Goal: Ask a question: Seek information or help from site administrators or community

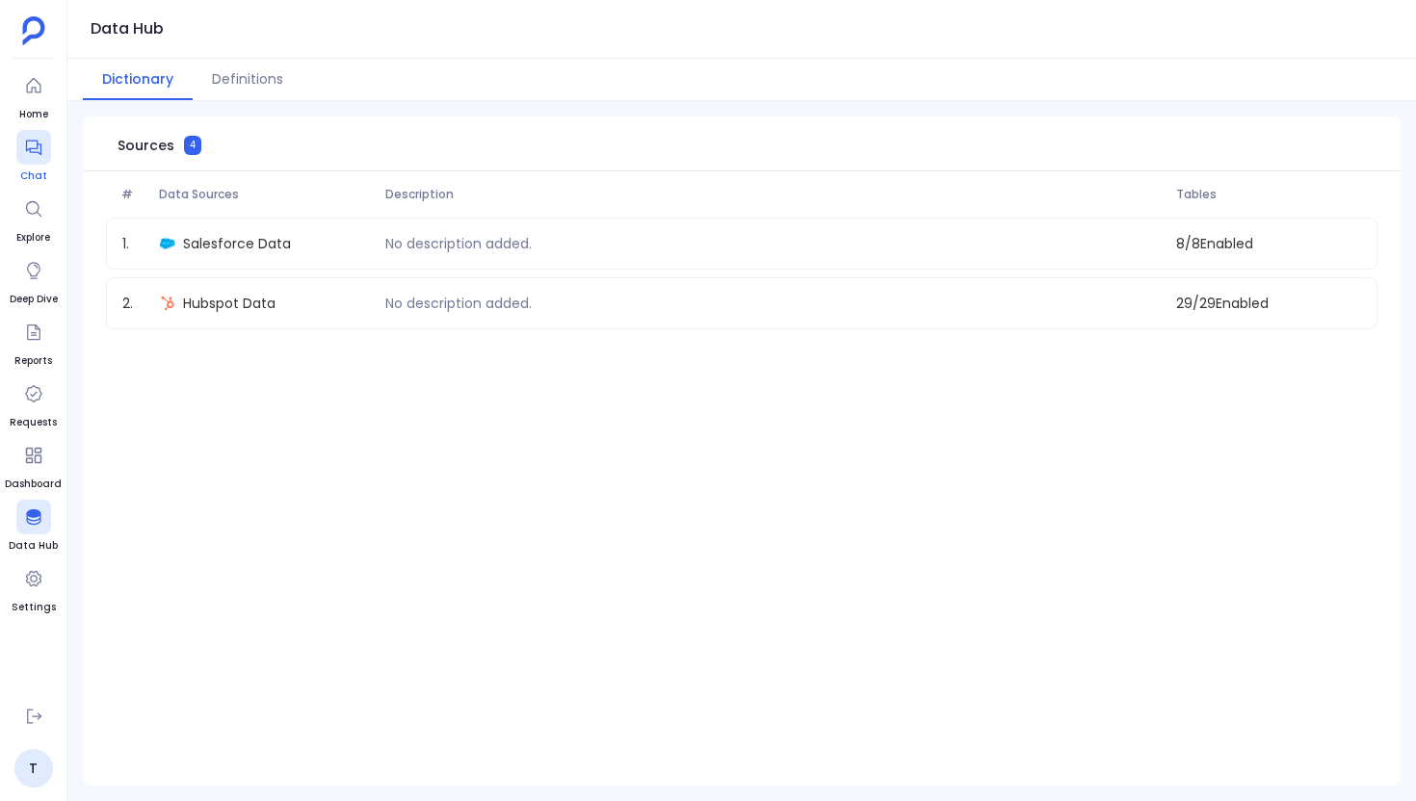
click at [36, 147] on icon at bounding box center [32, 148] width 15 height 15
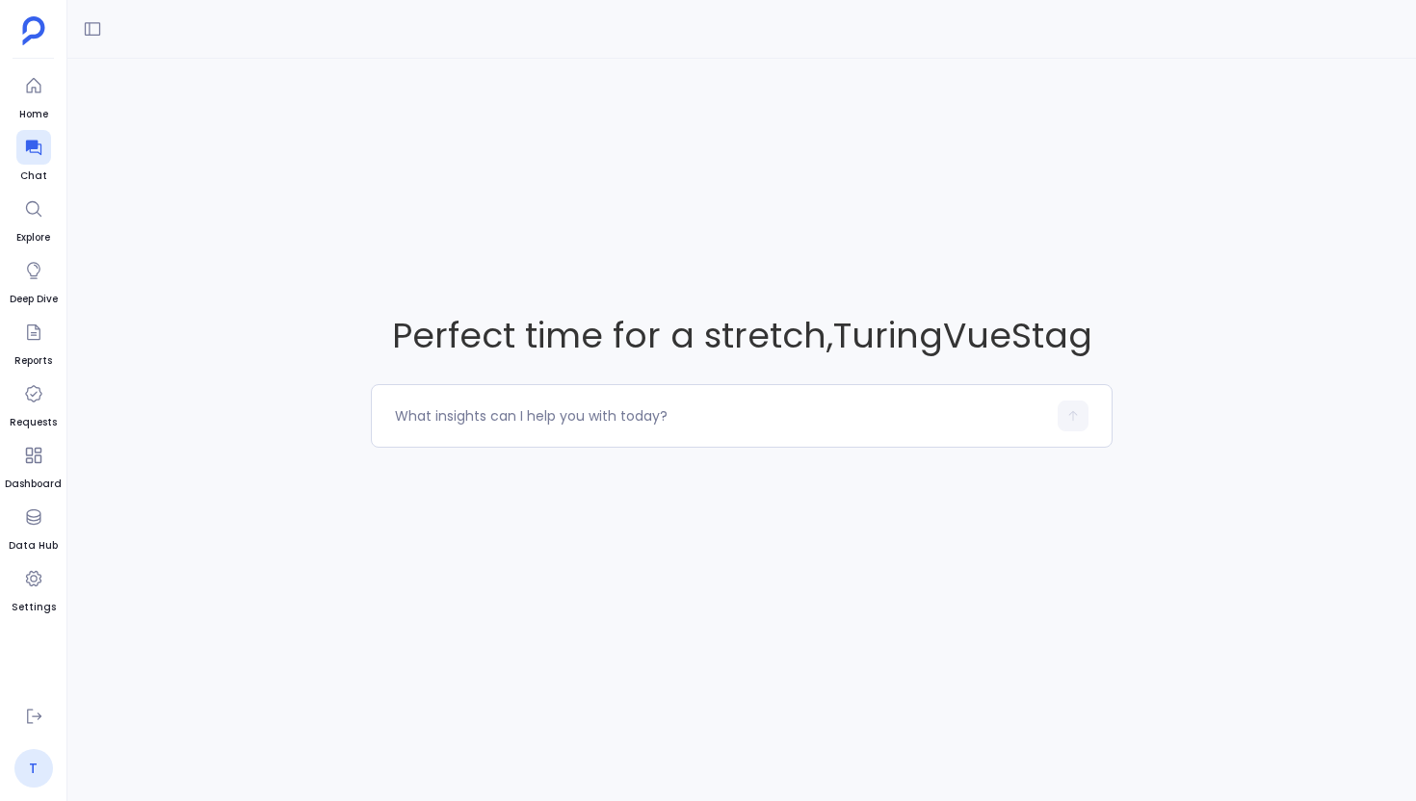
click at [31, 768] on link "T" at bounding box center [33, 768] width 39 height 39
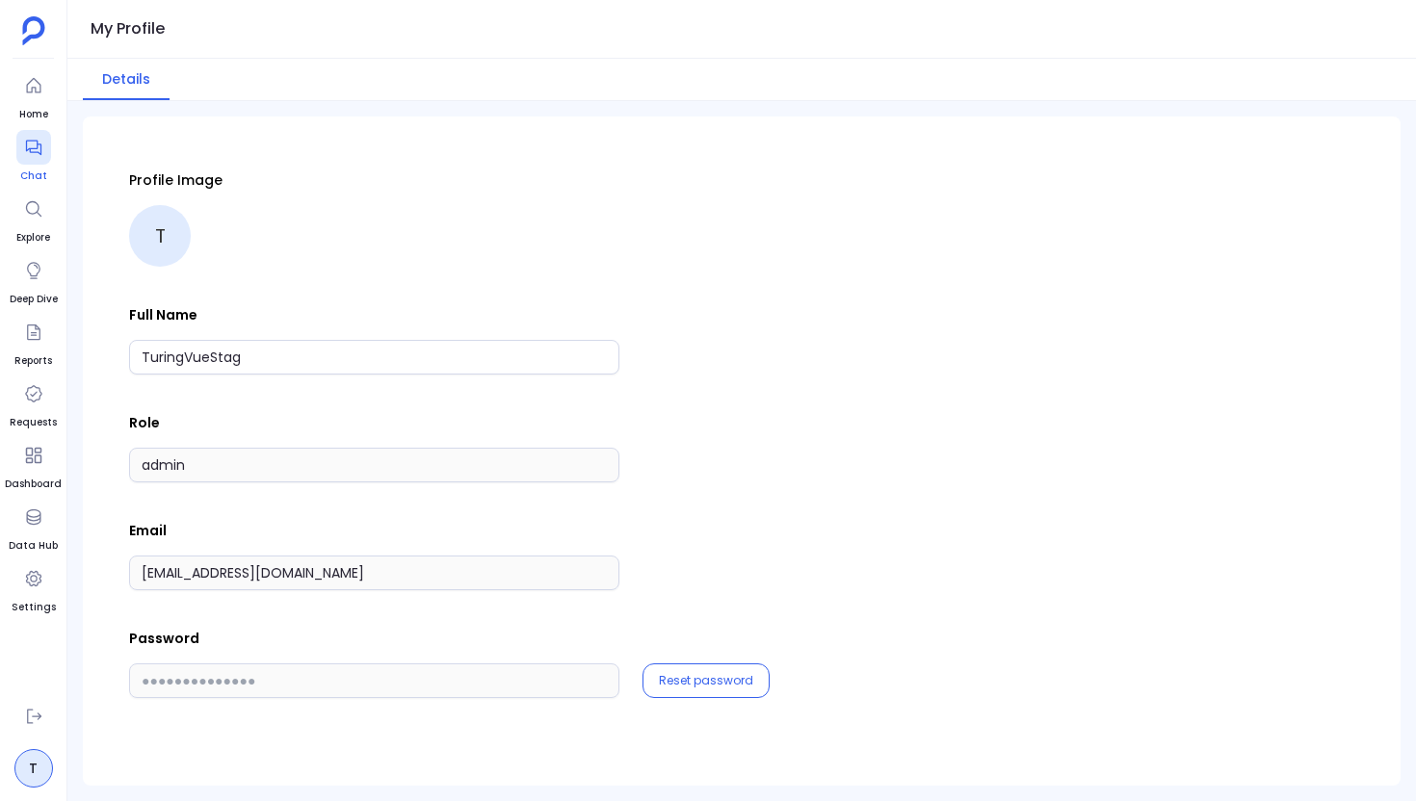
click at [29, 151] on icon at bounding box center [32, 148] width 15 height 15
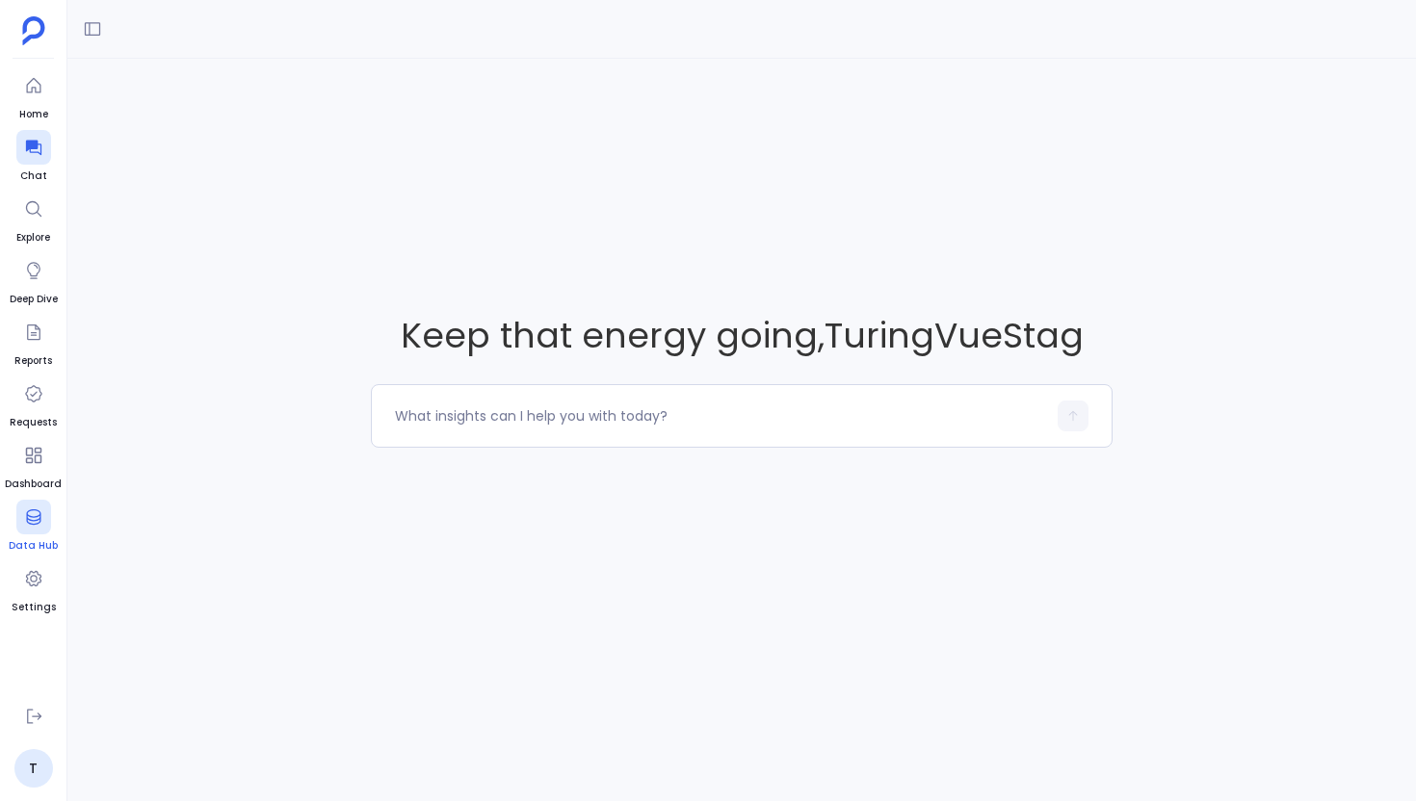
click at [39, 502] on div at bounding box center [33, 517] width 35 height 35
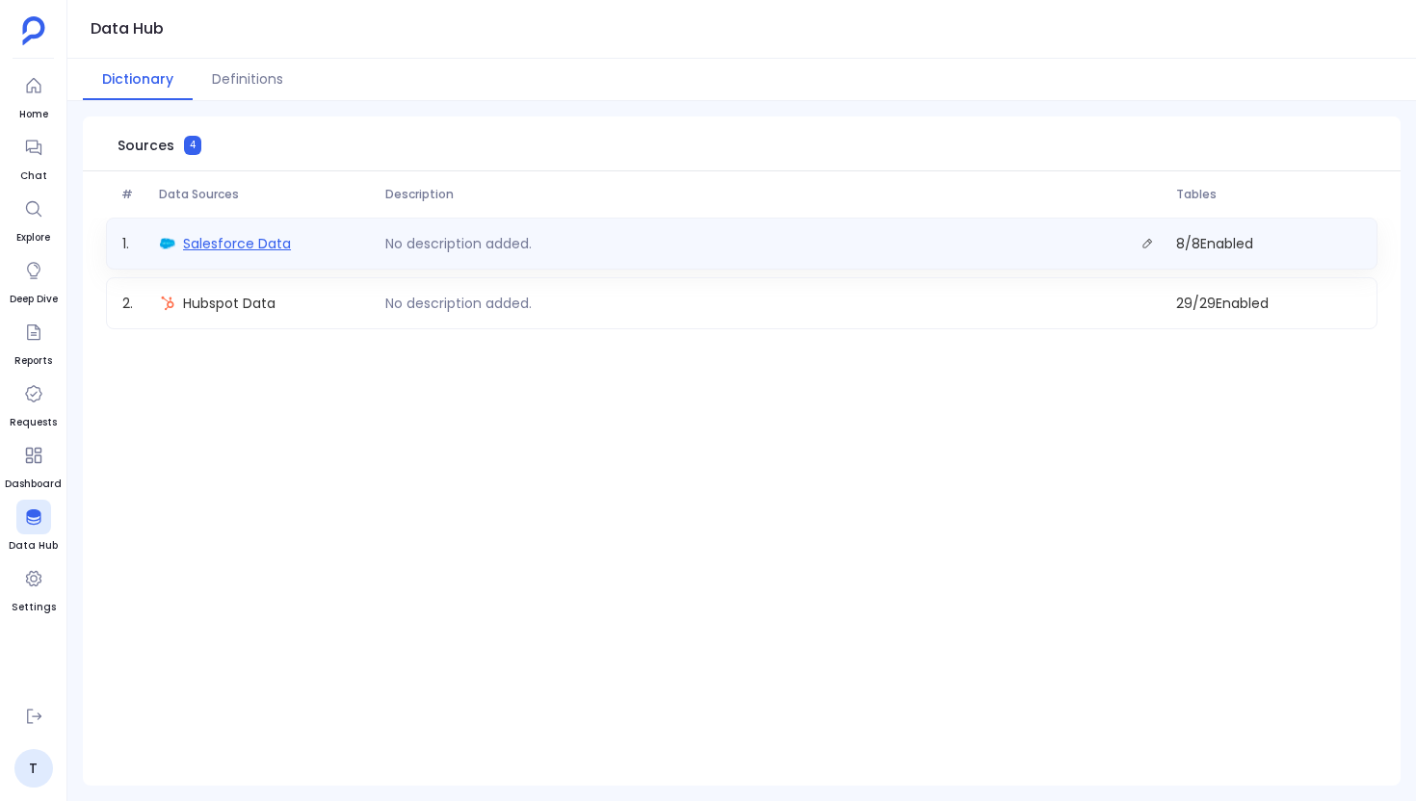
click at [262, 234] on span "Salesforce Data" at bounding box center [237, 243] width 108 height 19
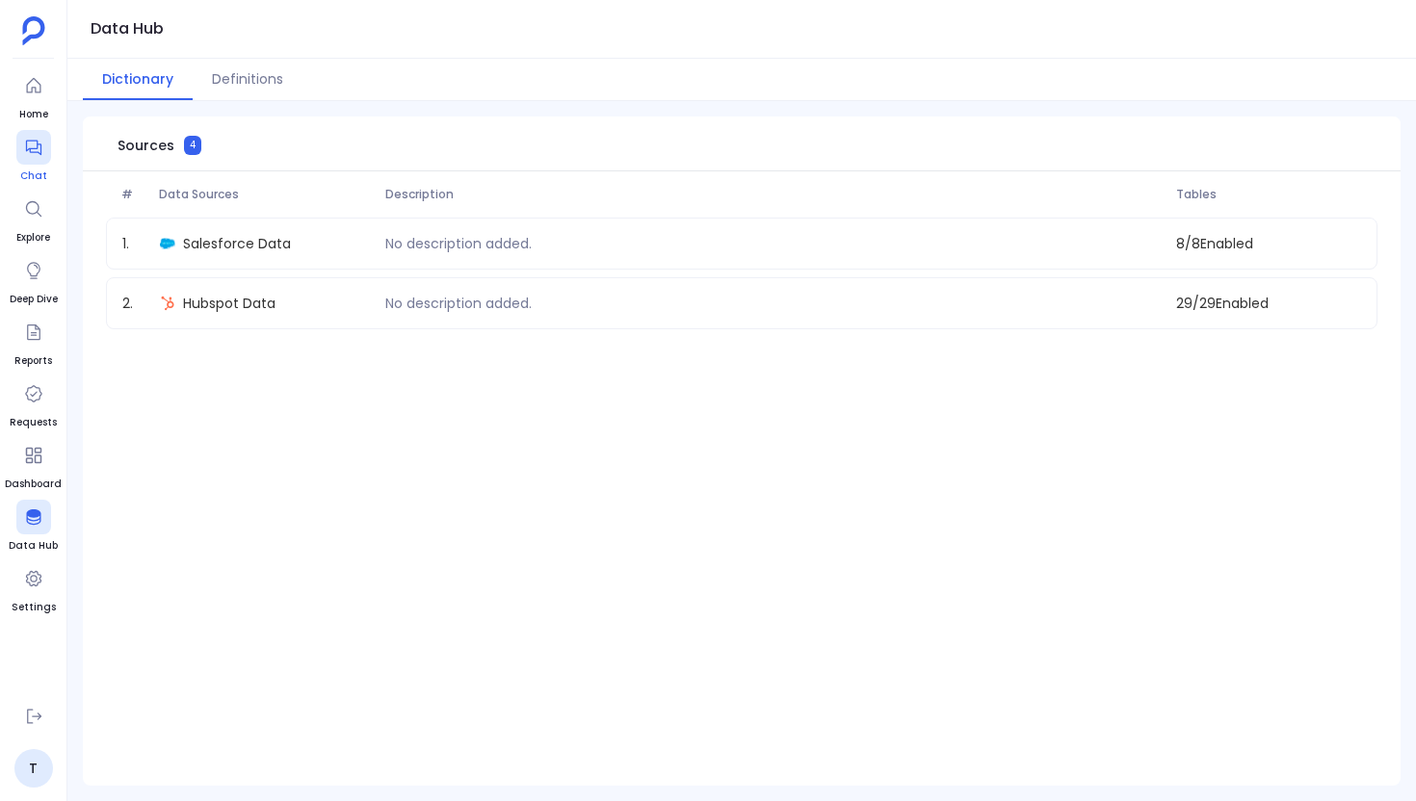
click at [44, 148] on div at bounding box center [33, 147] width 35 height 35
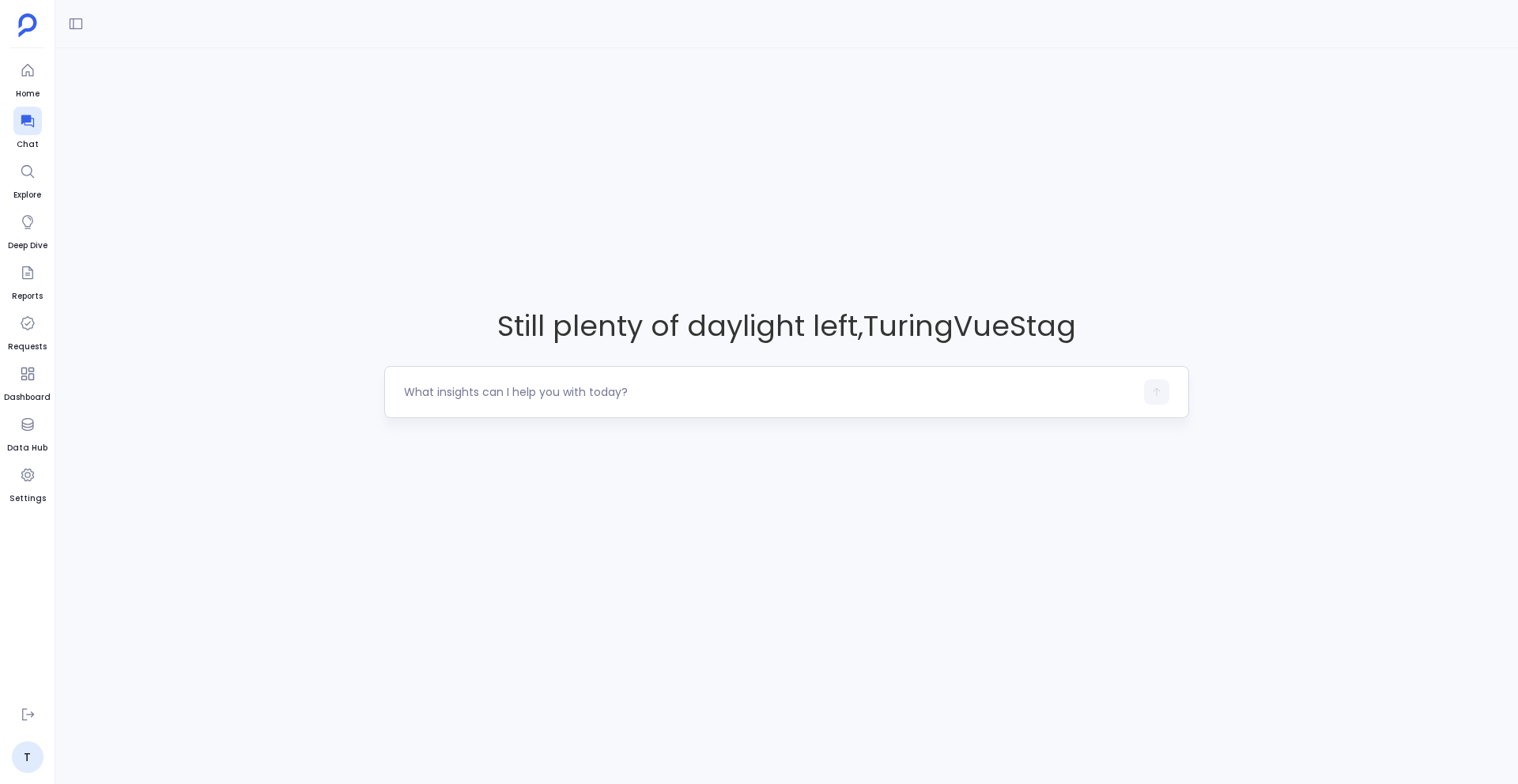
click at [432, 398] on textarea at bounding box center [769, 391] width 730 height 16
type textarea "Where exactly are deals getting stuck or dropping off in the pipeline over the …"
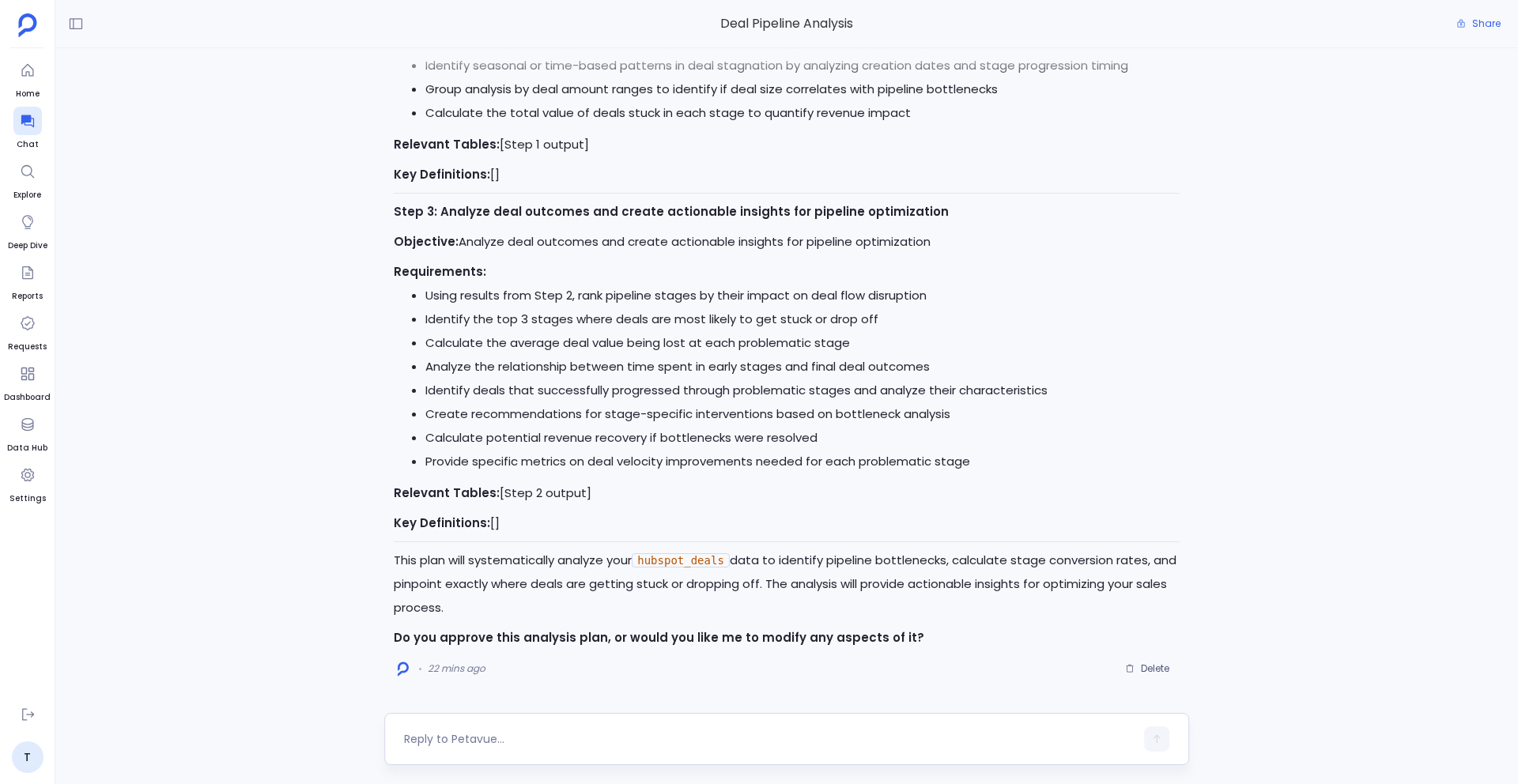
click at [465, 630] on textarea at bounding box center [769, 738] width 730 height 16
type textarea "Yes proceed"
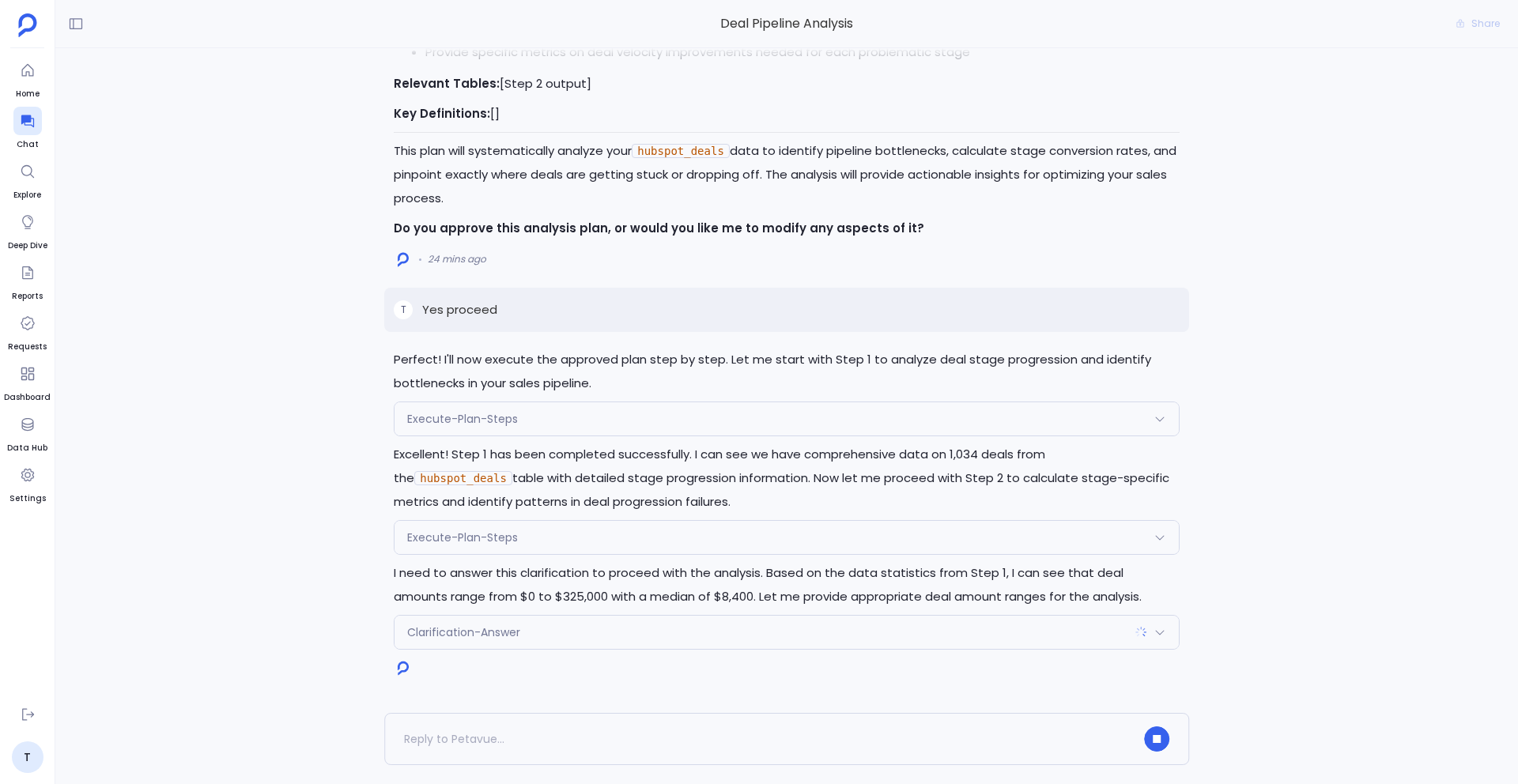
click at [473, 630] on span "Clarification-Answer" at bounding box center [464, 631] width 113 height 16
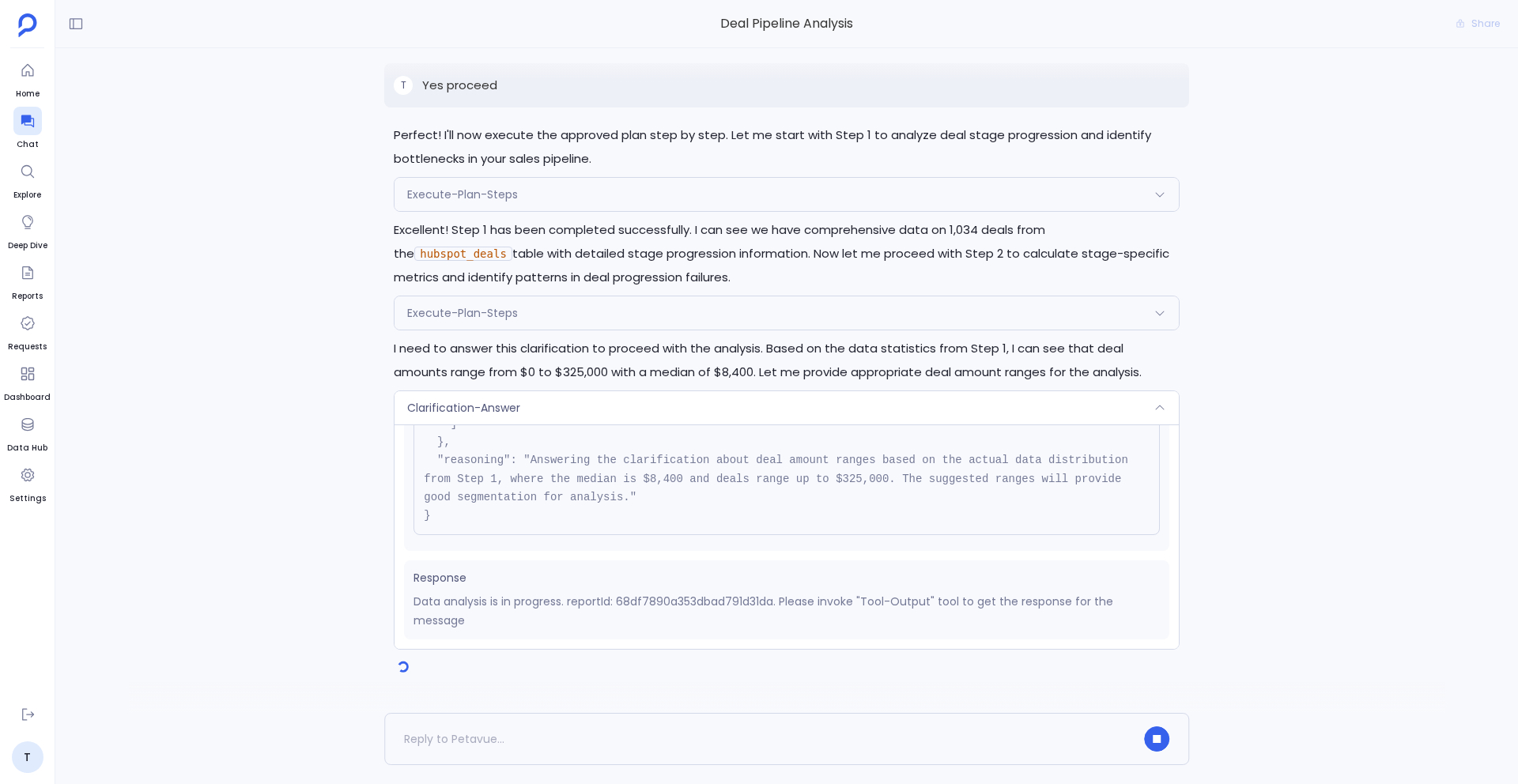
scroll to position [305, 0]
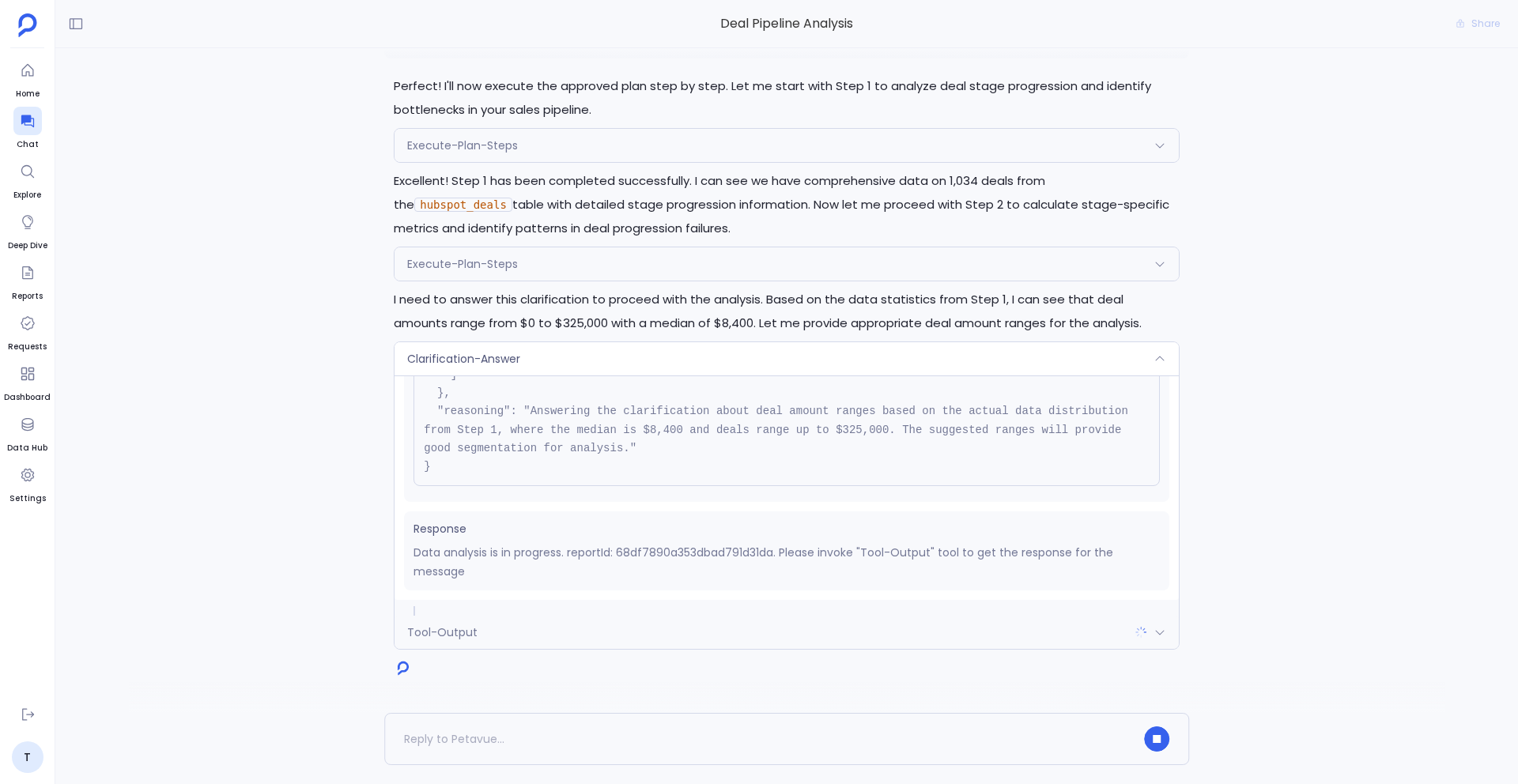
click at [560, 352] on div "Clarification-Answer" at bounding box center [787, 358] width 784 height 33
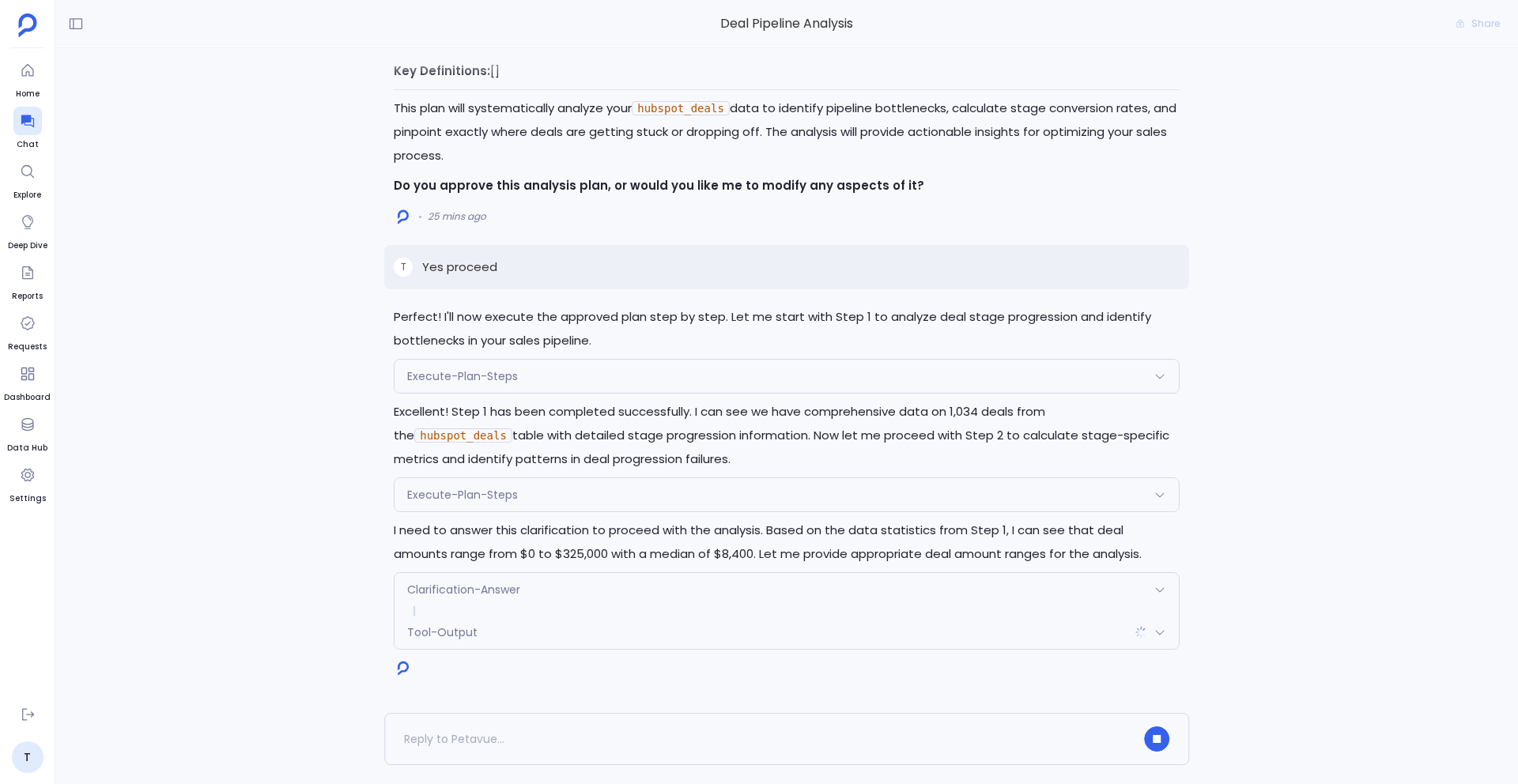
scroll to position [307, 0]
click at [501, 630] on div "Tool-Output" at bounding box center [787, 631] width 784 height 33
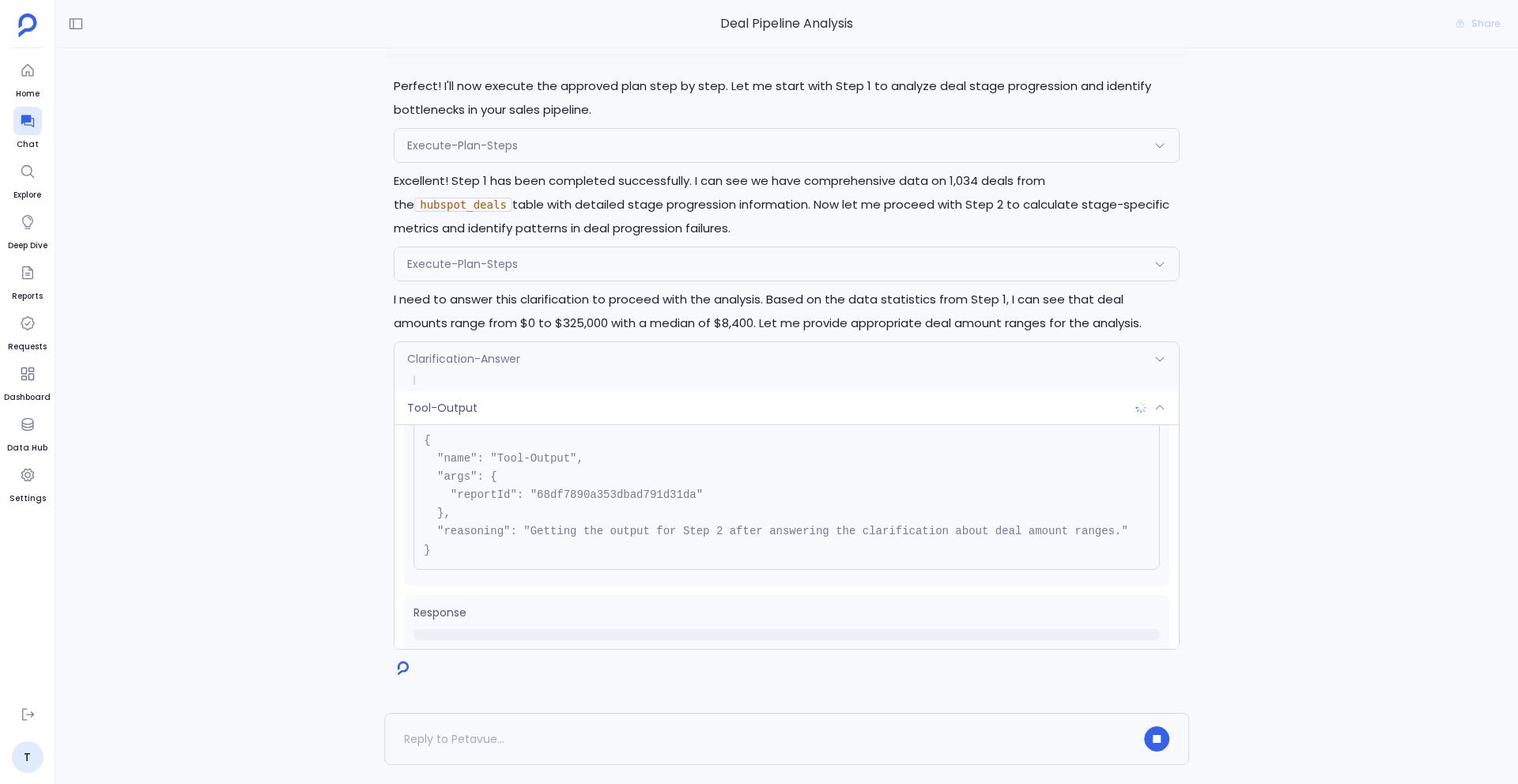
scroll to position [53, 0]
click at [590, 408] on div "Tool-Output" at bounding box center [787, 408] width 784 height 33
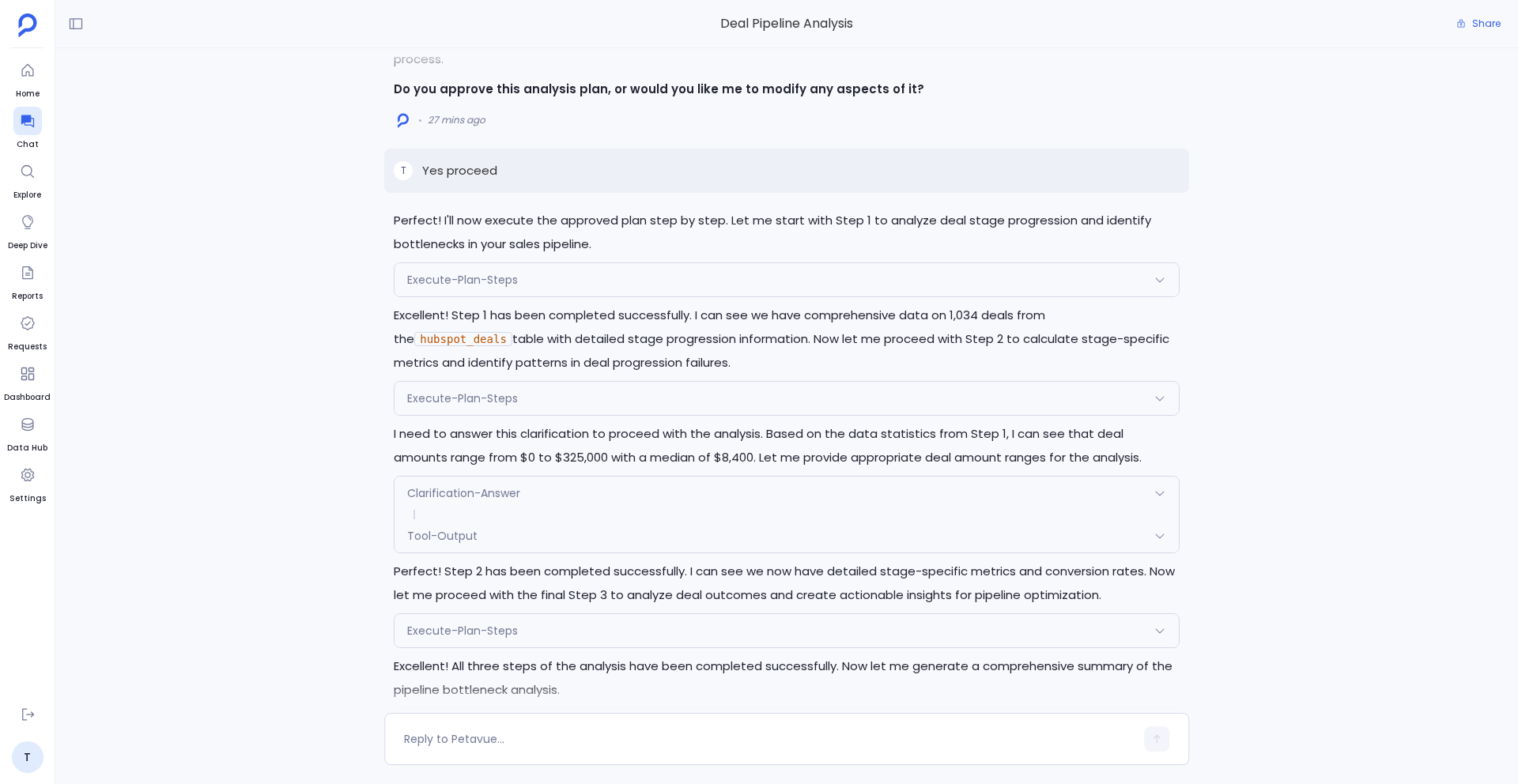
scroll to position [-1850, 0]
click at [517, 294] on div "Execute-Plan-Steps" at bounding box center [787, 280] width 784 height 33
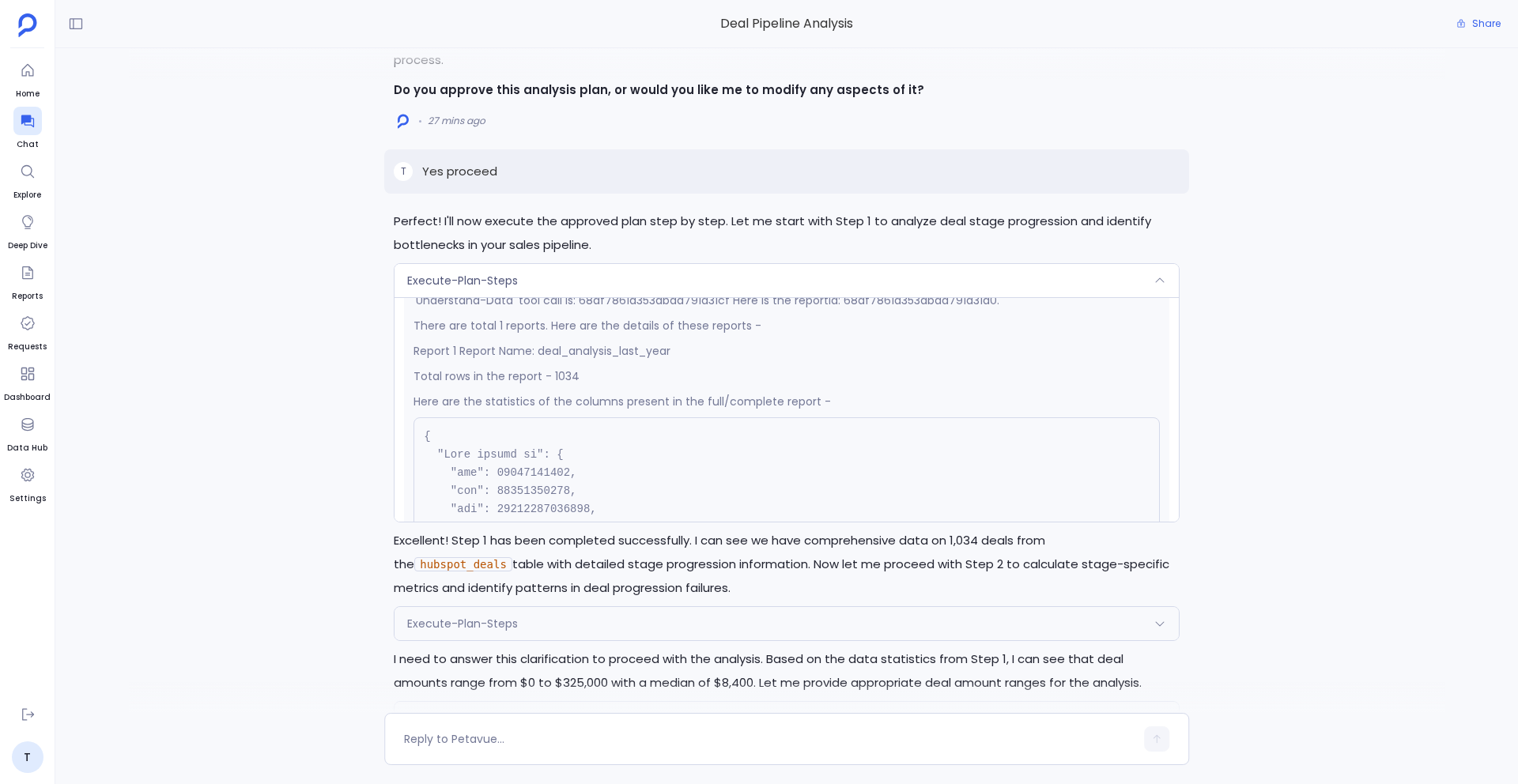
scroll to position [309, 0]
click at [530, 280] on div "Execute-Plan-Steps" at bounding box center [787, 280] width 784 height 33
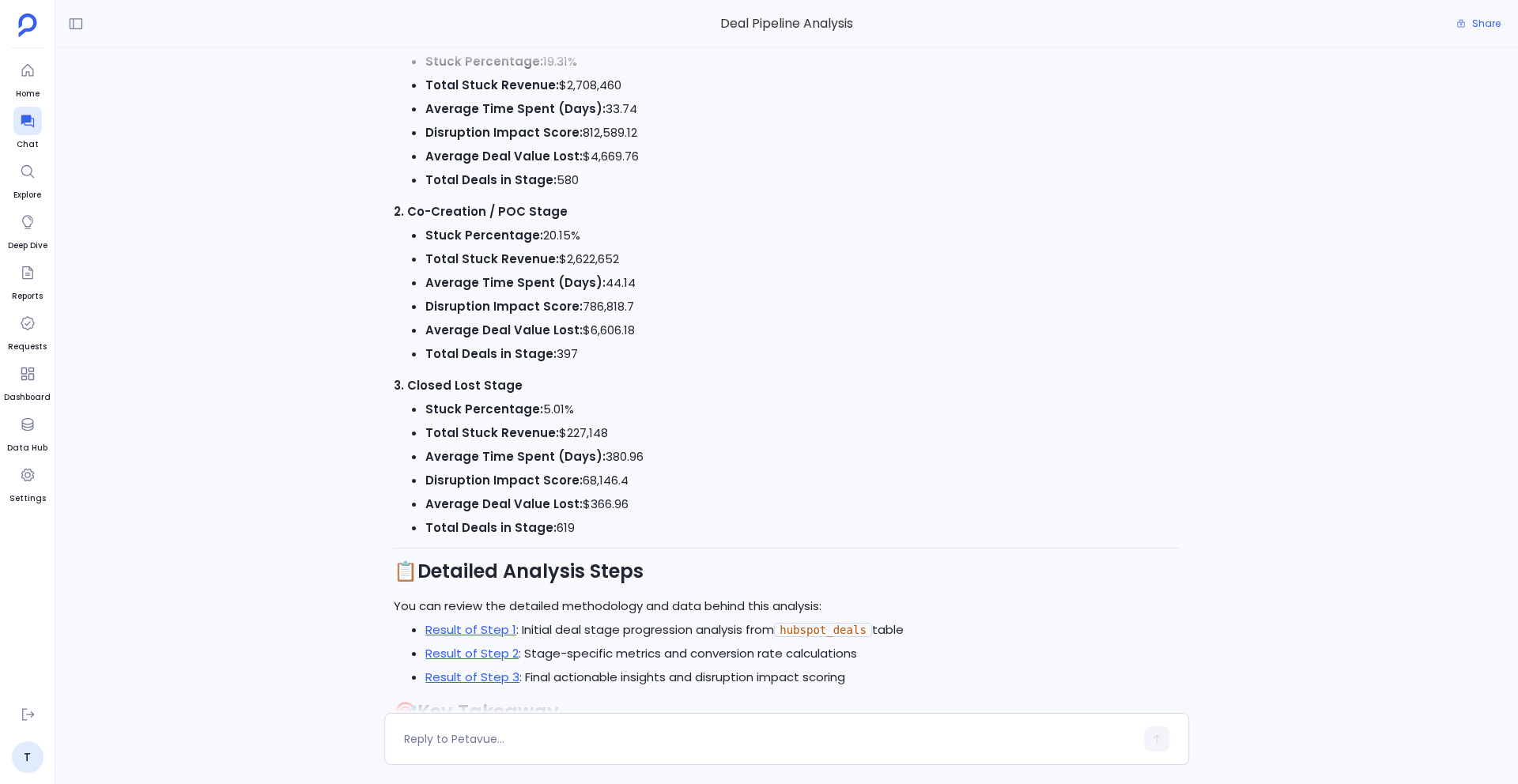
scroll to position [0, 0]
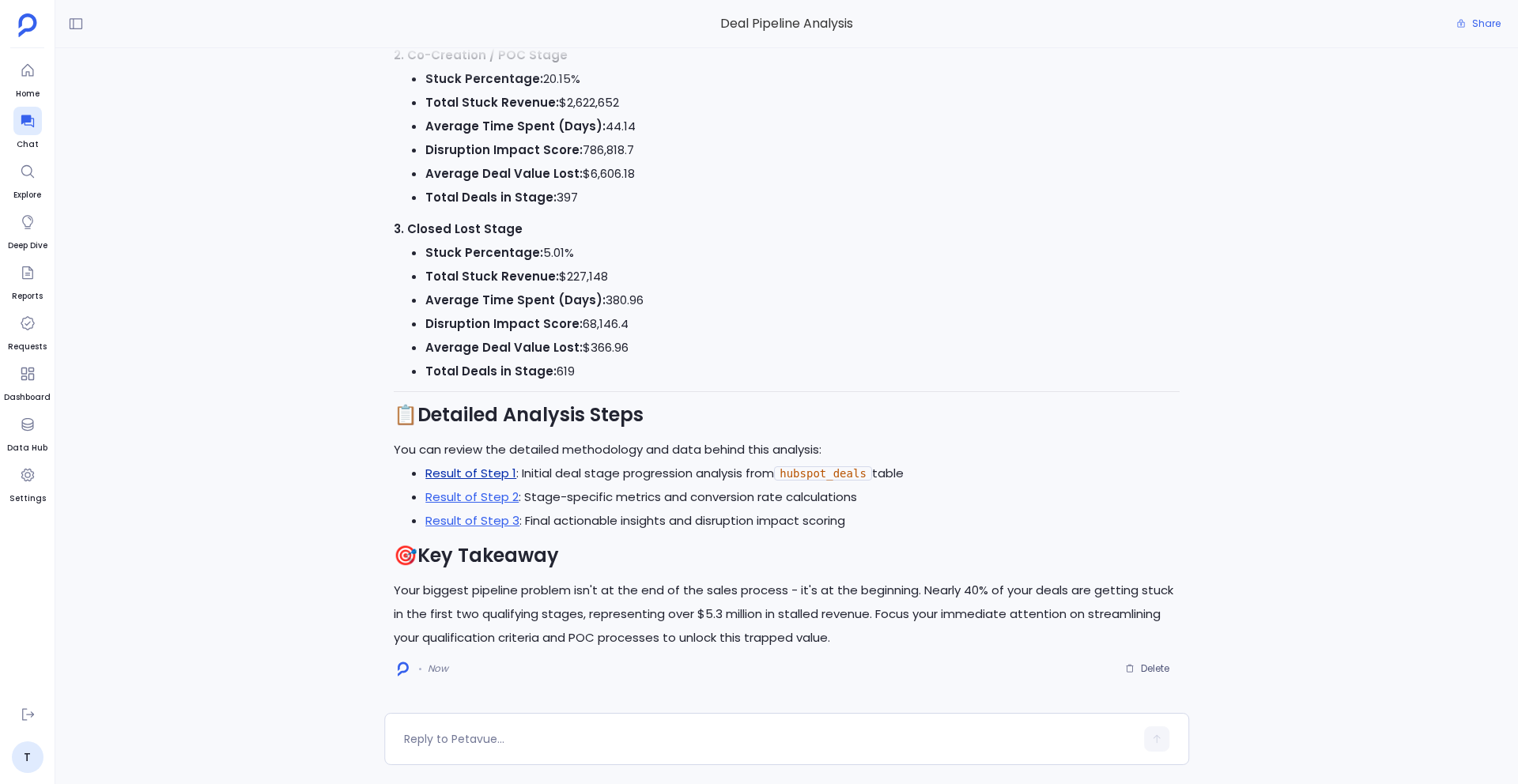
click at [467, 467] on link "Result of Step 1" at bounding box center [470, 472] width 91 height 16
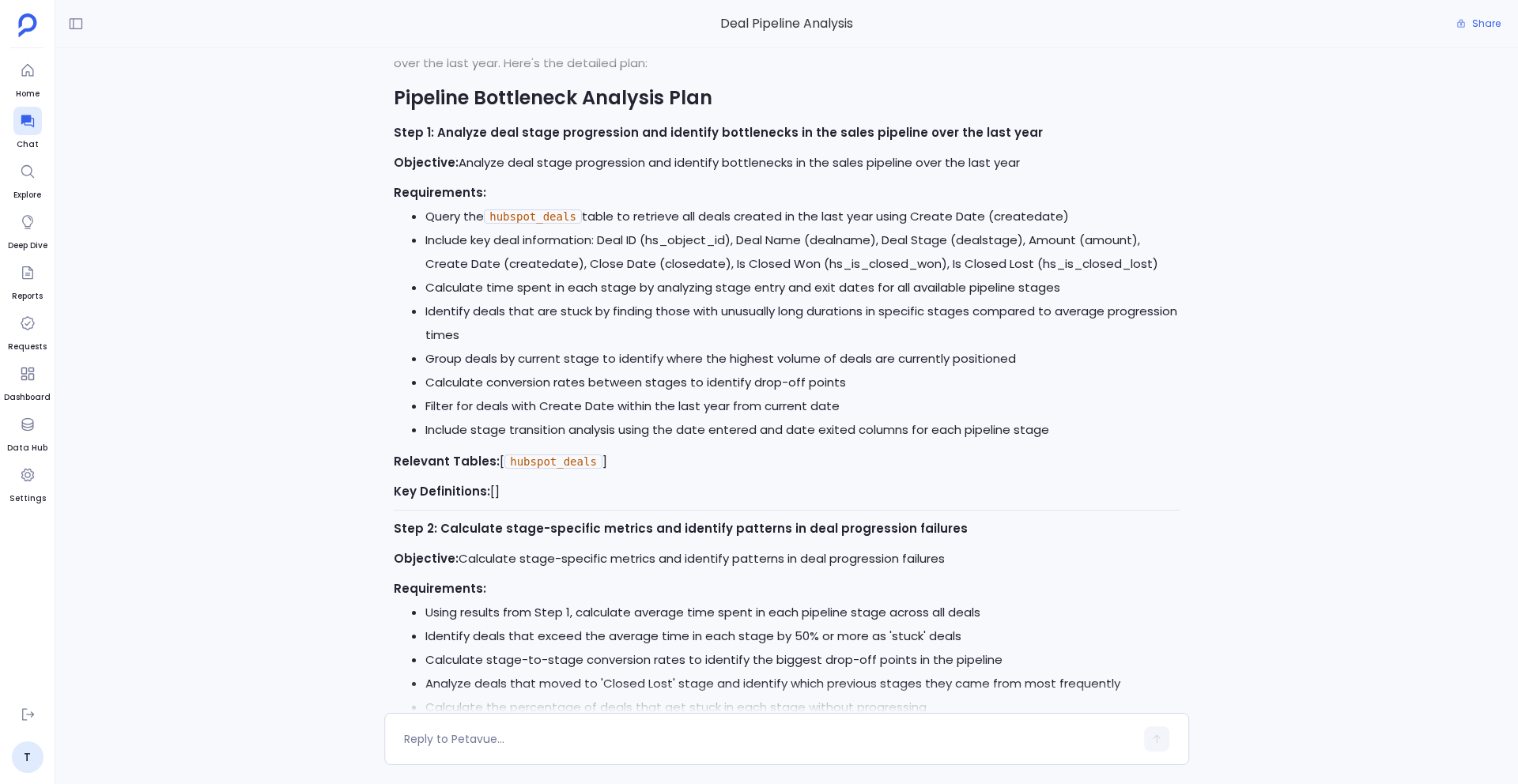
scroll to position [-3141, 0]
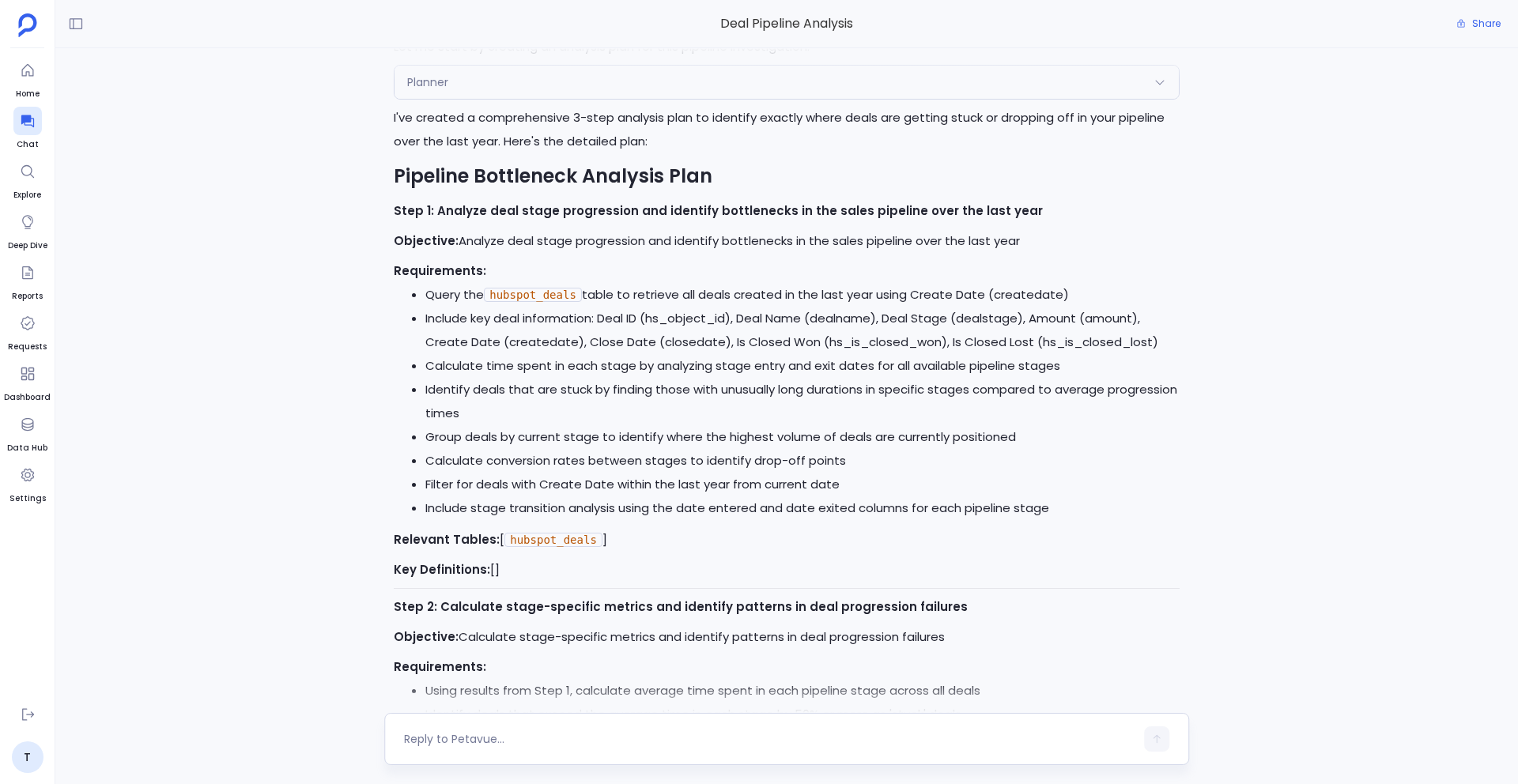
click at [466, 630] on textarea at bounding box center [769, 738] width 730 height 16
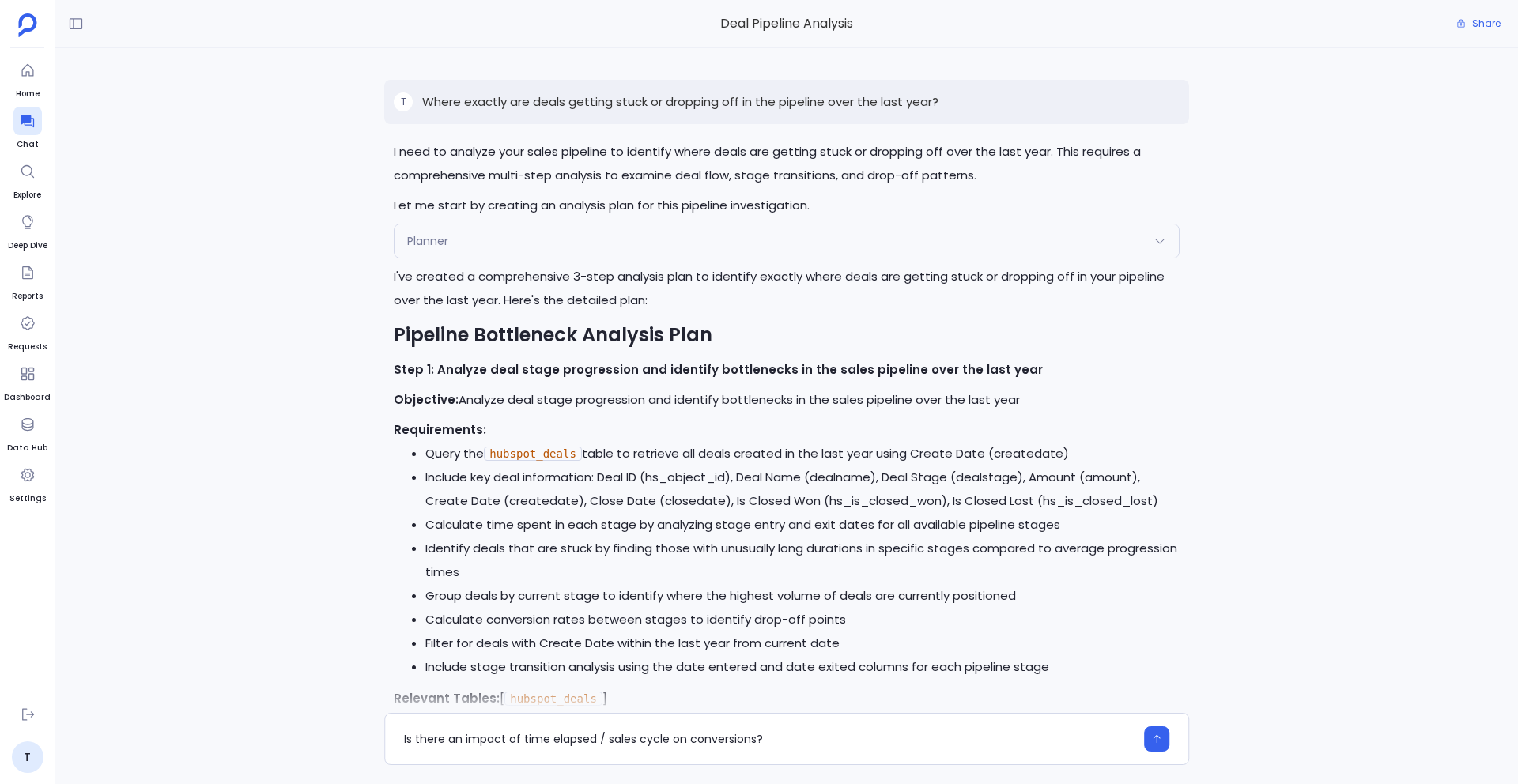
type textarea "Is there an impact of time elapsed / sales cycle on conversions?"
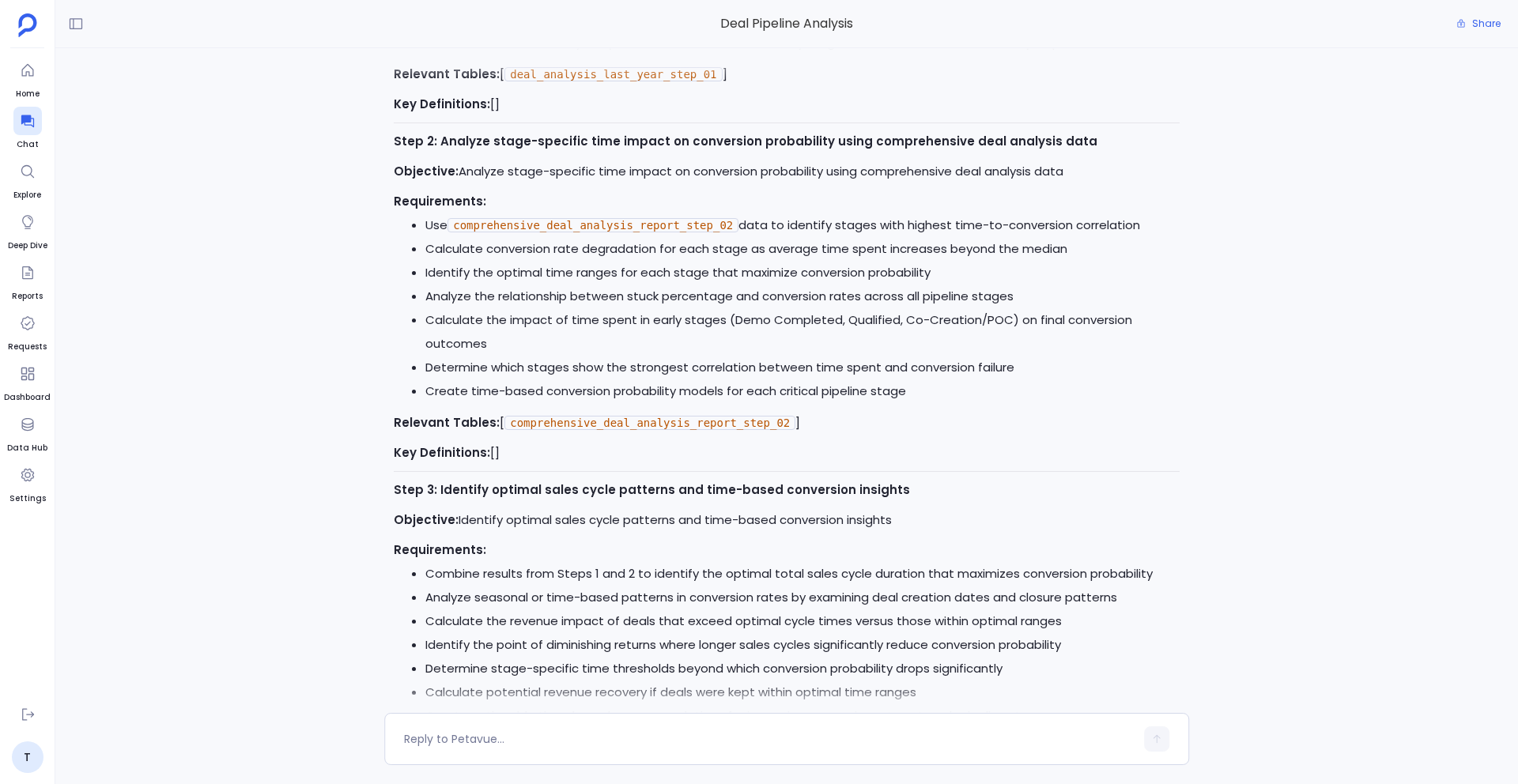
scroll to position [0, 0]
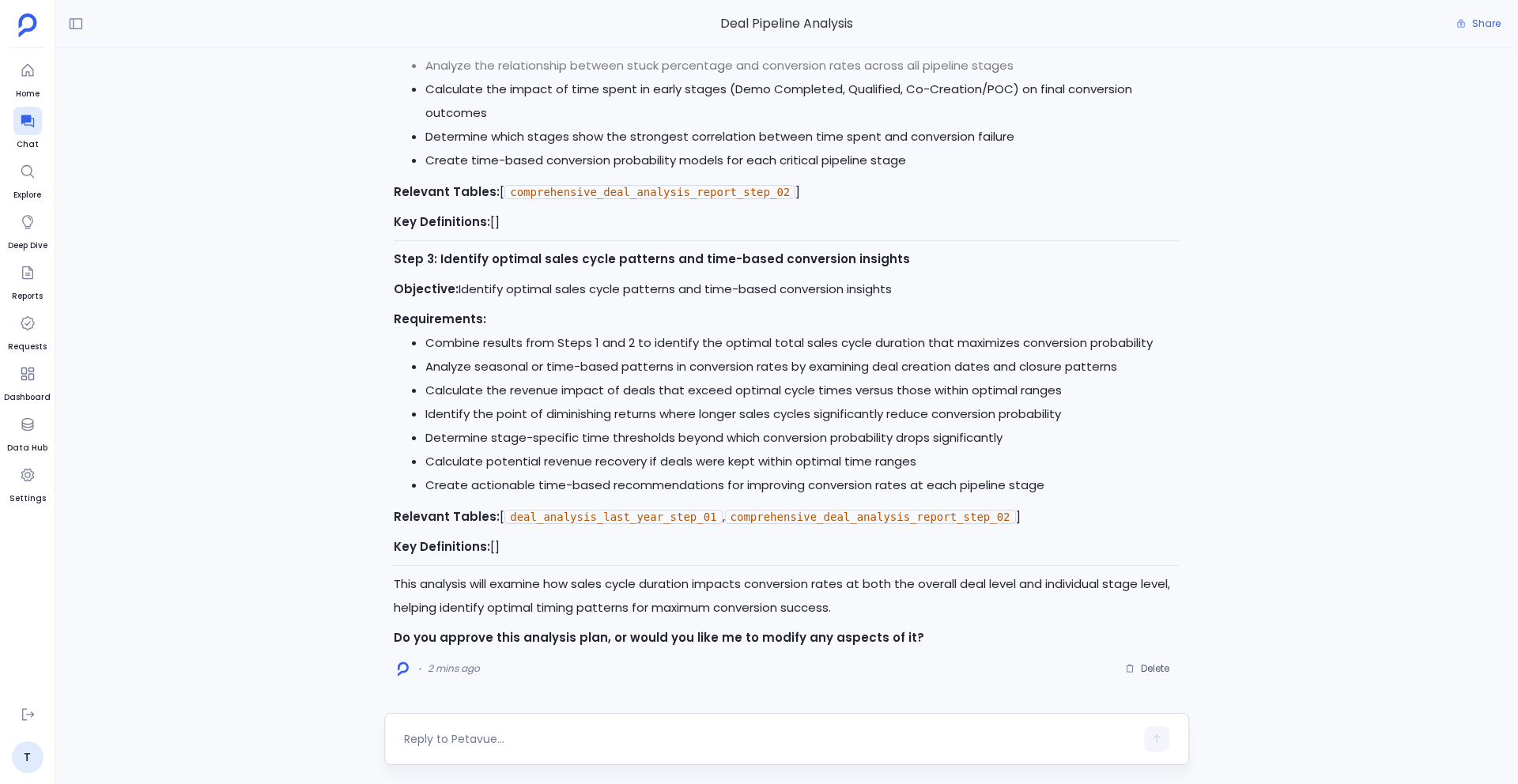
click at [485, 630] on textarea at bounding box center [769, 738] width 730 height 16
type textarea "Yes approved"
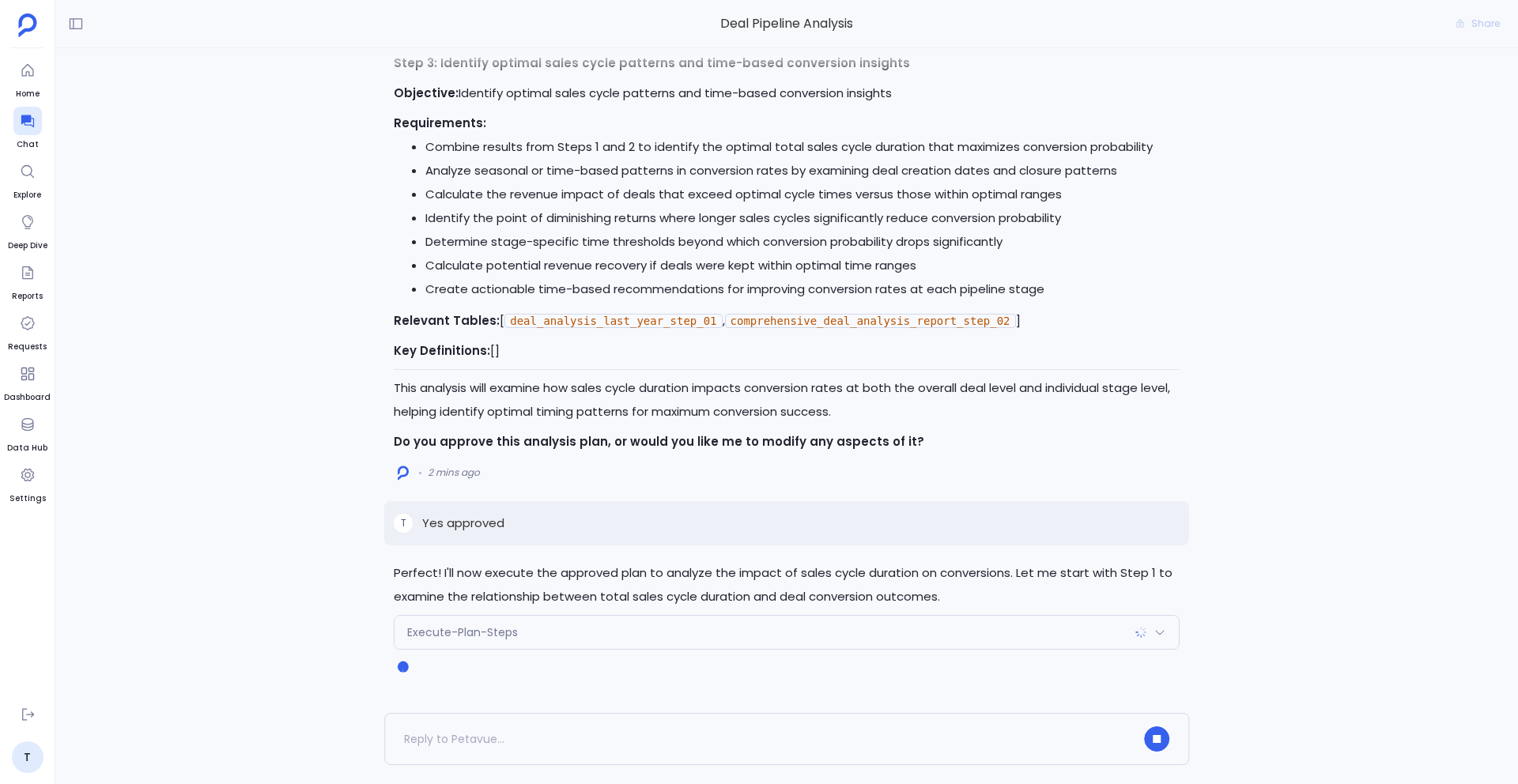
click at [506, 630] on span "Execute-Plan-Steps" at bounding box center [462, 631] width 111 height 16
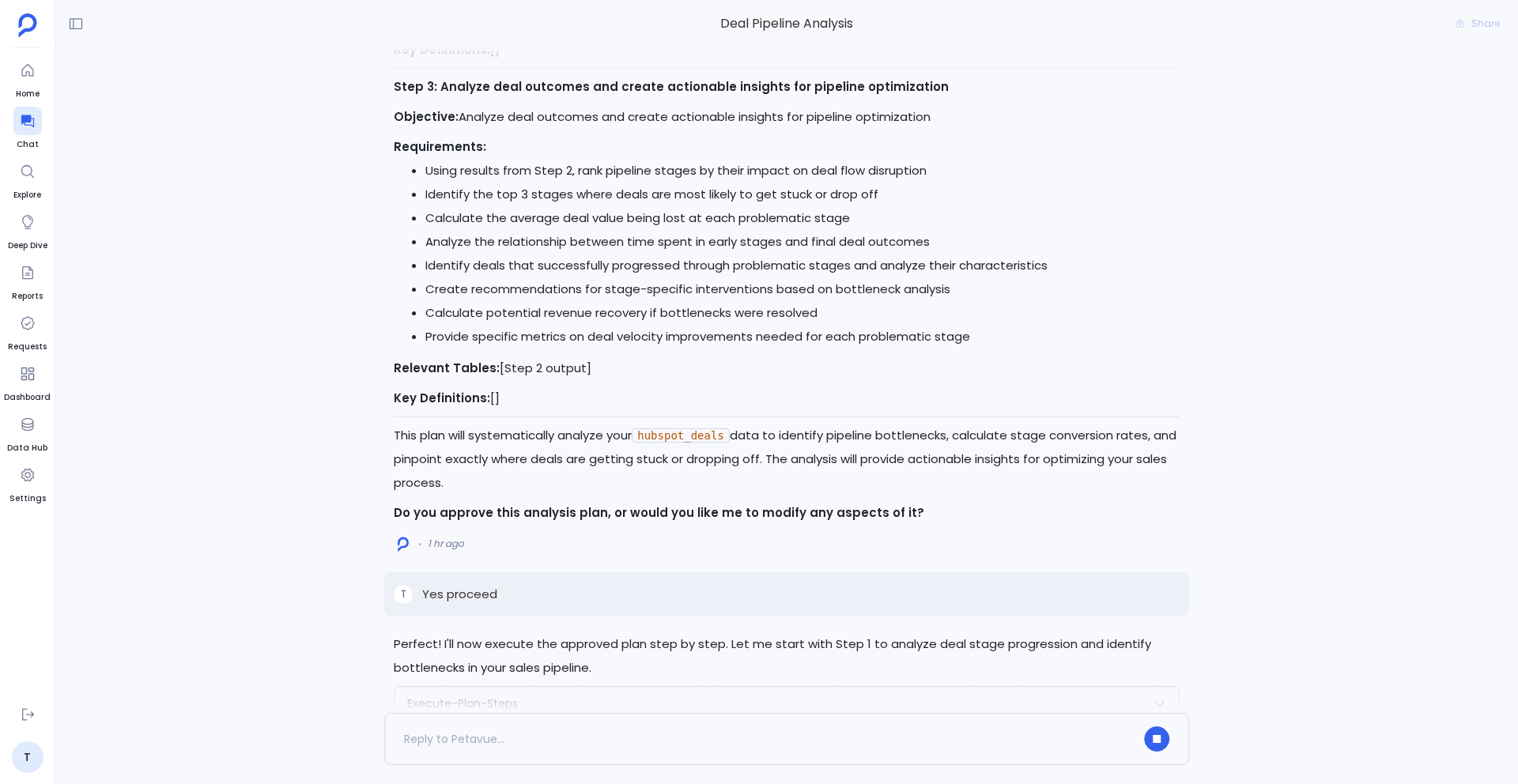
scroll to position [-3811, 0]
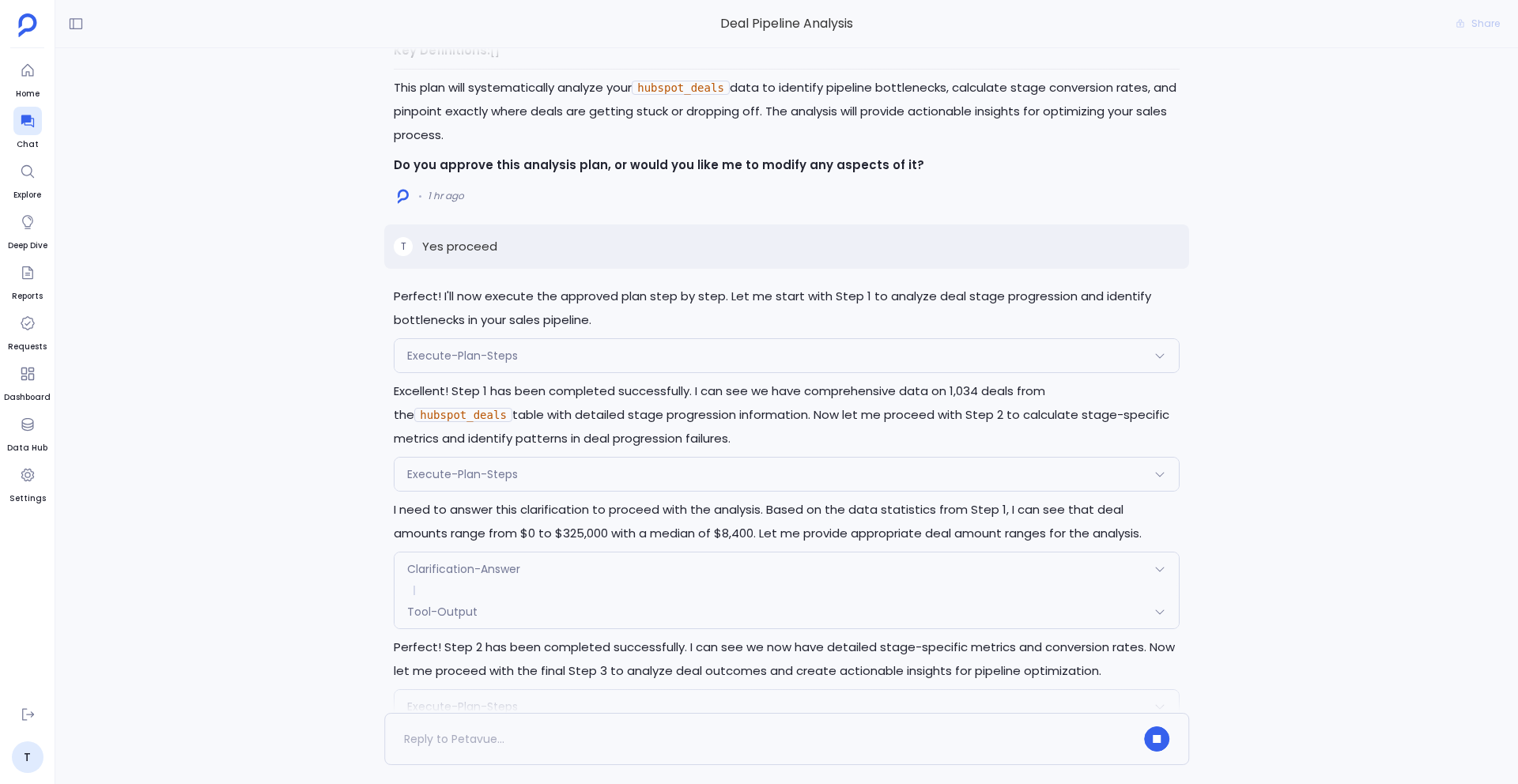
click at [489, 340] on div "Execute-Plan-Steps" at bounding box center [787, 355] width 784 height 33
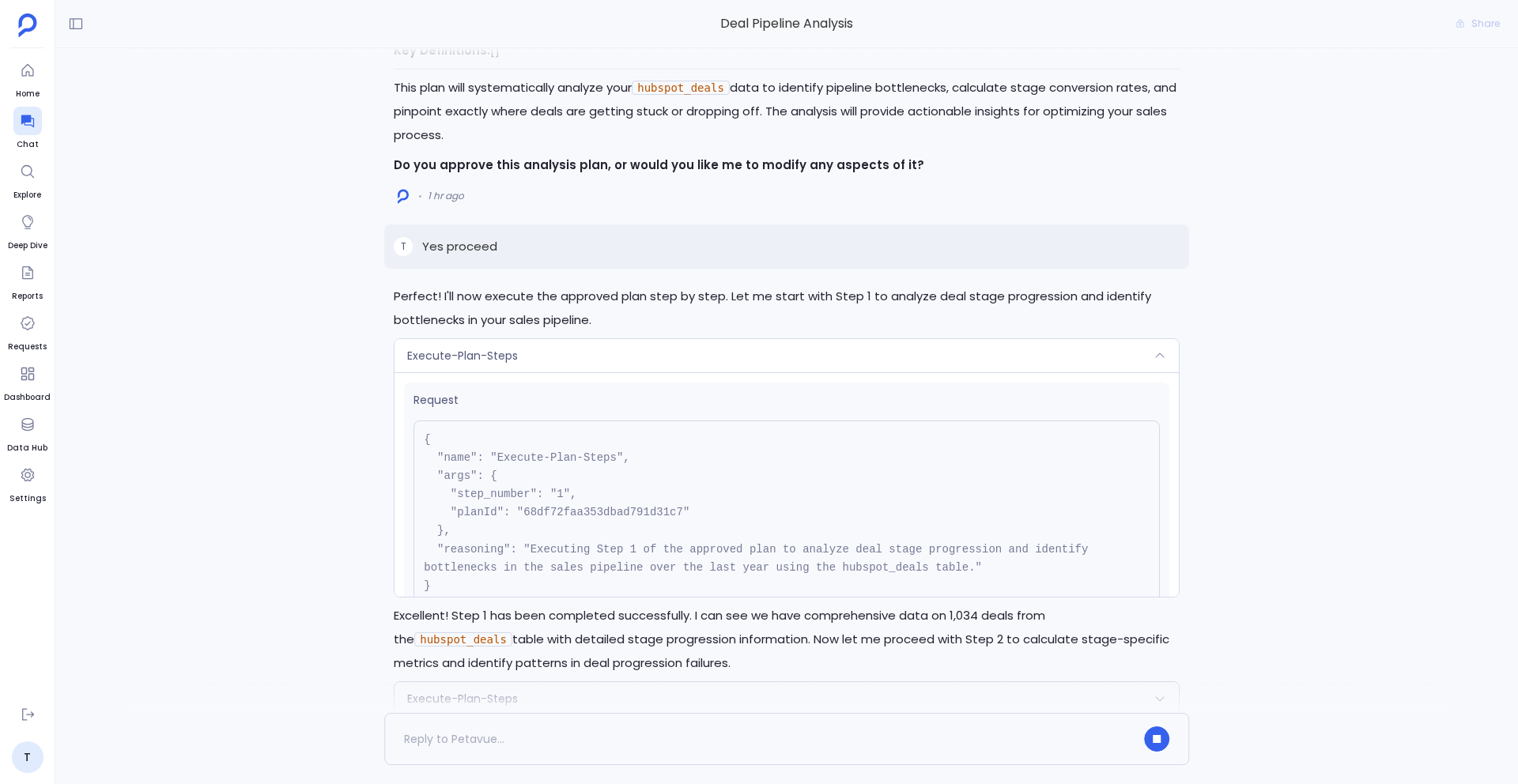
click at [460, 353] on span "Execute-Plan-Steps" at bounding box center [462, 355] width 111 height 16
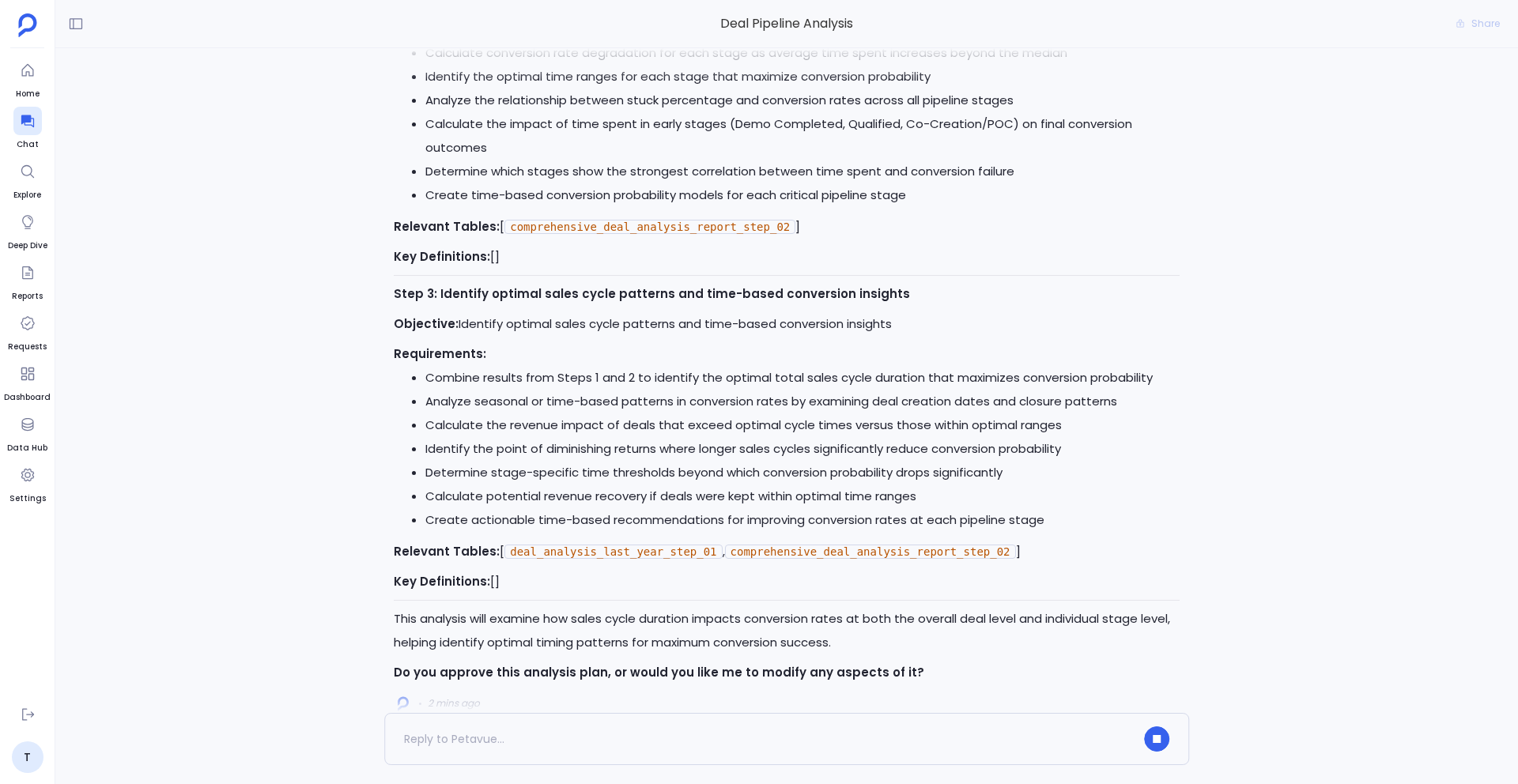
scroll to position [0, 0]
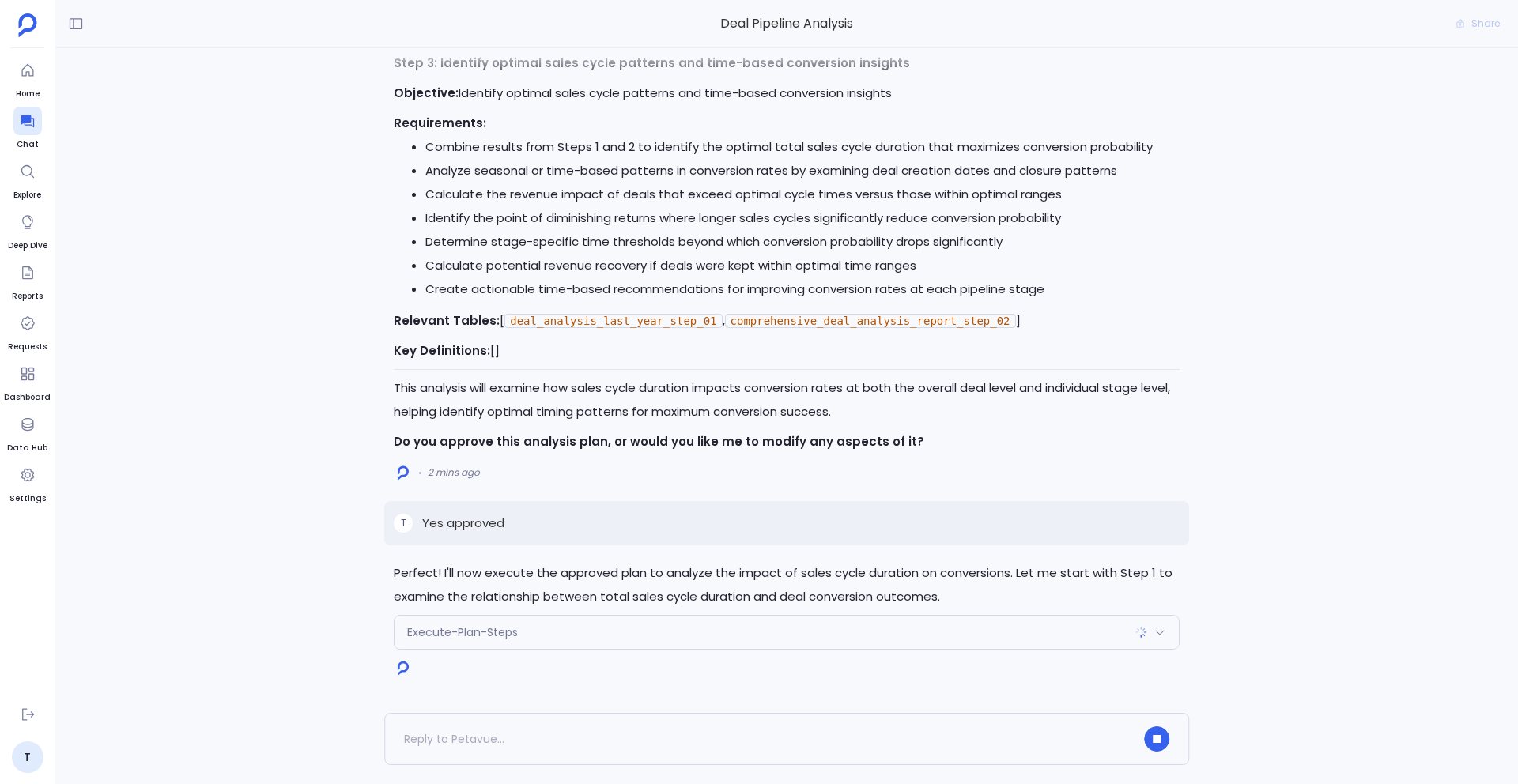
click at [496, 630] on span "Execute-Plan-Steps" at bounding box center [462, 631] width 111 height 16
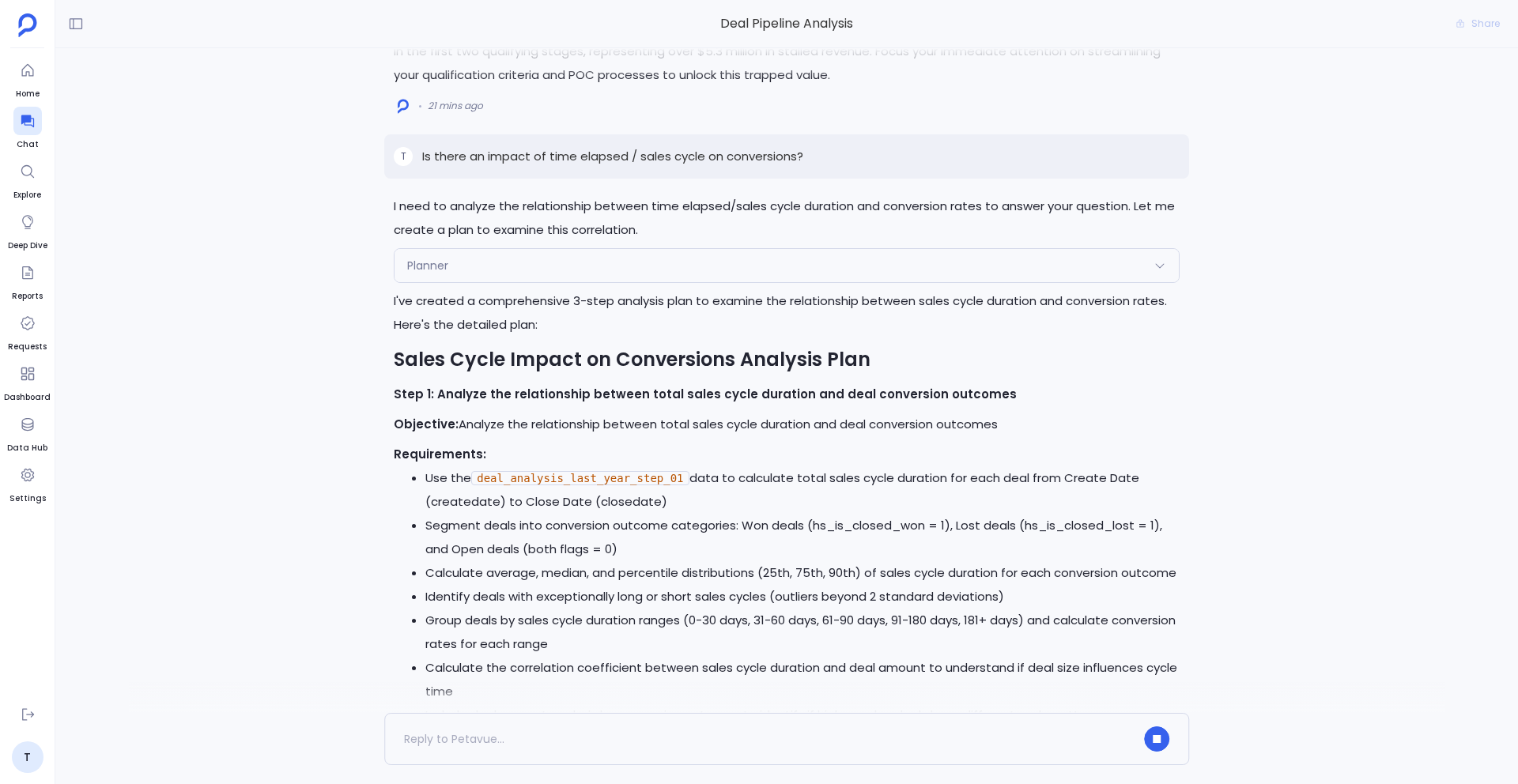
scroll to position [-1500, 0]
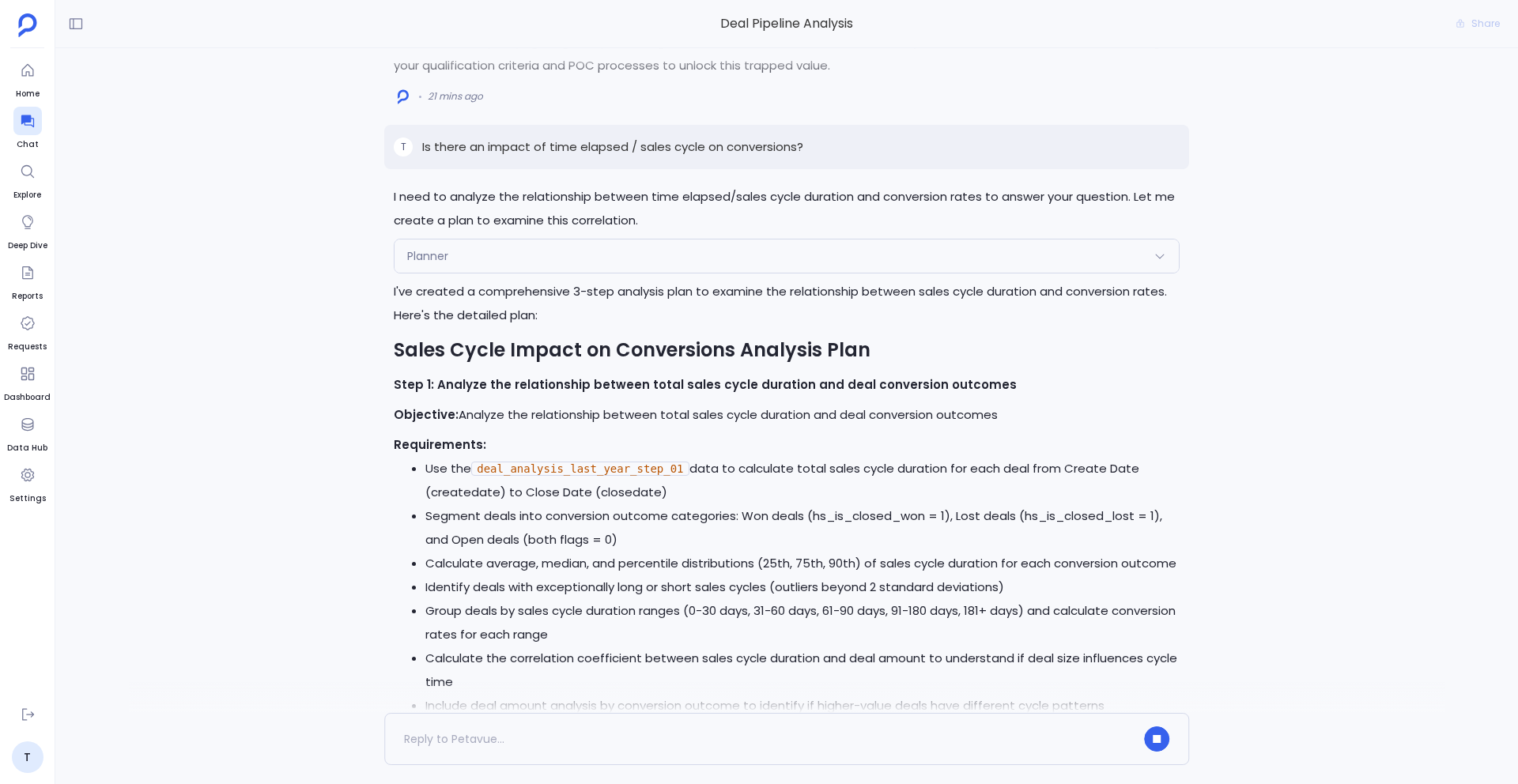
click at [514, 260] on div "Planner" at bounding box center [787, 256] width 784 height 33
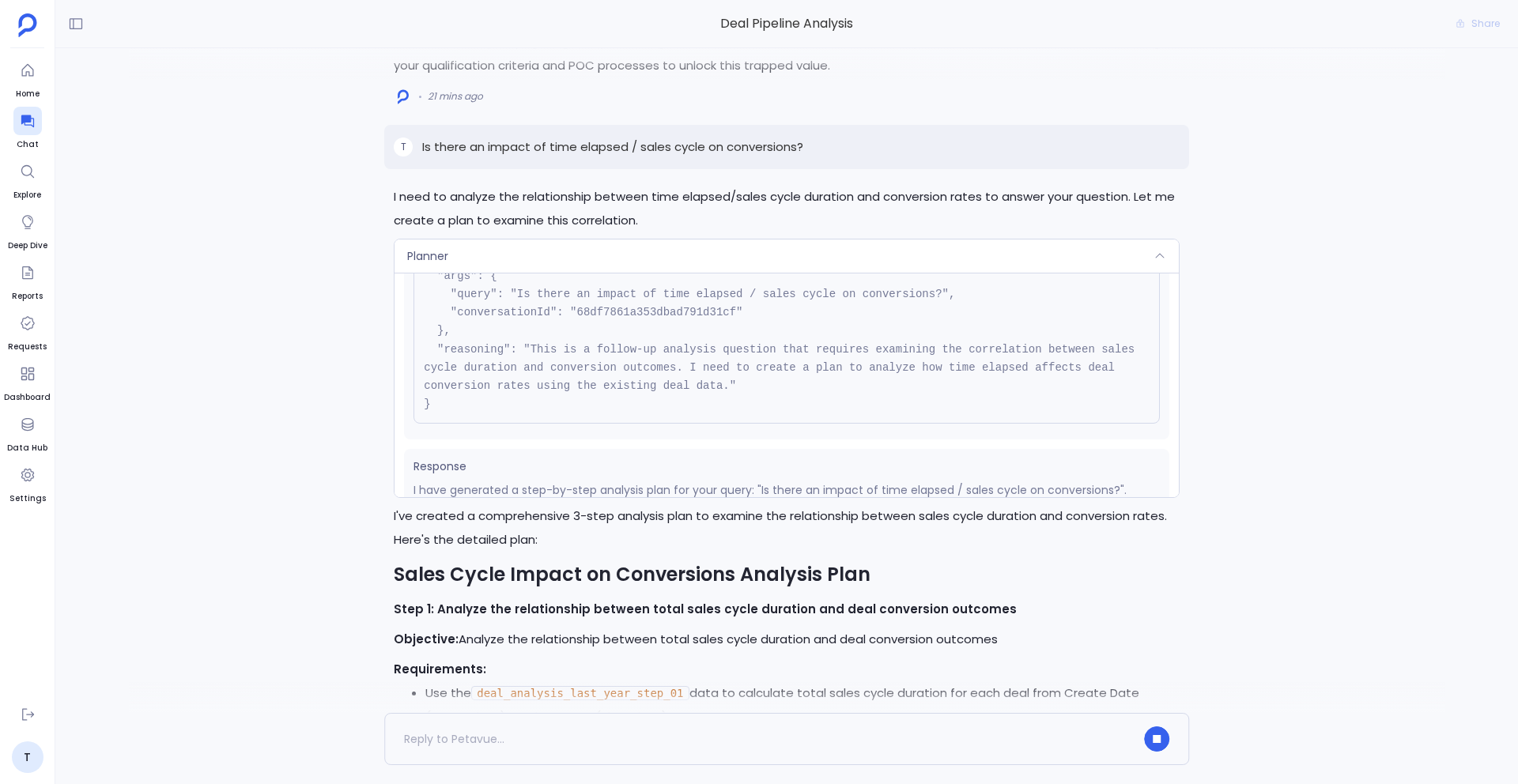
scroll to position [99, 0]
click at [562, 274] on pre "{ "name": "Planner", "args": { "query": "Is there an impact of time elapsed / s…" at bounding box center [786, 323] width 746 height 203
click at [542, 257] on div "Planner" at bounding box center [787, 256] width 784 height 33
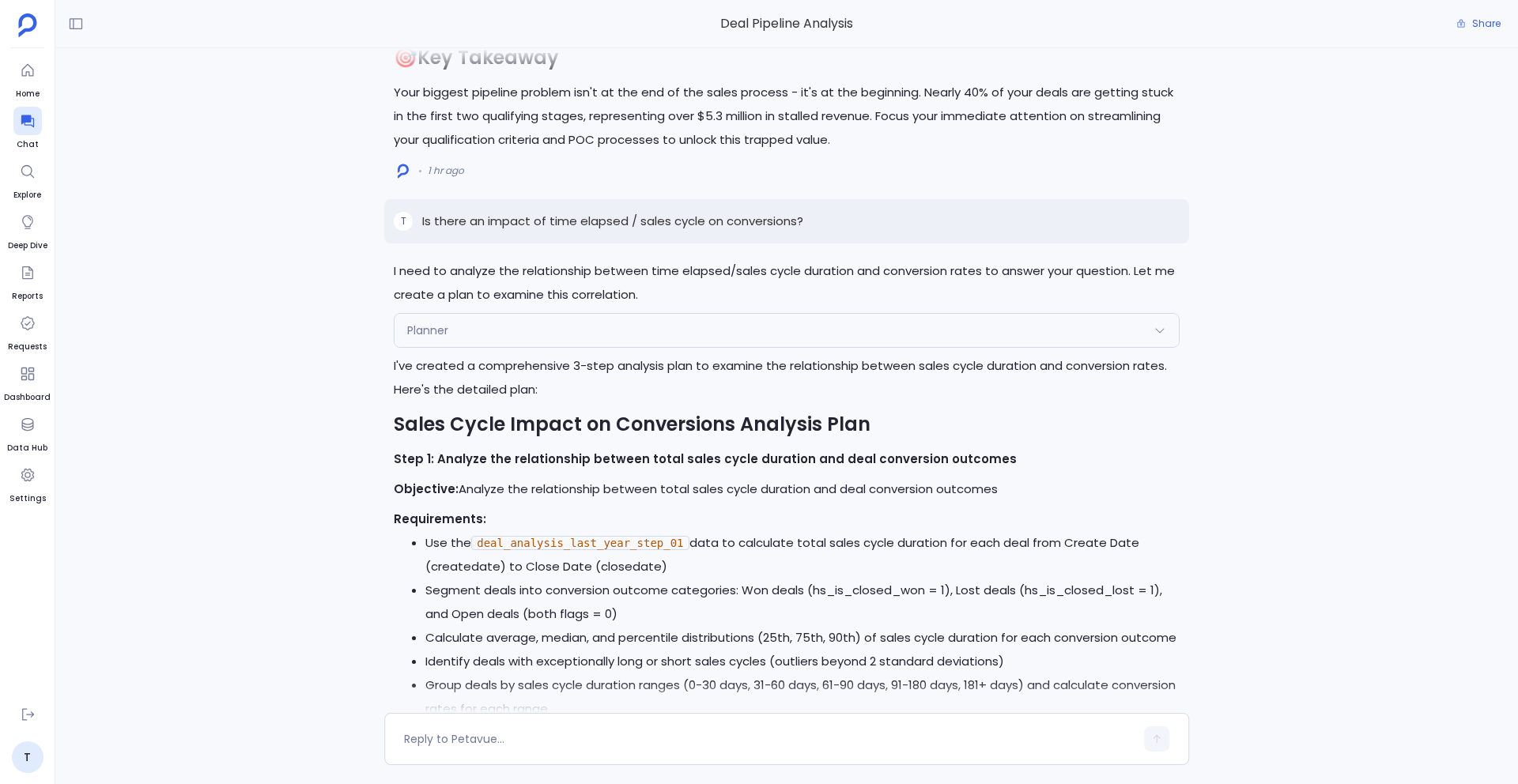
scroll to position [-1684, 0]
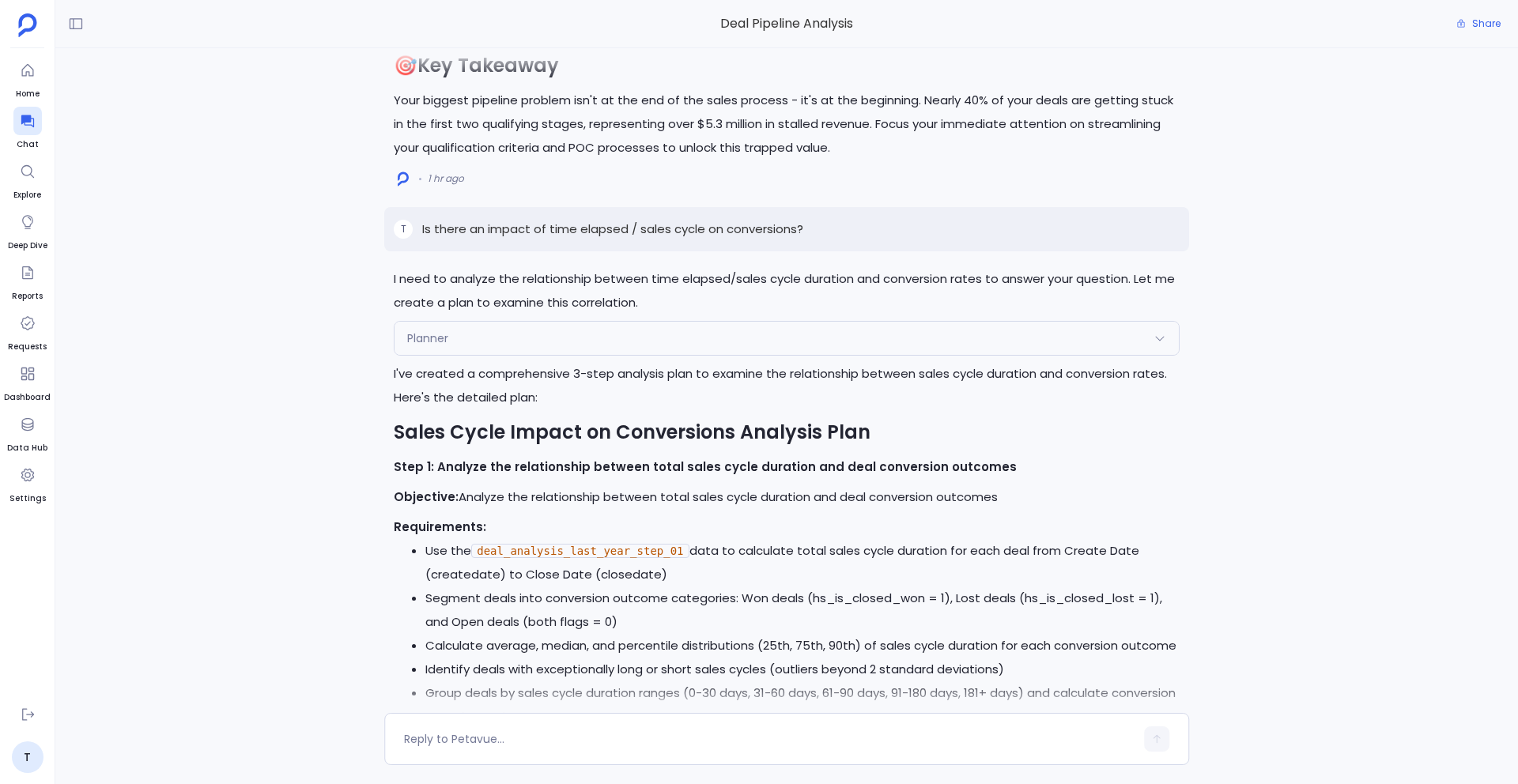
click at [592, 226] on p "Is there an impact of time elapsed / sales cycle on conversions?" at bounding box center [612, 229] width 381 height 19
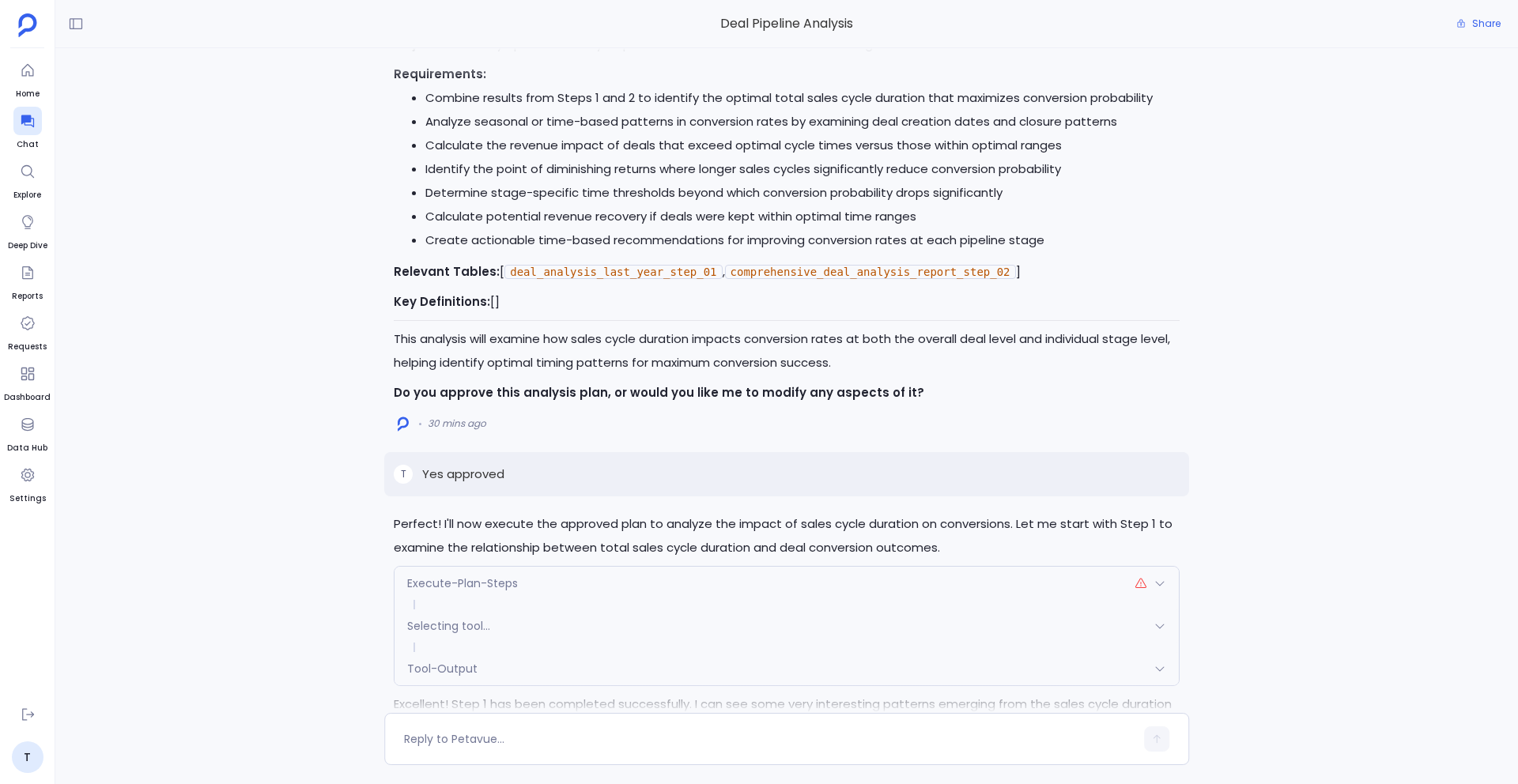
scroll to position [-537, 0]
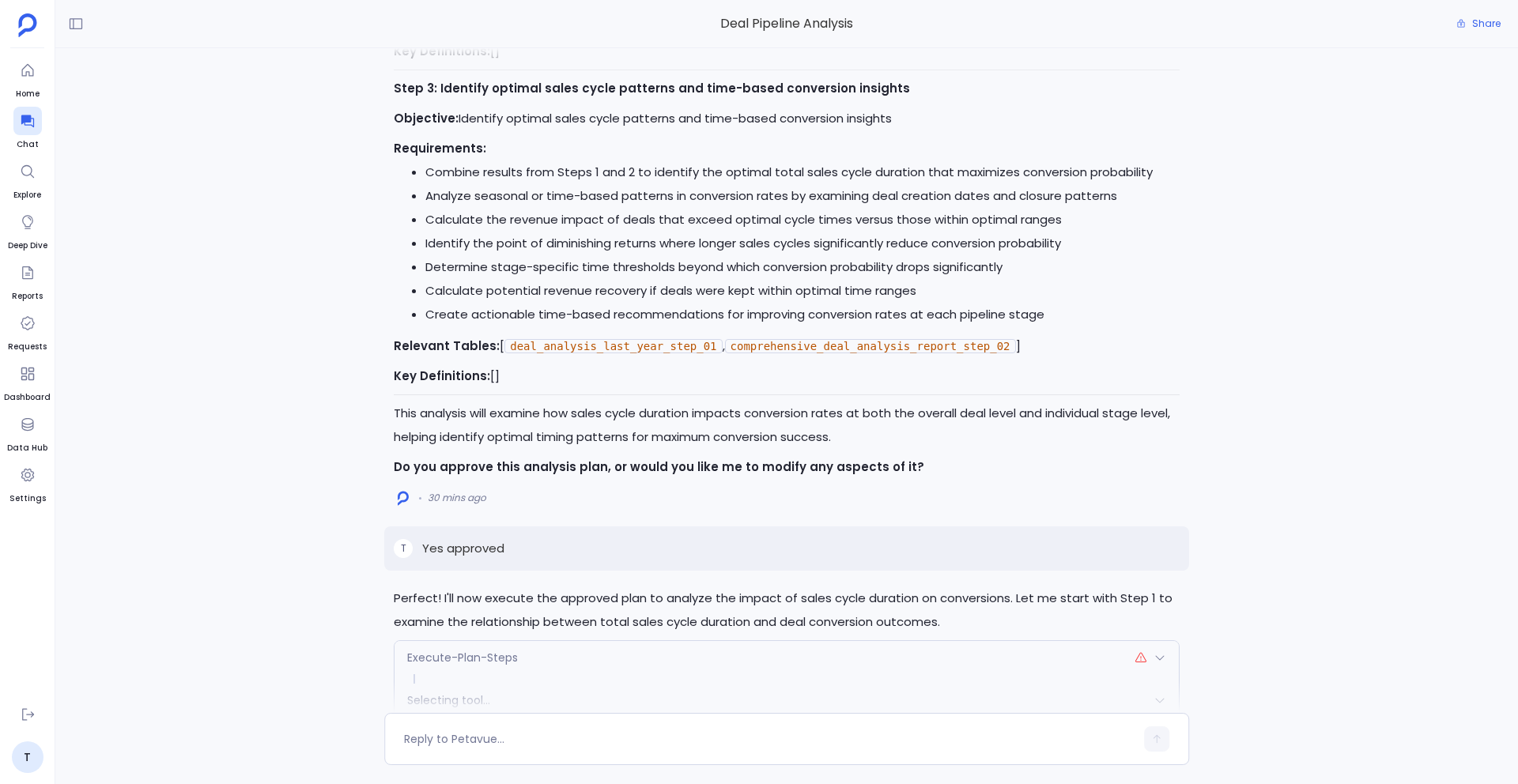
click at [467, 549] on p "Yes approved" at bounding box center [463, 548] width 82 height 19
copy p "Yes approved"
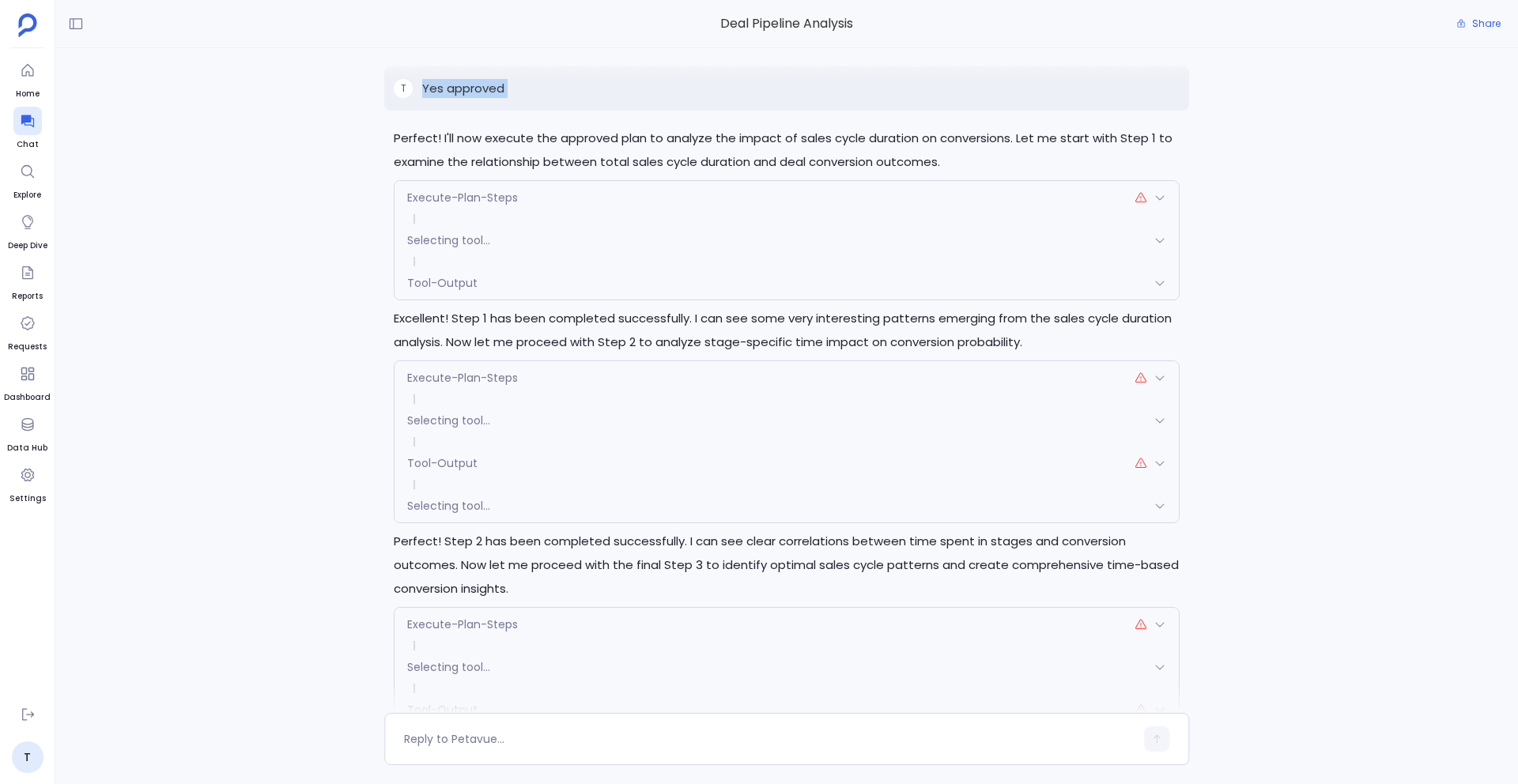
scroll to position [-105, 0]
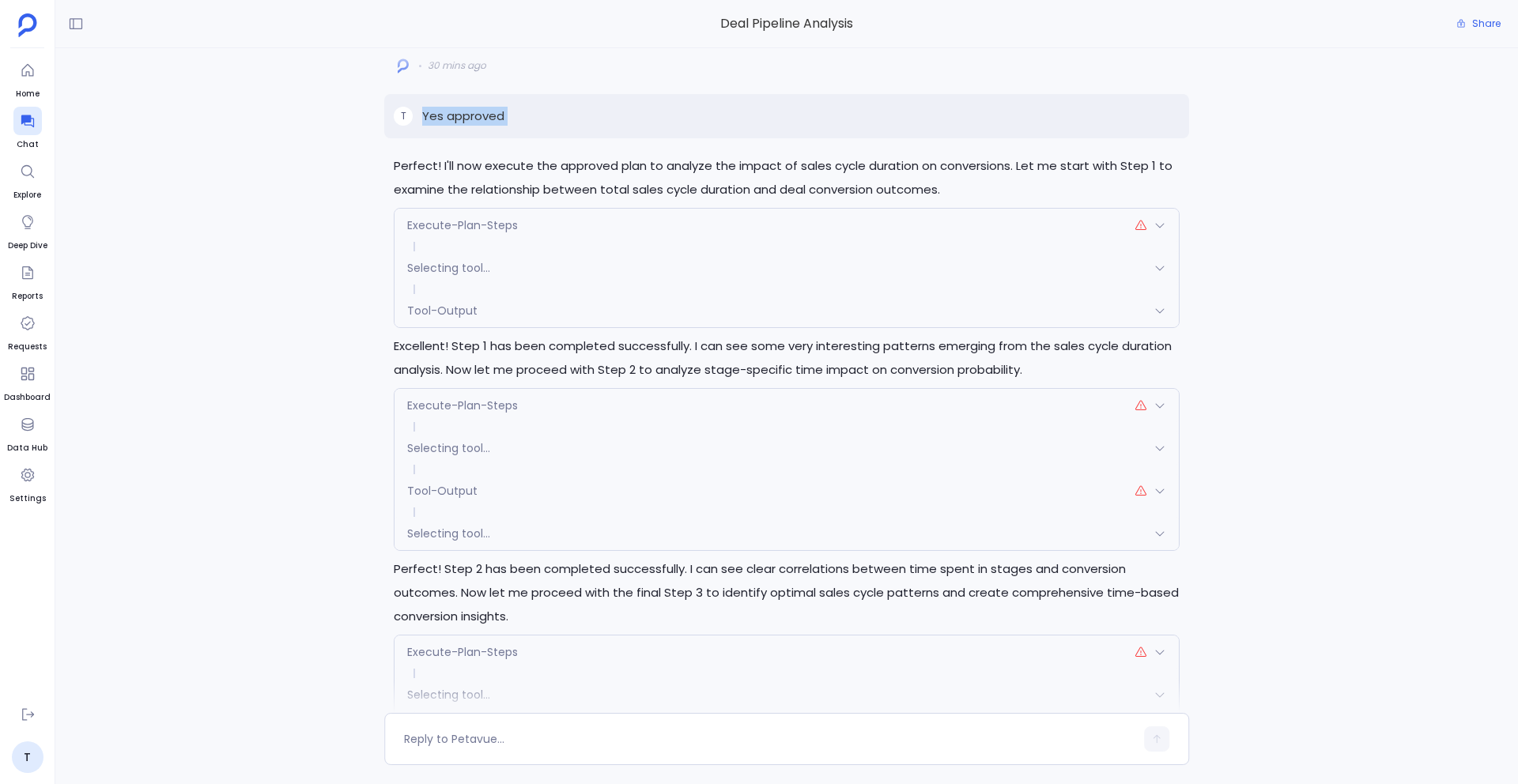
click at [814, 235] on div "Execute-Plan-Steps" at bounding box center [787, 225] width 784 height 33
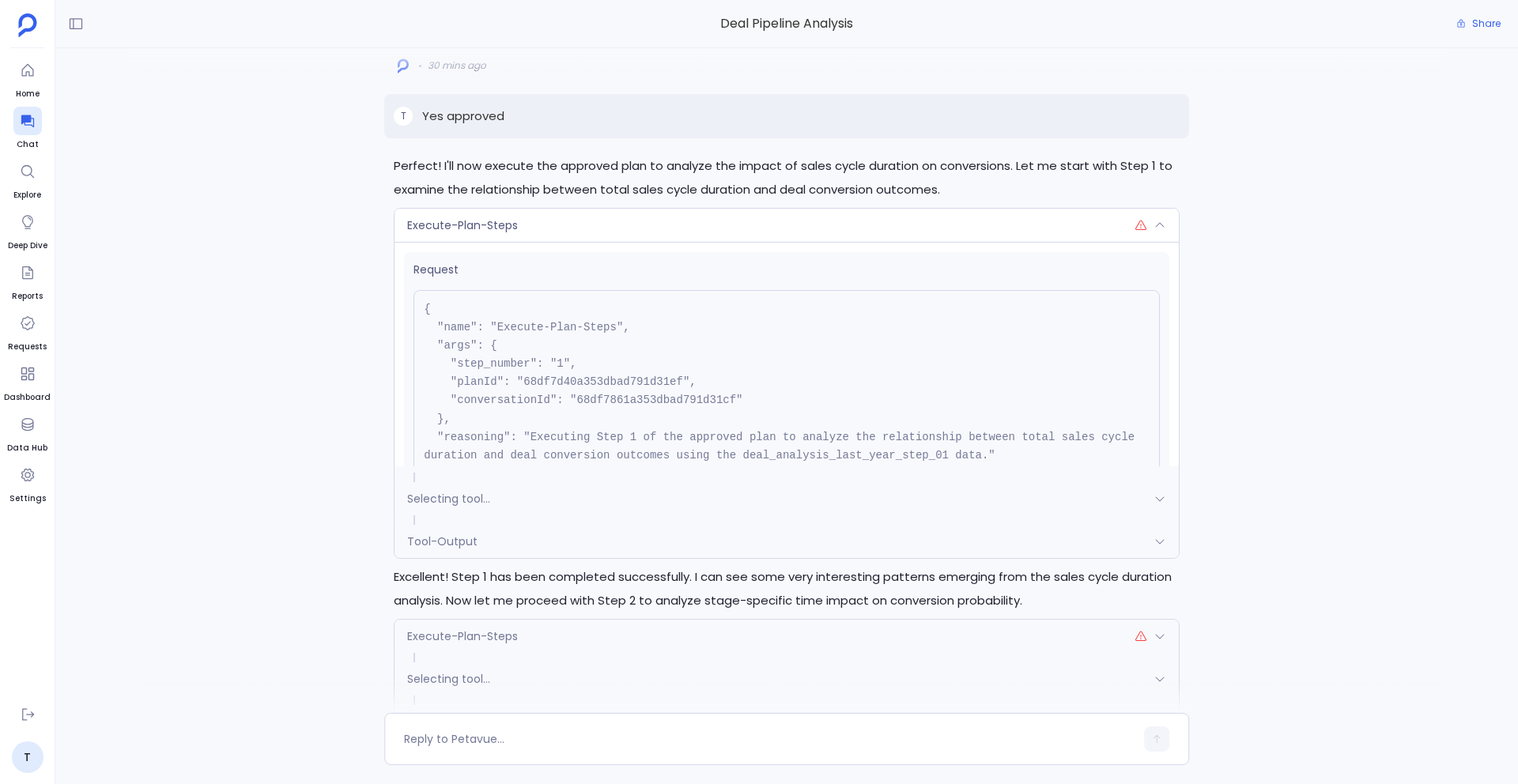
scroll to position [118, 0]
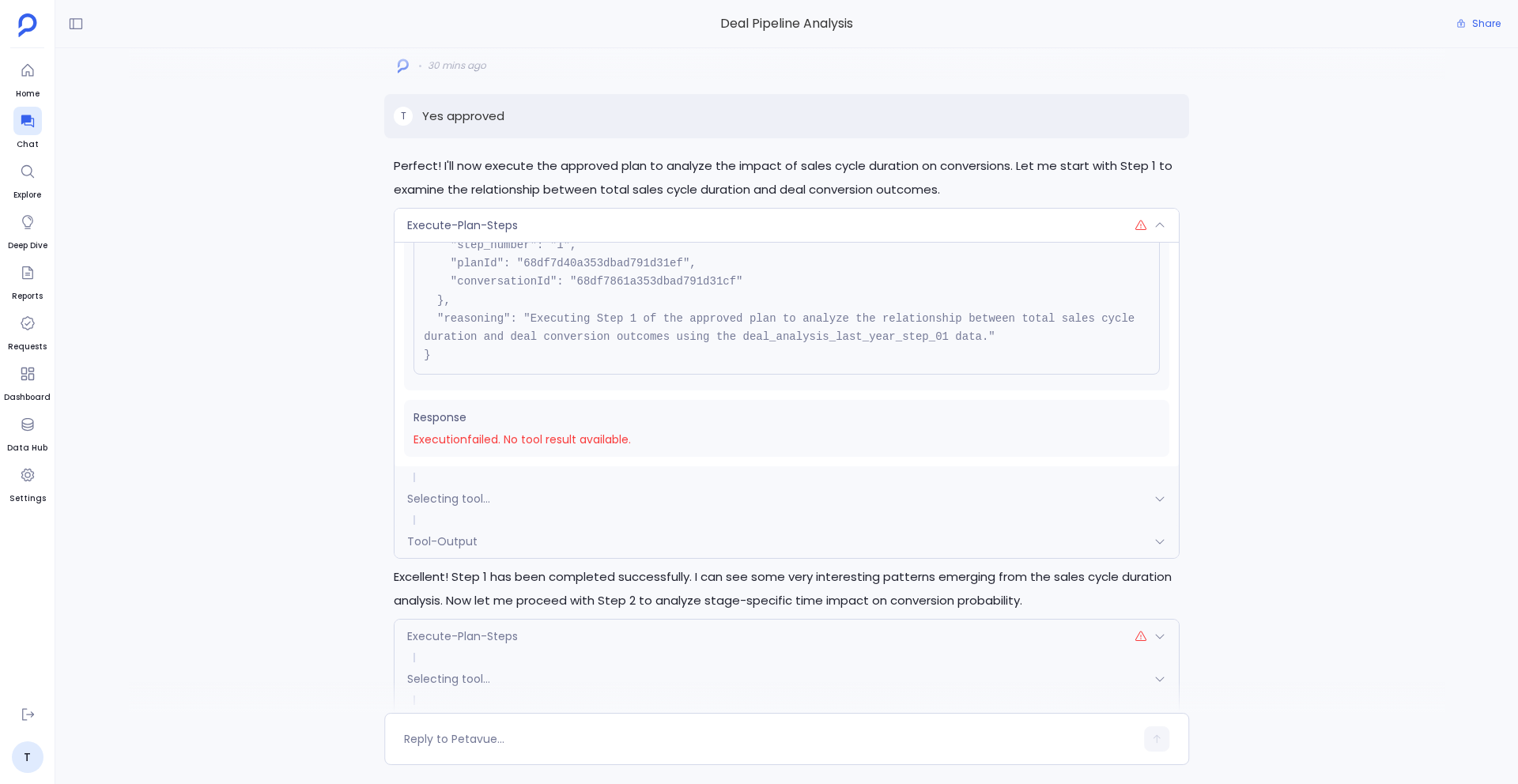
click at [747, 490] on div "Selecting tool..." at bounding box center [787, 499] width 784 height 33
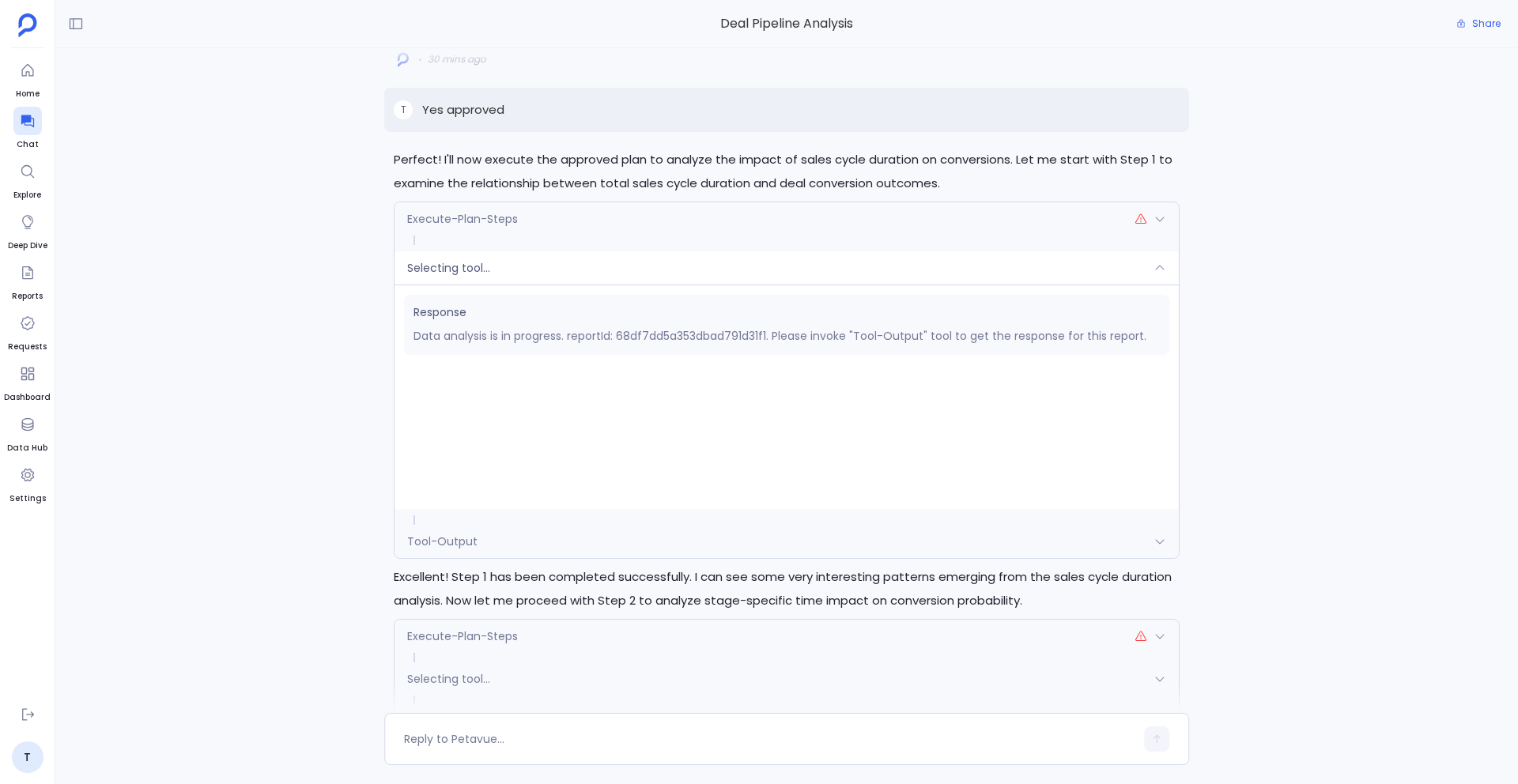
scroll to position [-342, 0]
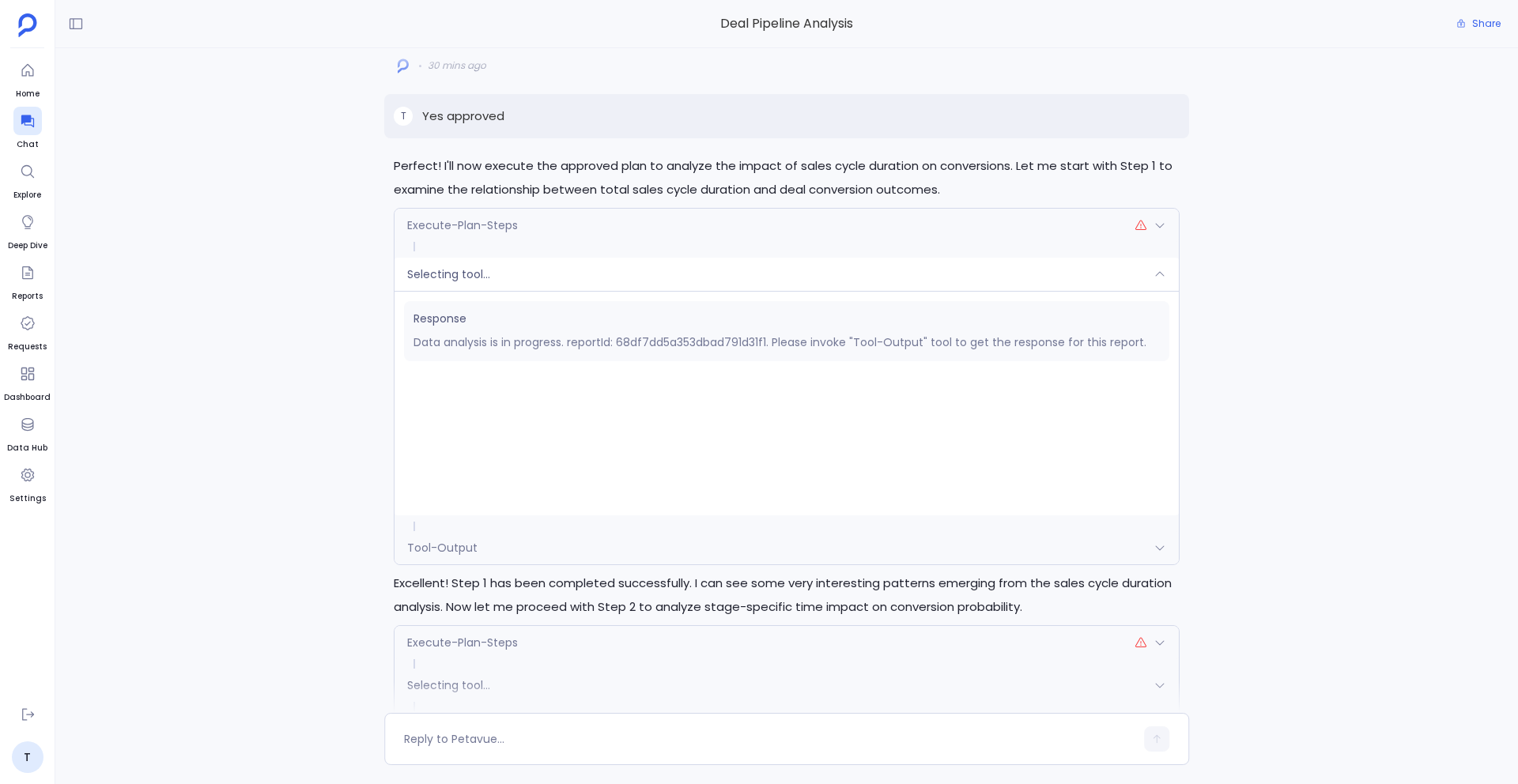
click at [730, 533] on div "Tool-Output" at bounding box center [787, 547] width 784 height 33
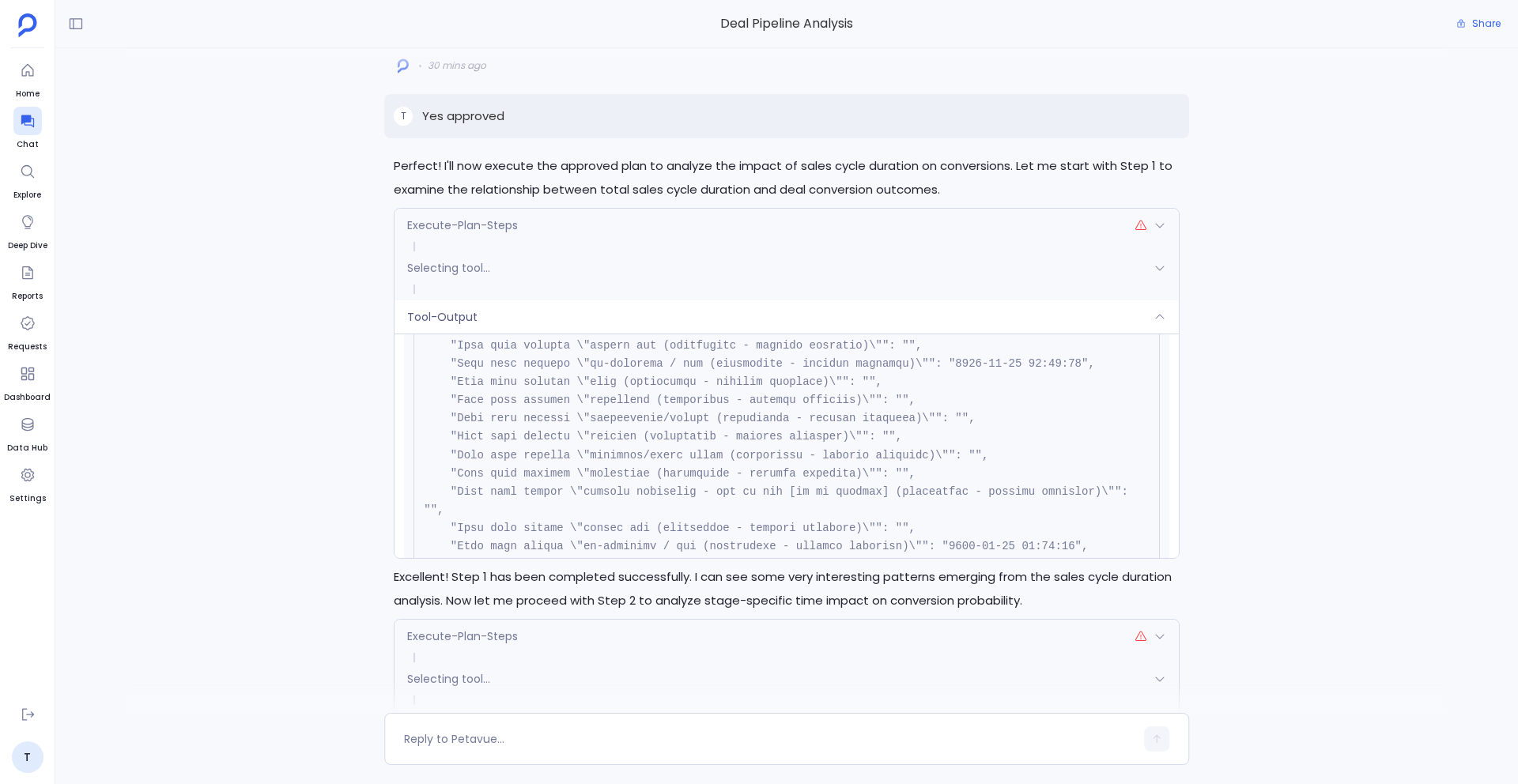
scroll to position [742, 0]
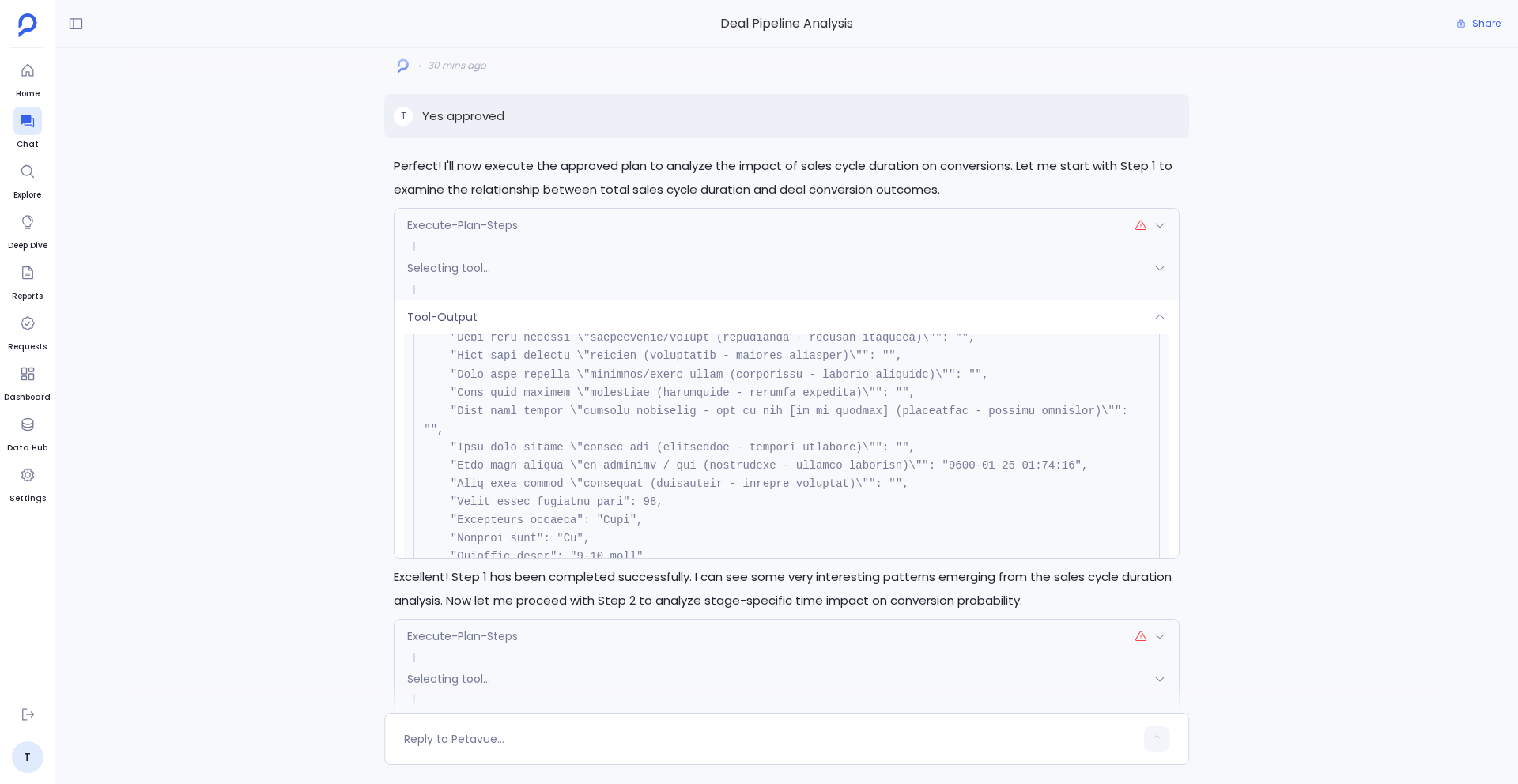
click at [589, 312] on div "Tool-Output" at bounding box center [787, 317] width 784 height 33
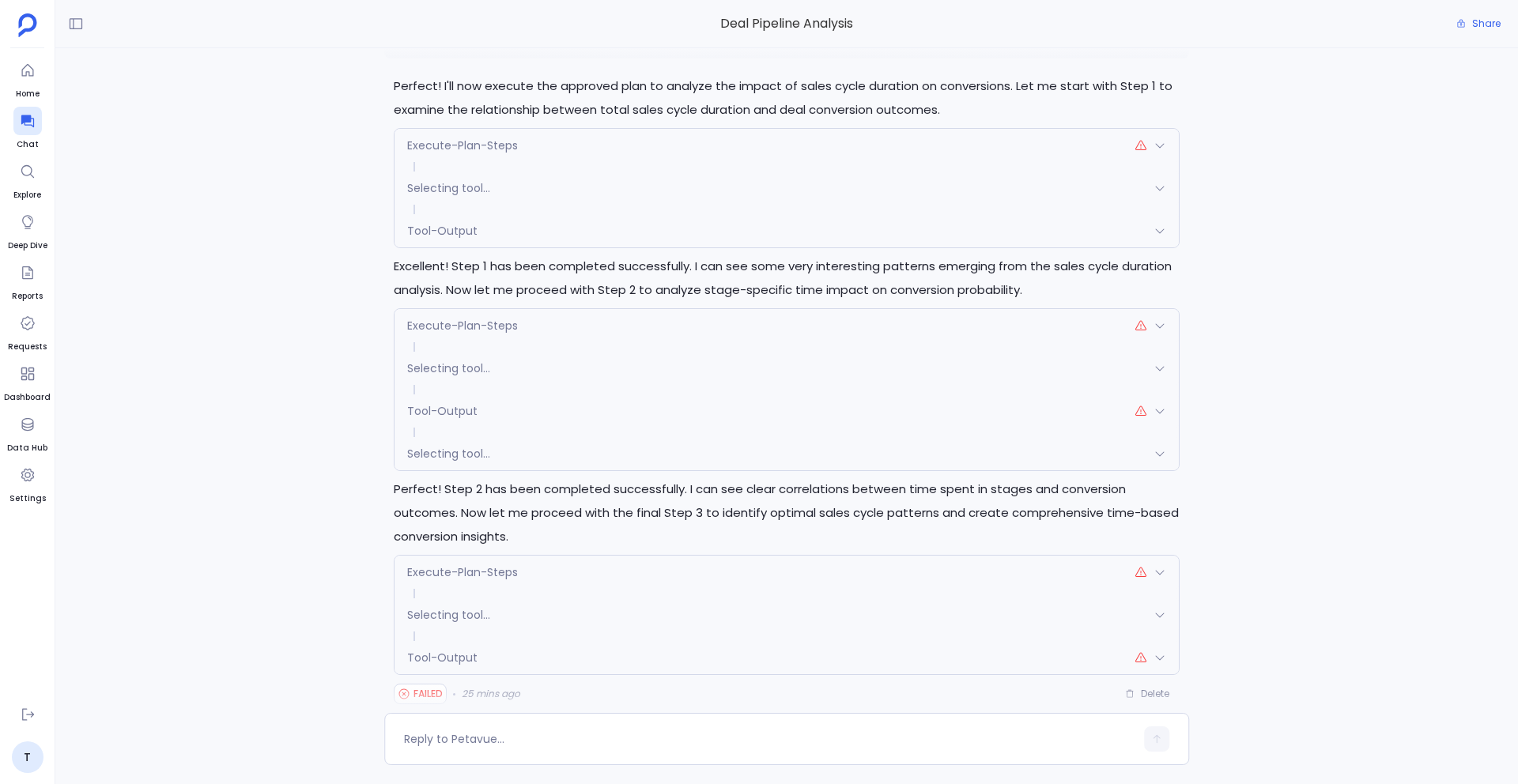
scroll to position [0, 0]
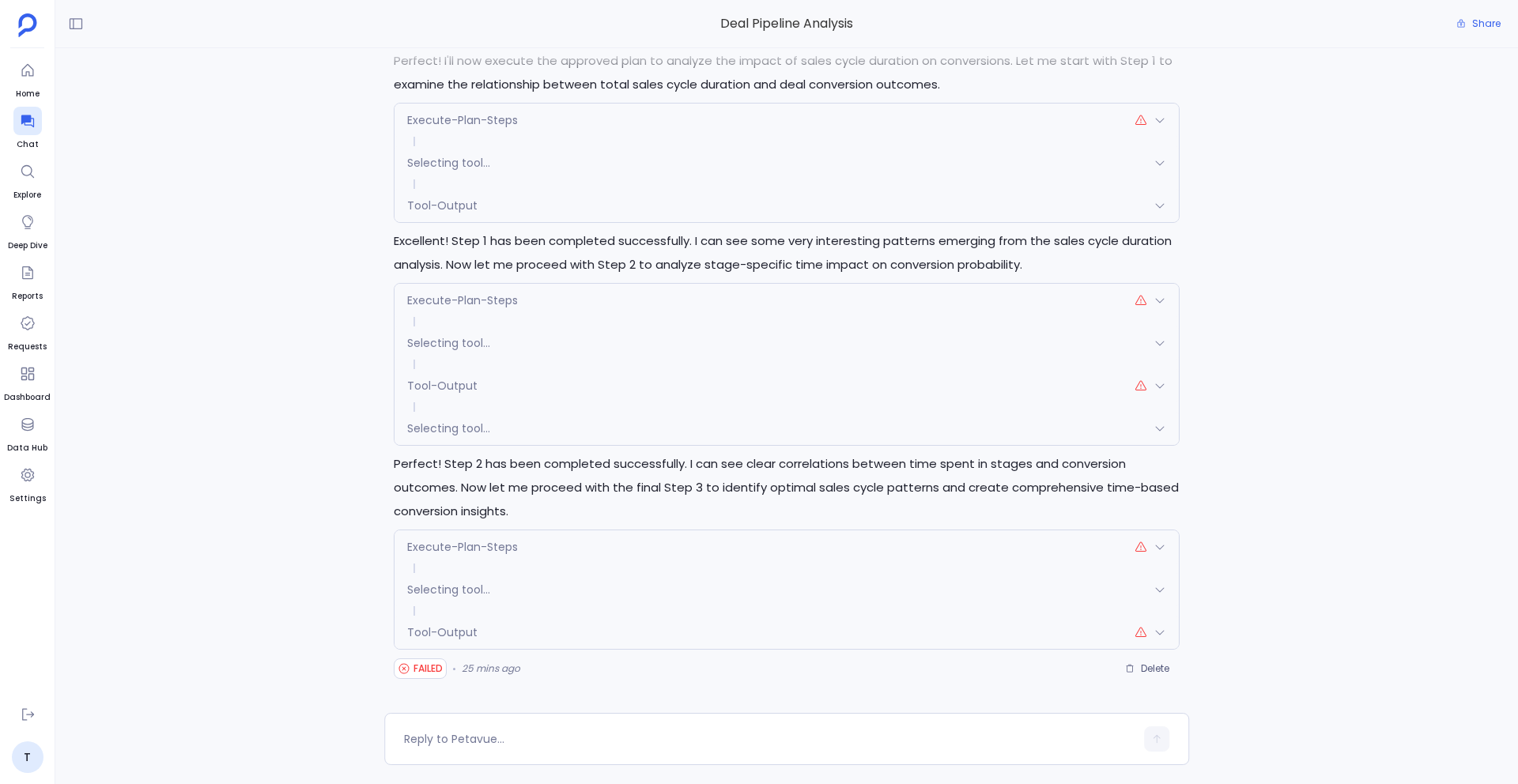
click at [528, 630] on div "Tool-Output" at bounding box center [787, 631] width 784 height 33
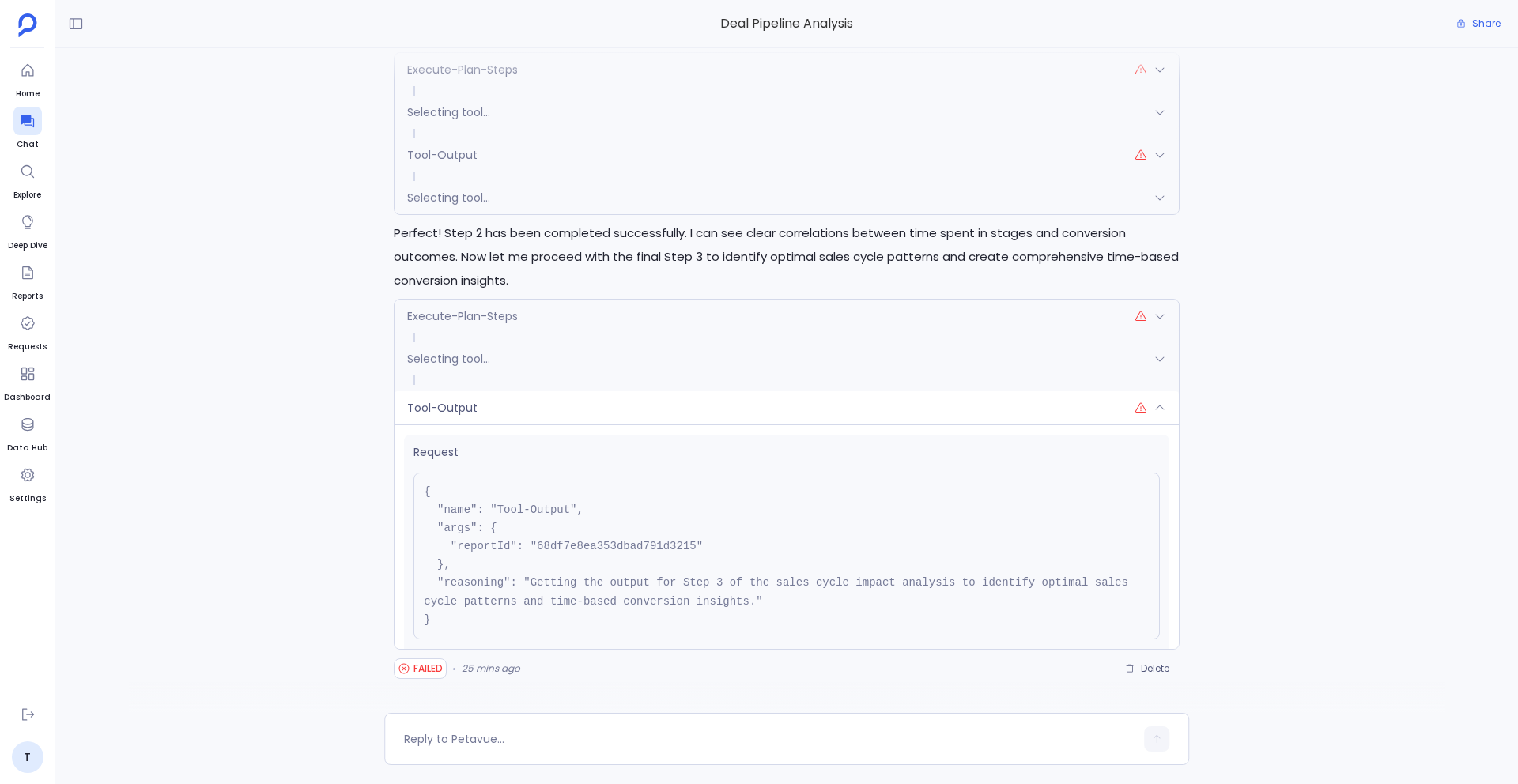
scroll to position [82, 0]
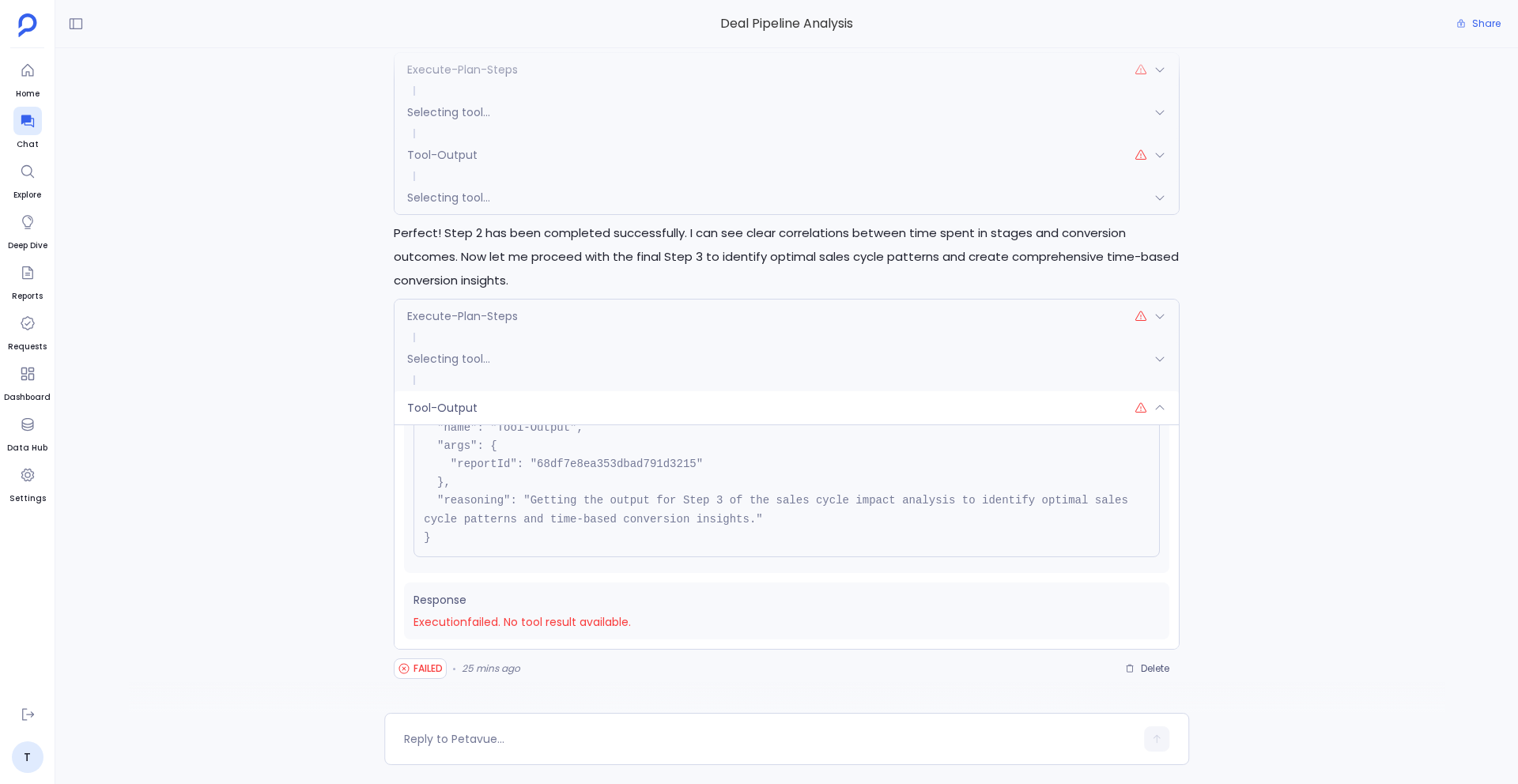
click at [517, 351] on div "Selecting tool..." at bounding box center [787, 358] width 784 height 33
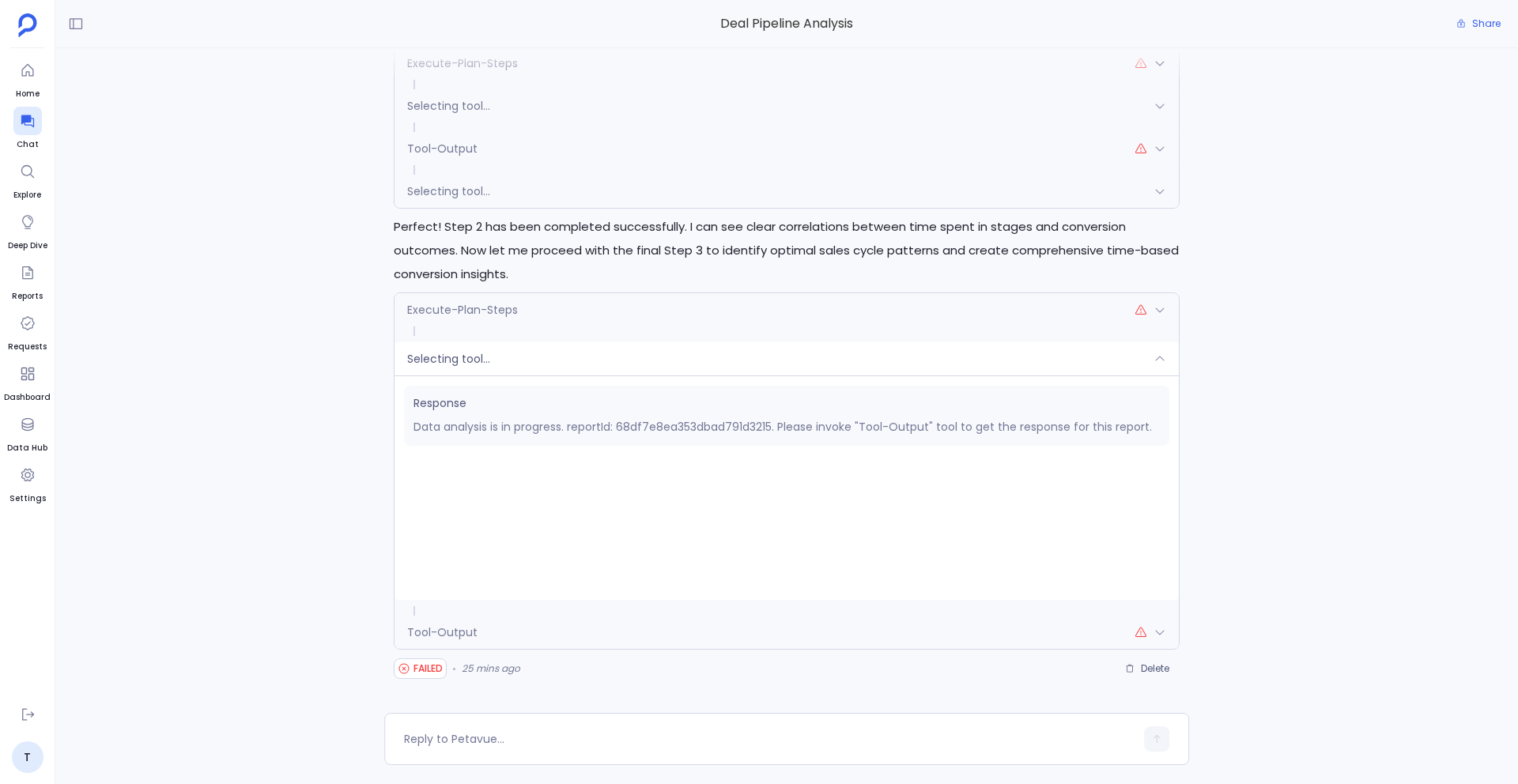
click at [514, 185] on div "Selecting tool..." at bounding box center [787, 191] width 784 height 33
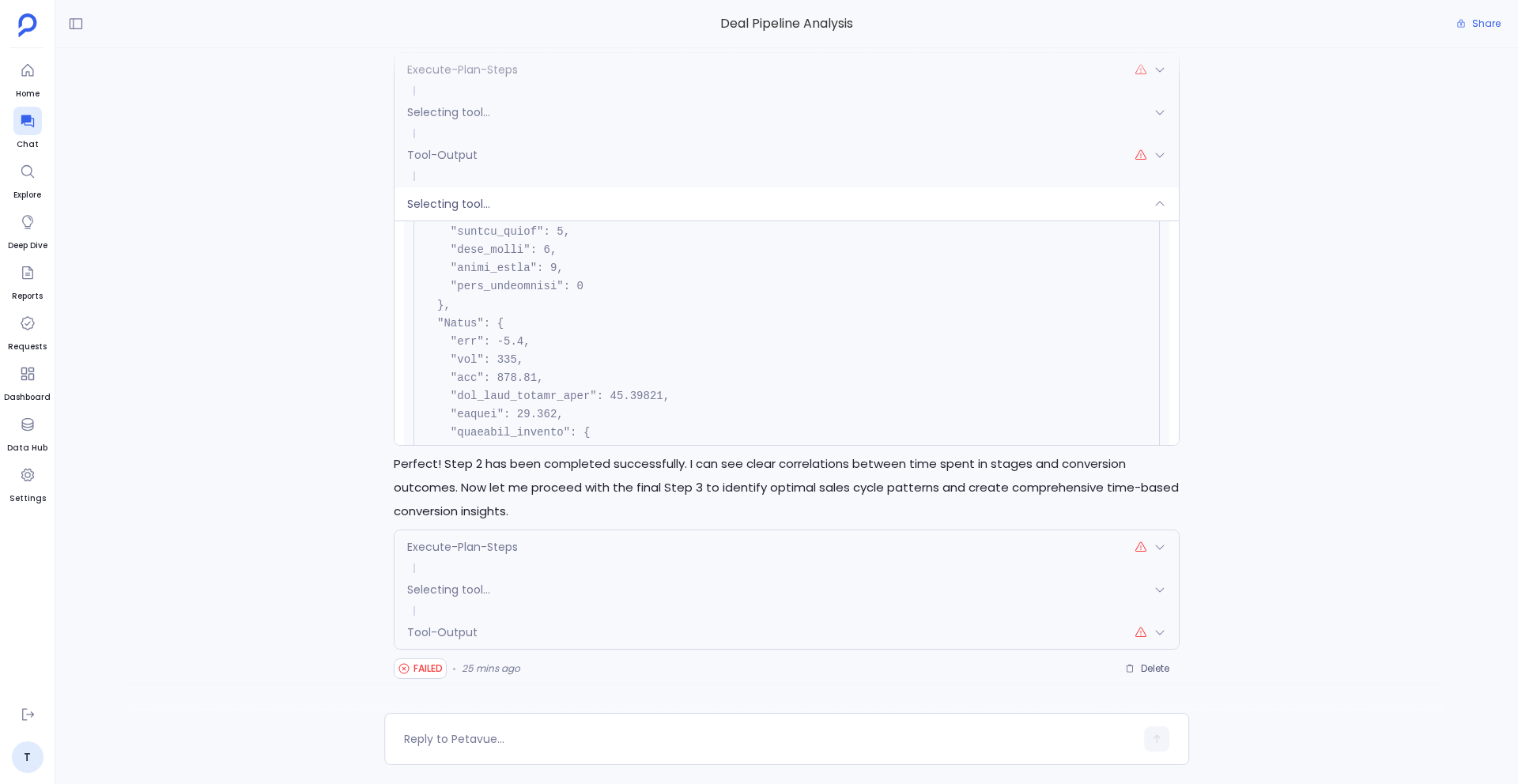
scroll to position [472, 0]
click at [1142, 630] on button "Delete" at bounding box center [1146, 668] width 65 height 24
click at [482, 630] on textarea at bounding box center [769, 738] width 730 height 16
type textarea "Yes approved"
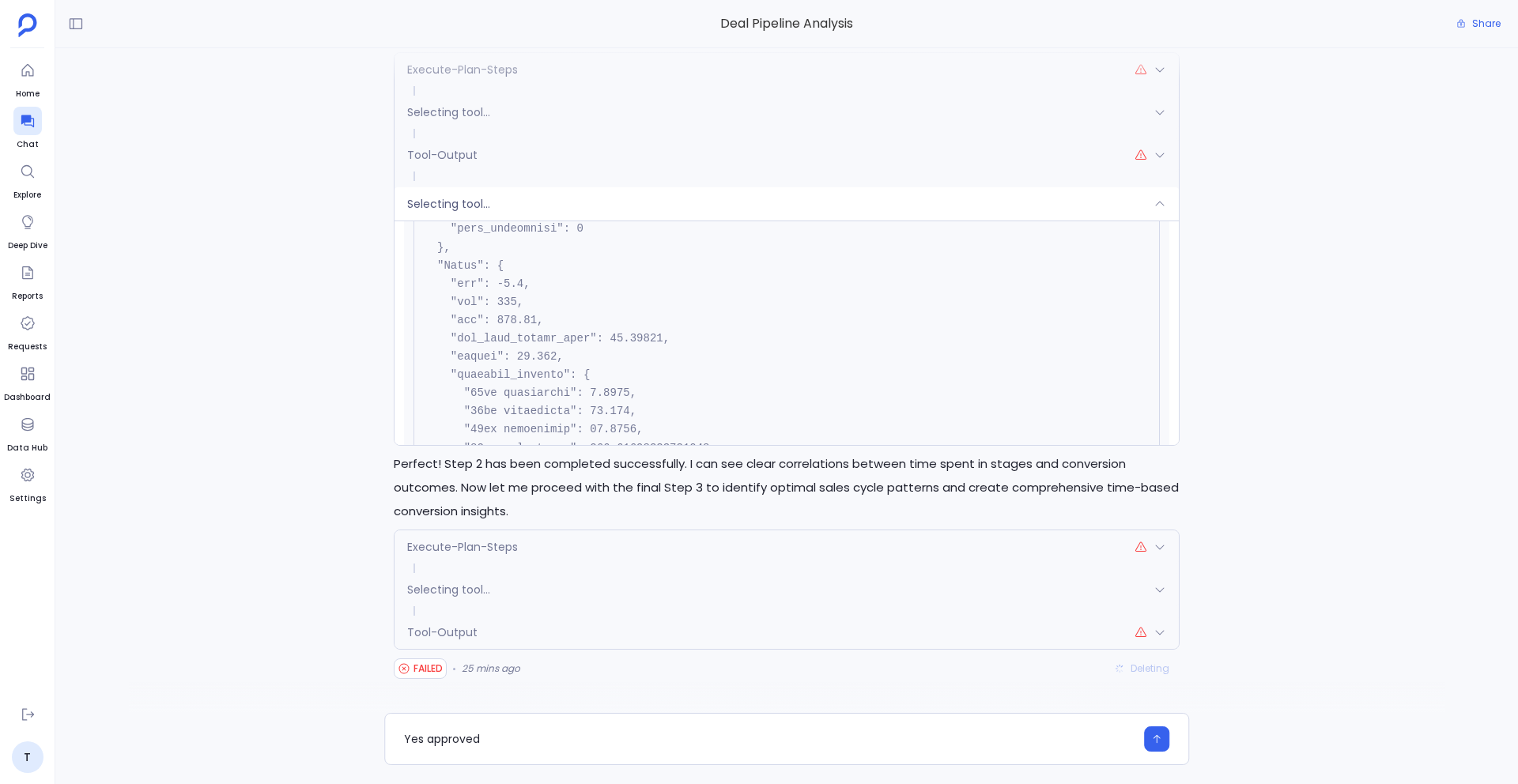
click at [1161, 567] on div "Perfect! I'll now execute the approved plan to analyze the impact of sales cycl…" at bounding box center [786, 381] width 1462 height 664
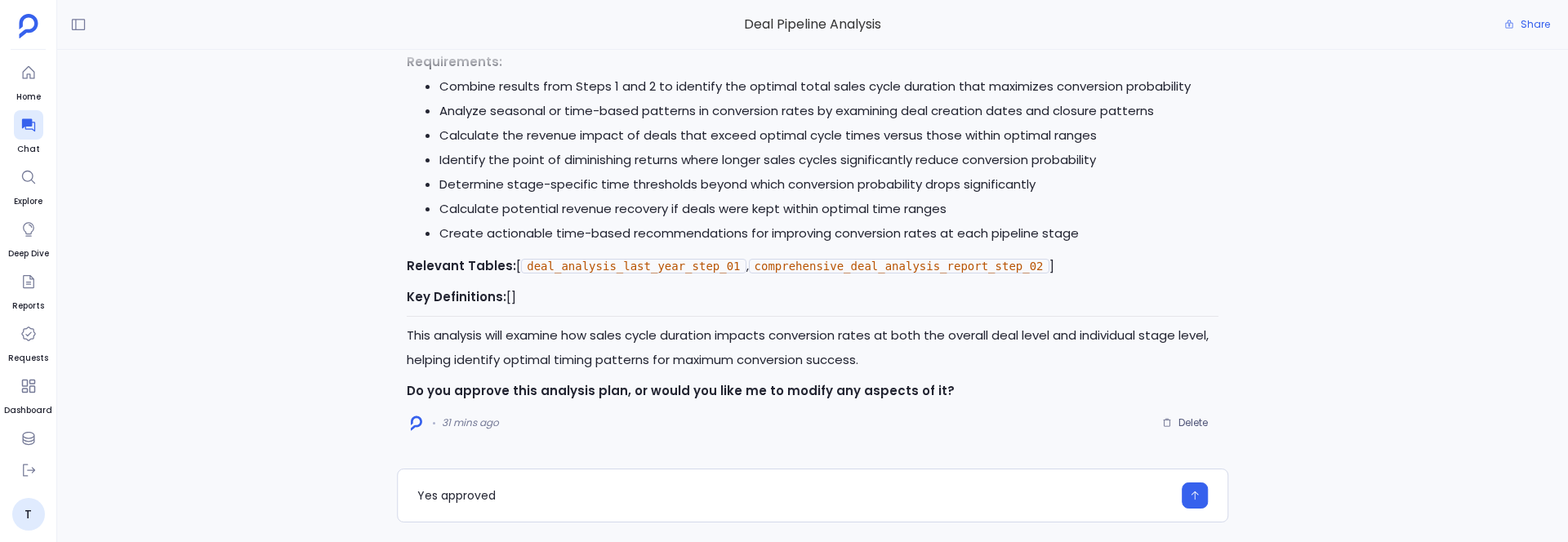
click at [268, 377] on div "I need to analyze the relationship between time elapsed/sales cycle duration an…" at bounding box center [812, 259] width 1510 height 418
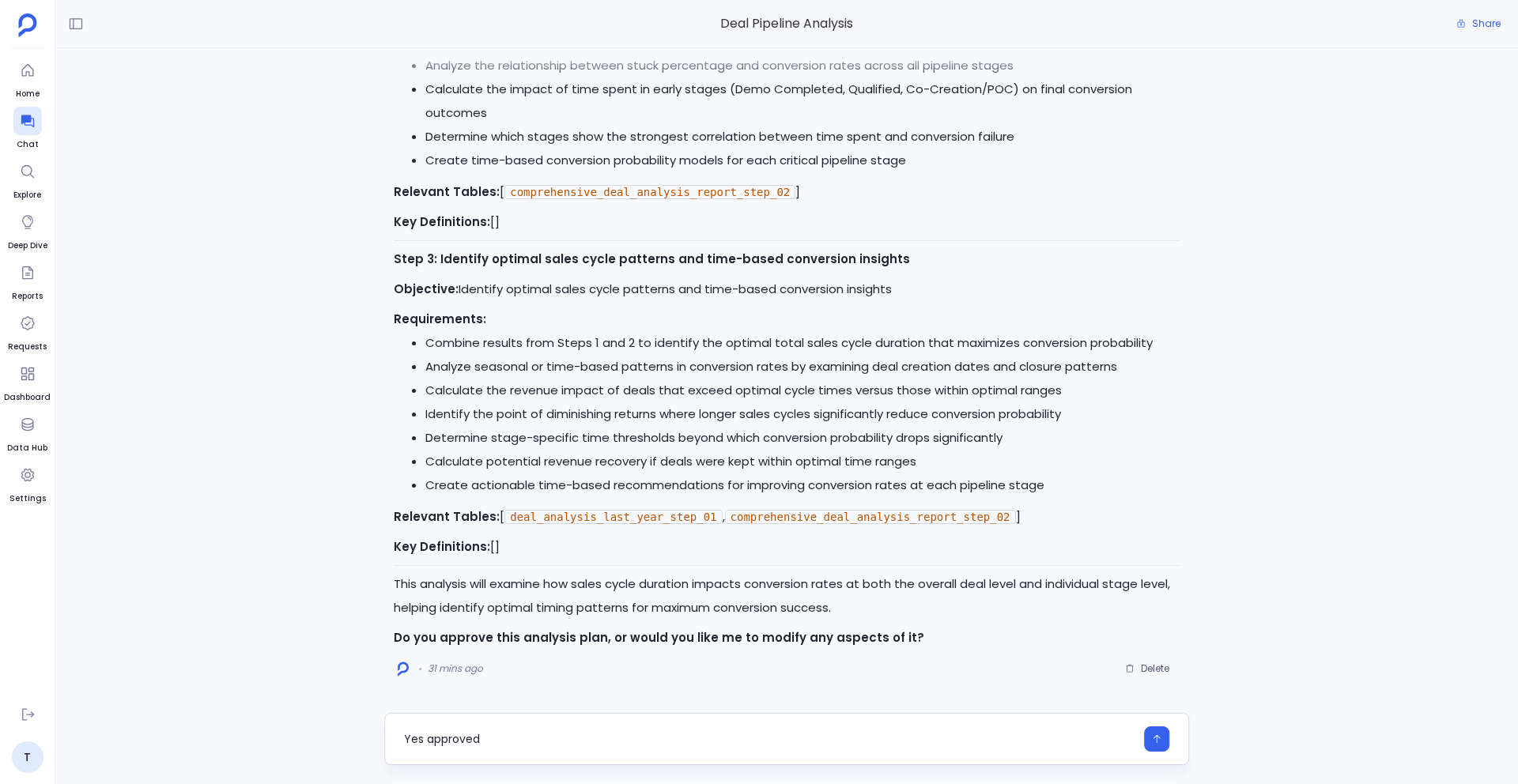
click at [556, 630] on div "Yes approved" at bounding box center [786, 739] width 805 height 52
click at [551, 630] on div "Yes approved" at bounding box center [769, 738] width 730 height 25
click at [522, 630] on textarea "Yes approved" at bounding box center [769, 738] width 730 height 16
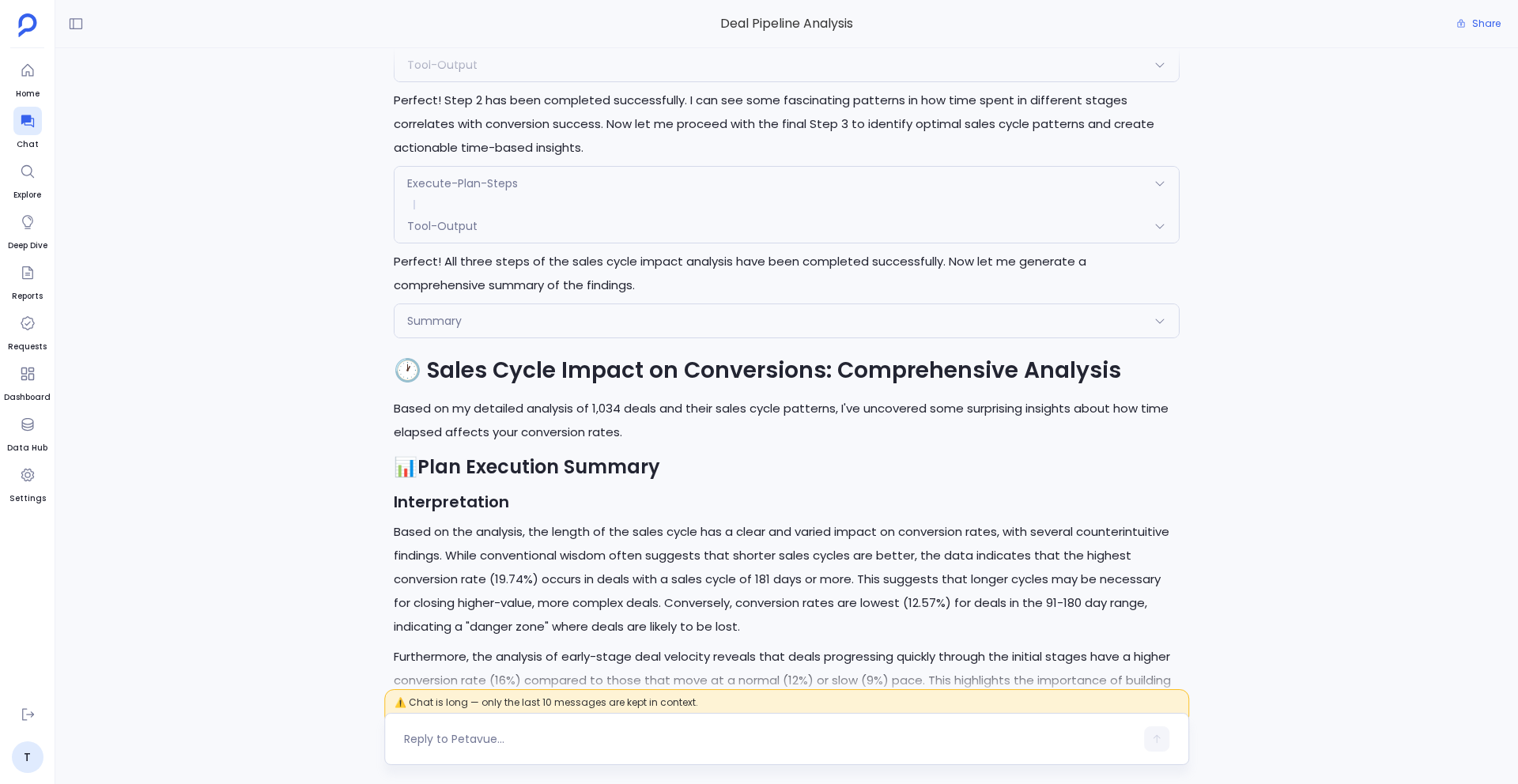
scroll to position [-3970, 0]
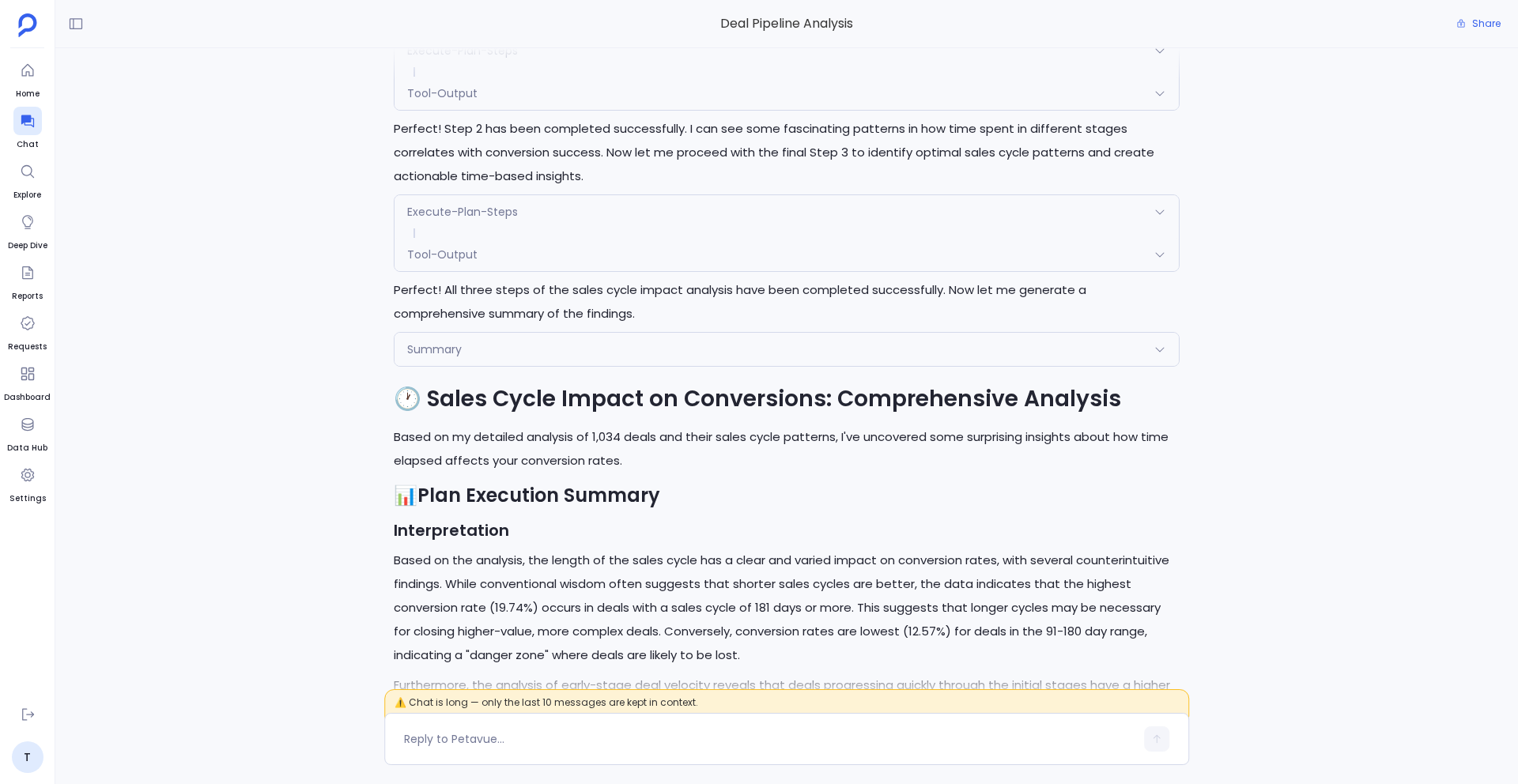
click at [517, 353] on div "Summary" at bounding box center [787, 349] width 784 height 33
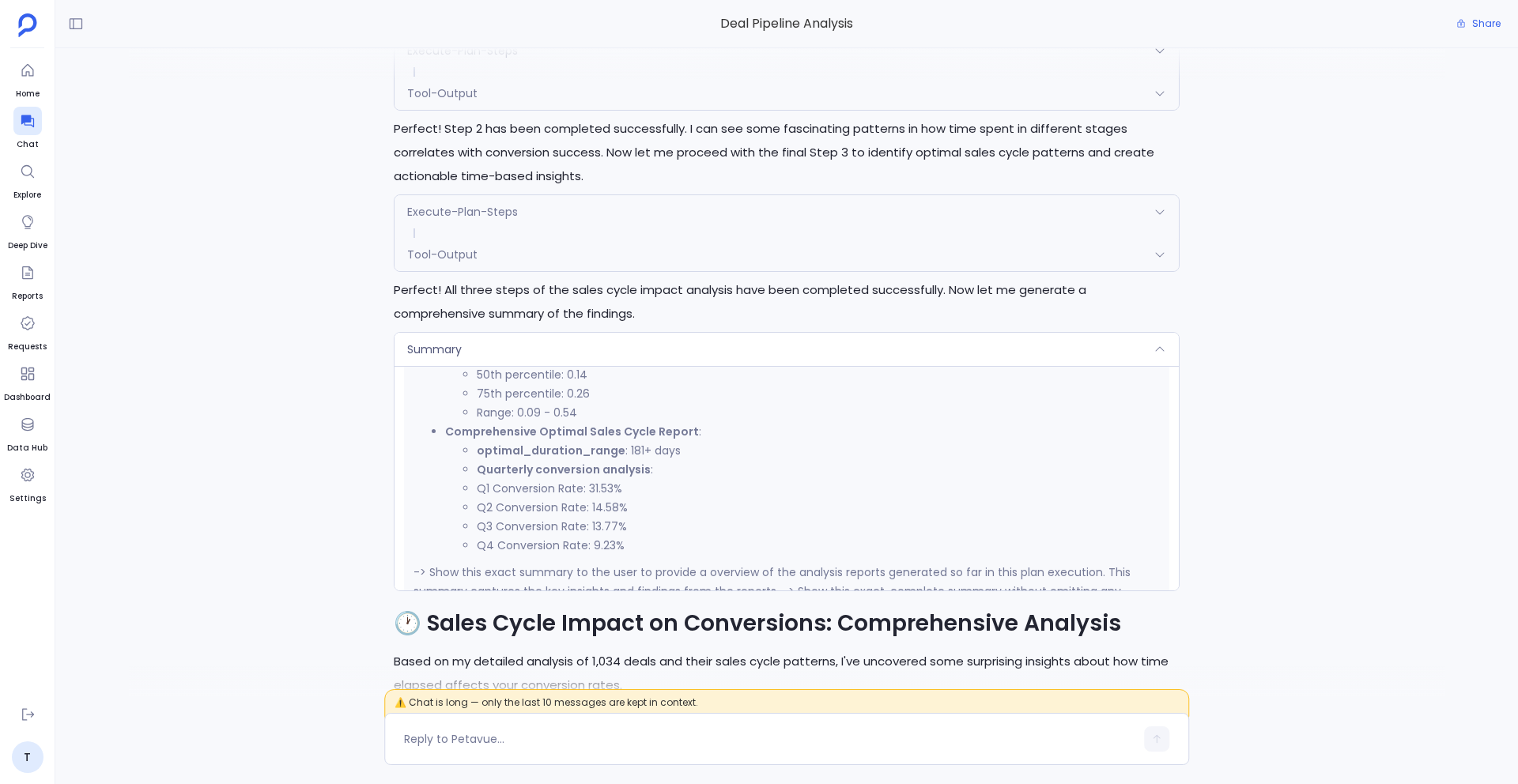
scroll to position [2808, 0]
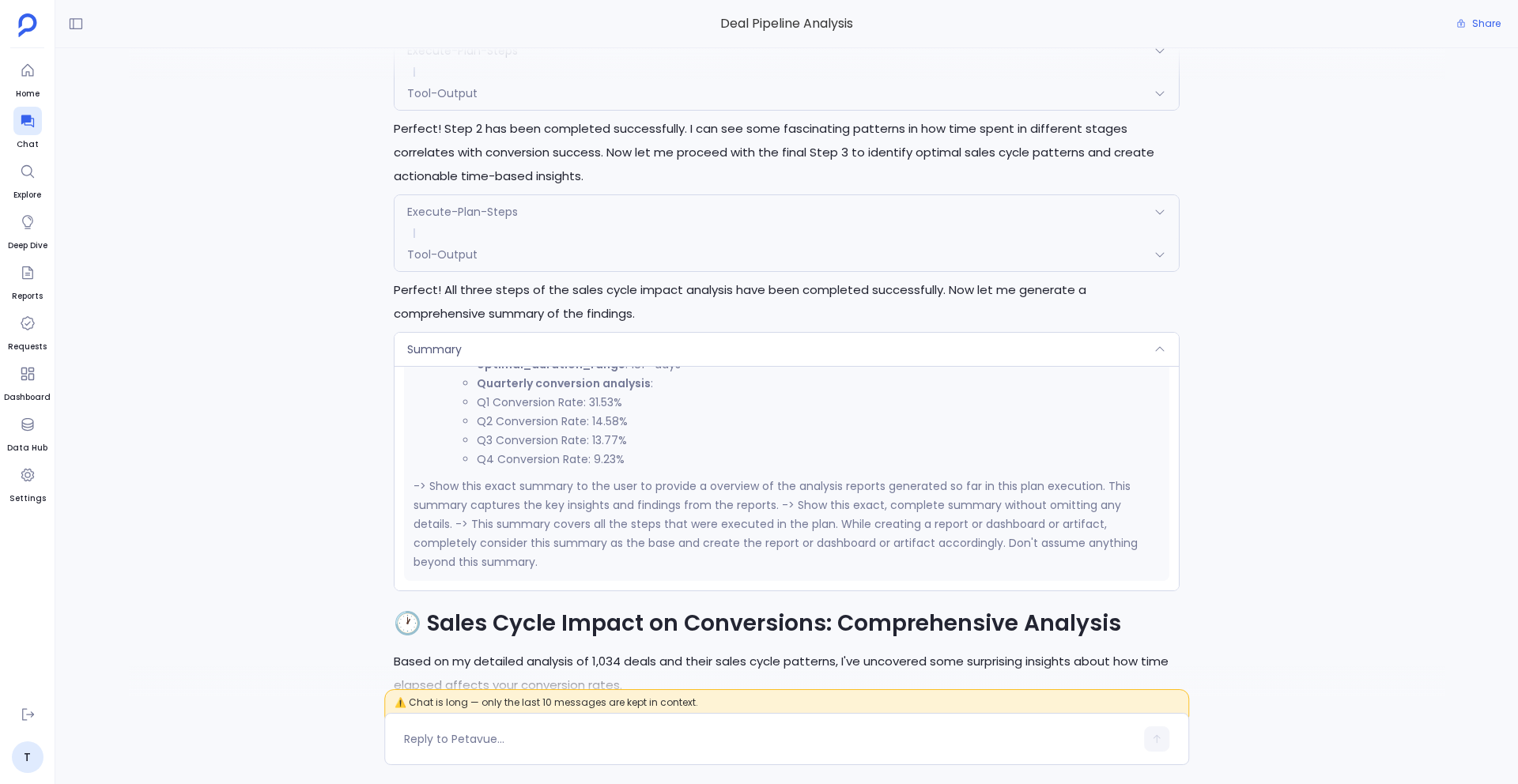
click at [510, 261] on div "Tool-Output" at bounding box center [787, 254] width 784 height 33
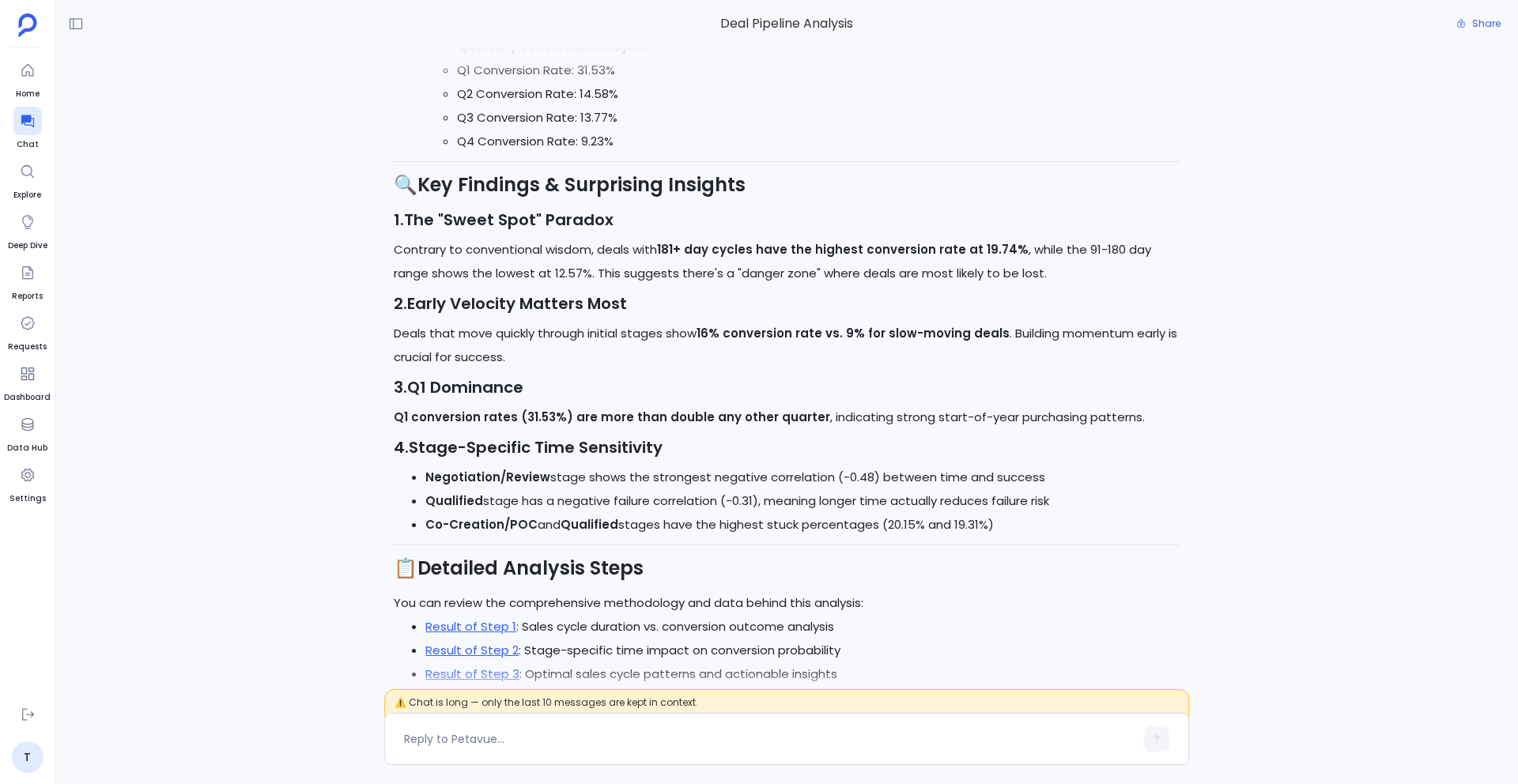
scroll to position [-140, 0]
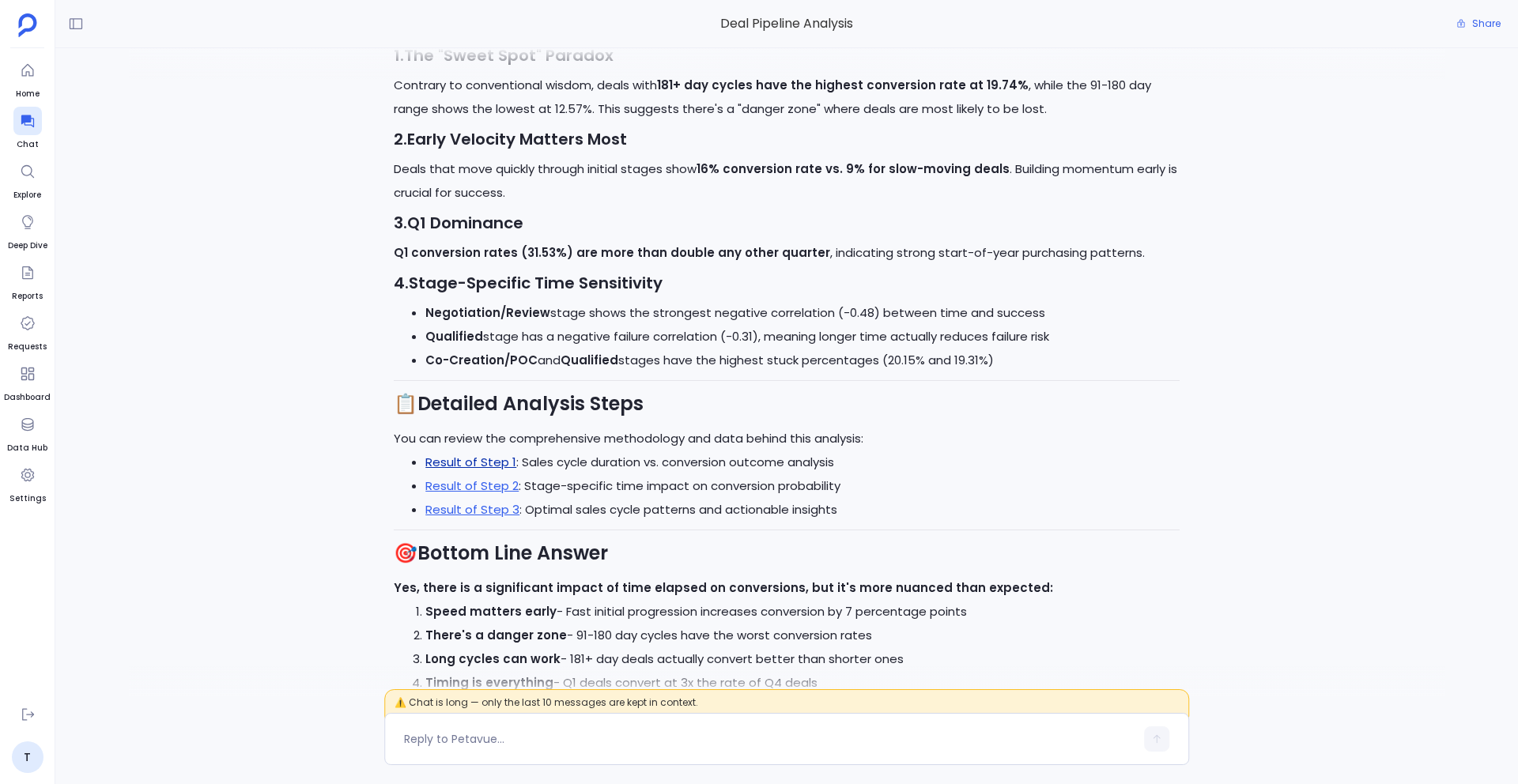
click at [480, 459] on link "Result of Step 1" at bounding box center [470, 462] width 91 height 16
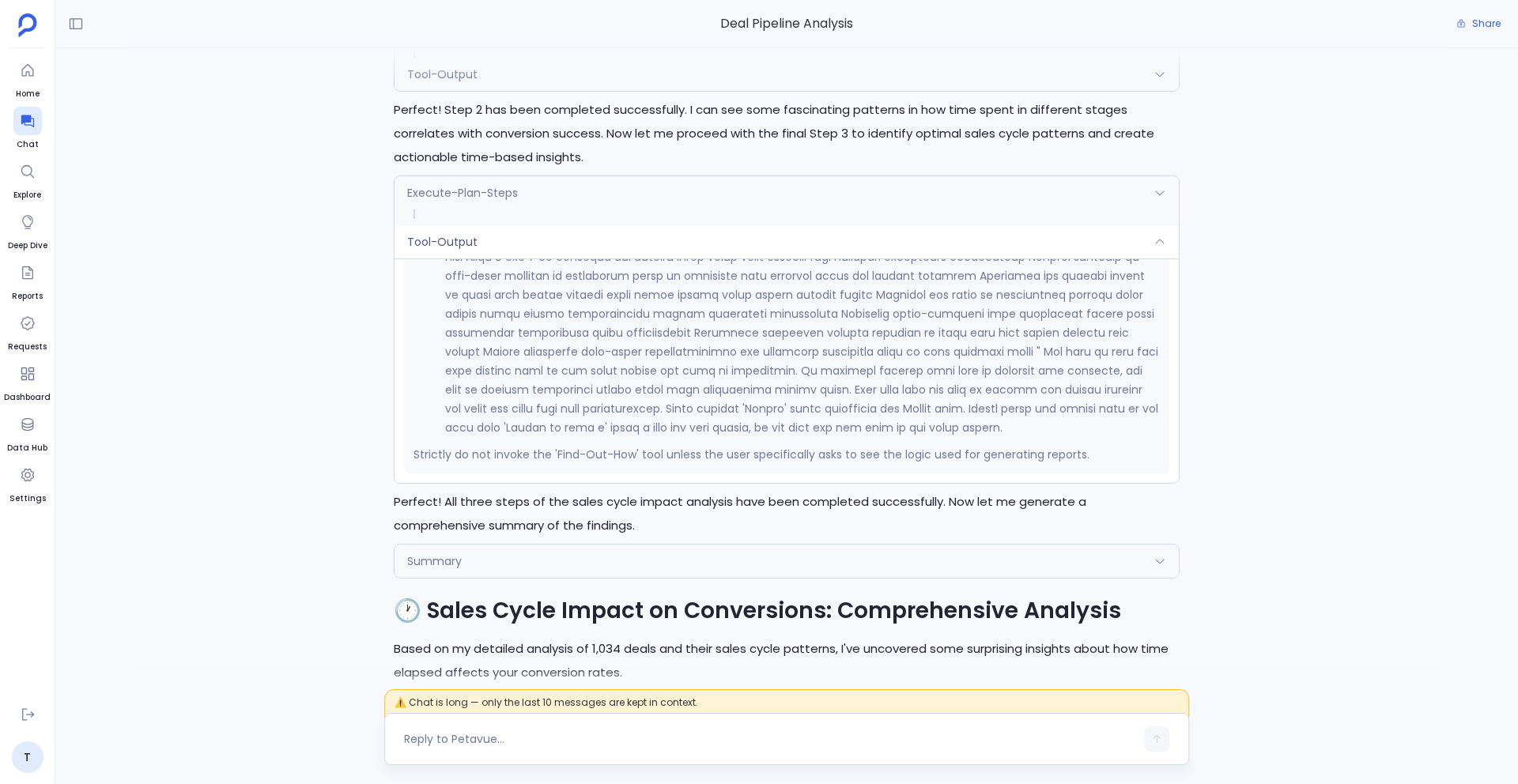
scroll to position [-4291, 0]
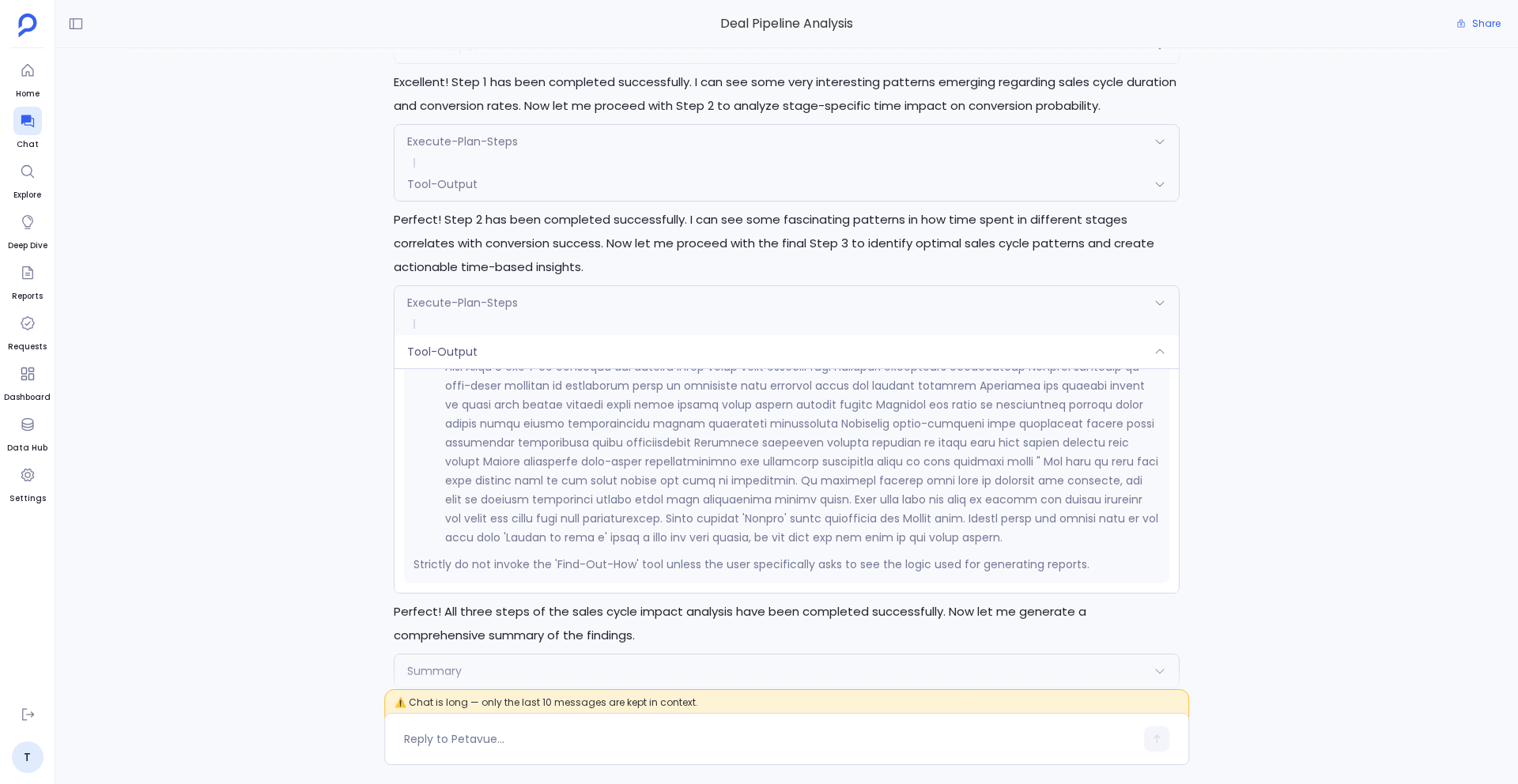
click at [585, 355] on div "Tool-Output" at bounding box center [787, 351] width 784 height 33
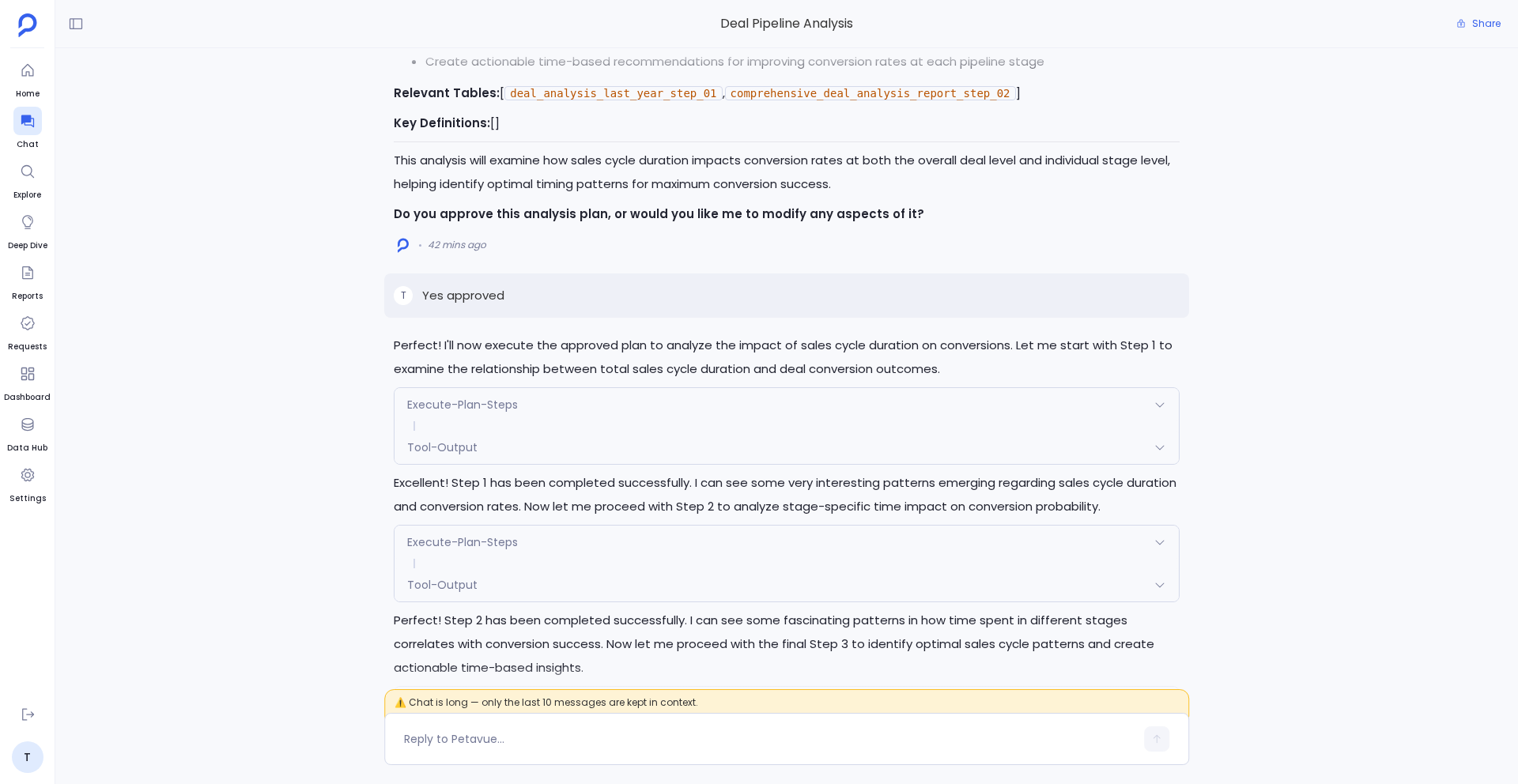
scroll to position [-4563, 0]
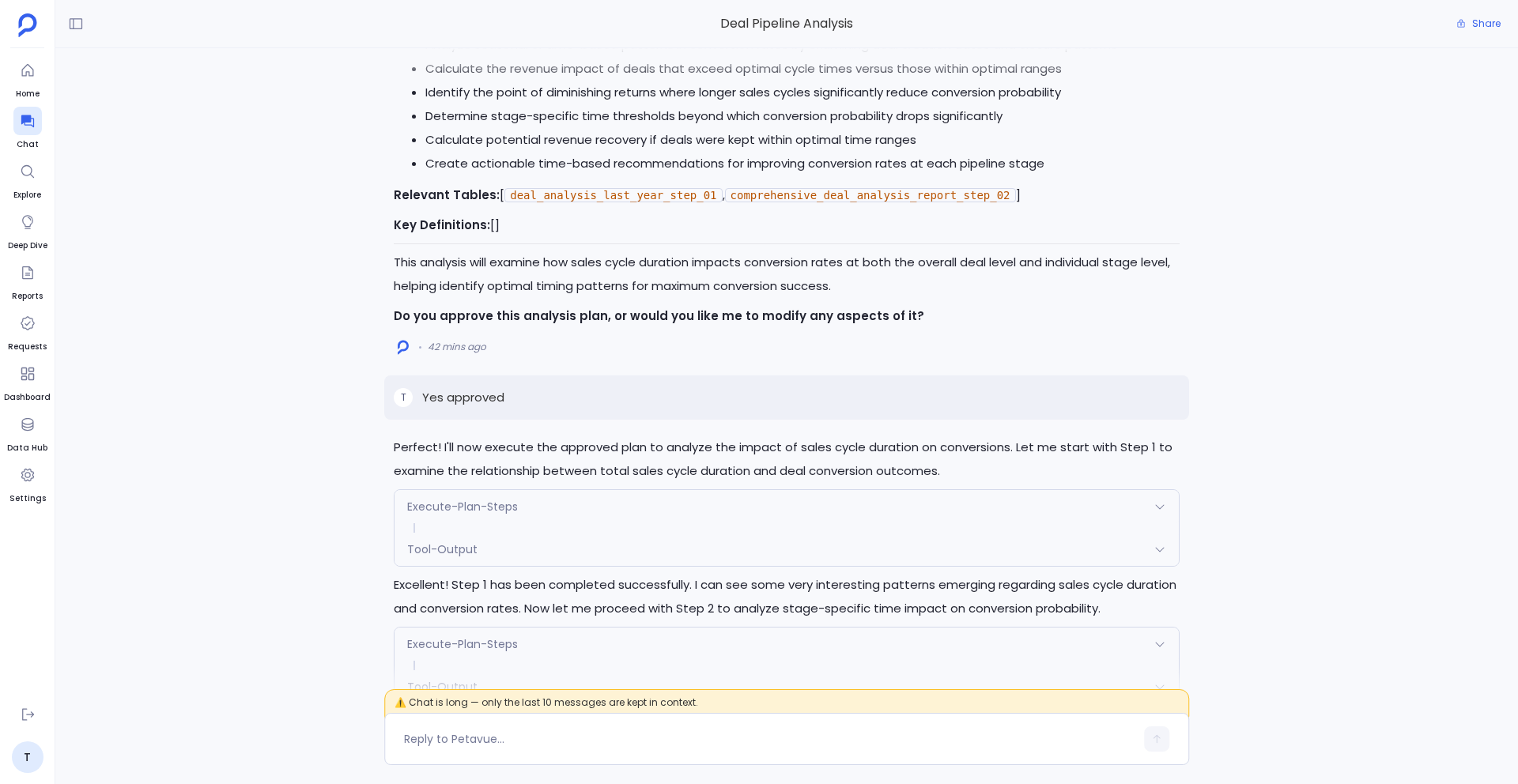
click at [477, 391] on p "Yes approved" at bounding box center [463, 397] width 82 height 19
copy p "Yes approved"
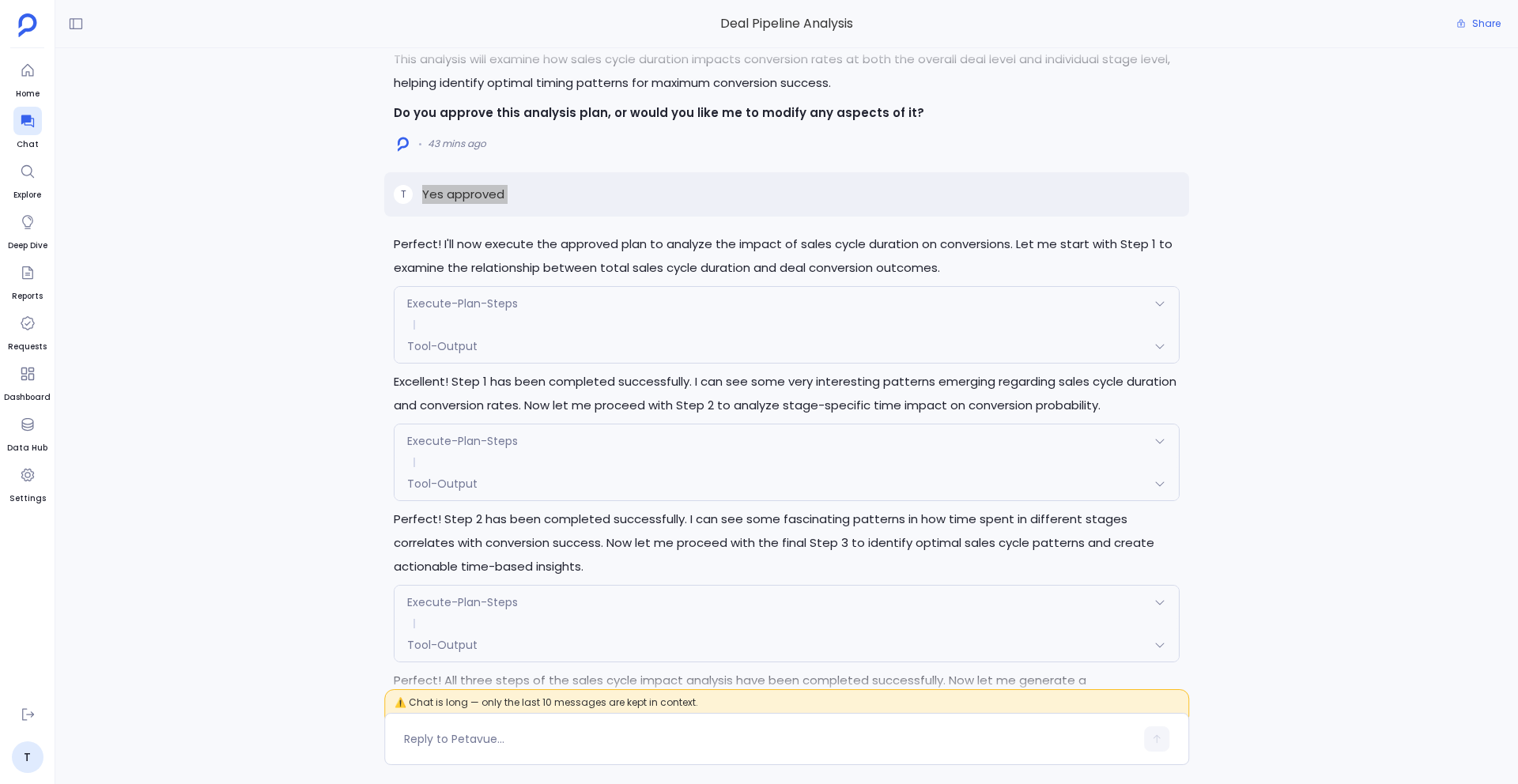
scroll to position [-4365, 0]
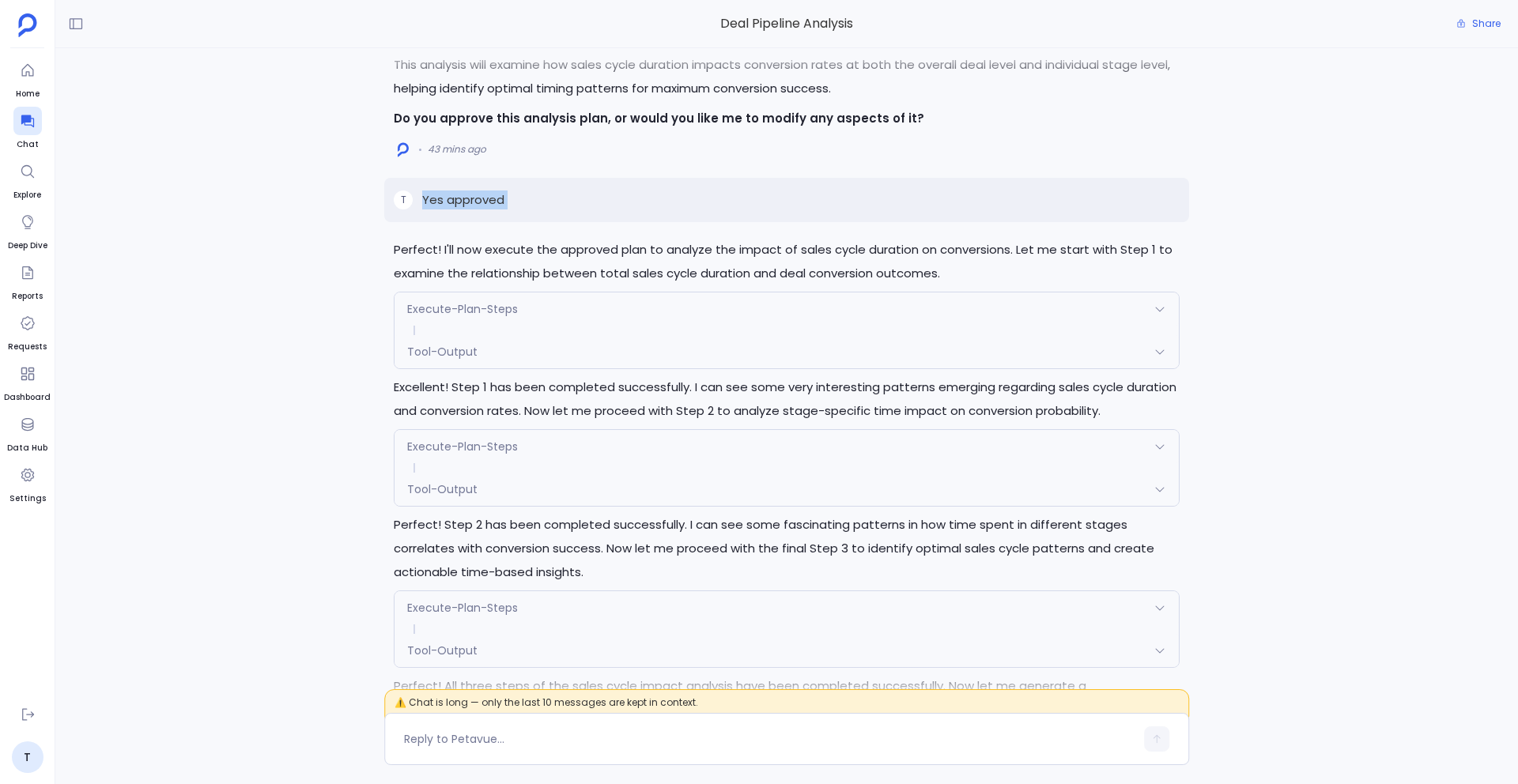
click at [498, 315] on span "Execute-Plan-Steps" at bounding box center [462, 308] width 111 height 16
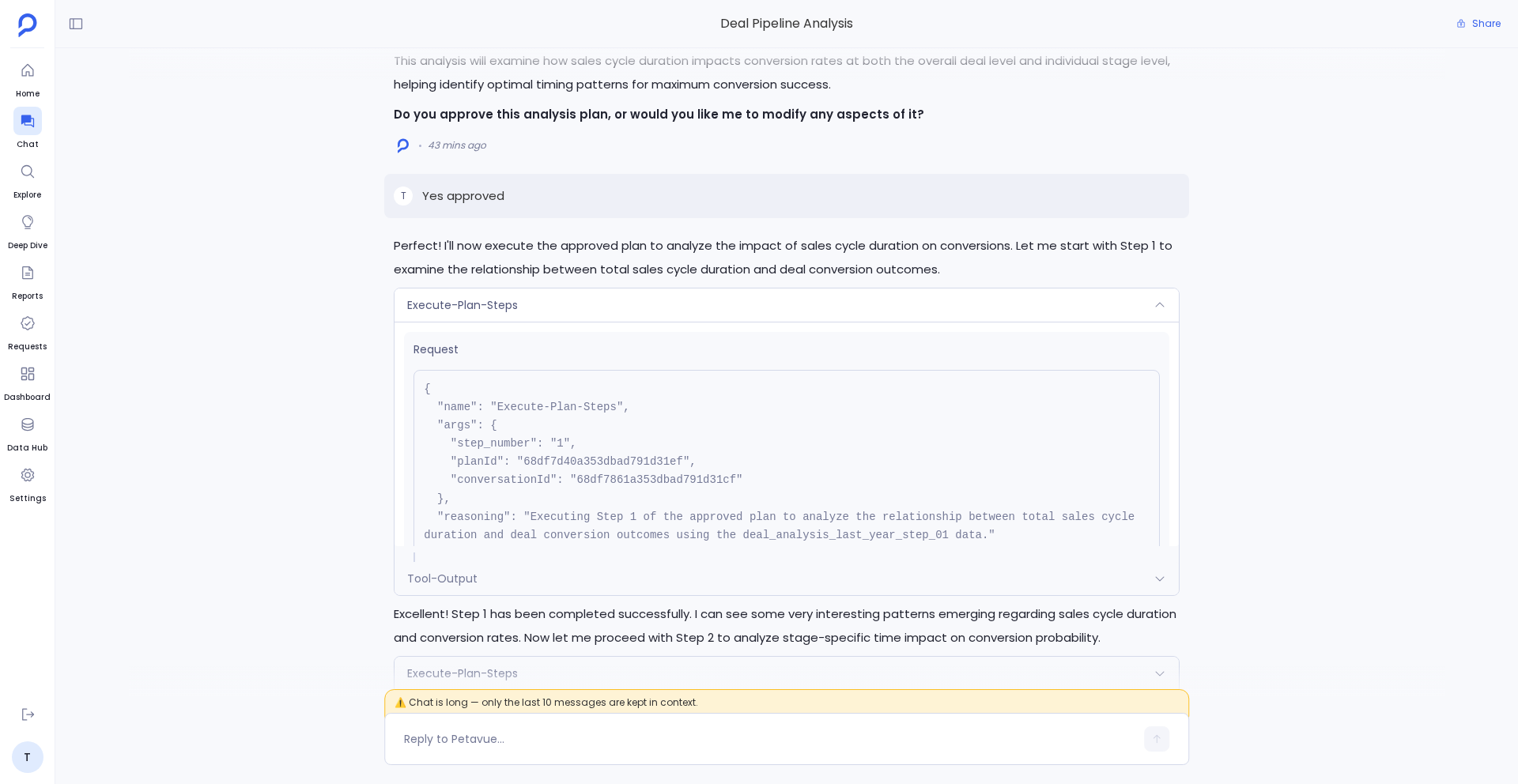
scroll to position [-4597, 0]
click at [572, 317] on div "Execute-Plan-Steps" at bounding box center [787, 308] width 784 height 33
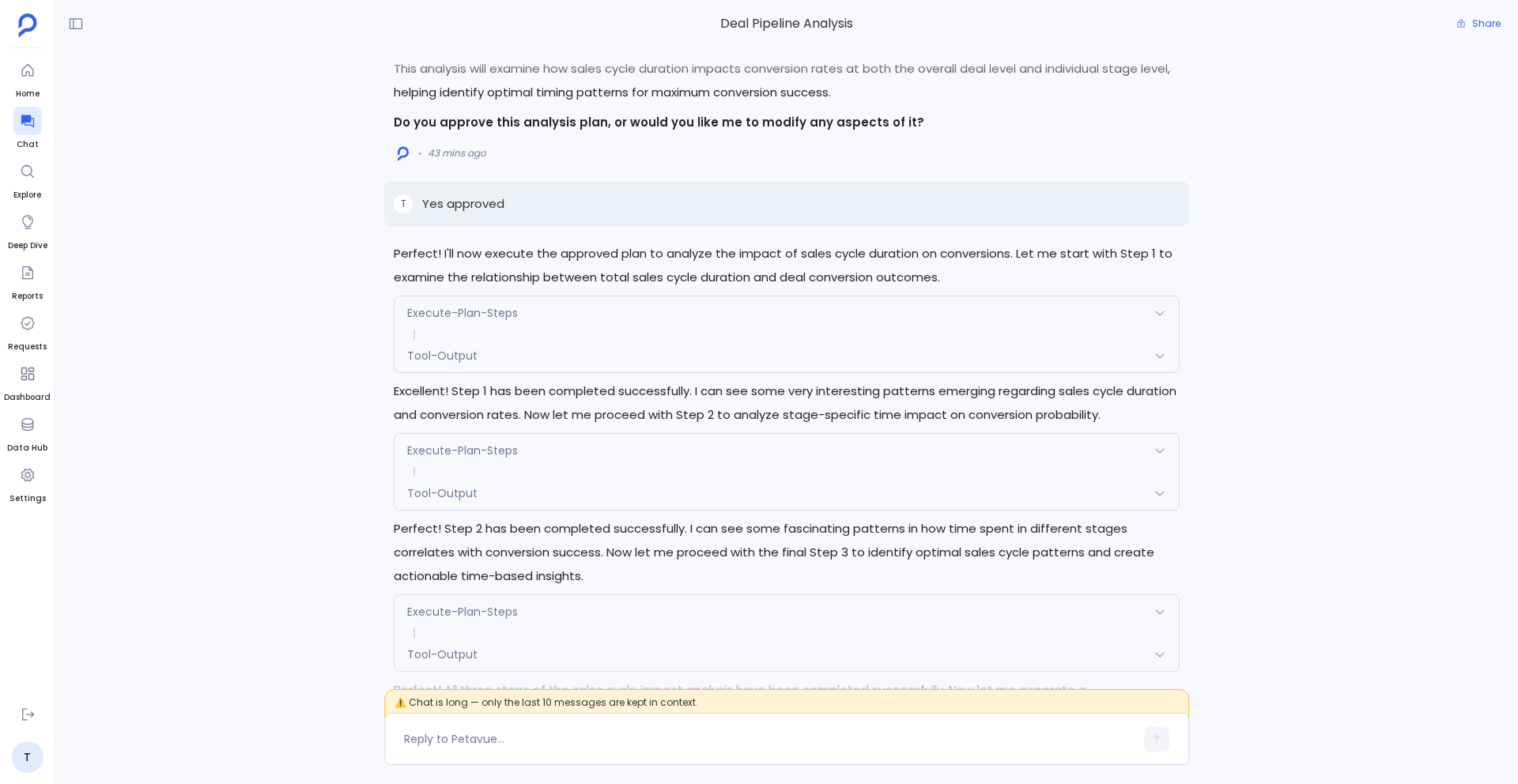
scroll to position [-4365, 0]
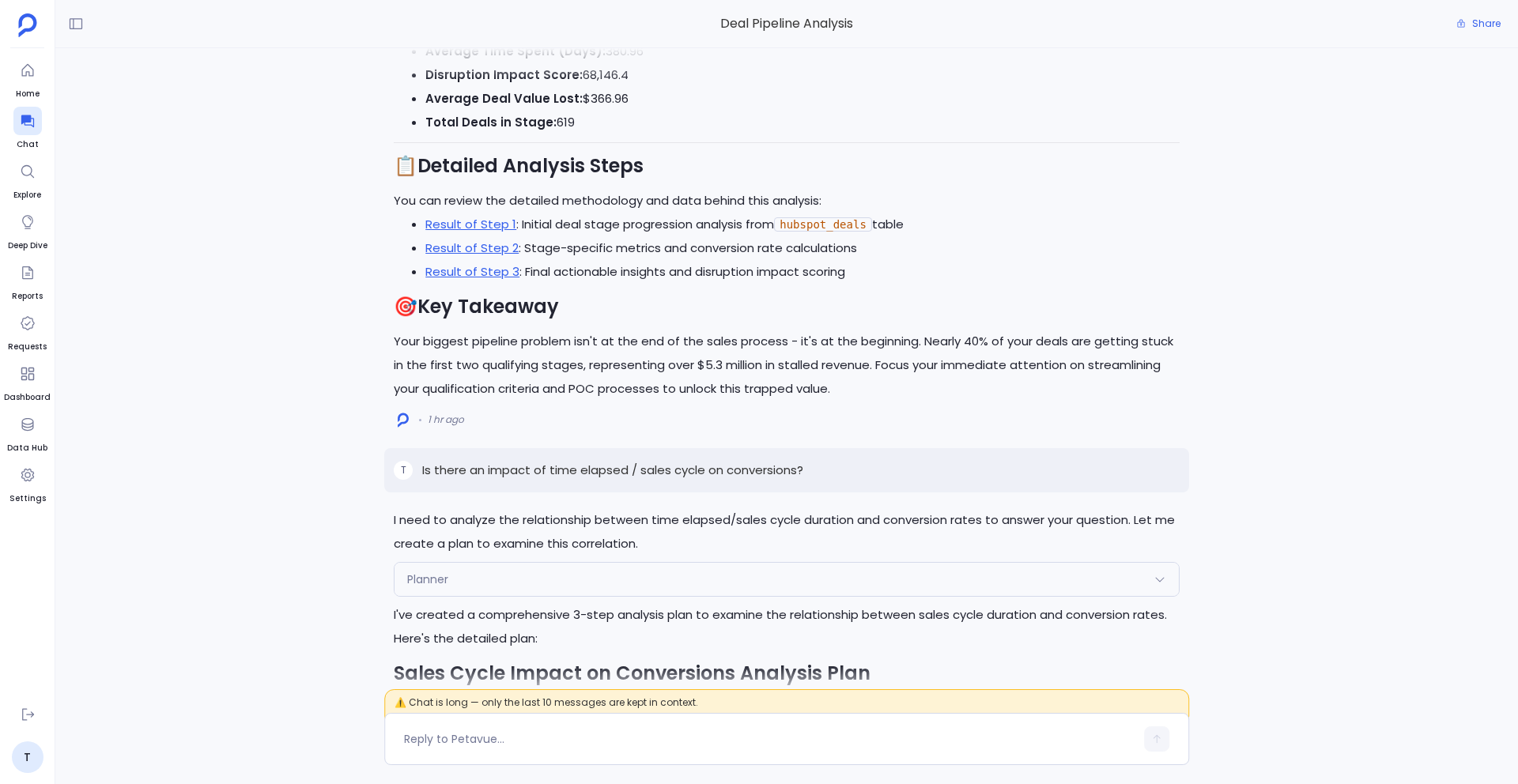
click at [479, 576] on div "Planner" at bounding box center [787, 579] width 784 height 33
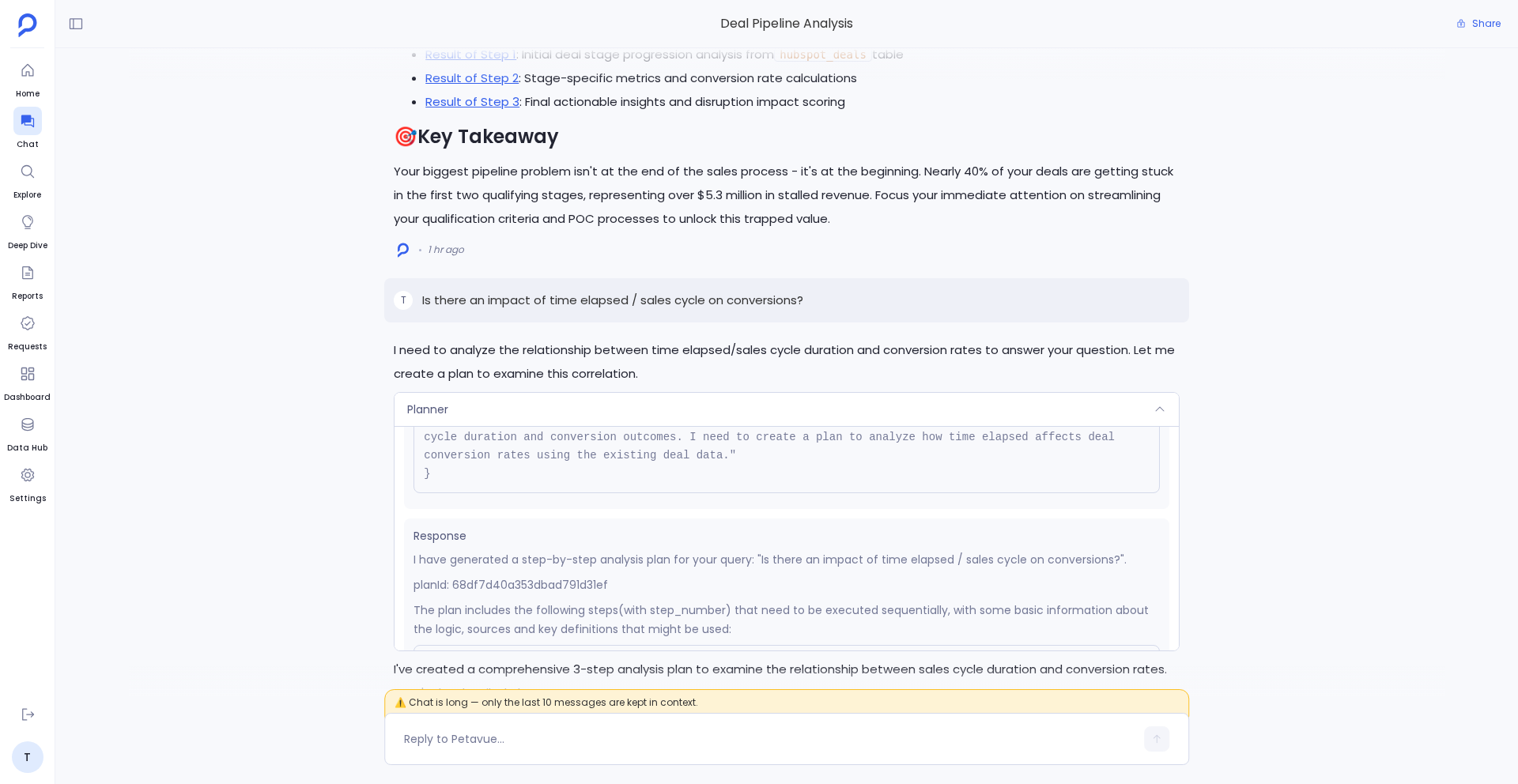
scroll to position [182, 0]
click at [575, 415] on div "Planner" at bounding box center [787, 409] width 784 height 33
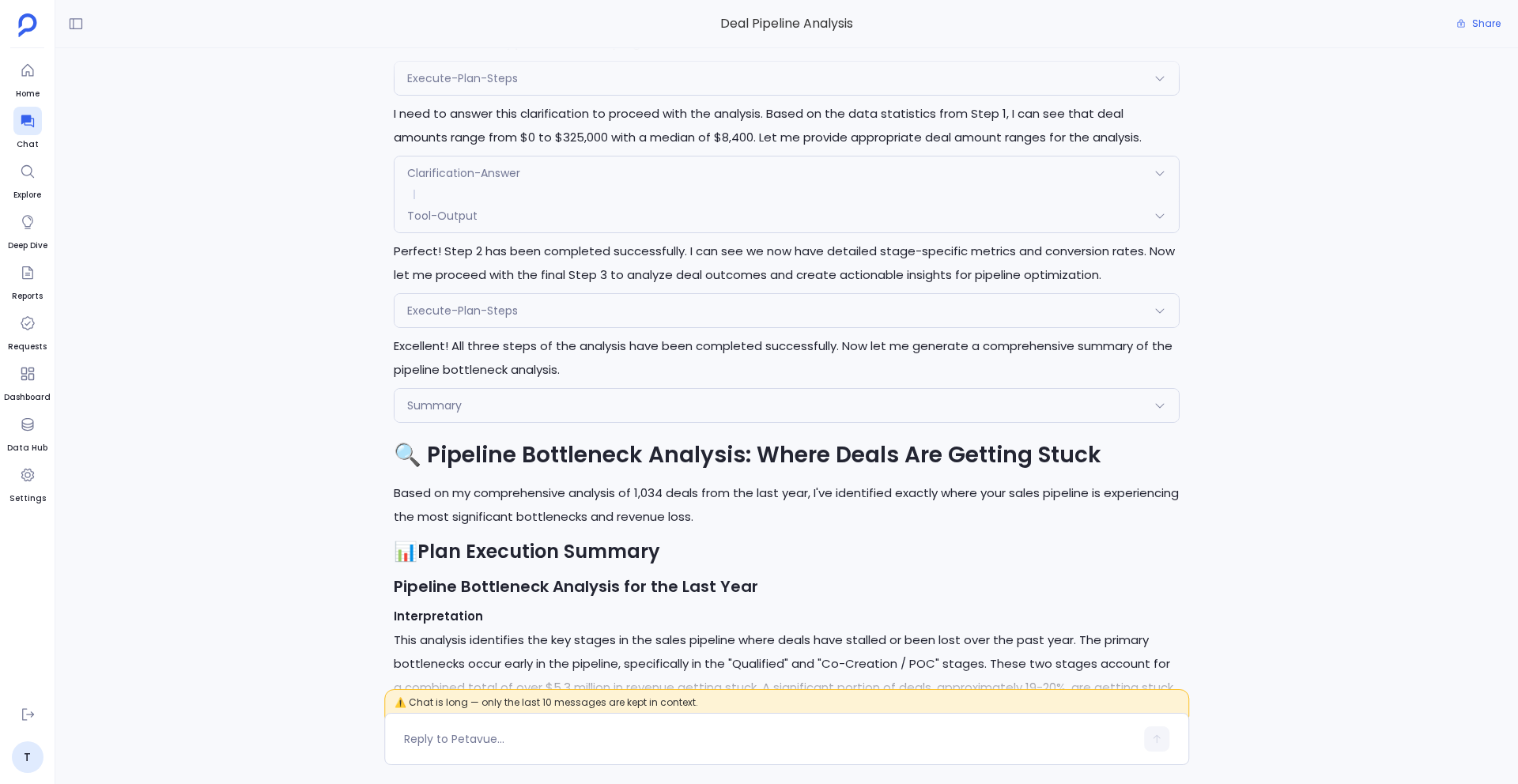
scroll to position [-8115, 0]
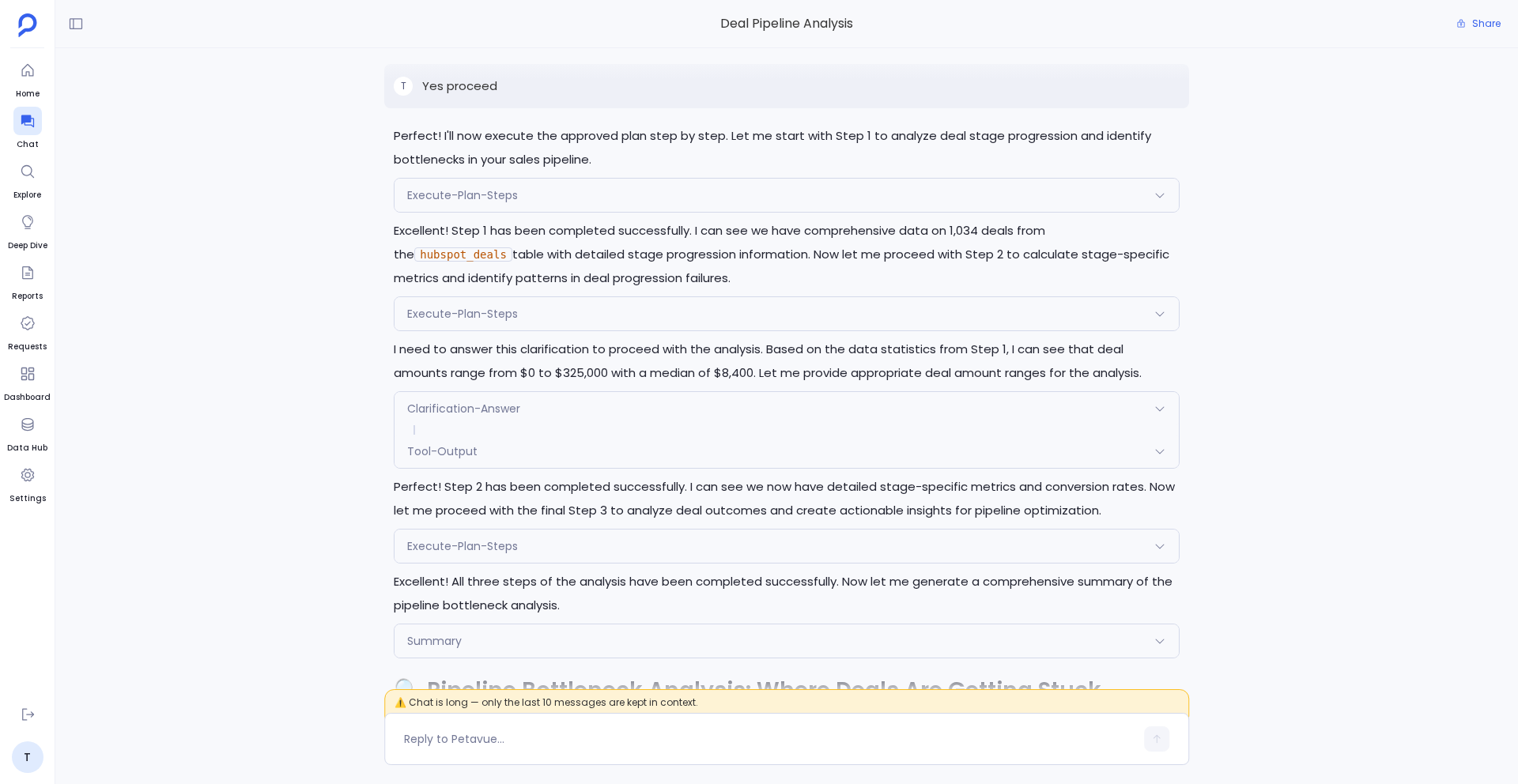
click at [470, 320] on span "Execute-Plan-Steps" at bounding box center [462, 313] width 111 height 16
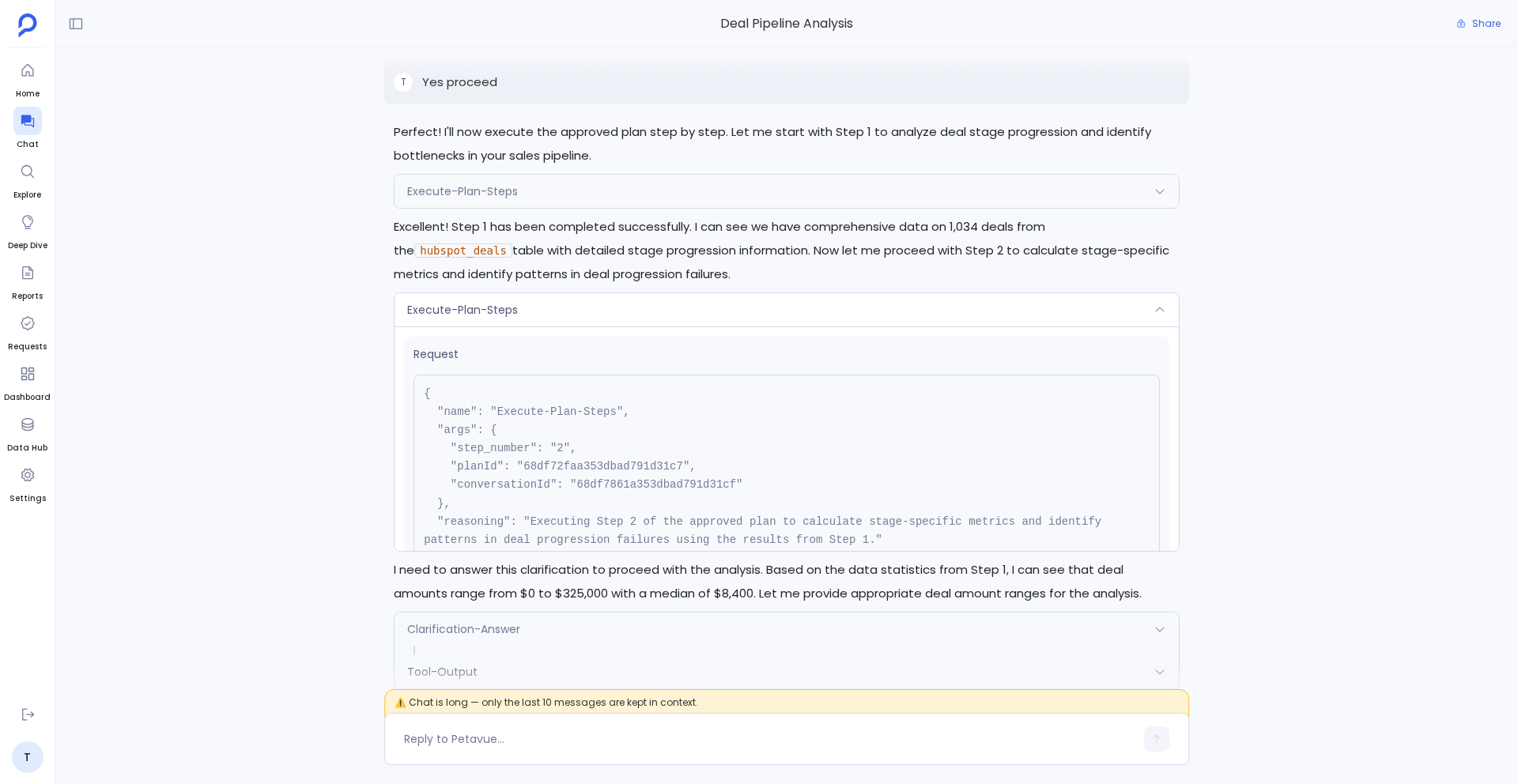
scroll to position [-8339, 0]
click at [470, 320] on span "Execute-Plan-Steps" at bounding box center [462, 313] width 111 height 16
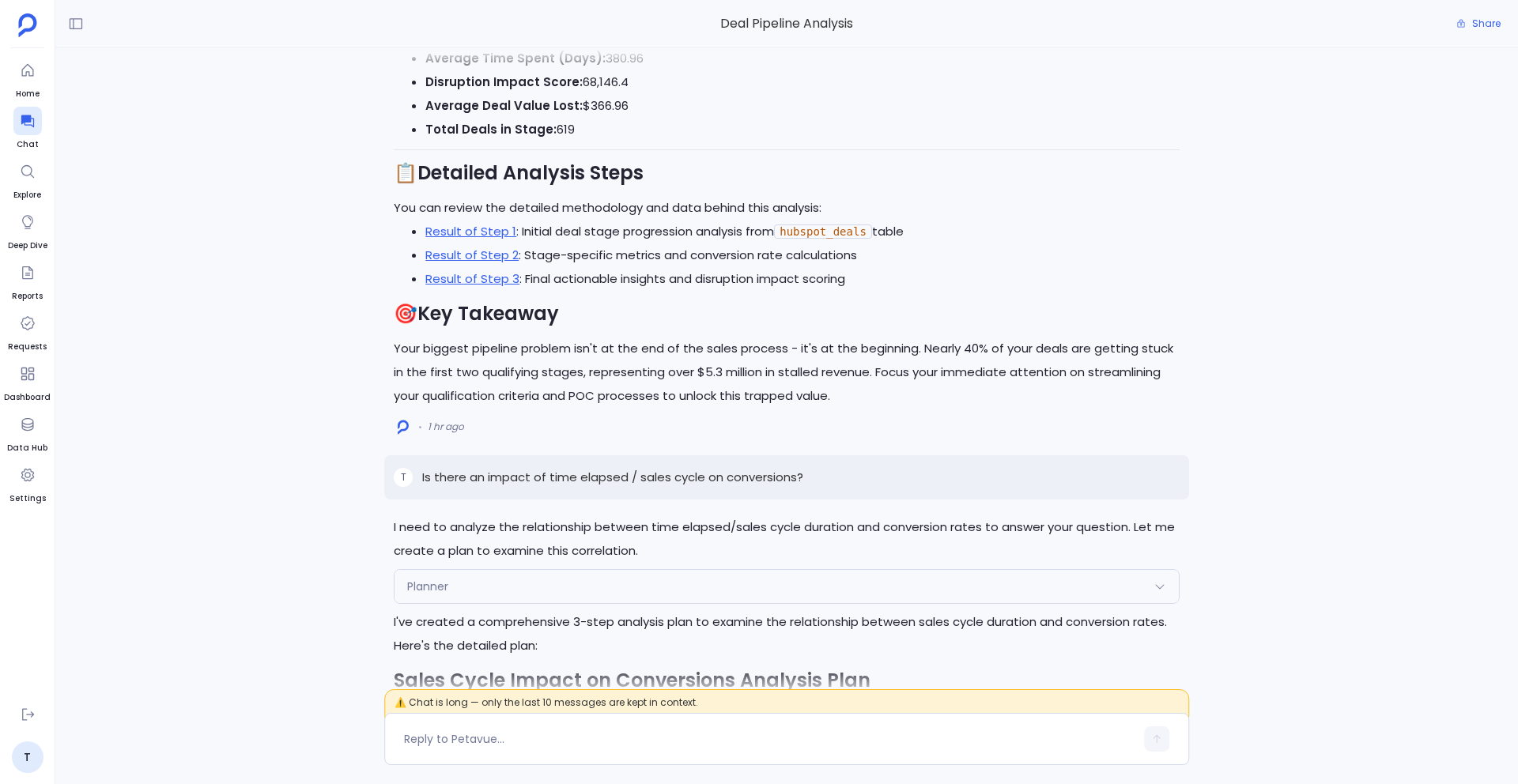
scroll to position [-5828, 0]
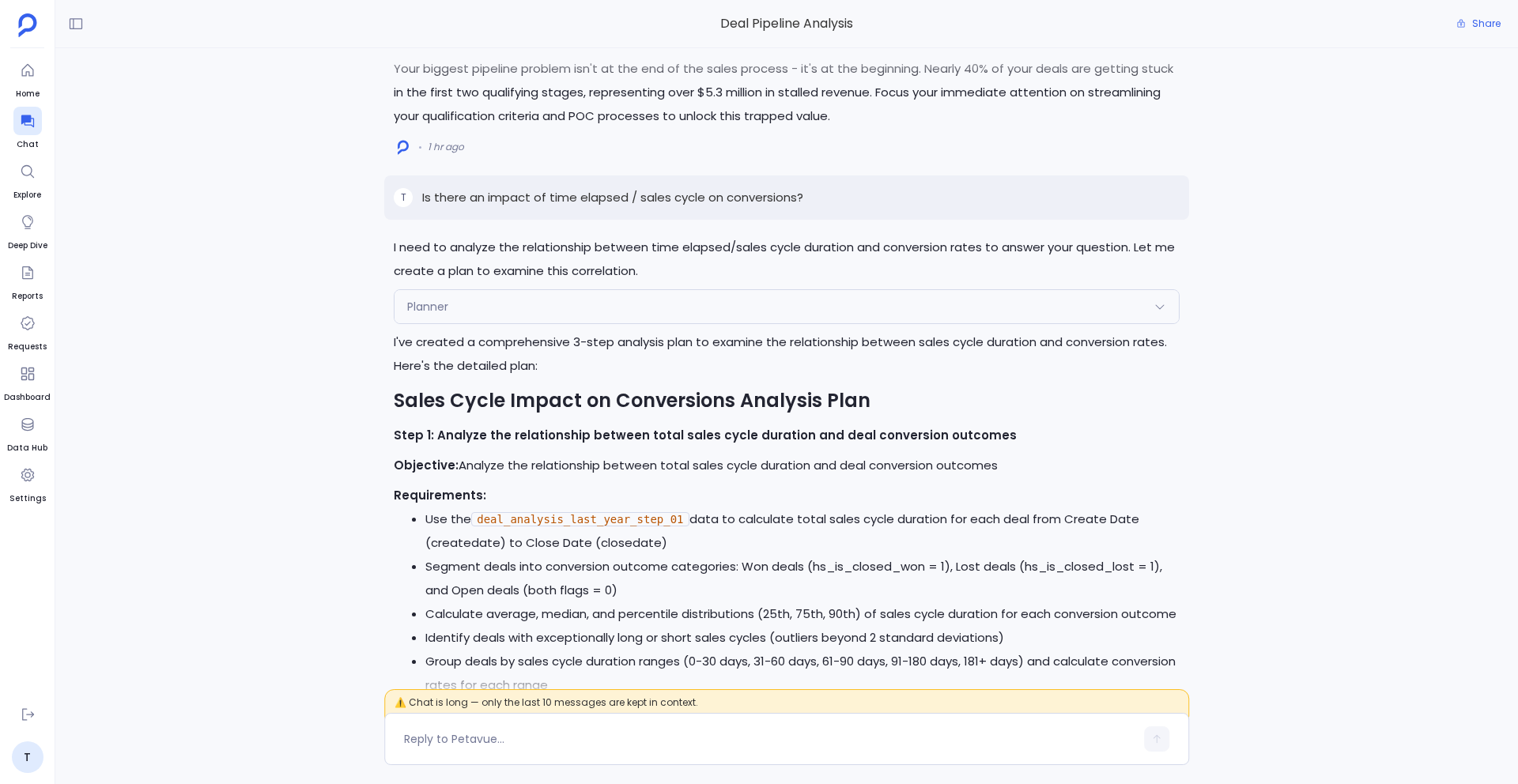
click at [491, 323] on div "Planner Request { "name": "Planner", "args": { "query": "Is there an impact of …" at bounding box center [787, 307] width 786 height 34
click at [501, 317] on div "Planner" at bounding box center [787, 307] width 784 height 33
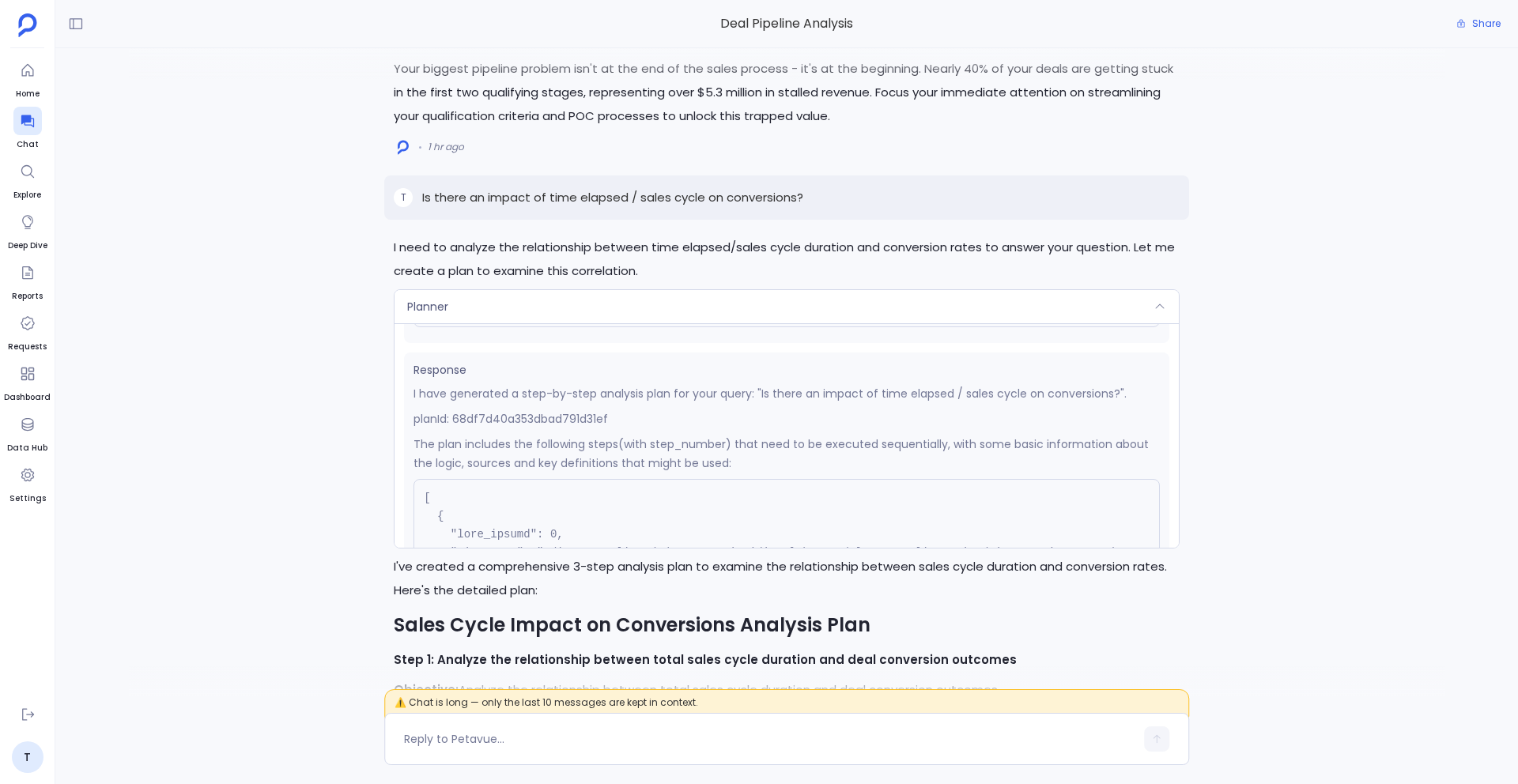
scroll to position [253, 0]
click at [544, 298] on div "Planner" at bounding box center [787, 307] width 784 height 33
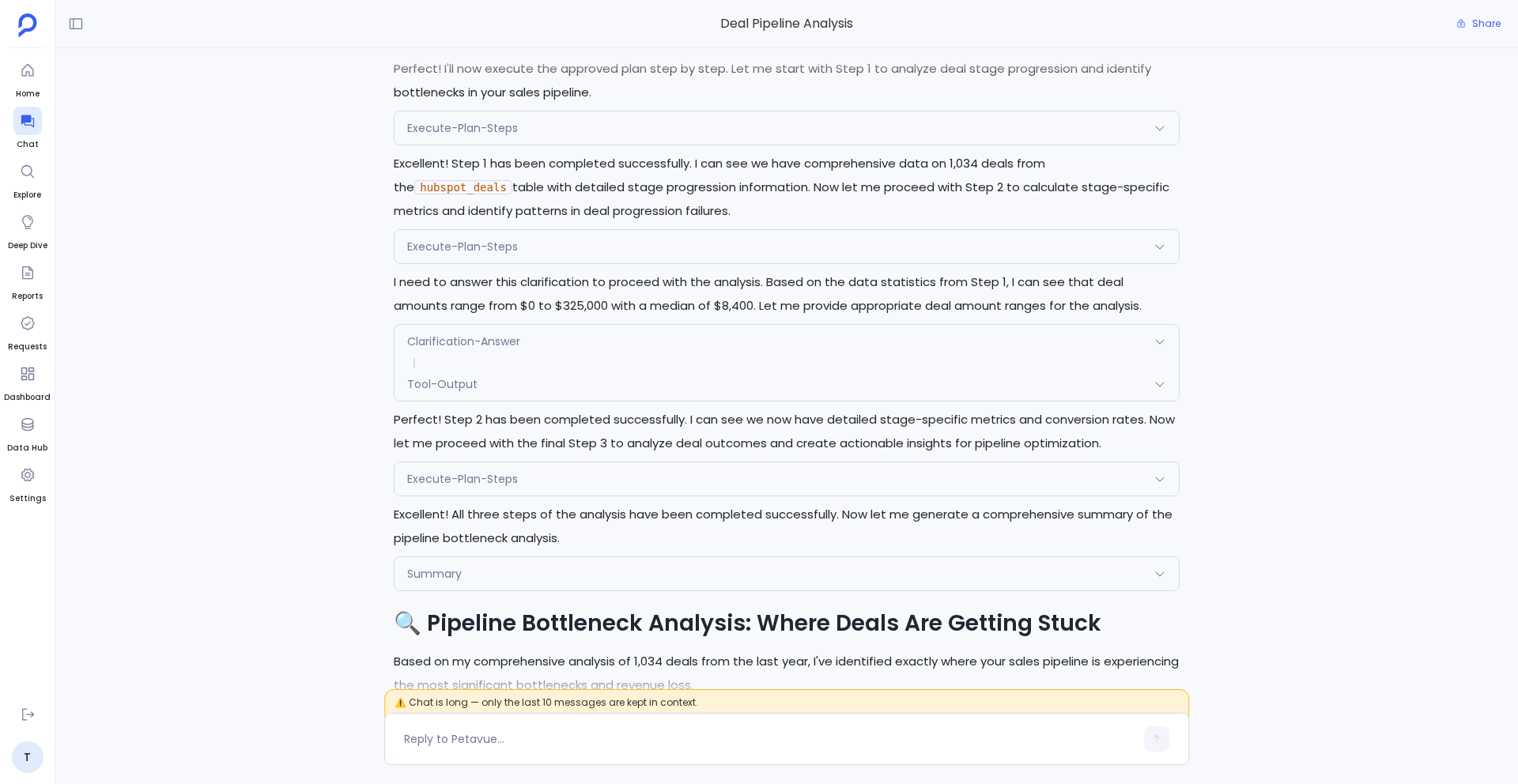
scroll to position [-8105, 0]
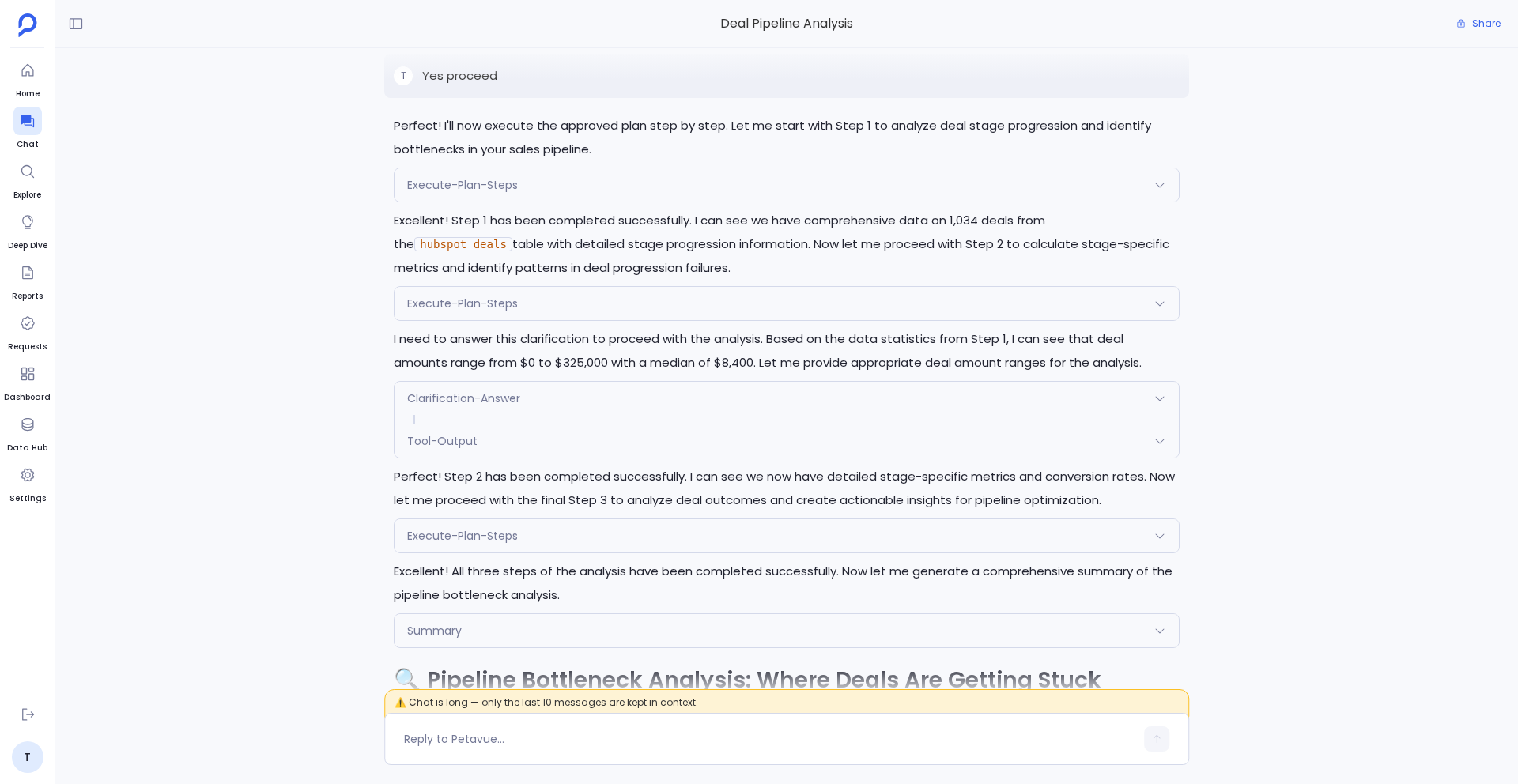
click at [491, 187] on span "Execute-Plan-Steps" at bounding box center [462, 185] width 111 height 16
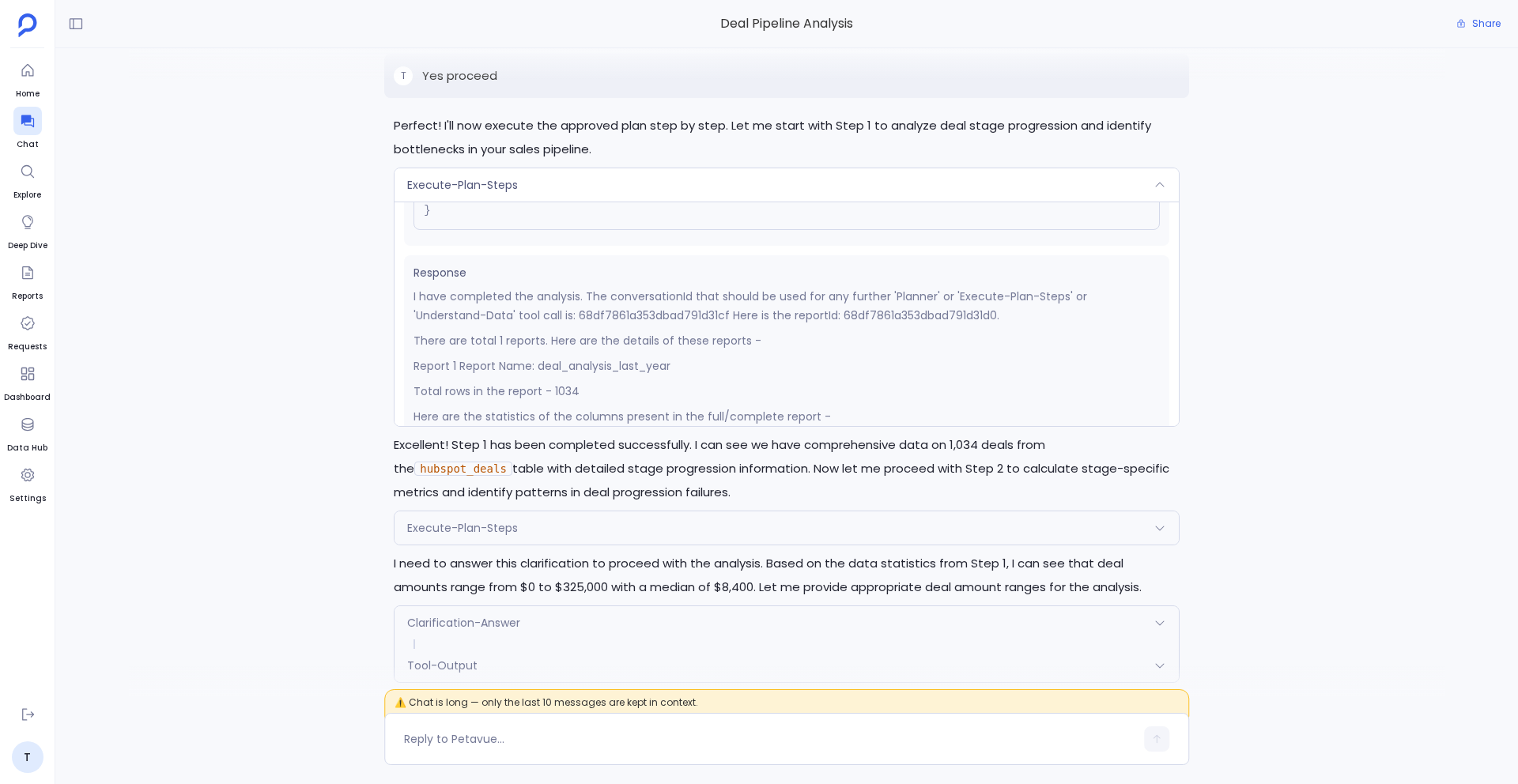
scroll to position [262, 0]
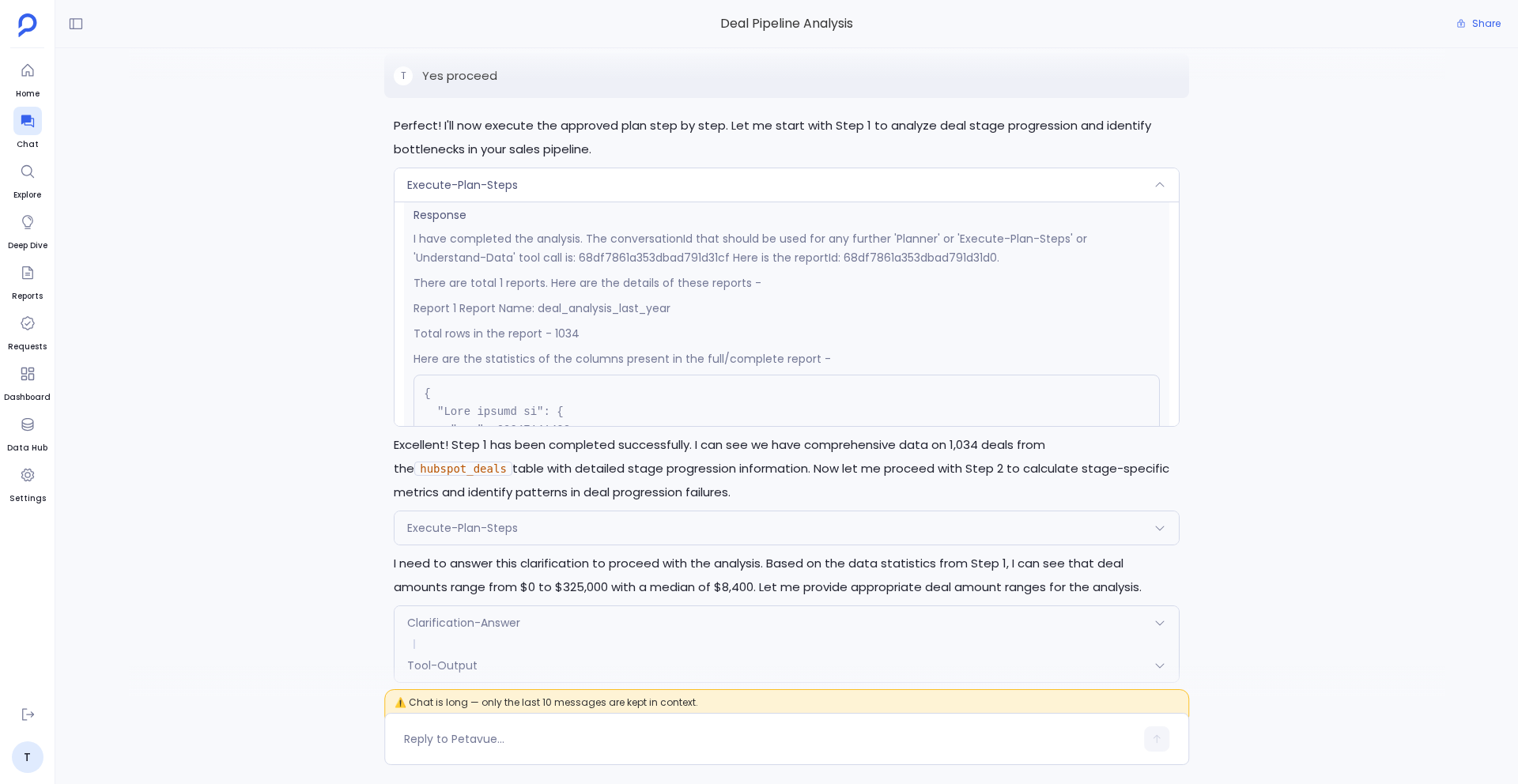
click at [493, 191] on span "Execute-Plan-Steps" at bounding box center [462, 185] width 111 height 16
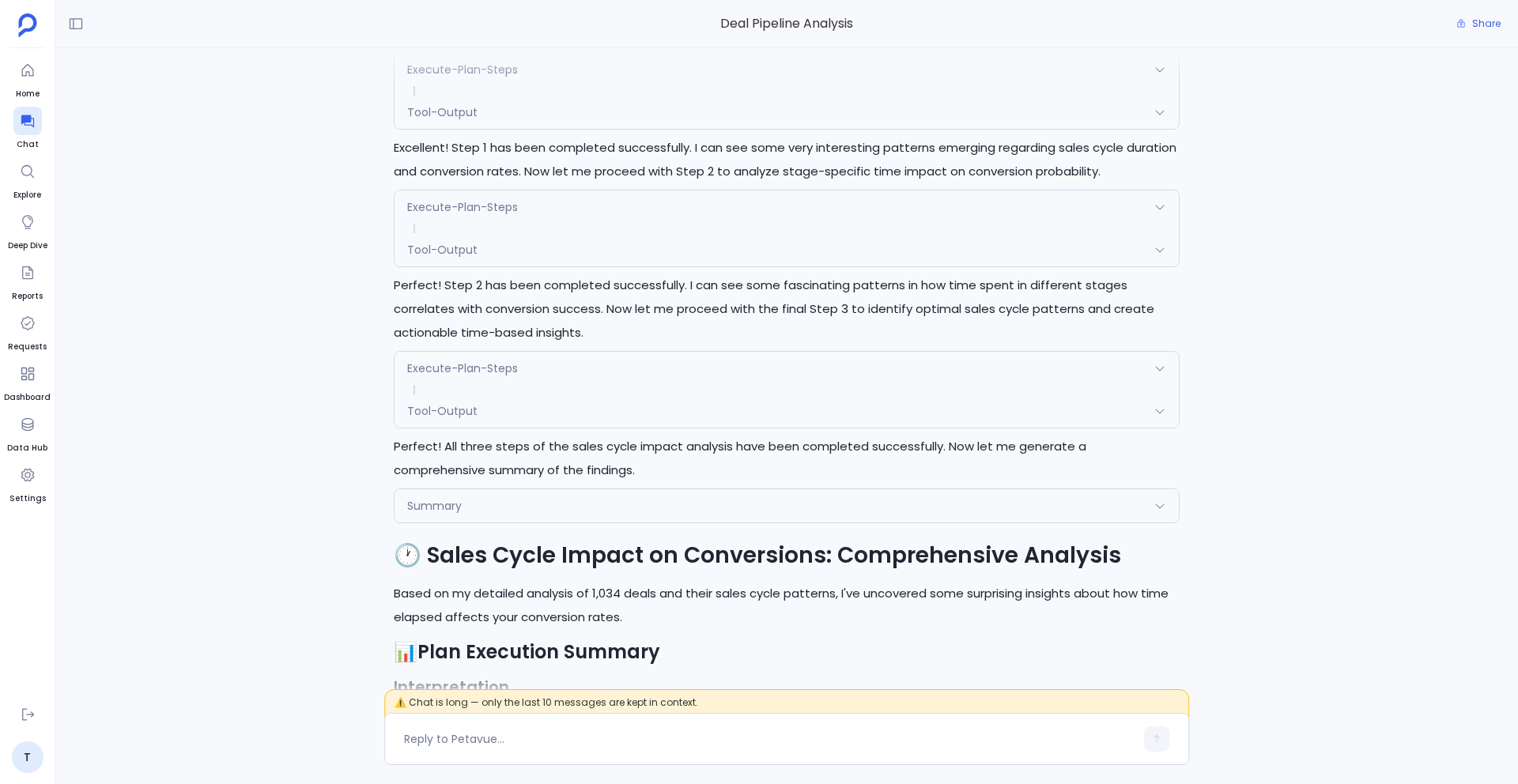
scroll to position [-4167, 0]
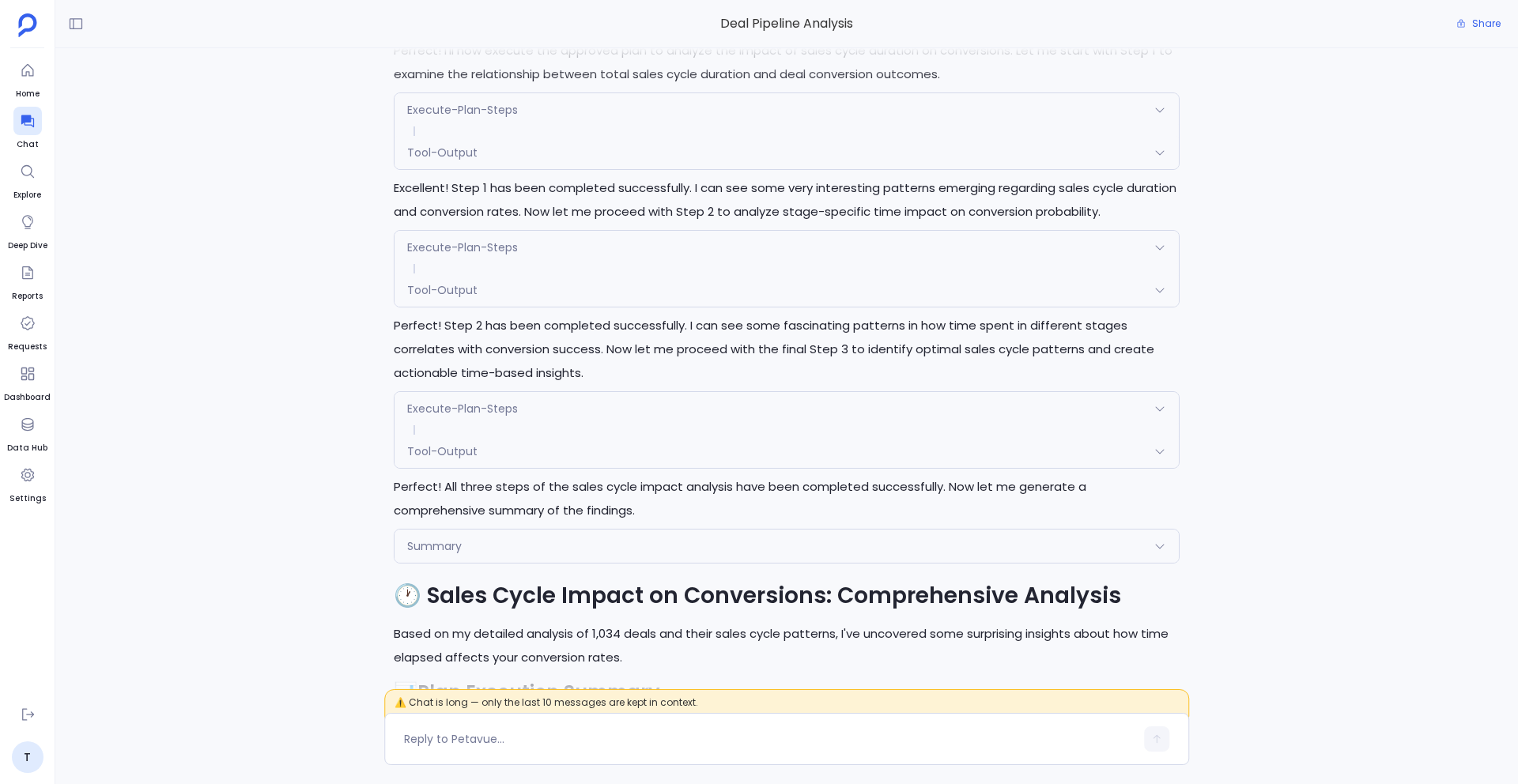
click at [507, 299] on div "Tool-Output" at bounding box center [787, 289] width 784 height 33
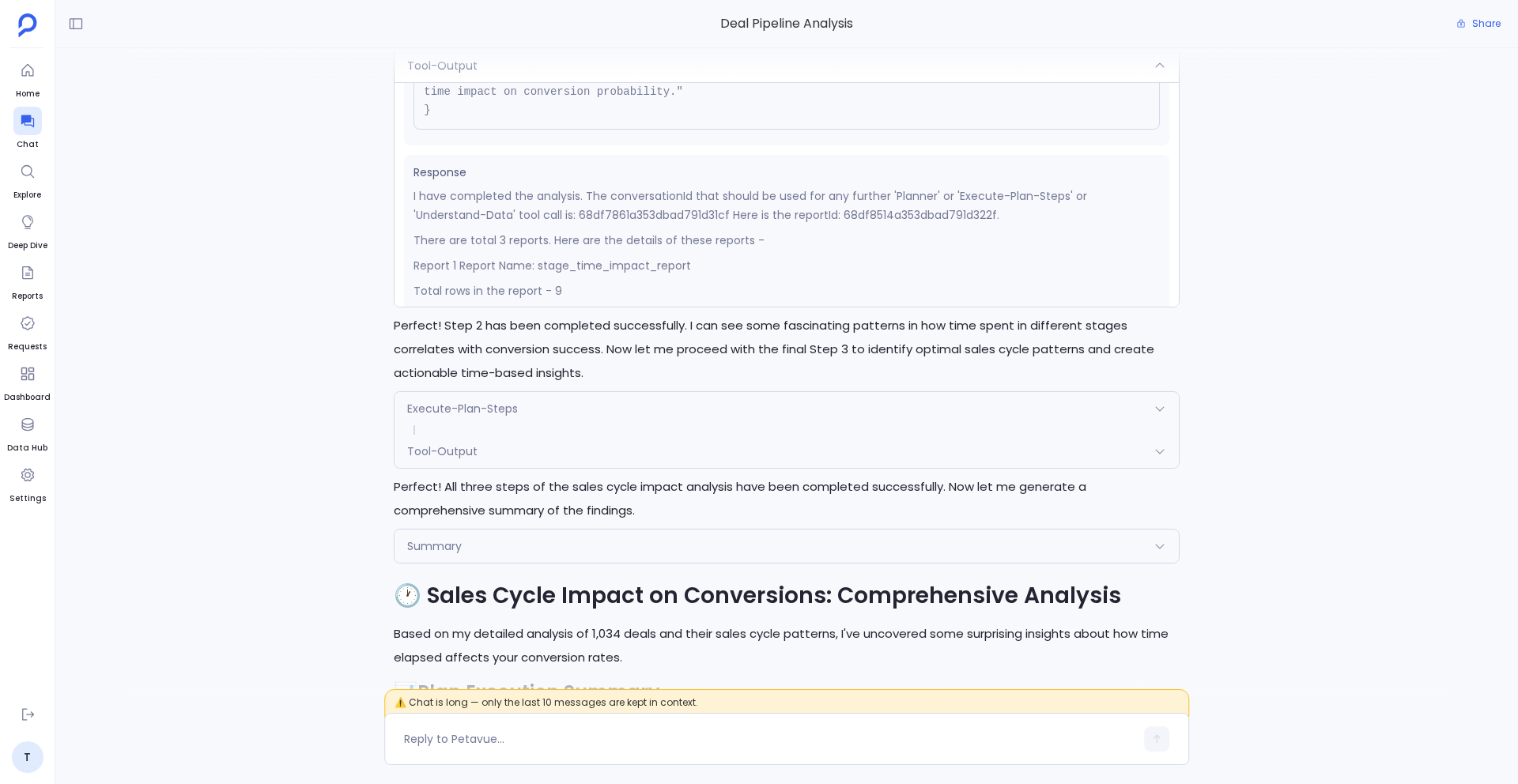
scroll to position [178, 0]
click at [812, 203] on p "I have completed the analysis. The conversationId that should be used for any f…" at bounding box center [786, 195] width 746 height 38
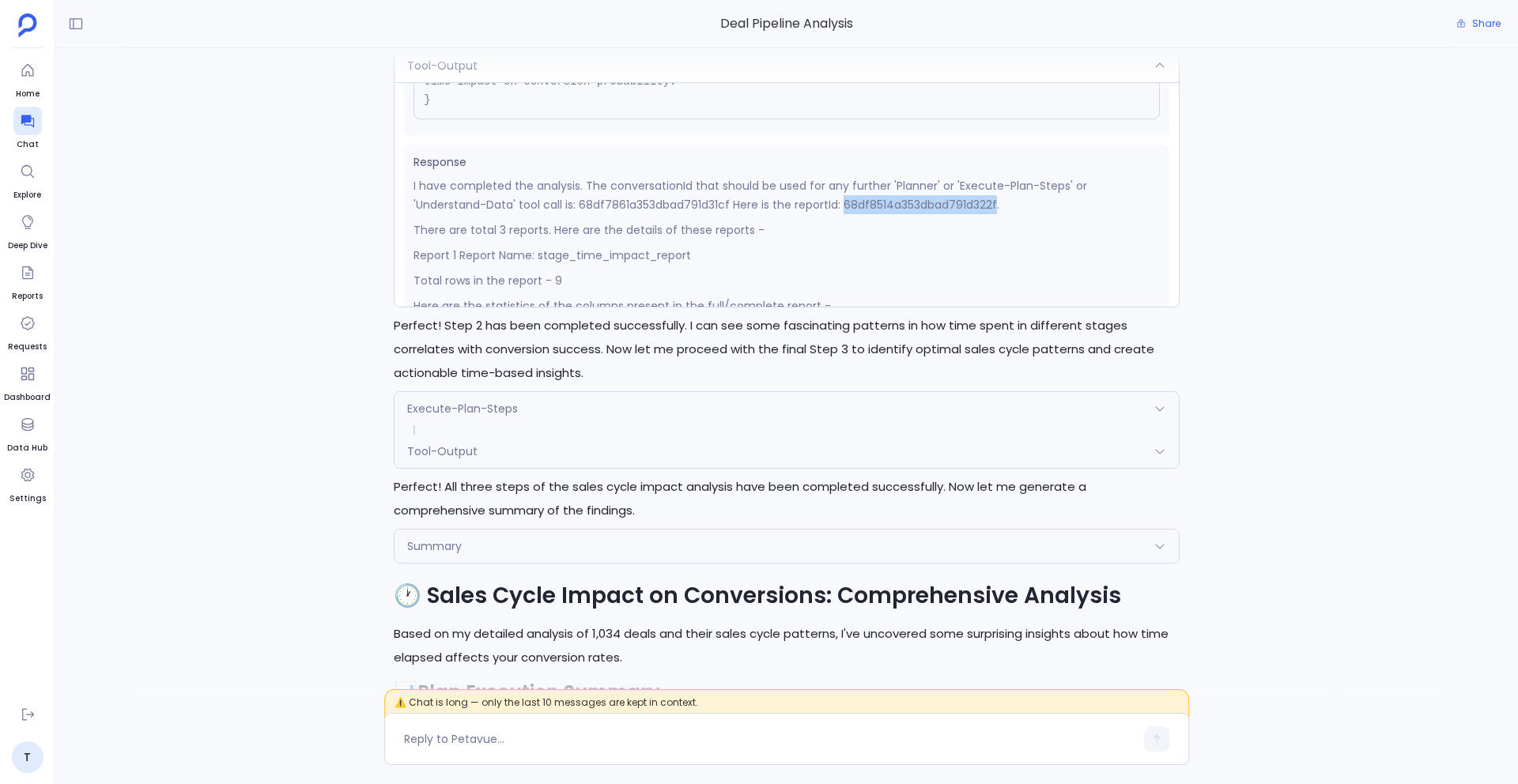
copy p "68df8514a353dbad791d322f"
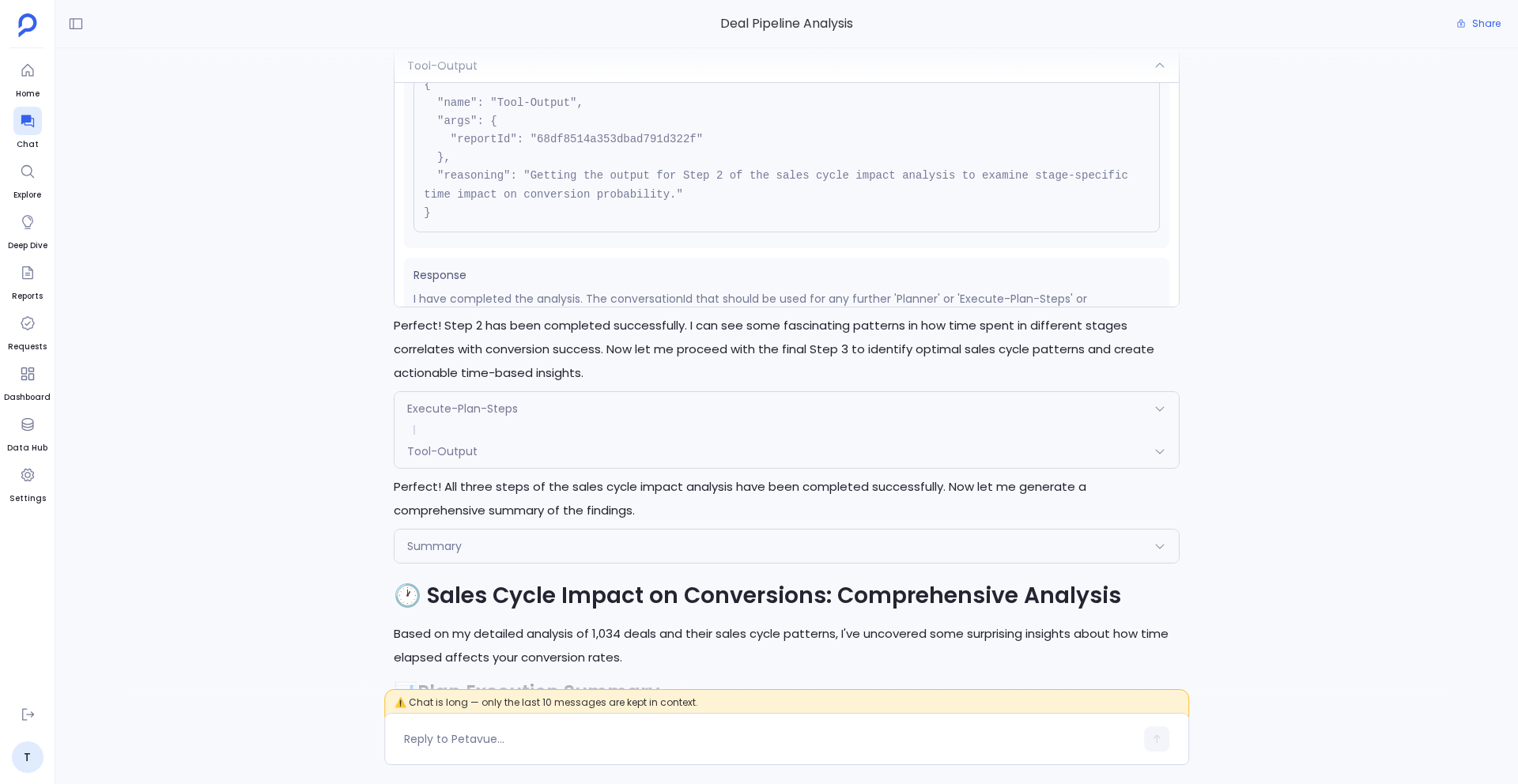
scroll to position [57, 0]
click at [636, 59] on div at bounding box center [787, 64] width 1316 height 32
click at [511, 71] on div at bounding box center [787, 64] width 1316 height 32
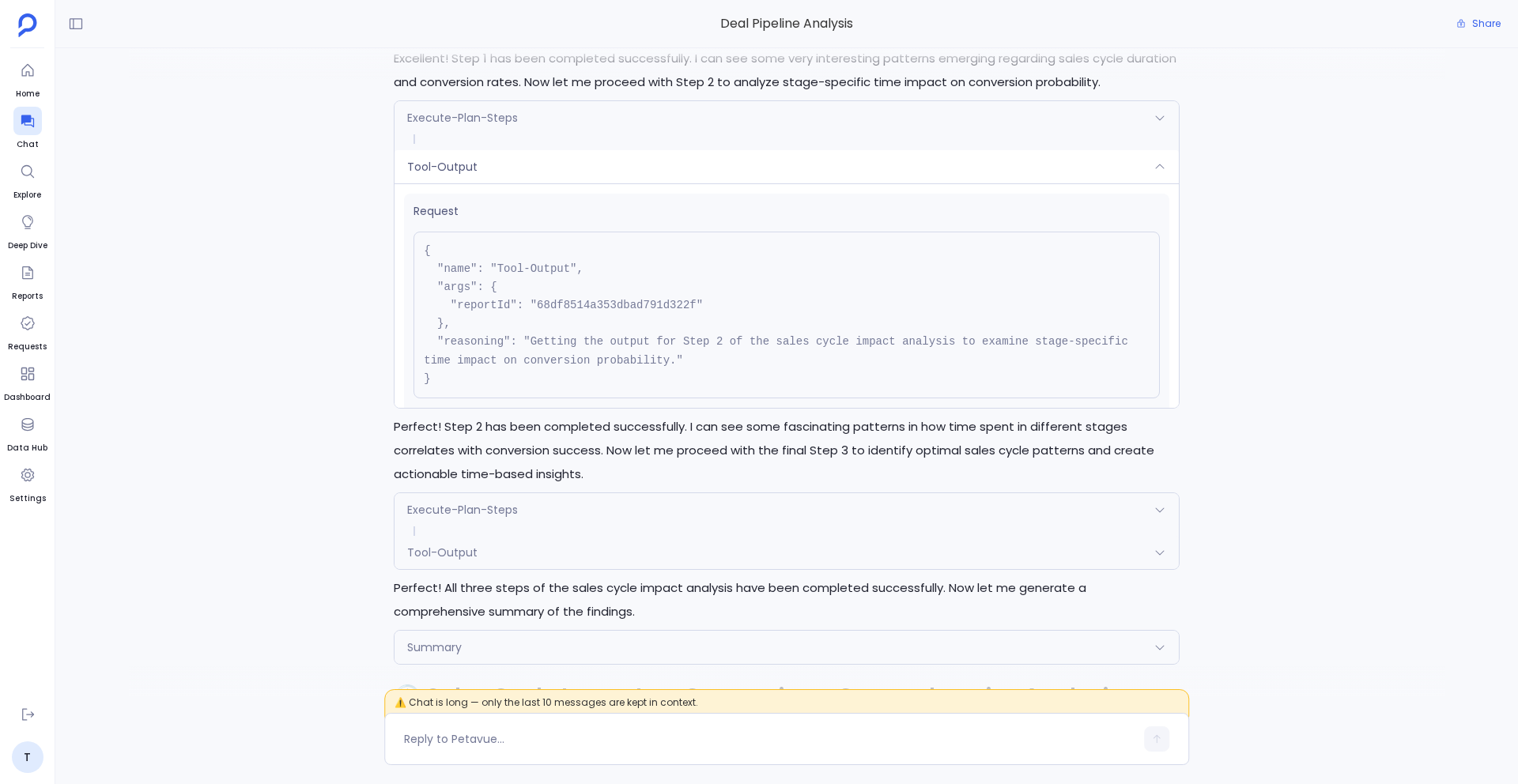
scroll to position [-4286, 0]
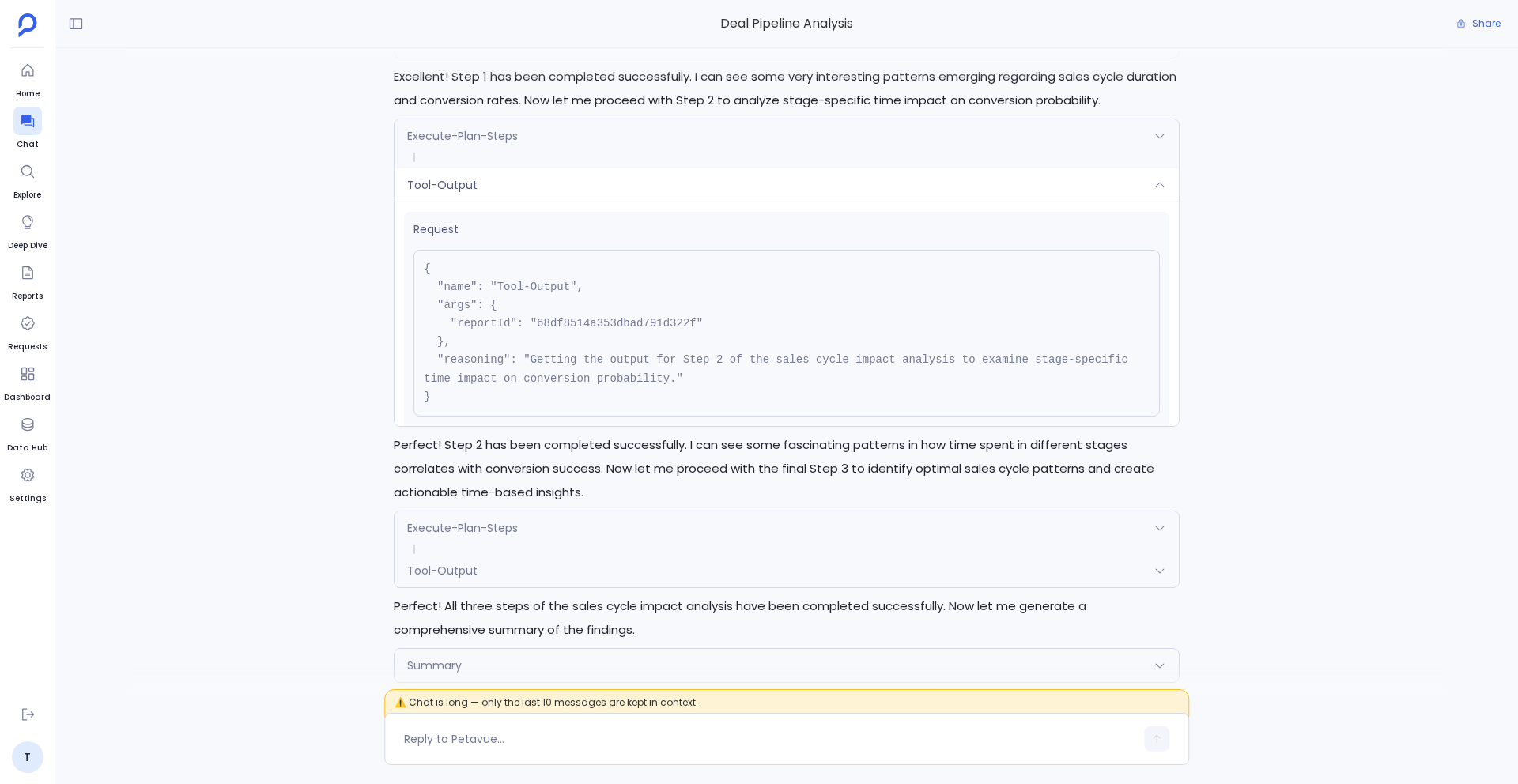
click at [563, 189] on div "Tool-Output" at bounding box center [787, 185] width 784 height 33
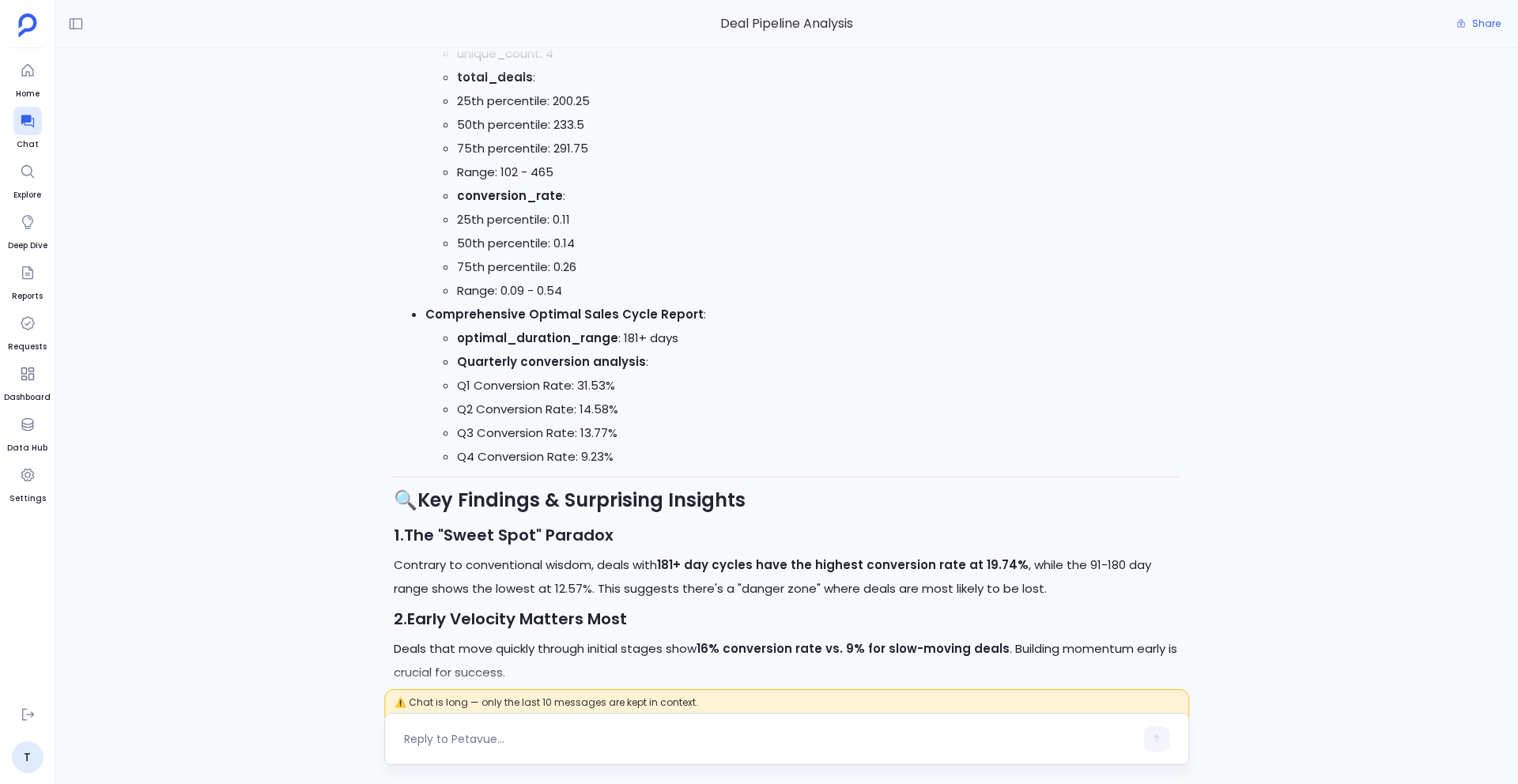
scroll to position [-572, 0]
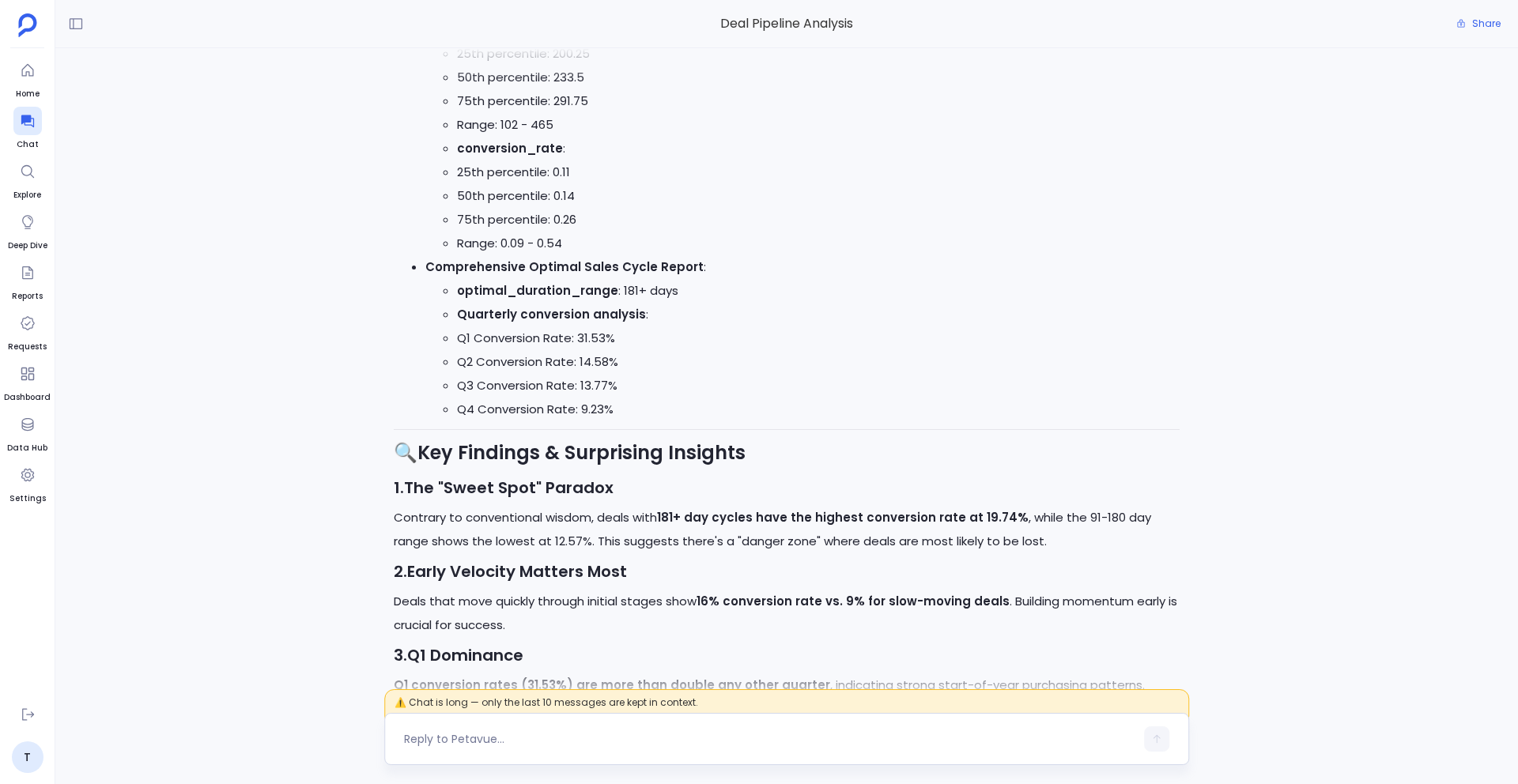
click at [533, 630] on textarea at bounding box center [769, 738] width 730 height 16
drag, startPoint x: 793, startPoint y: 740, endPoint x: 863, endPoint y: 745, distance: 70.2
click at [863, 630] on textarea "Can you show me how pipeline looks like by looking at deals closed in last 6 mo…" at bounding box center [769, 738] width 730 height 16
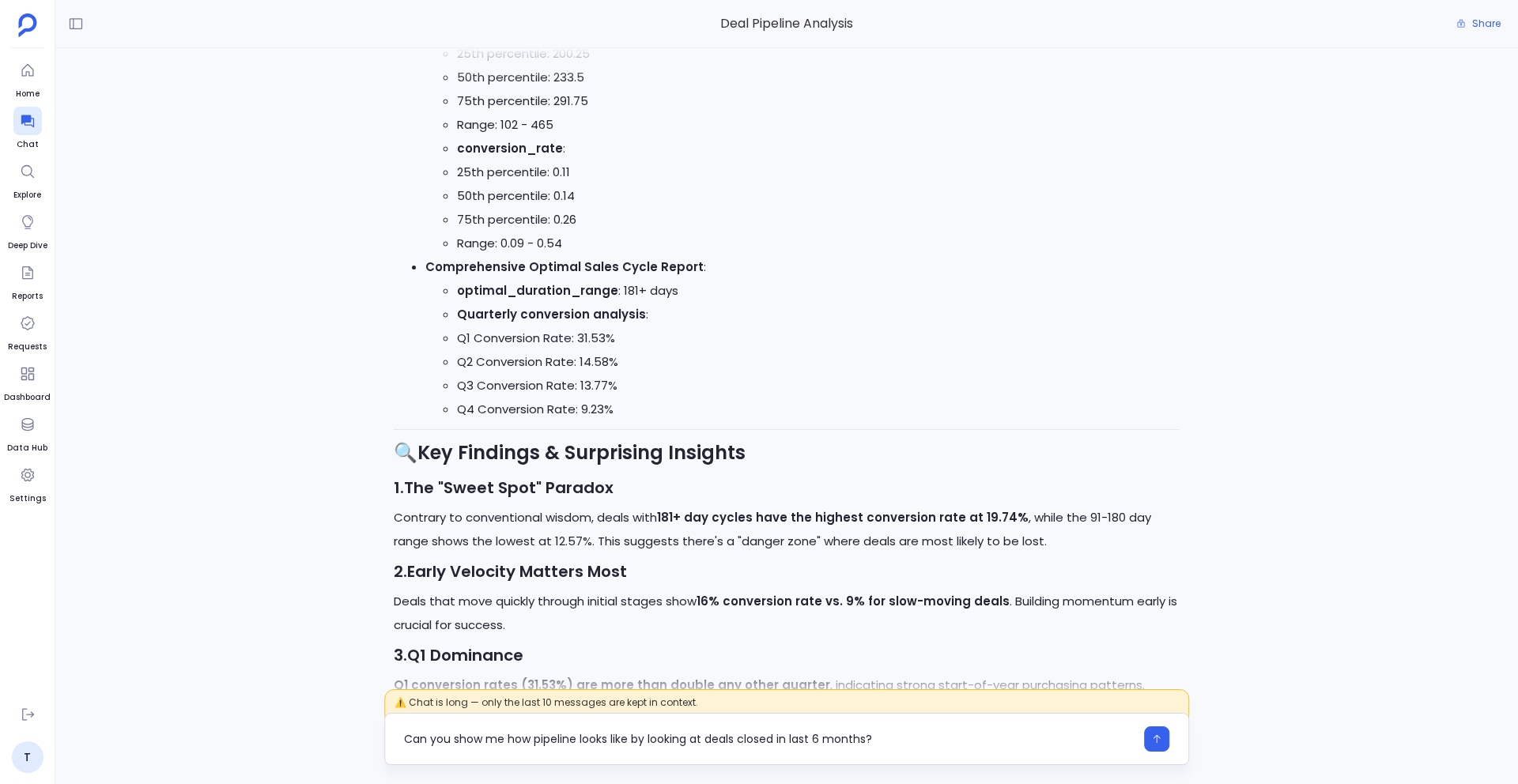
drag, startPoint x: 866, startPoint y: 741, endPoint x: 814, endPoint y: 743, distance: 52.0
click at [814, 630] on textarea "Can you show me how pipeline looks like by looking at deals closed in last 6 mo…" at bounding box center [769, 738] width 730 height 16
type textarea "Can you show me how pipeline looks like by looking at deals closed in last Janu…"
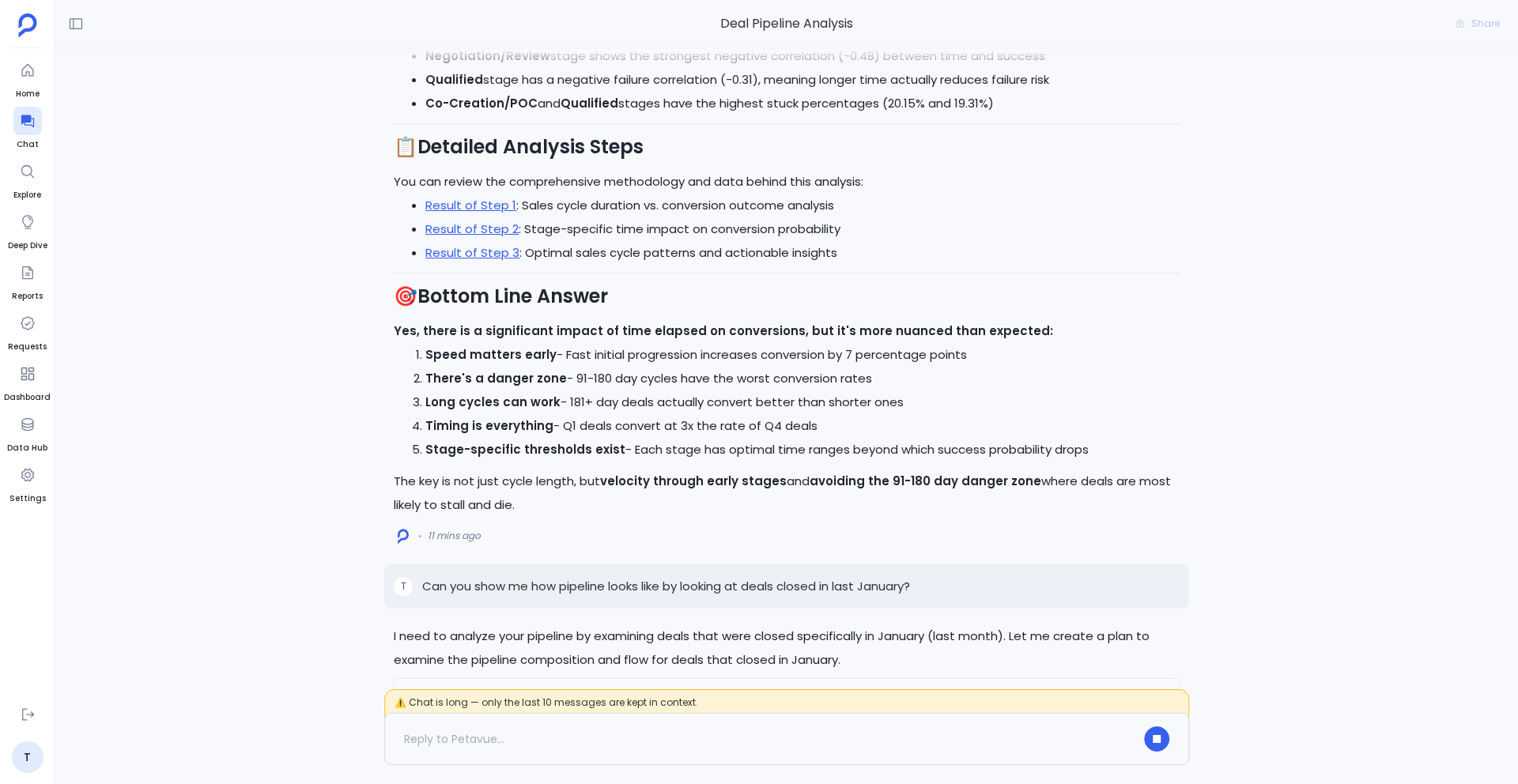
scroll to position [0, 0]
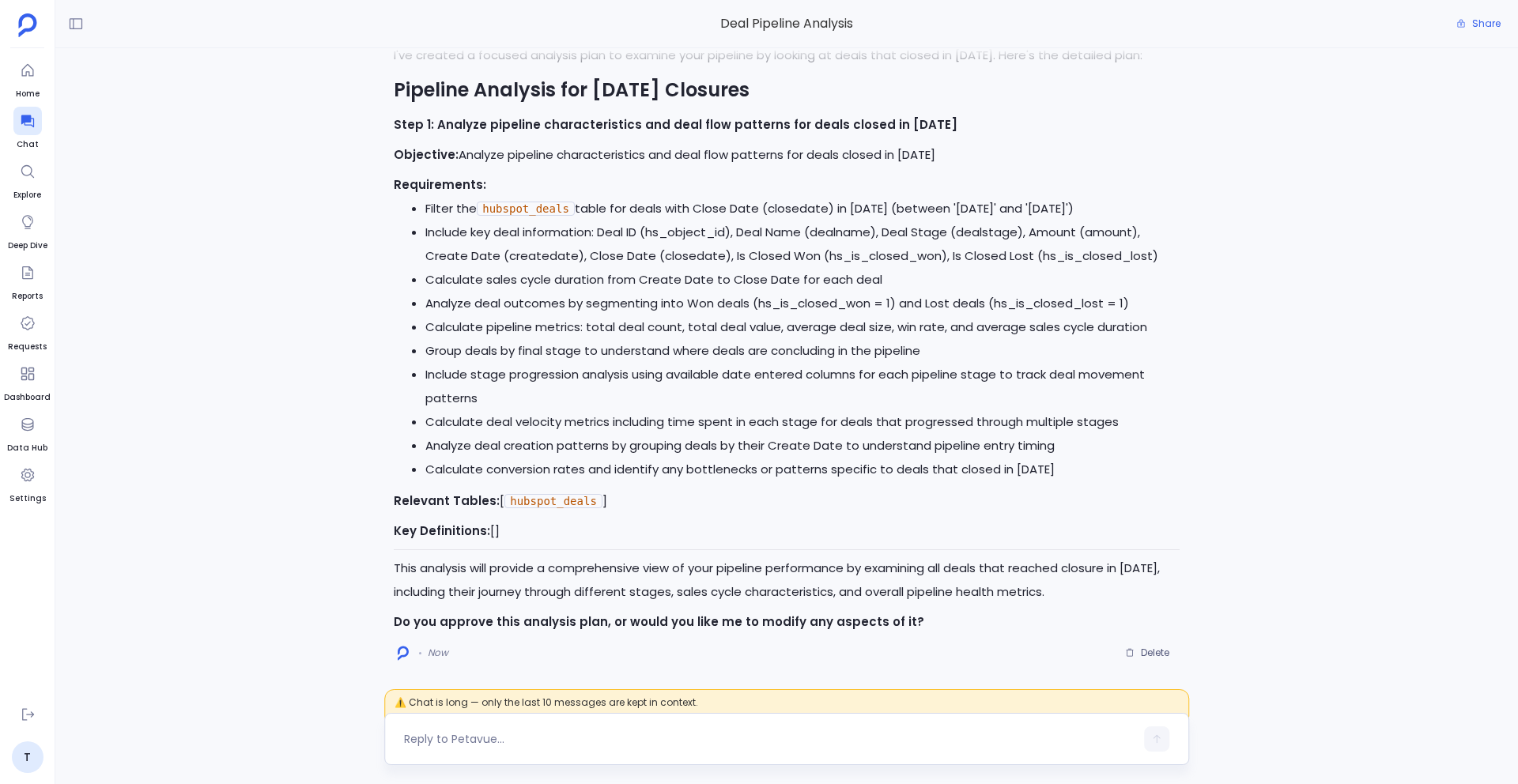
click at [588, 630] on div at bounding box center [769, 738] width 730 height 25
click at [490, 630] on textarea at bounding box center [769, 738] width 730 height 16
type textarea "Yes, go ahead"
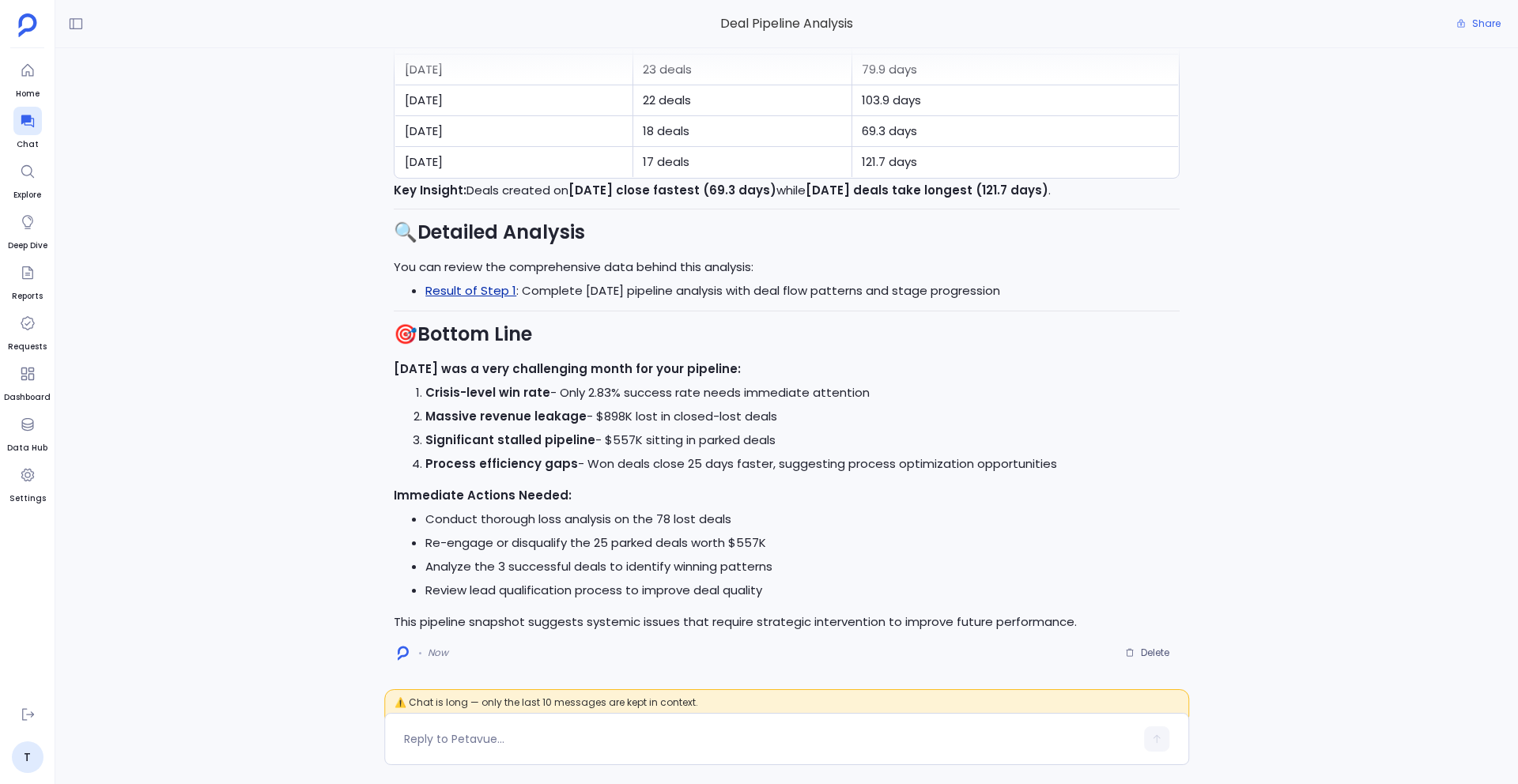
click at [492, 291] on link "Result of Step 1" at bounding box center [470, 290] width 91 height 16
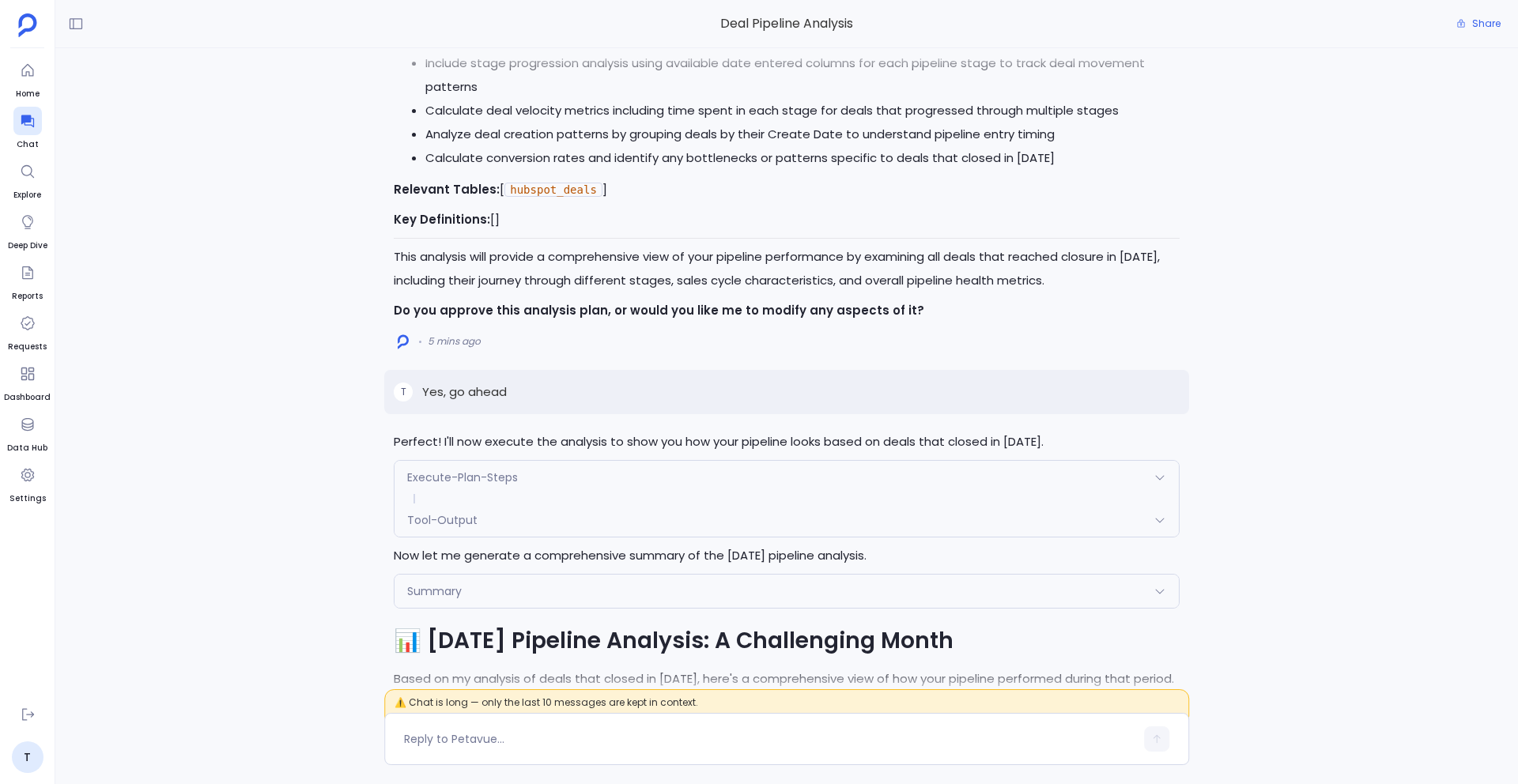
scroll to position [-2448, 0]
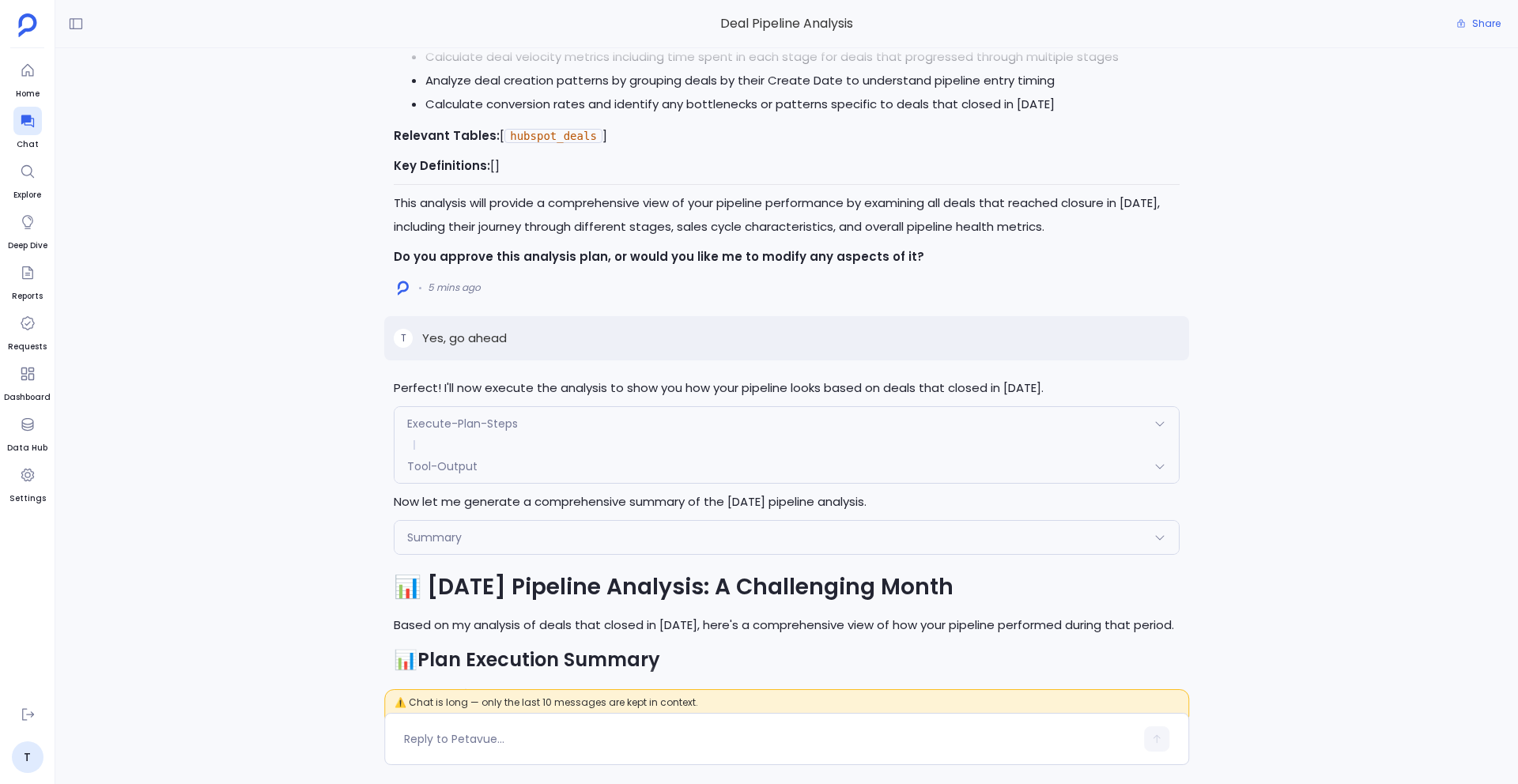
click at [510, 416] on span "Execute-Plan-Steps" at bounding box center [462, 423] width 111 height 16
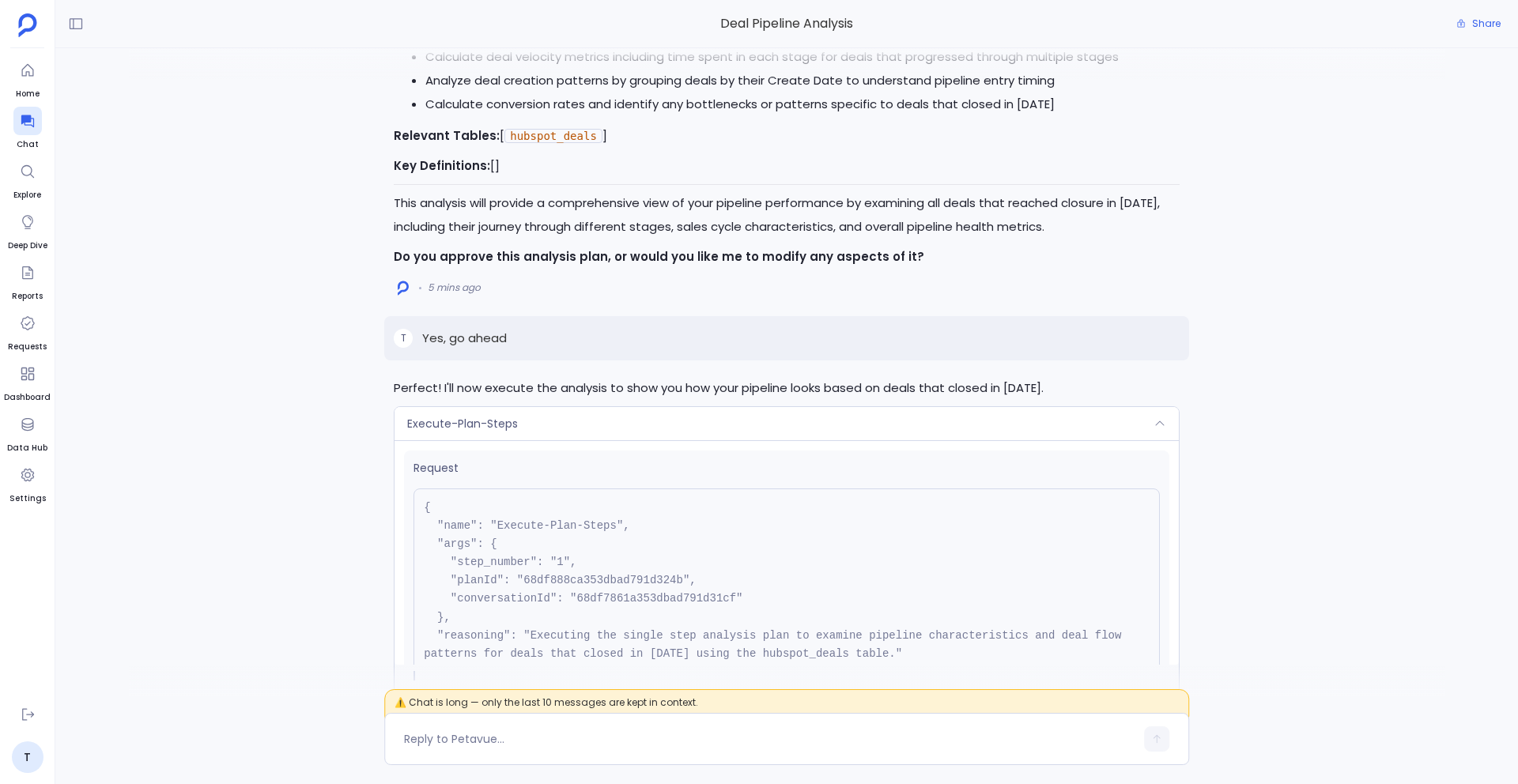
click at [510, 416] on span "Execute-Plan-Steps" at bounding box center [462, 423] width 111 height 16
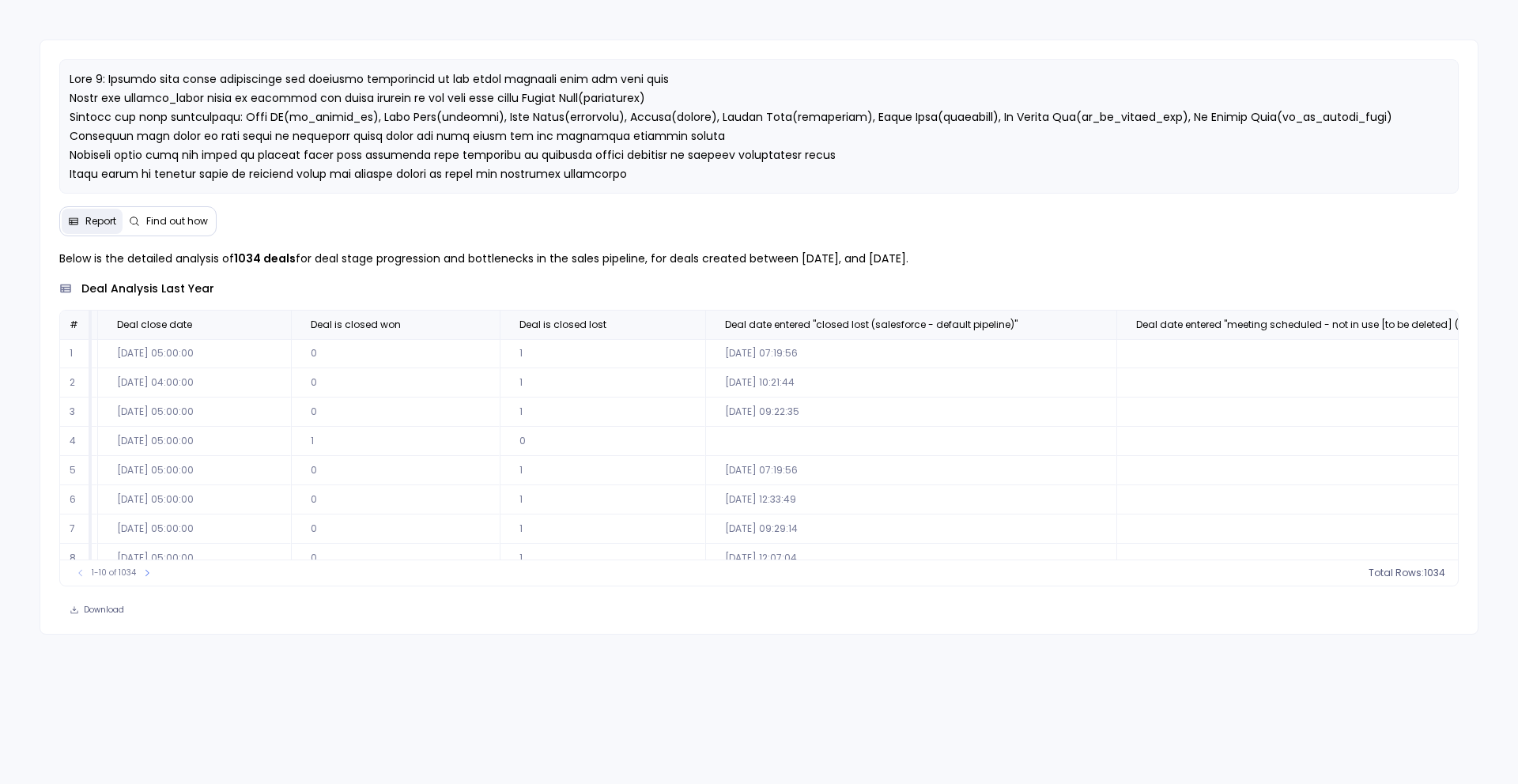
scroll to position [0, 1120]
click at [143, 229] on button "Find out how" at bounding box center [168, 221] width 92 height 25
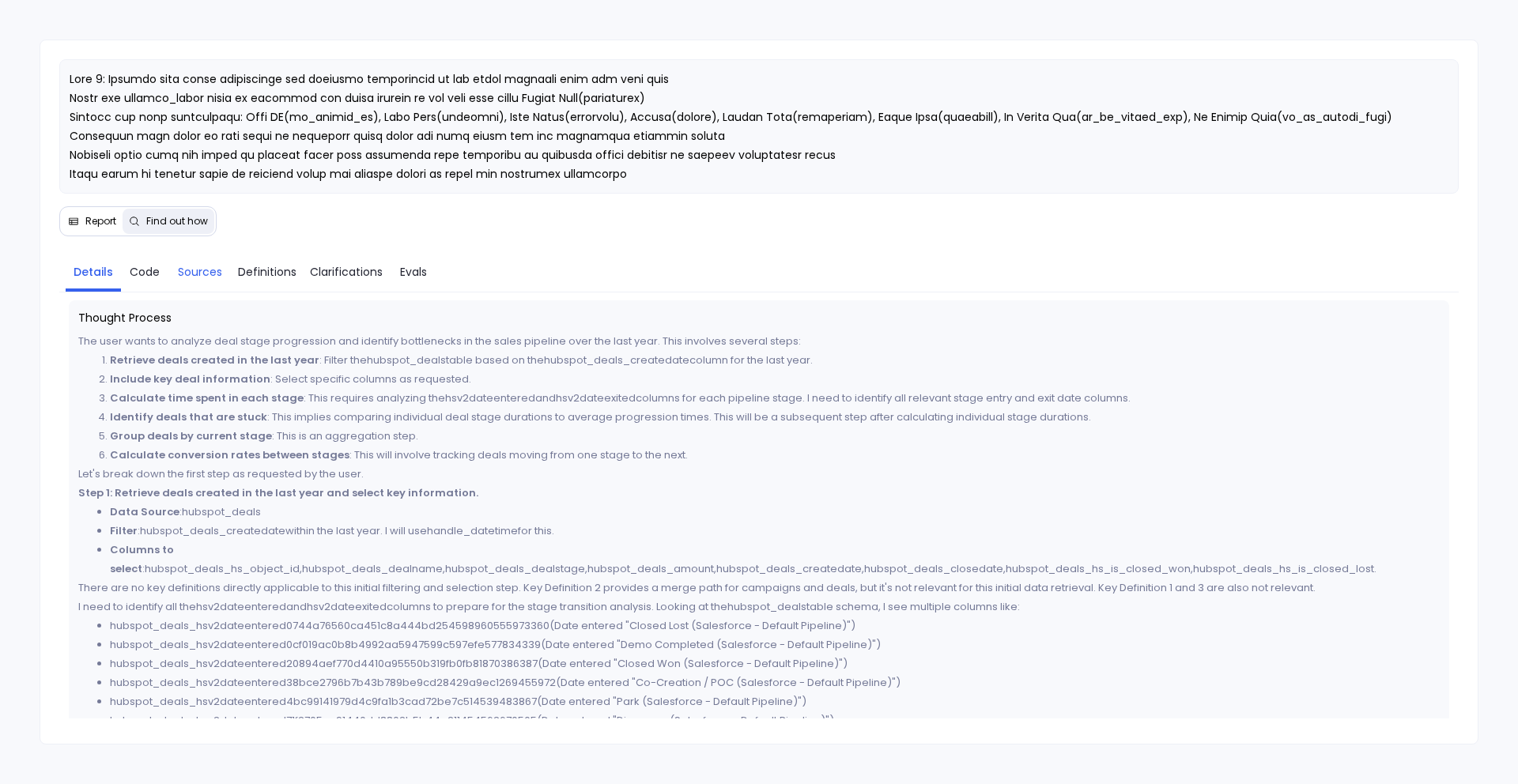
click at [206, 271] on span "Sources" at bounding box center [200, 271] width 44 height 17
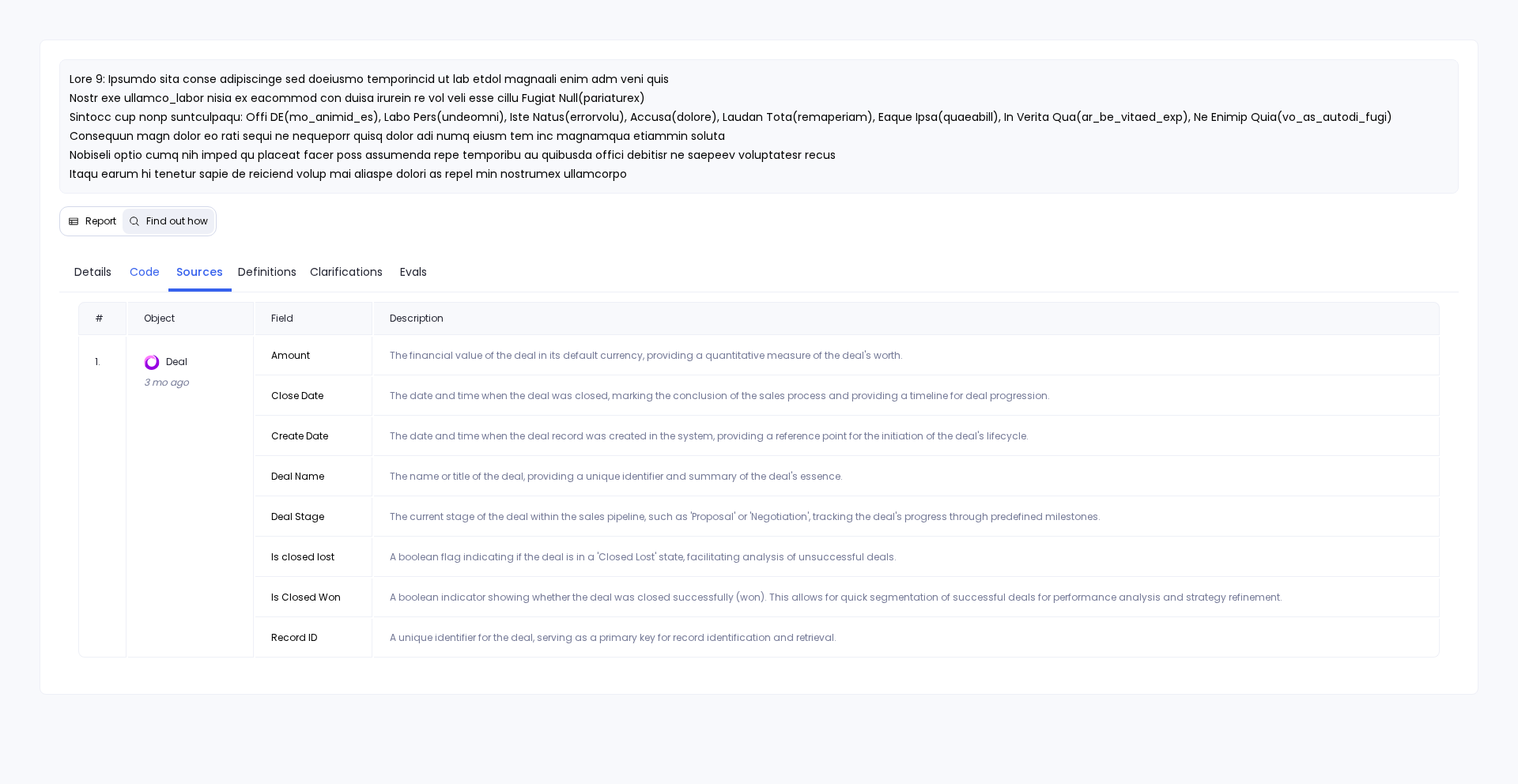
click at [142, 271] on span "Code" at bounding box center [144, 271] width 30 height 17
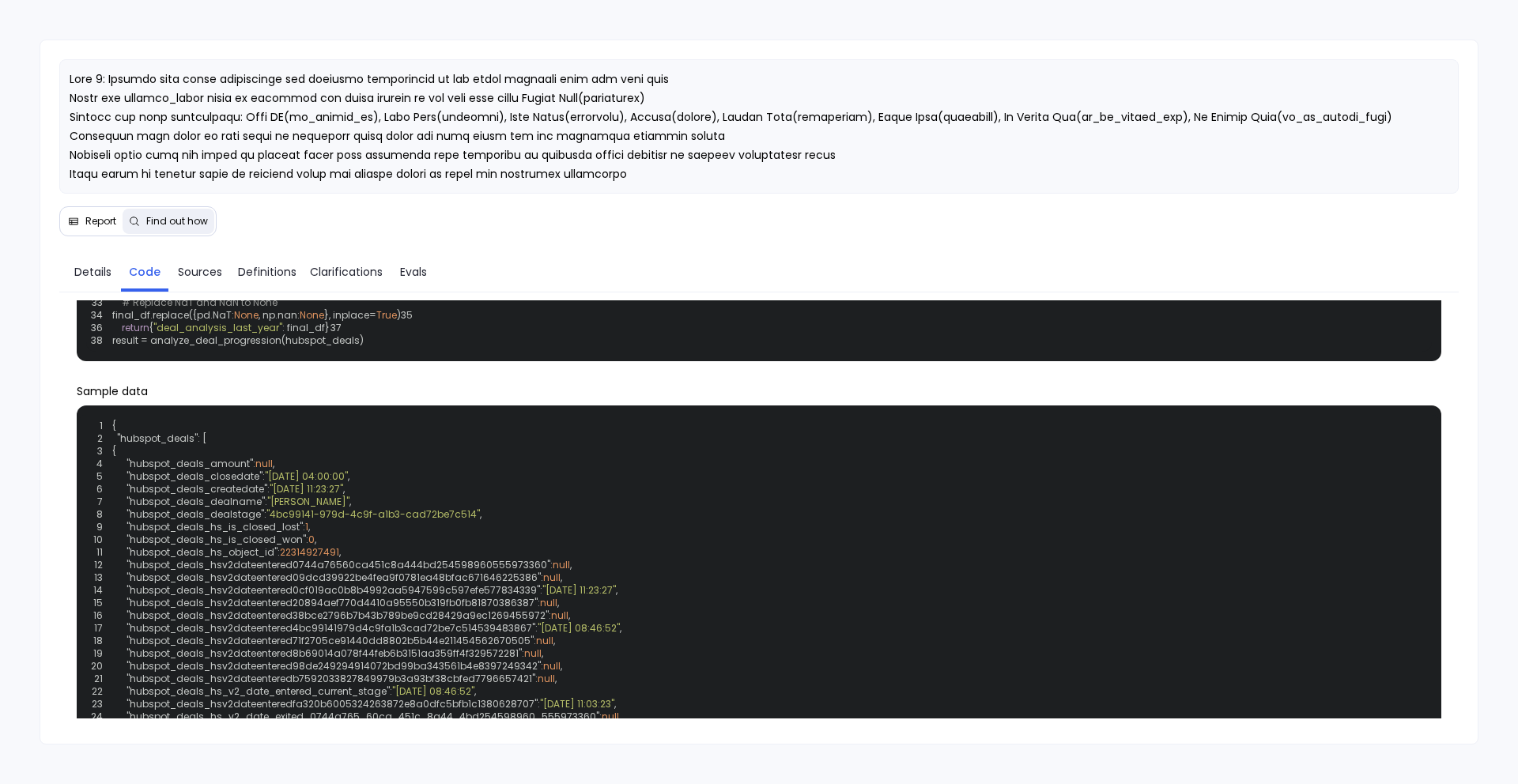
scroll to position [185, 0]
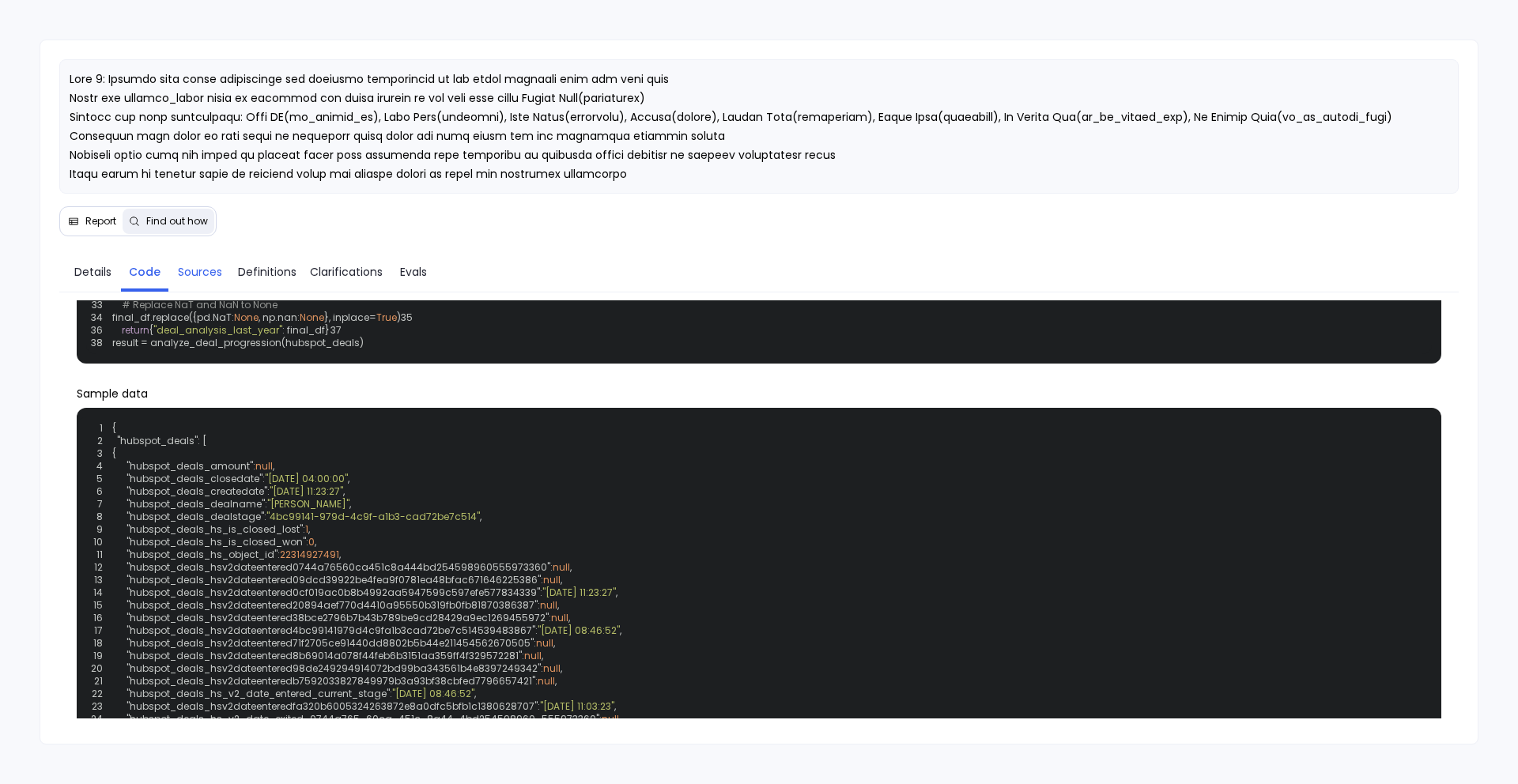
click at [206, 271] on span "Sources" at bounding box center [200, 271] width 44 height 17
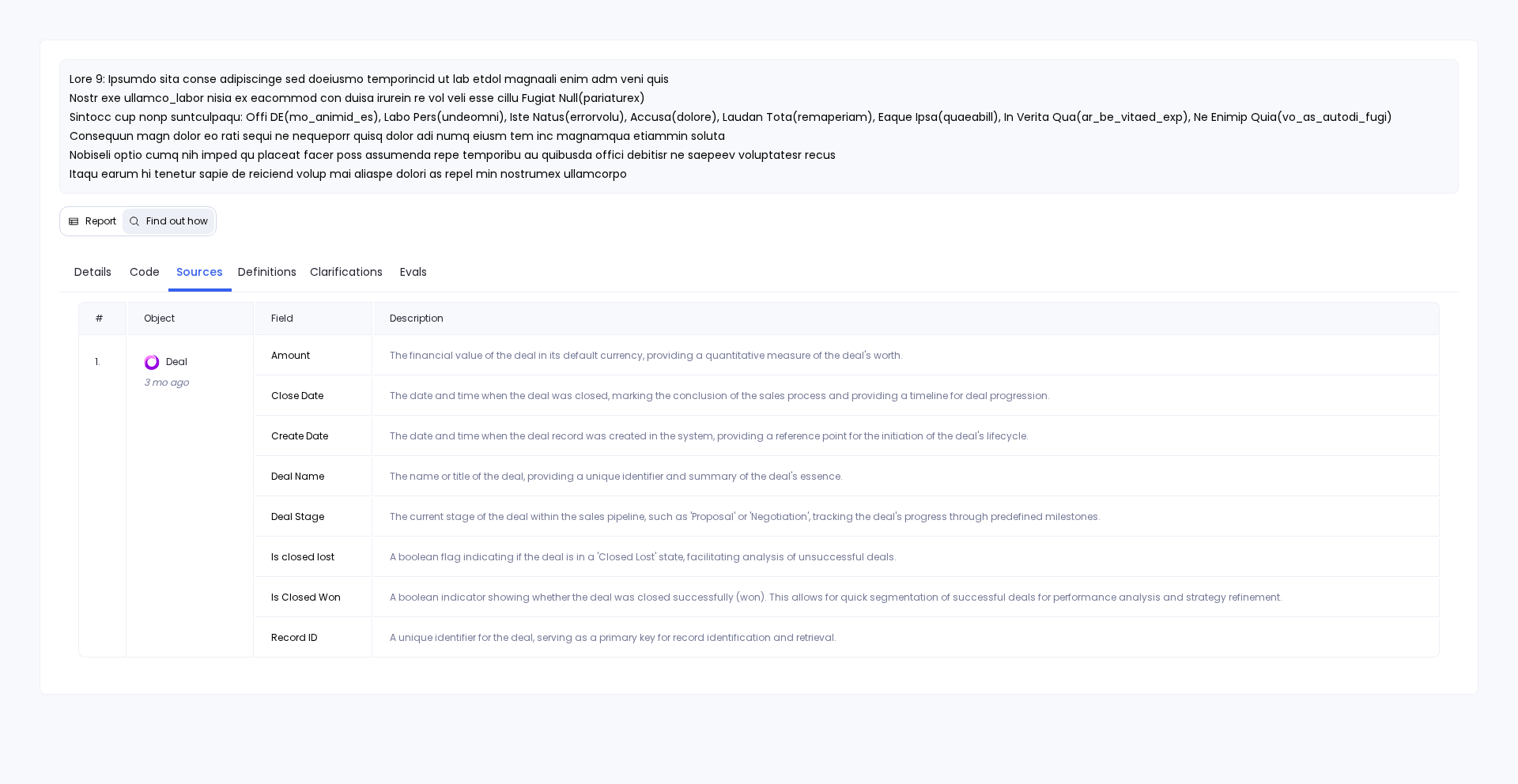
scroll to position [0, 0]
click at [135, 271] on span "Code" at bounding box center [144, 271] width 30 height 17
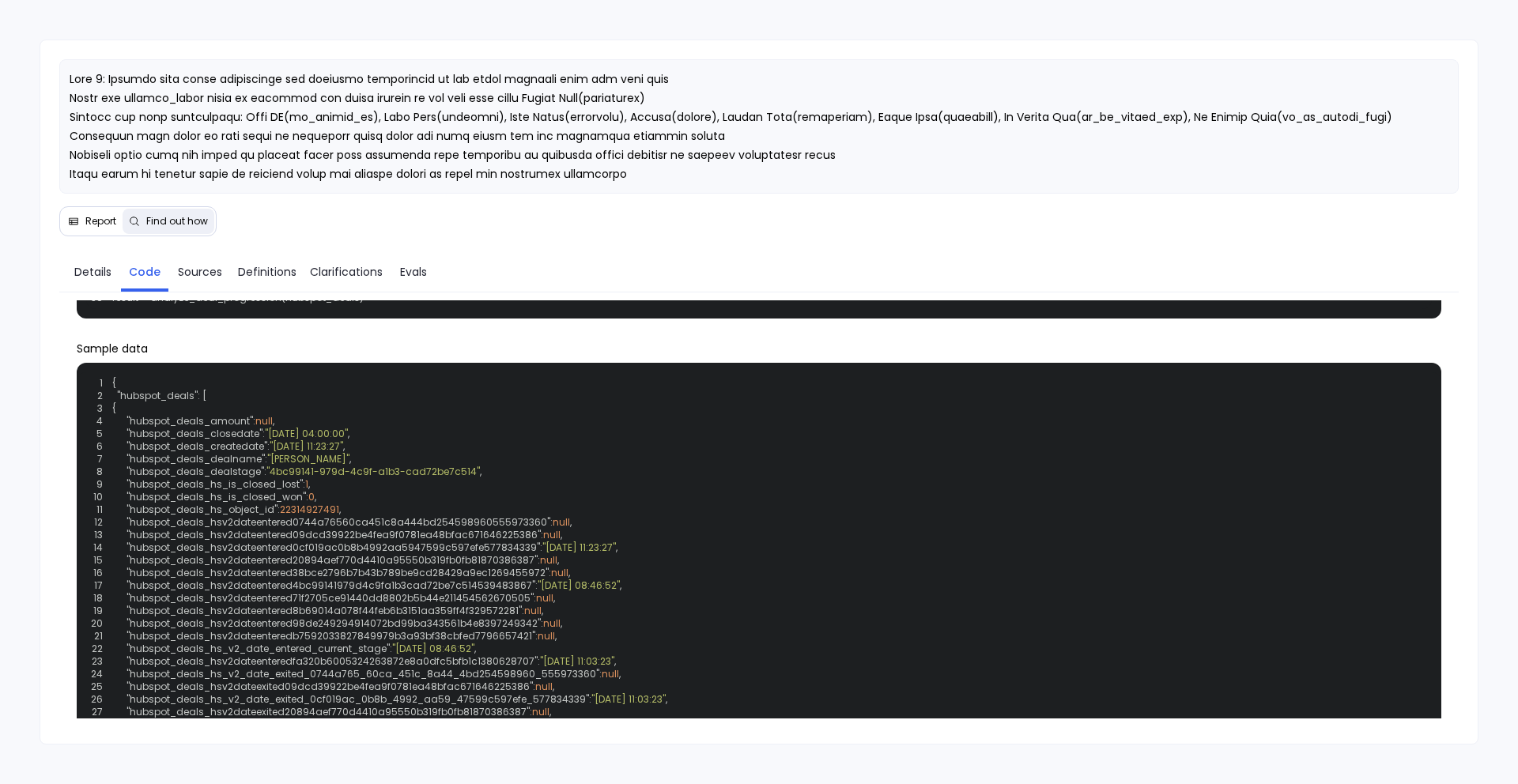
scroll to position [229, 0]
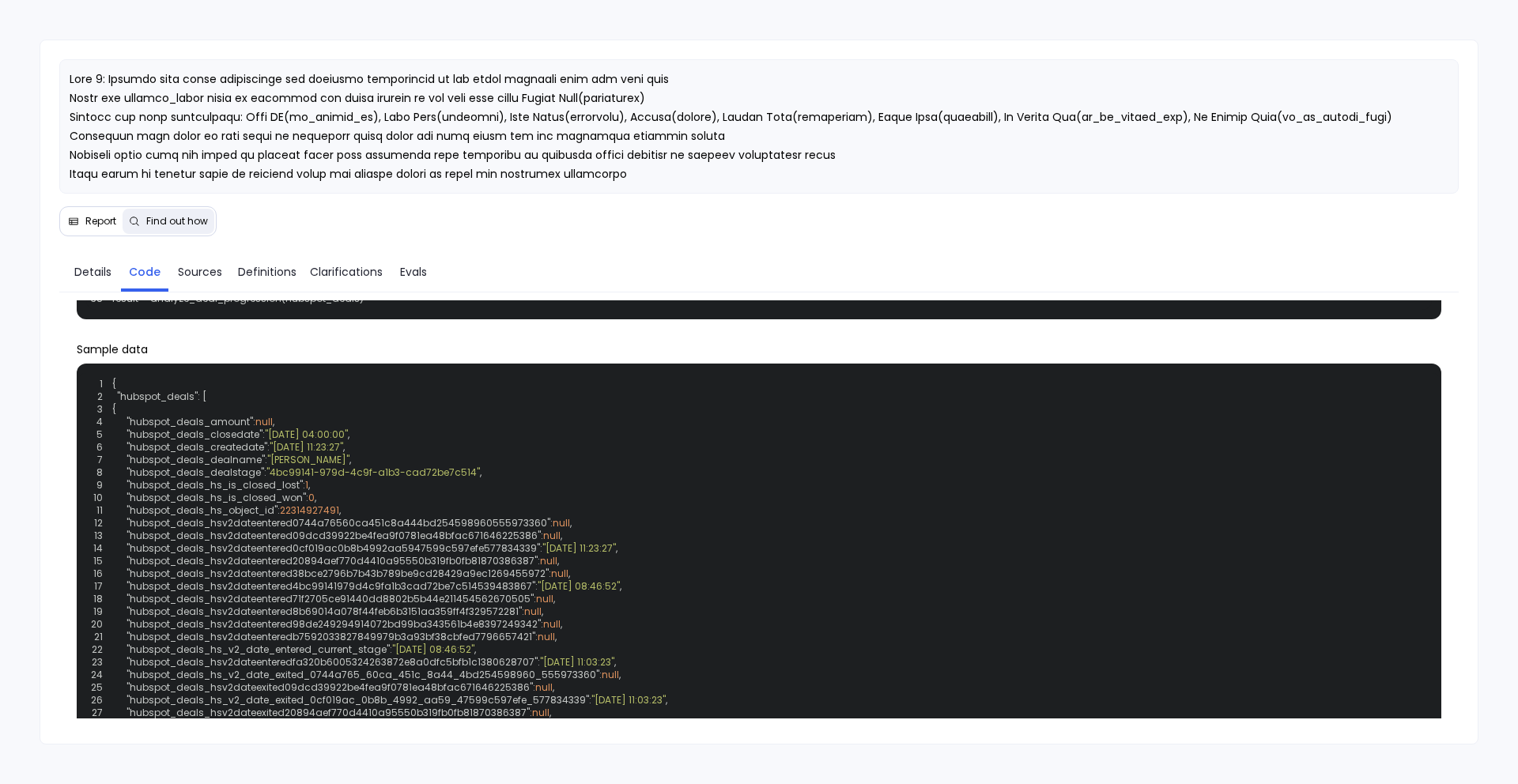
click at [115, 215] on span "Report" at bounding box center [101, 221] width 31 height 12
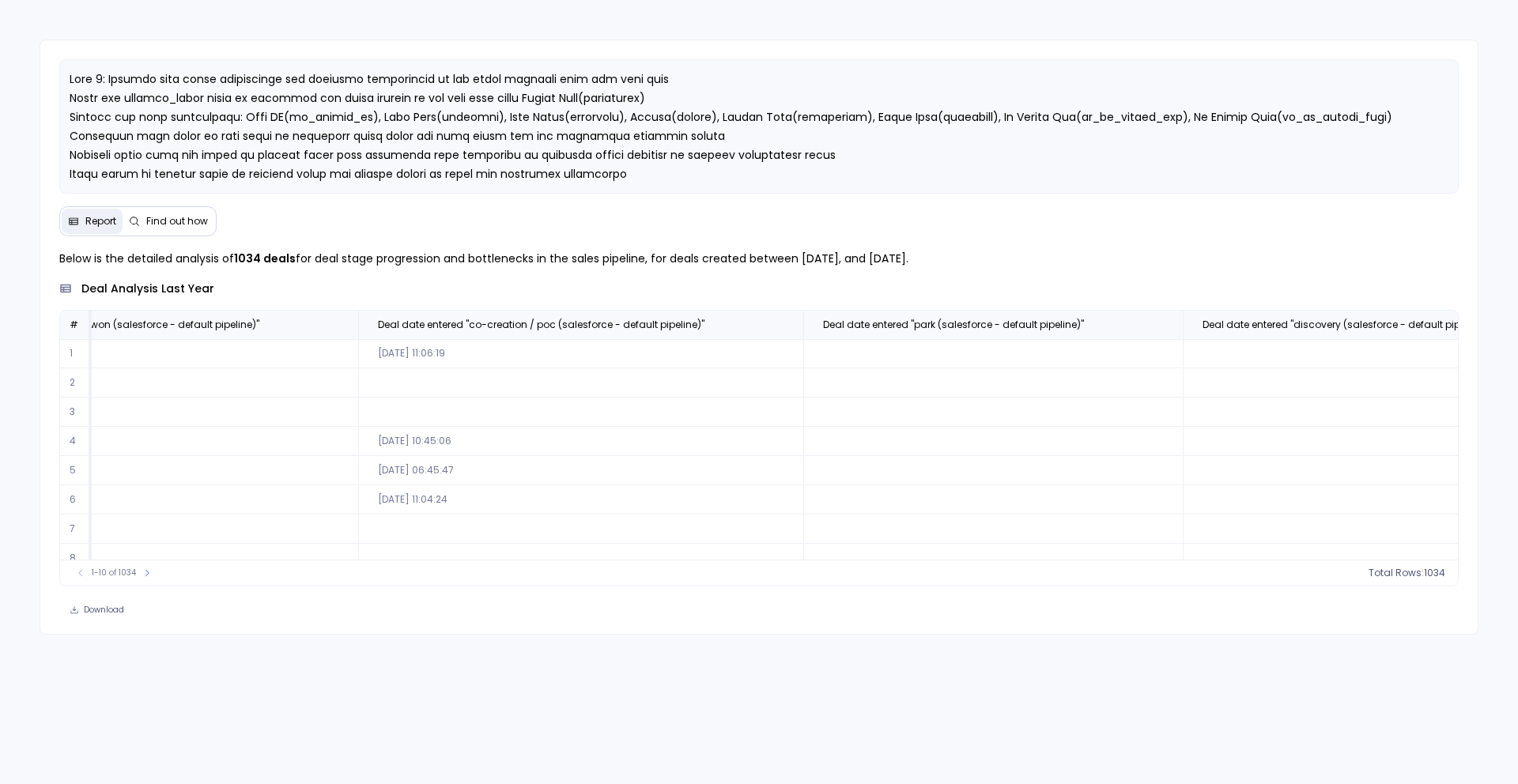
scroll to position [0, 3322]
click at [180, 224] on span "Find out how" at bounding box center [176, 221] width 62 height 12
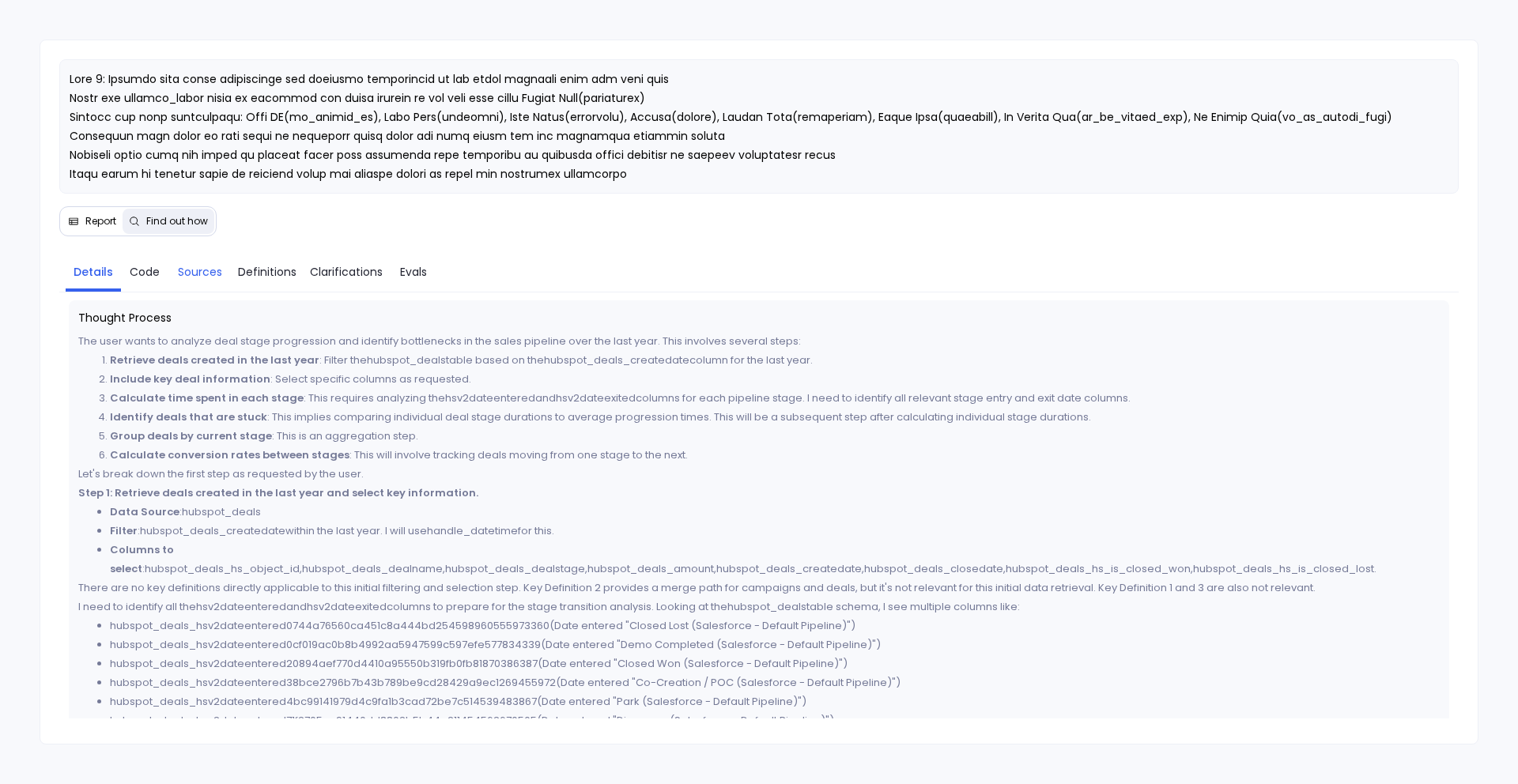
click at [185, 271] on span "Sources" at bounding box center [200, 271] width 44 height 17
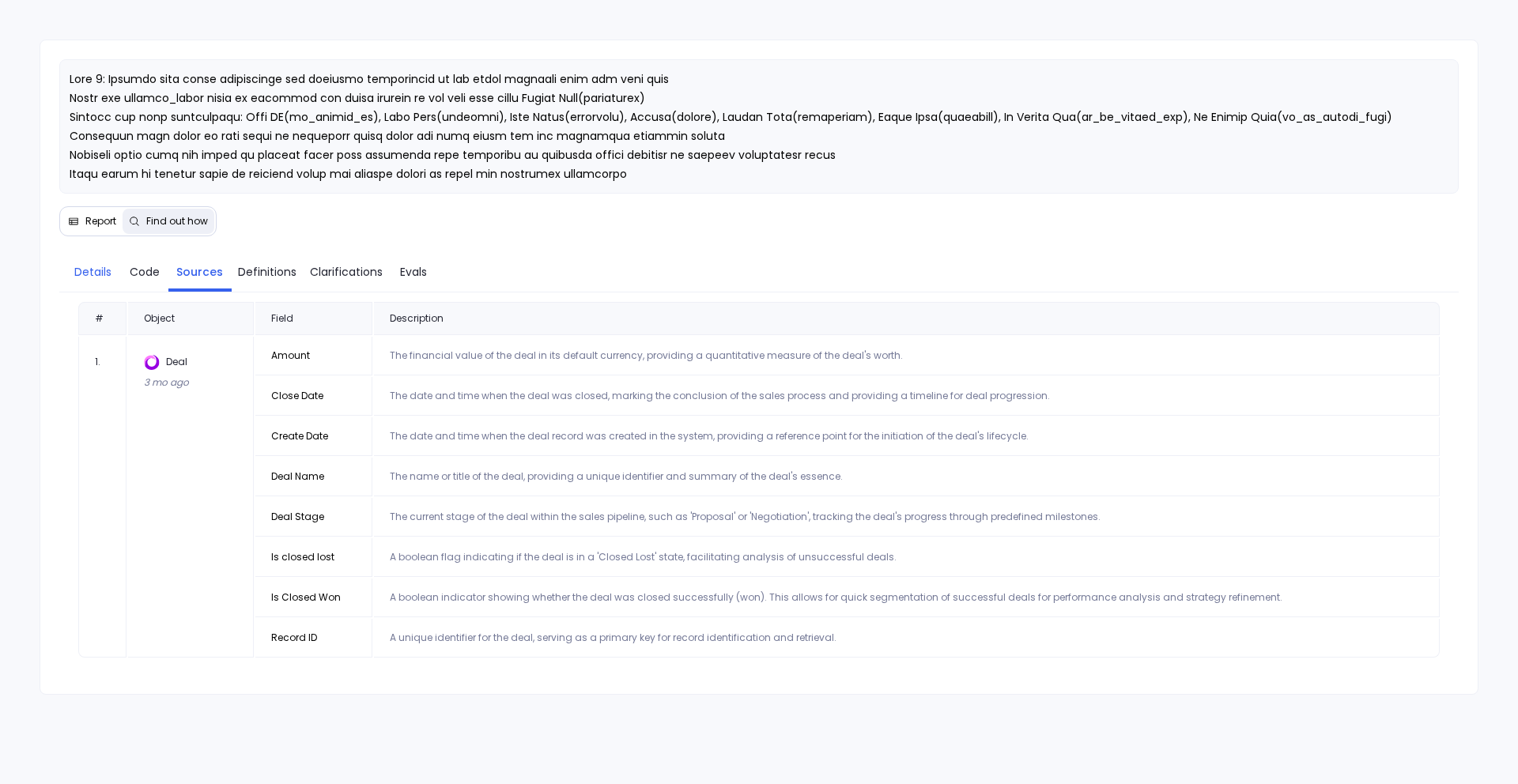
click at [113, 278] on link "Details" at bounding box center [93, 271] width 55 height 33
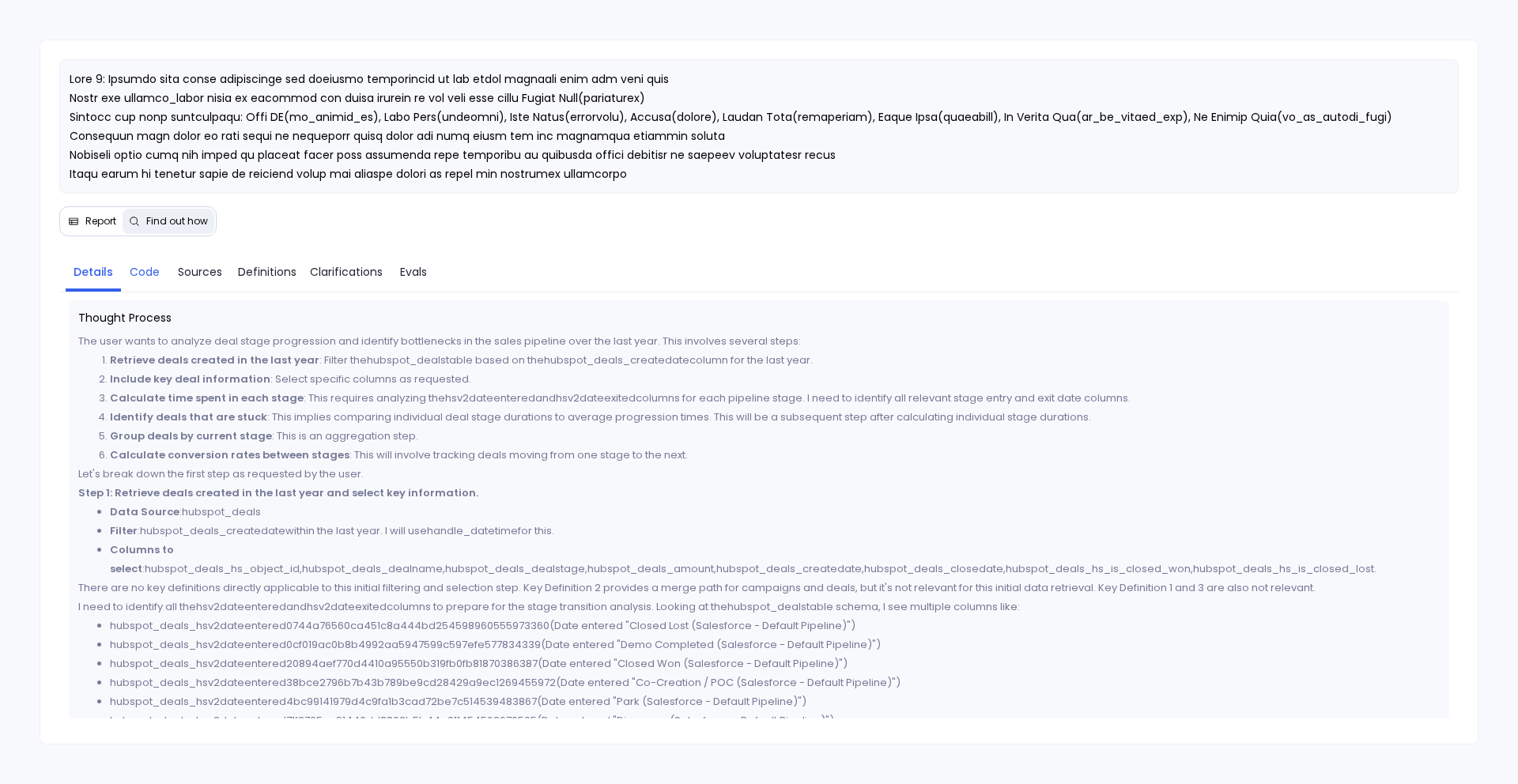
click at [151, 273] on span "Code" at bounding box center [144, 271] width 30 height 17
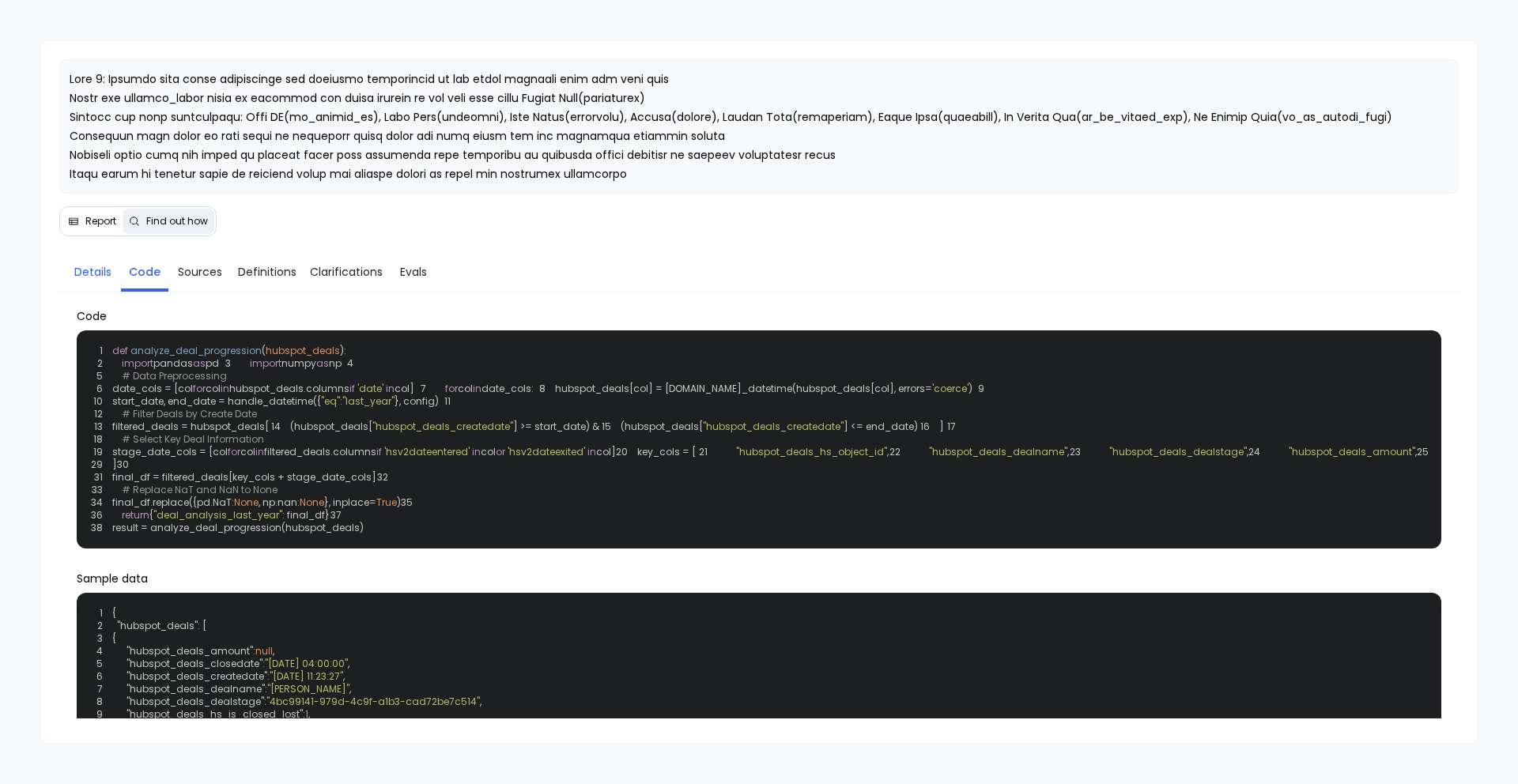
click at [80, 280] on span "Details" at bounding box center [93, 271] width 37 height 17
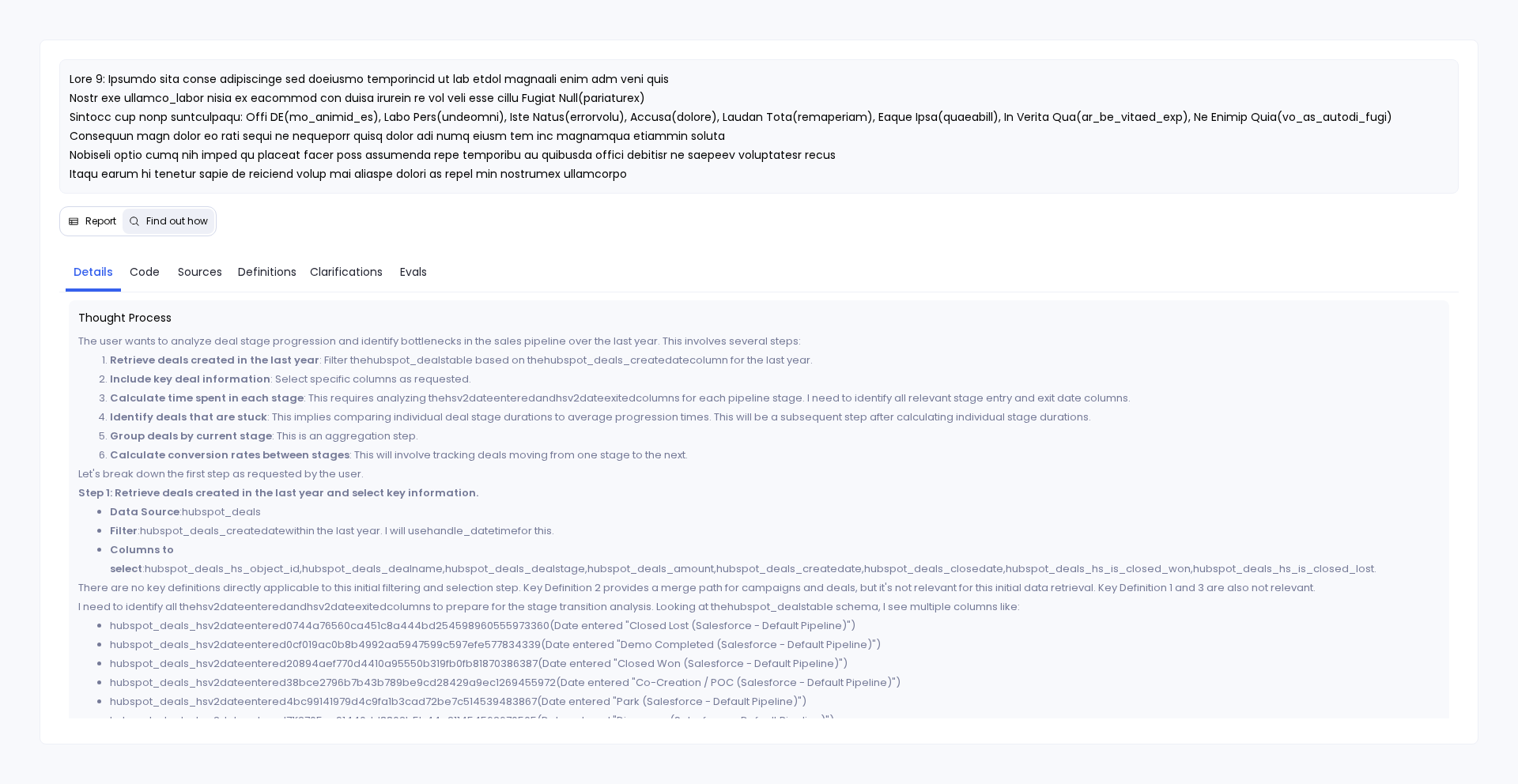
click at [97, 215] on span "Report" at bounding box center [101, 221] width 31 height 12
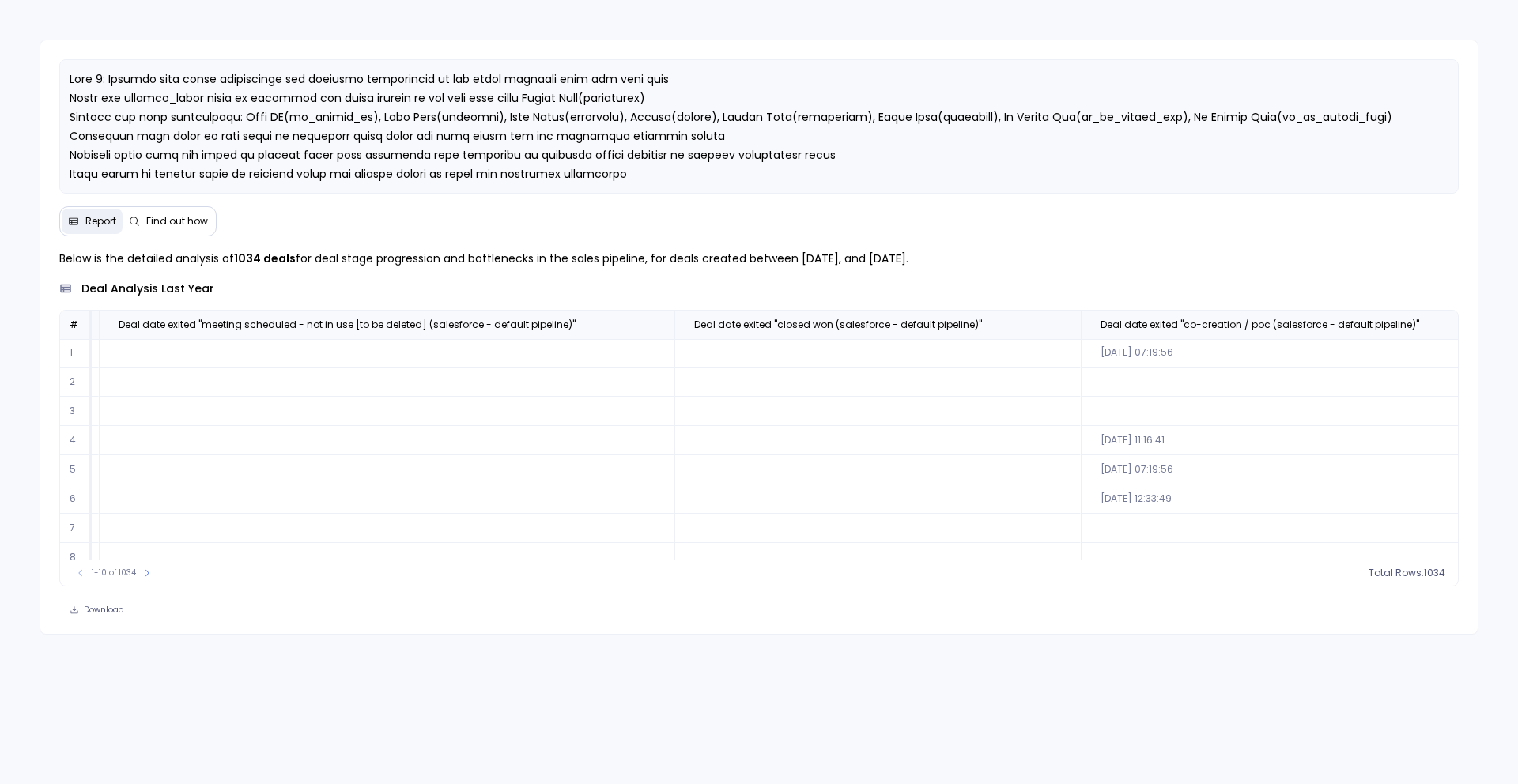
scroll to position [1, 6791]
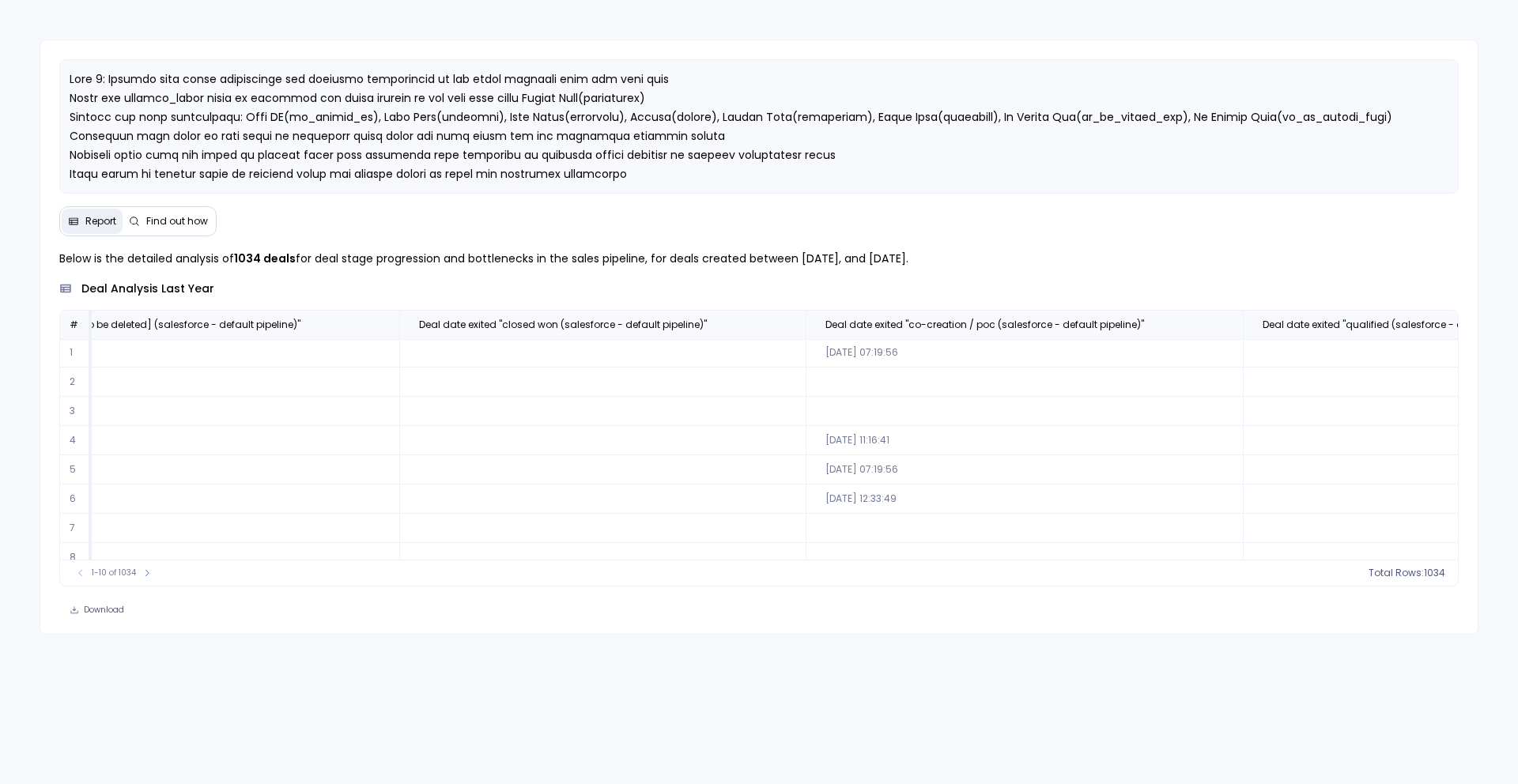
click at [153, 219] on span "Find out how" at bounding box center [176, 221] width 62 height 12
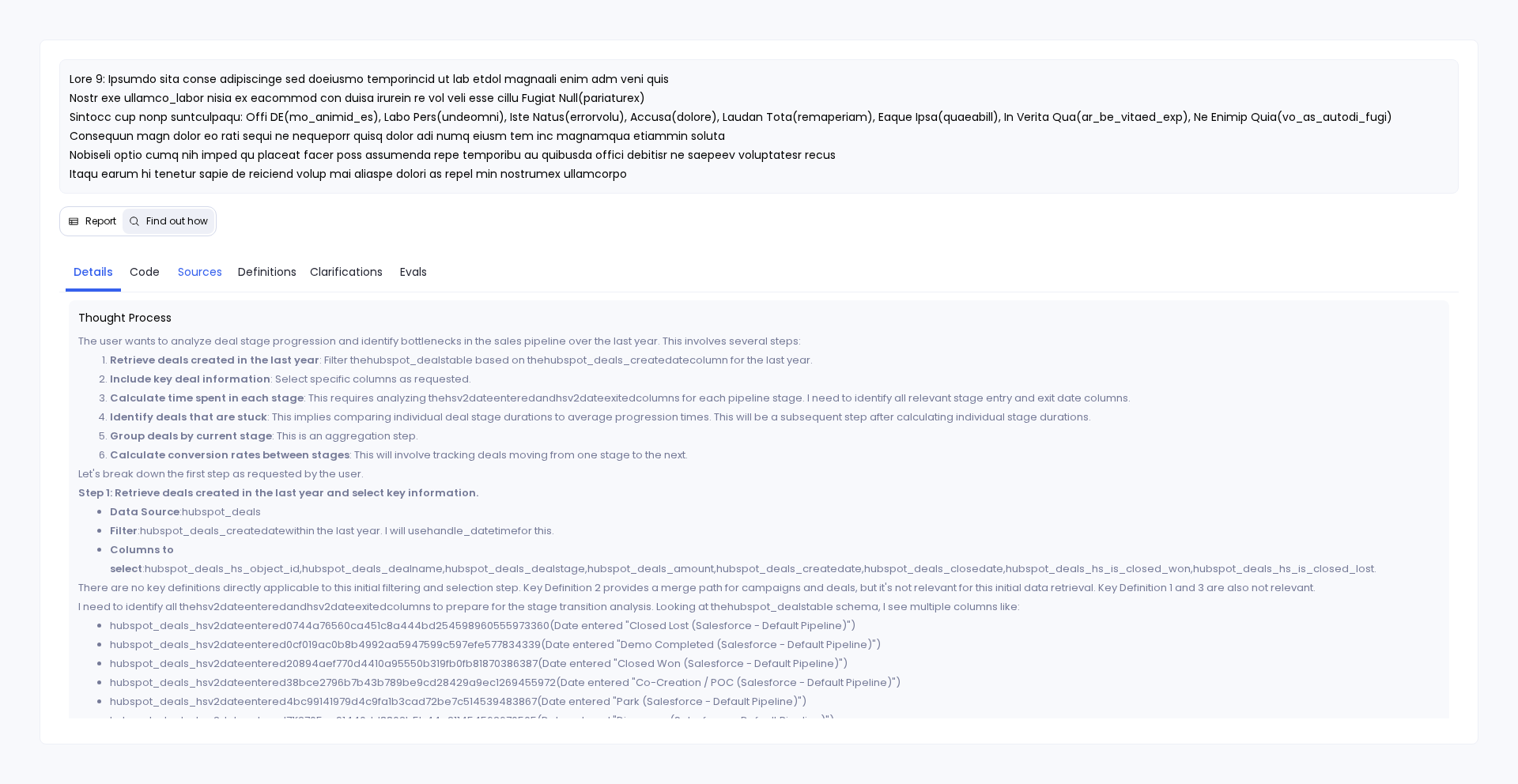
click at [199, 266] on span "Sources" at bounding box center [200, 271] width 44 height 17
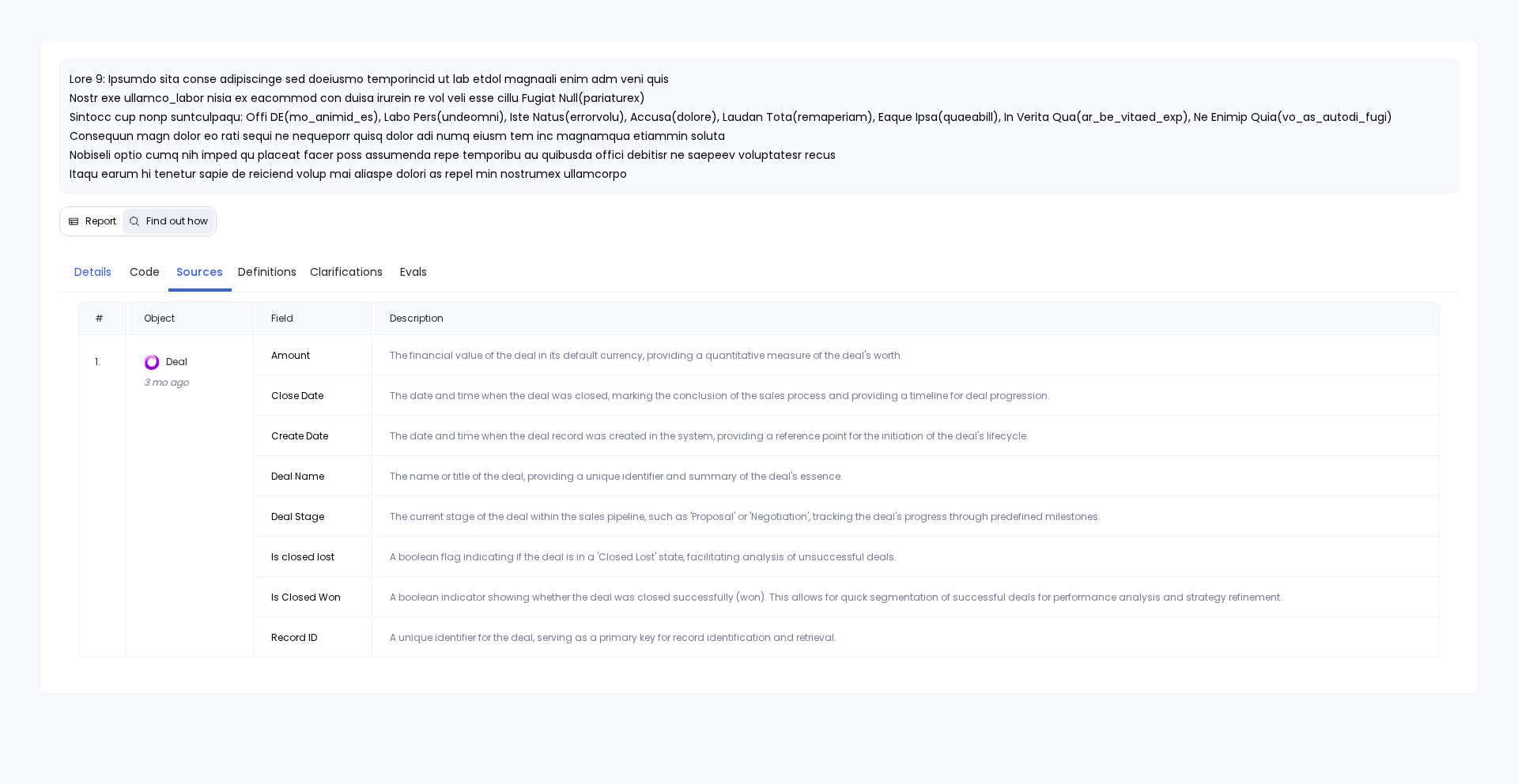
click at [79, 278] on span "Details" at bounding box center [93, 271] width 37 height 17
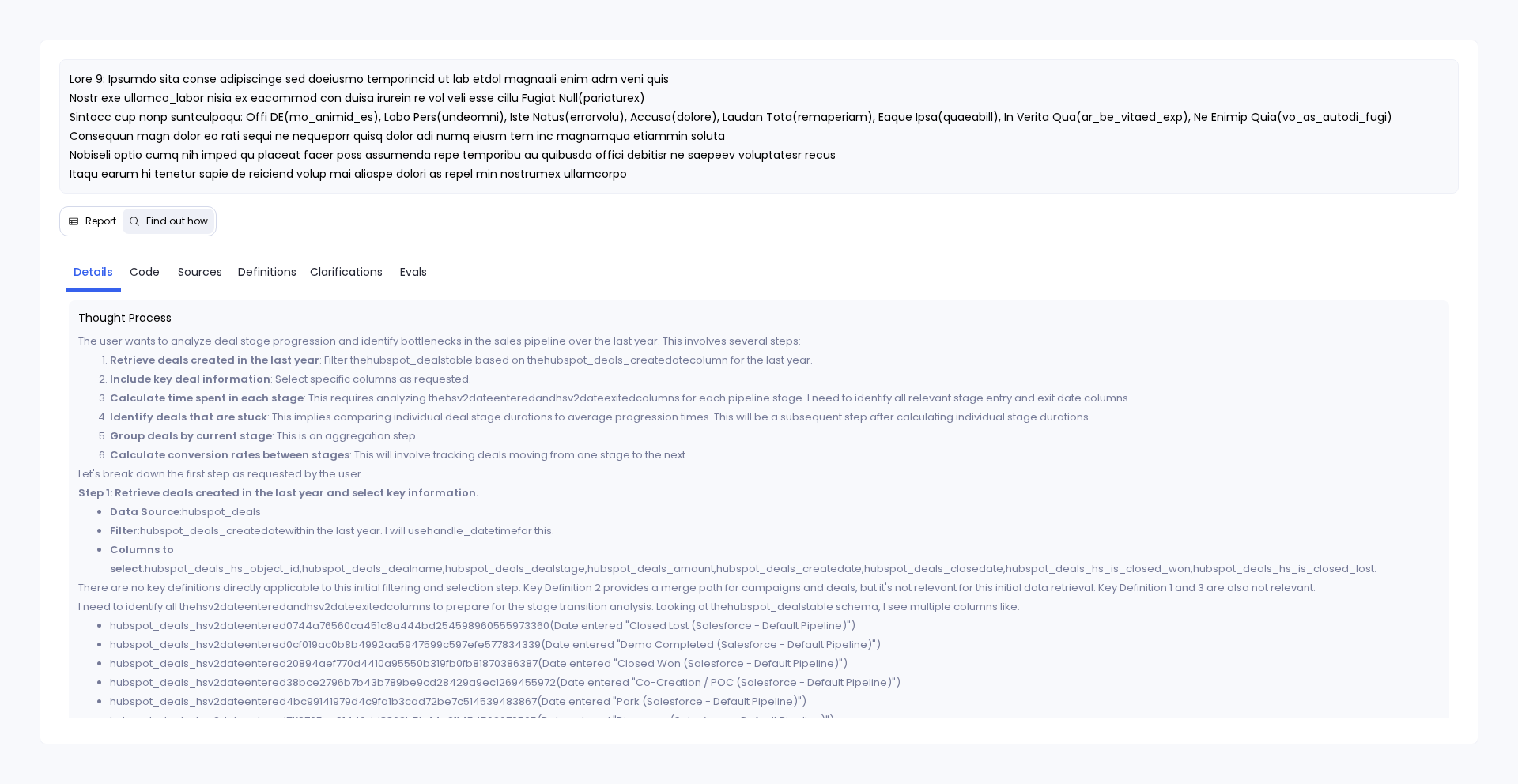
click at [97, 215] on span "Report" at bounding box center [101, 221] width 31 height 12
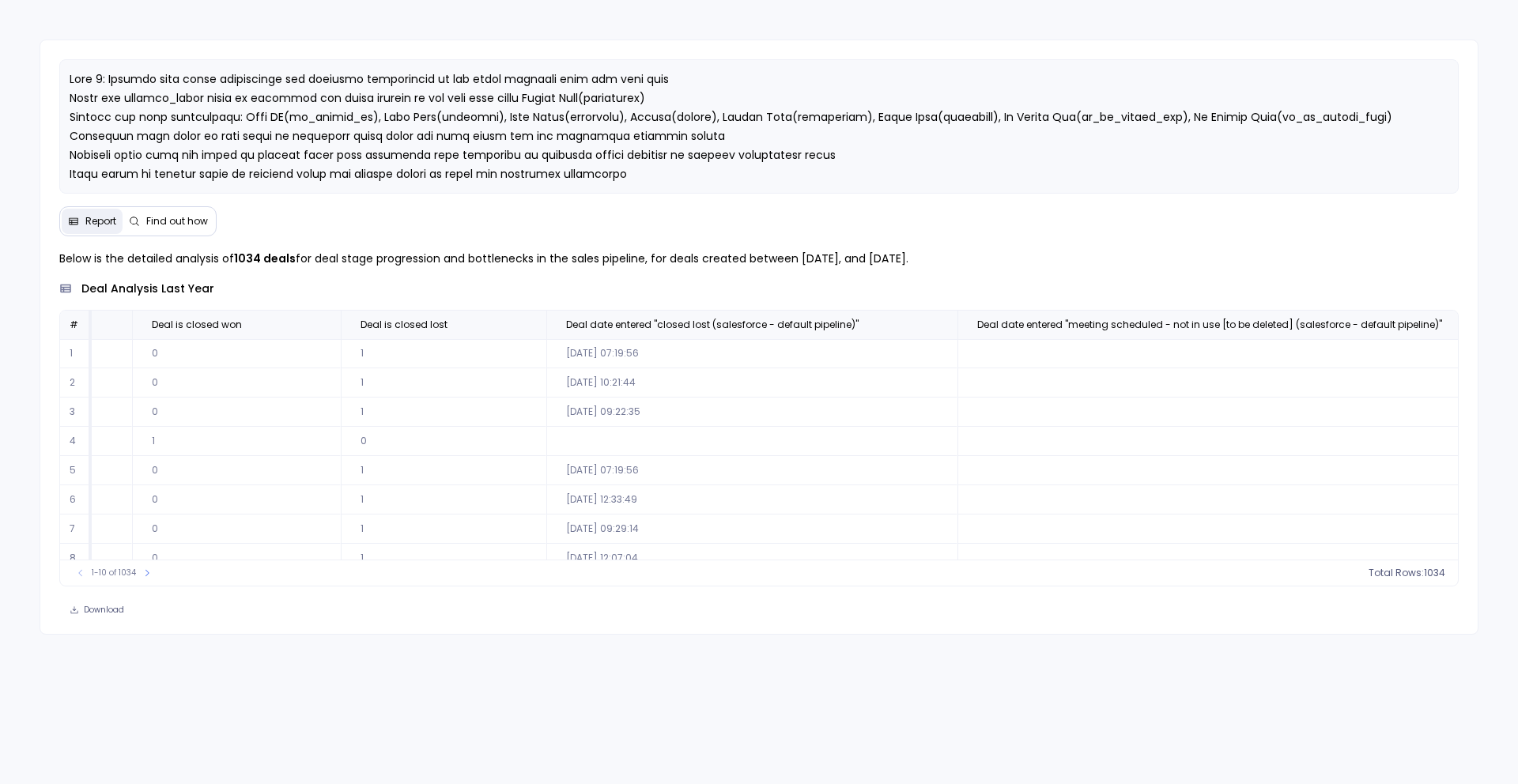
scroll to position [0, 1276]
click at [180, 226] on span "Find out how" at bounding box center [176, 221] width 62 height 12
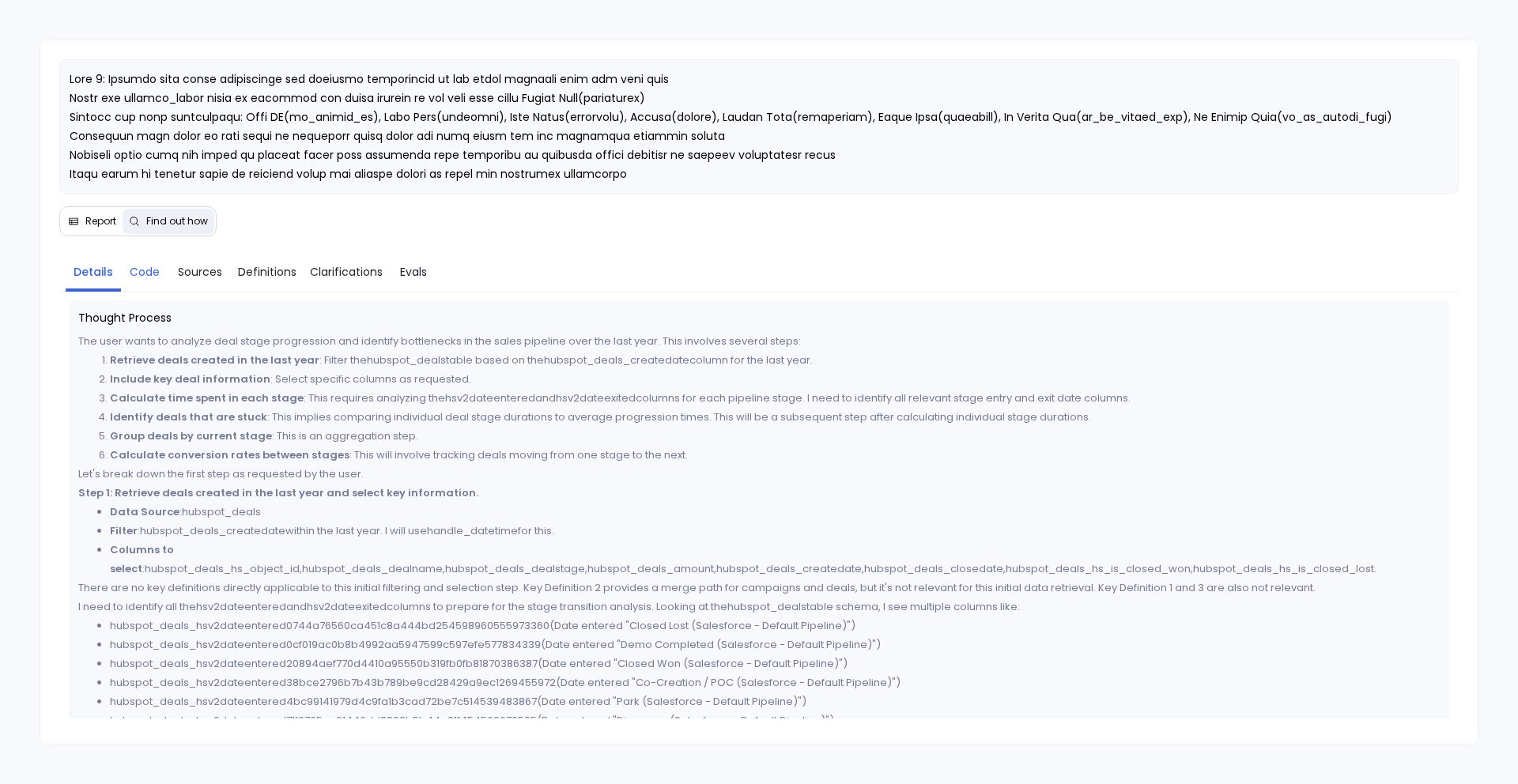
click at [146, 282] on link "Code" at bounding box center [144, 271] width 48 height 33
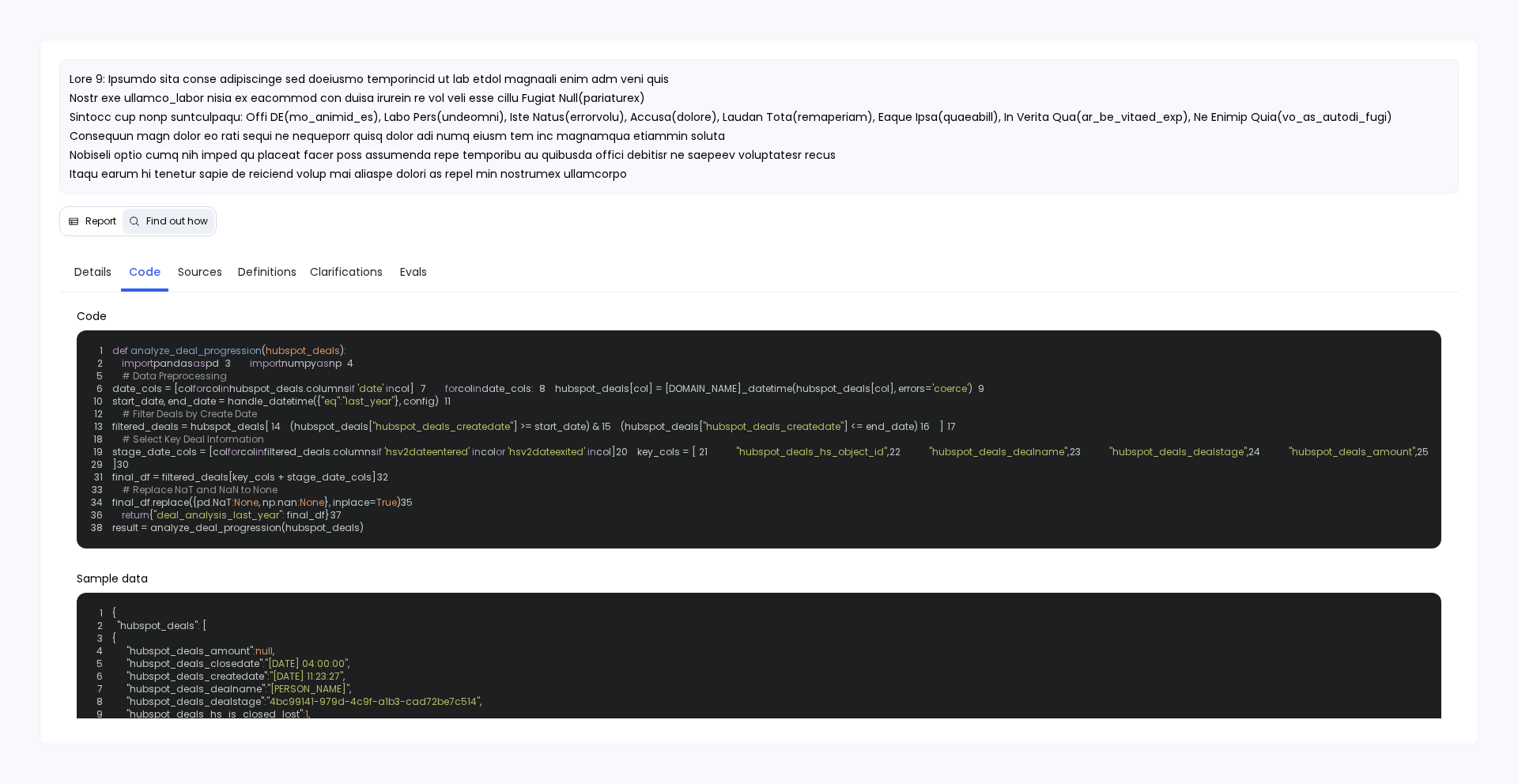
click at [454, 458] on span "'hsv2dateentered'" at bounding box center [427, 451] width 85 height 13
copy span "hsv2dateentered"
click at [464, 539] on div "1 def analyze_deal_progression ( hubspot_deals ): 2 import pandas as pd 3 impor…" at bounding box center [759, 439] width 1347 height 199
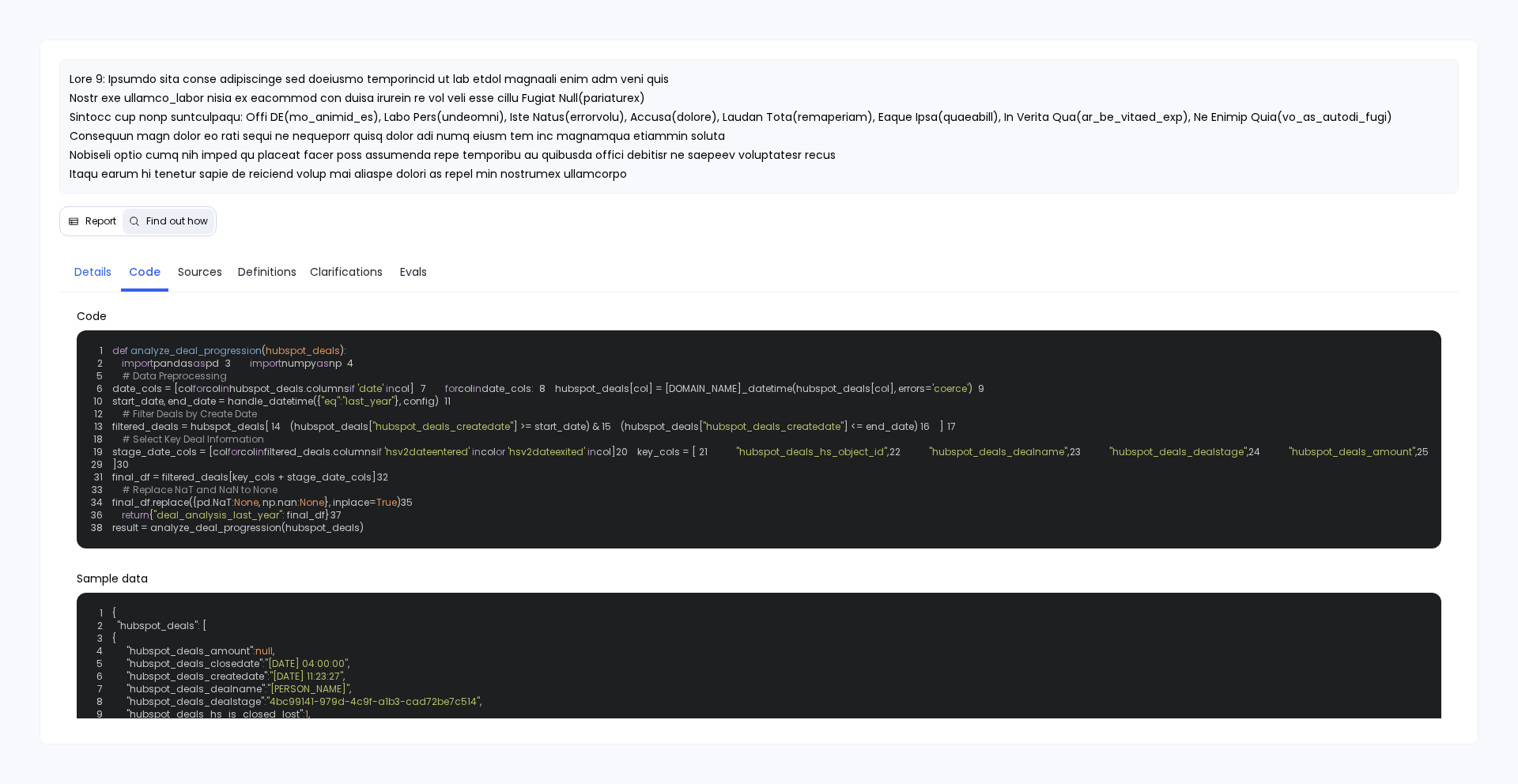
click at [94, 267] on span "Details" at bounding box center [93, 271] width 37 height 17
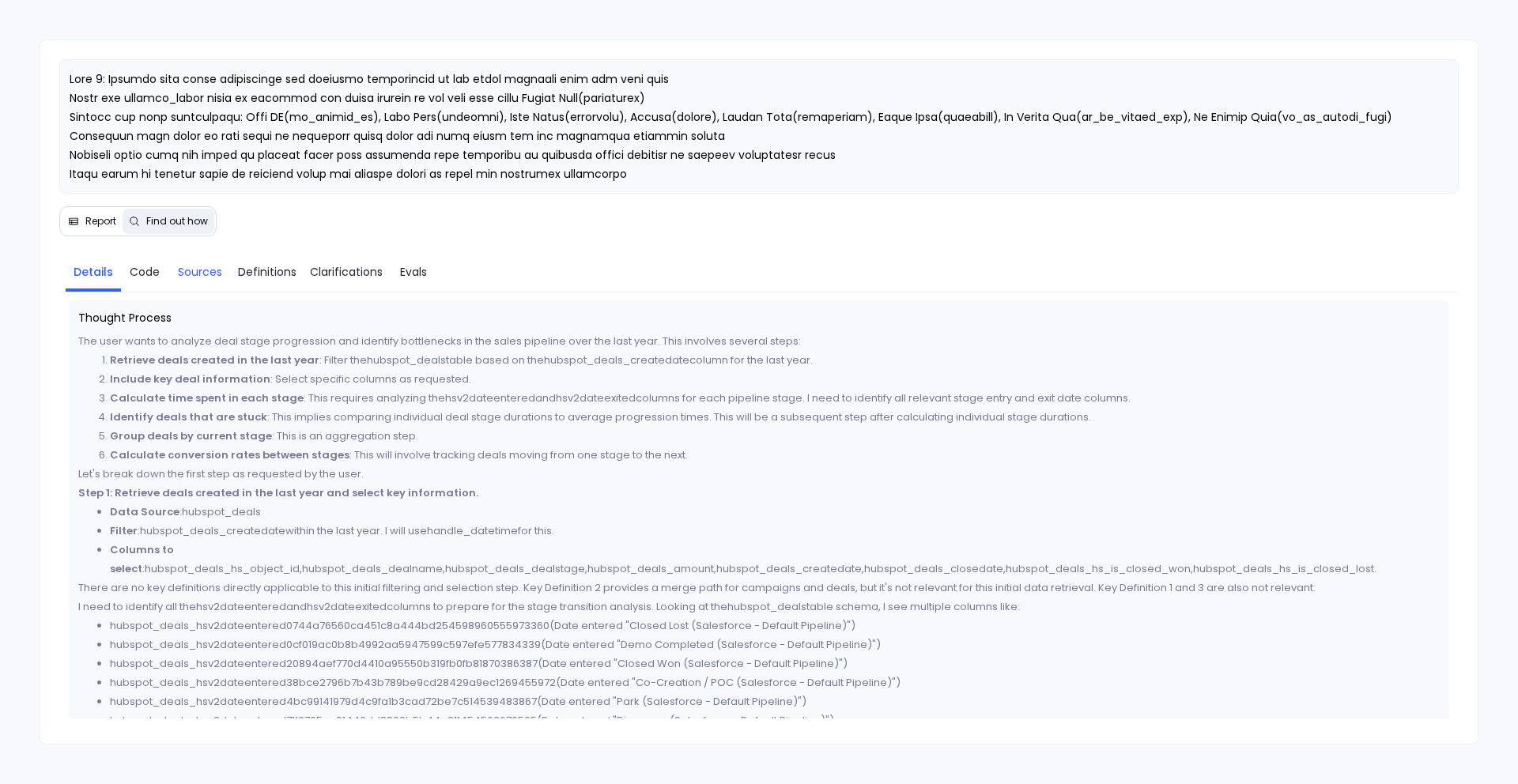
click at [205, 274] on span "Sources" at bounding box center [200, 271] width 44 height 17
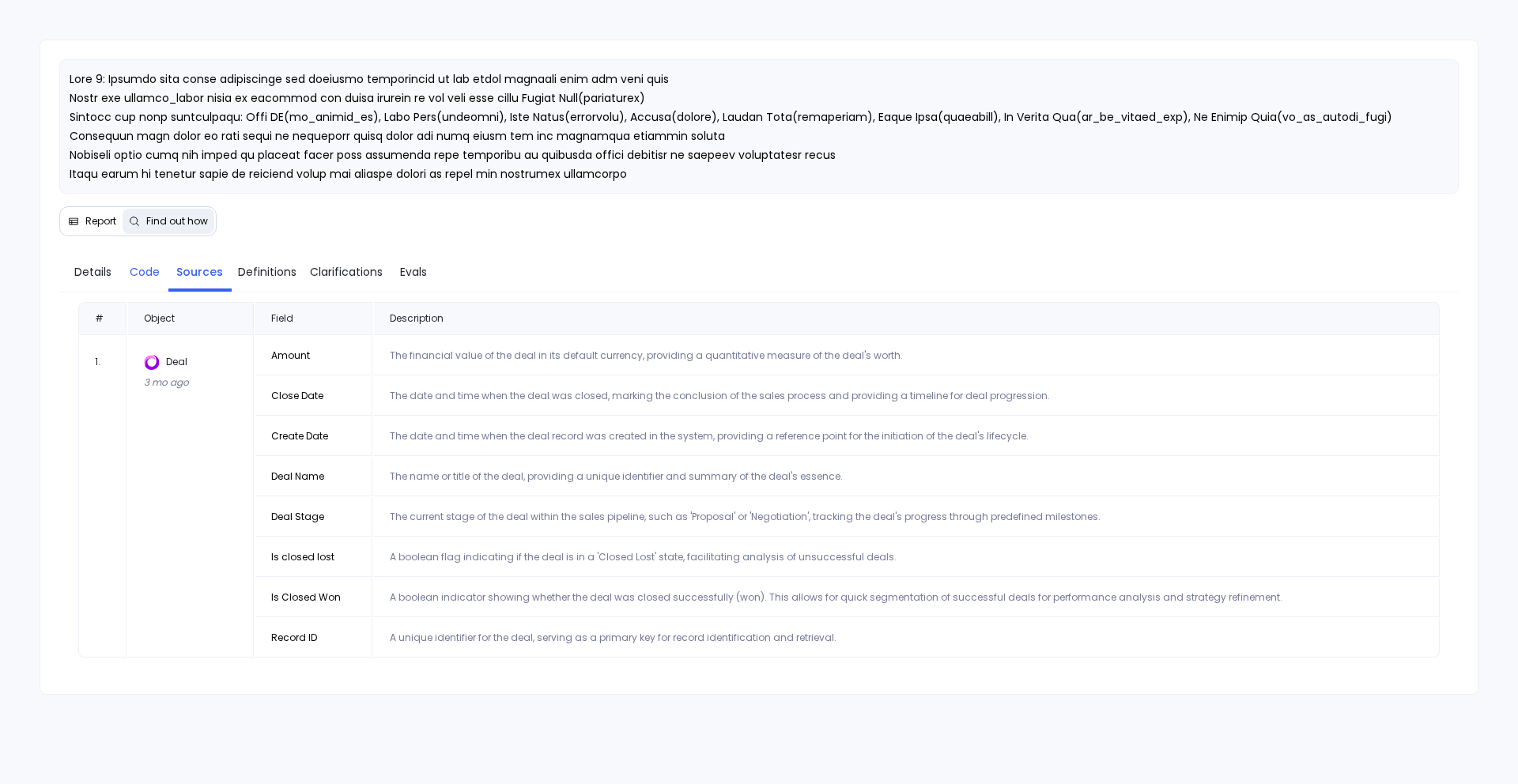
click at [130, 274] on span "Code" at bounding box center [144, 271] width 30 height 17
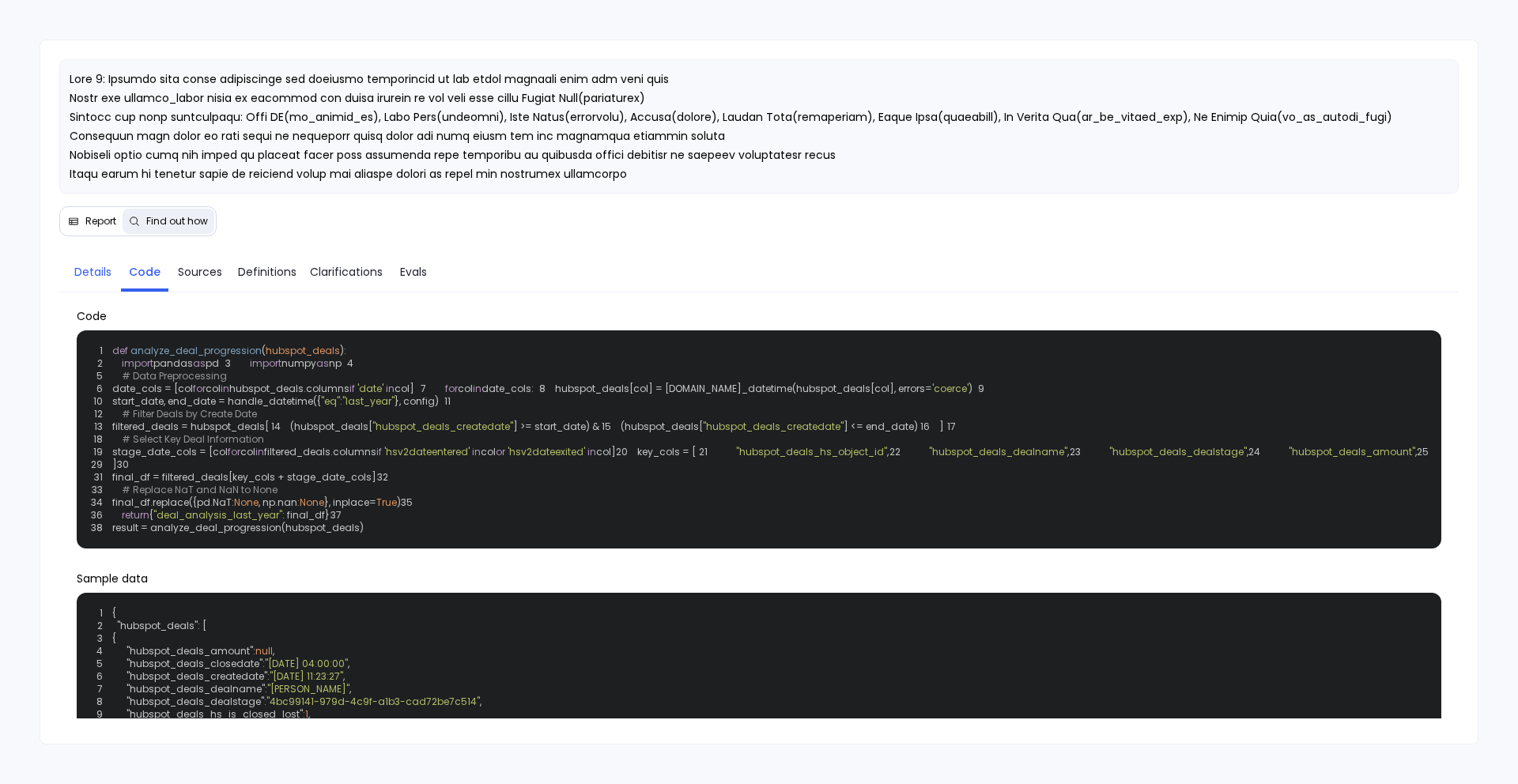
click at [86, 274] on span "Details" at bounding box center [93, 271] width 37 height 17
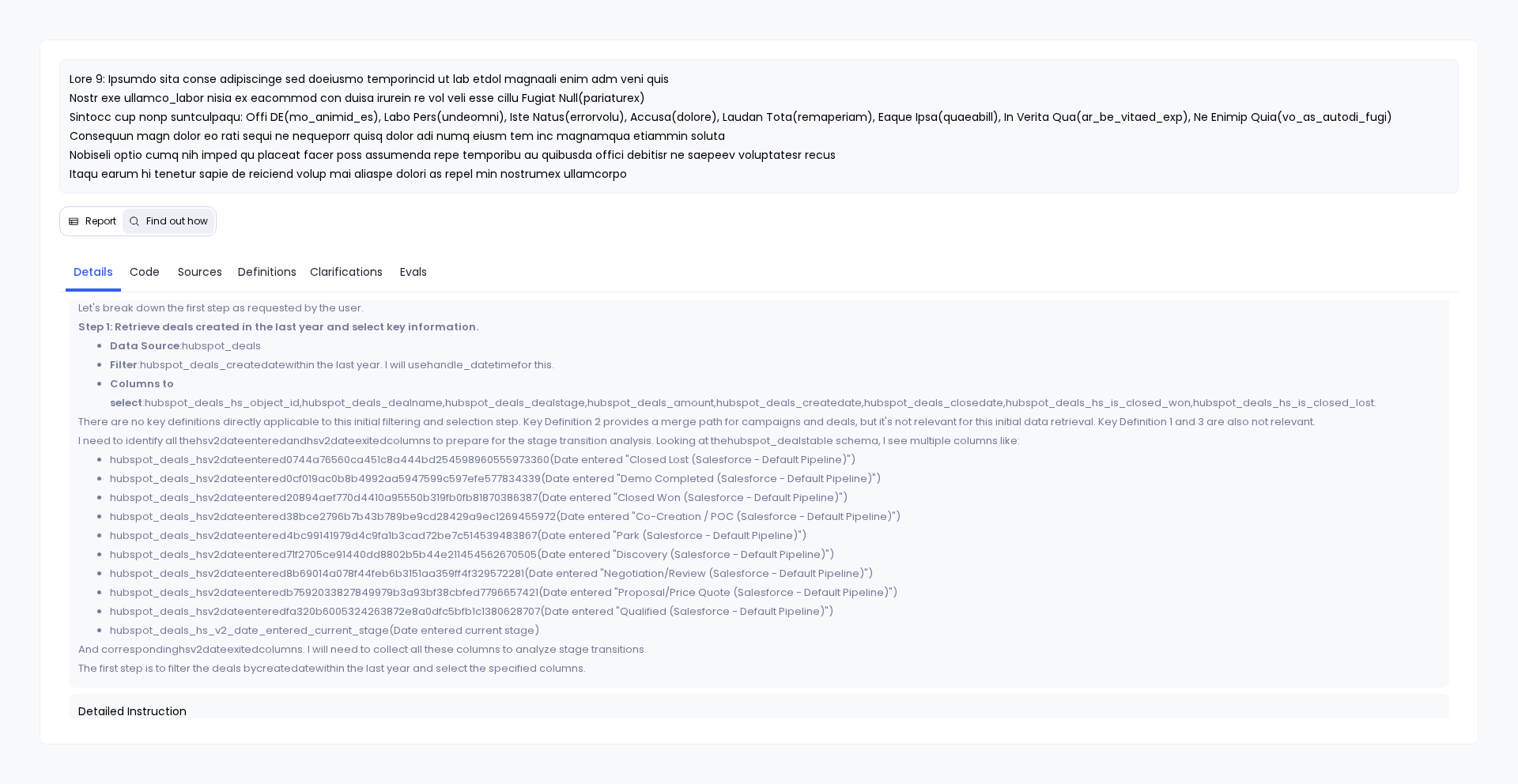
scroll to position [199, 0]
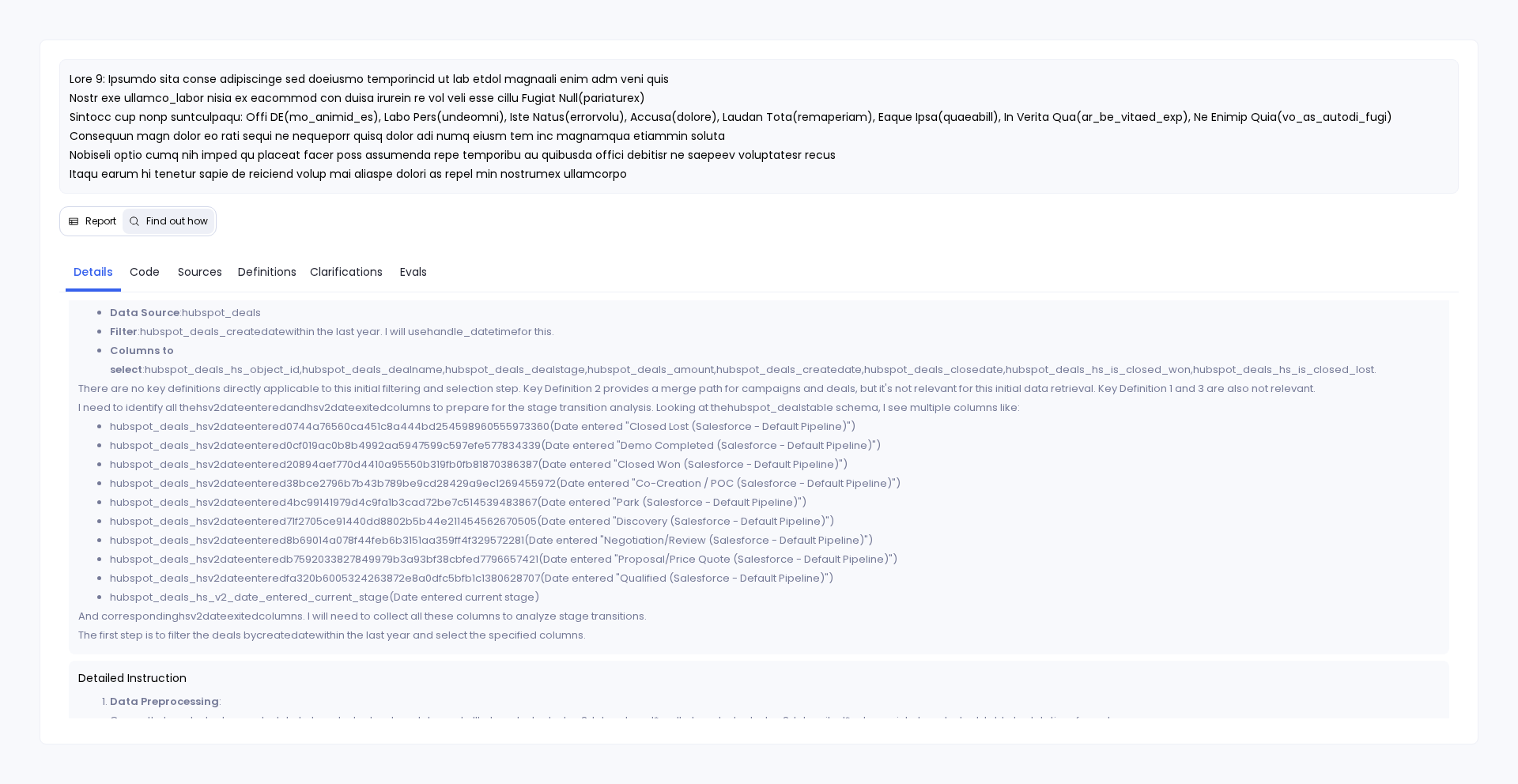
click at [96, 223] on span "Report" at bounding box center [101, 221] width 31 height 12
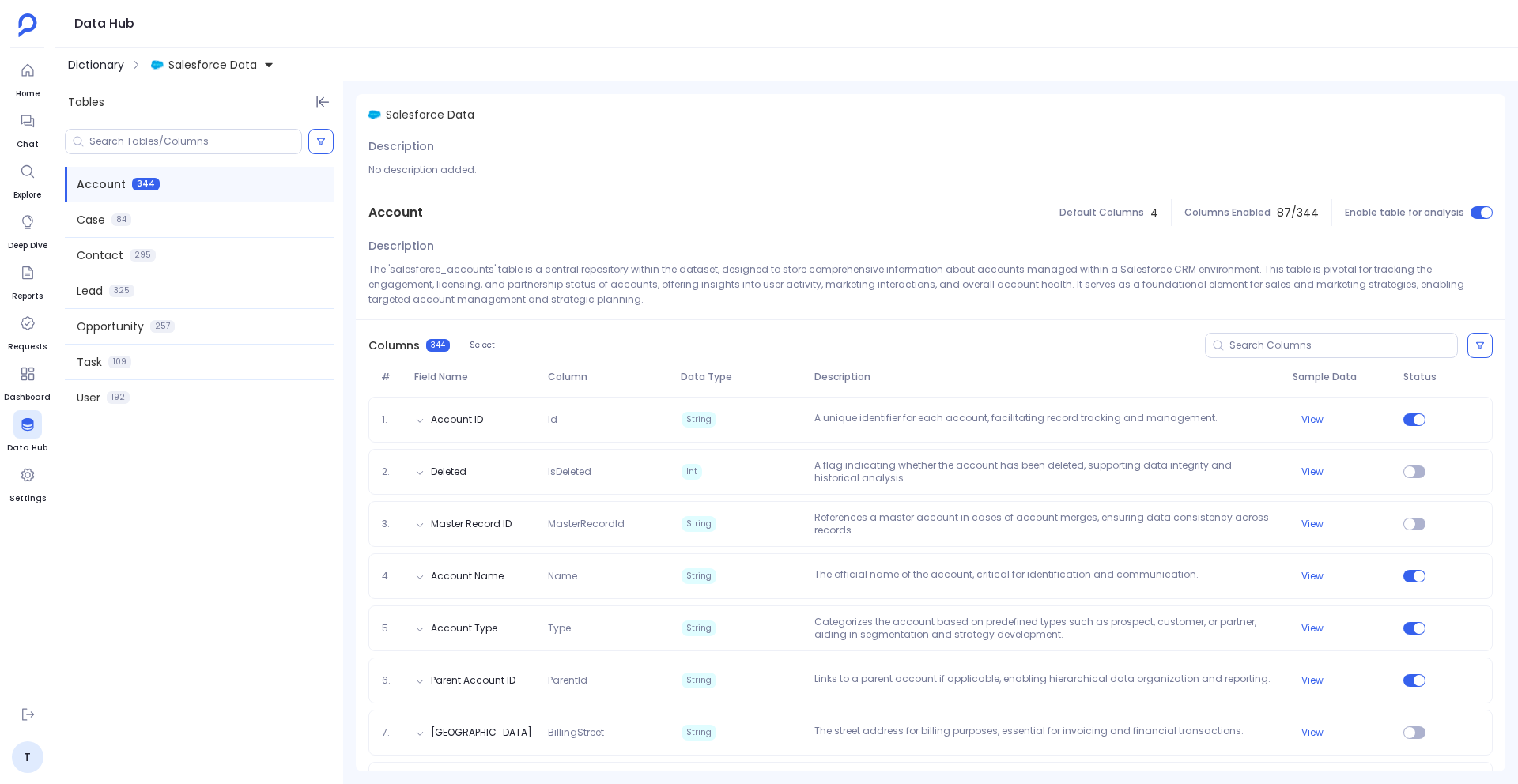
click at [103, 66] on span "Dictionary" at bounding box center [96, 64] width 56 height 16
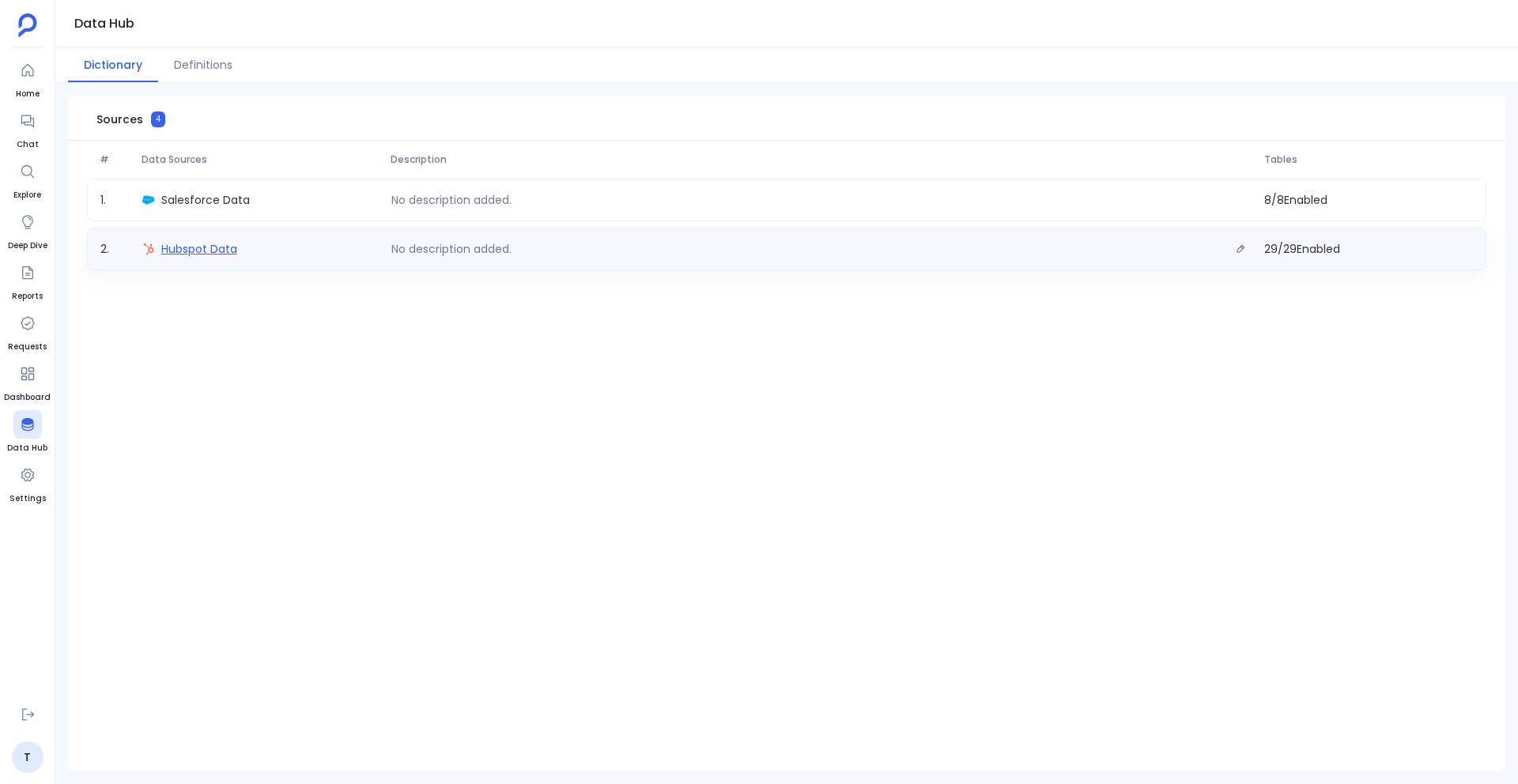
click at [201, 254] on span "Hubspot Data" at bounding box center [199, 248] width 75 height 16
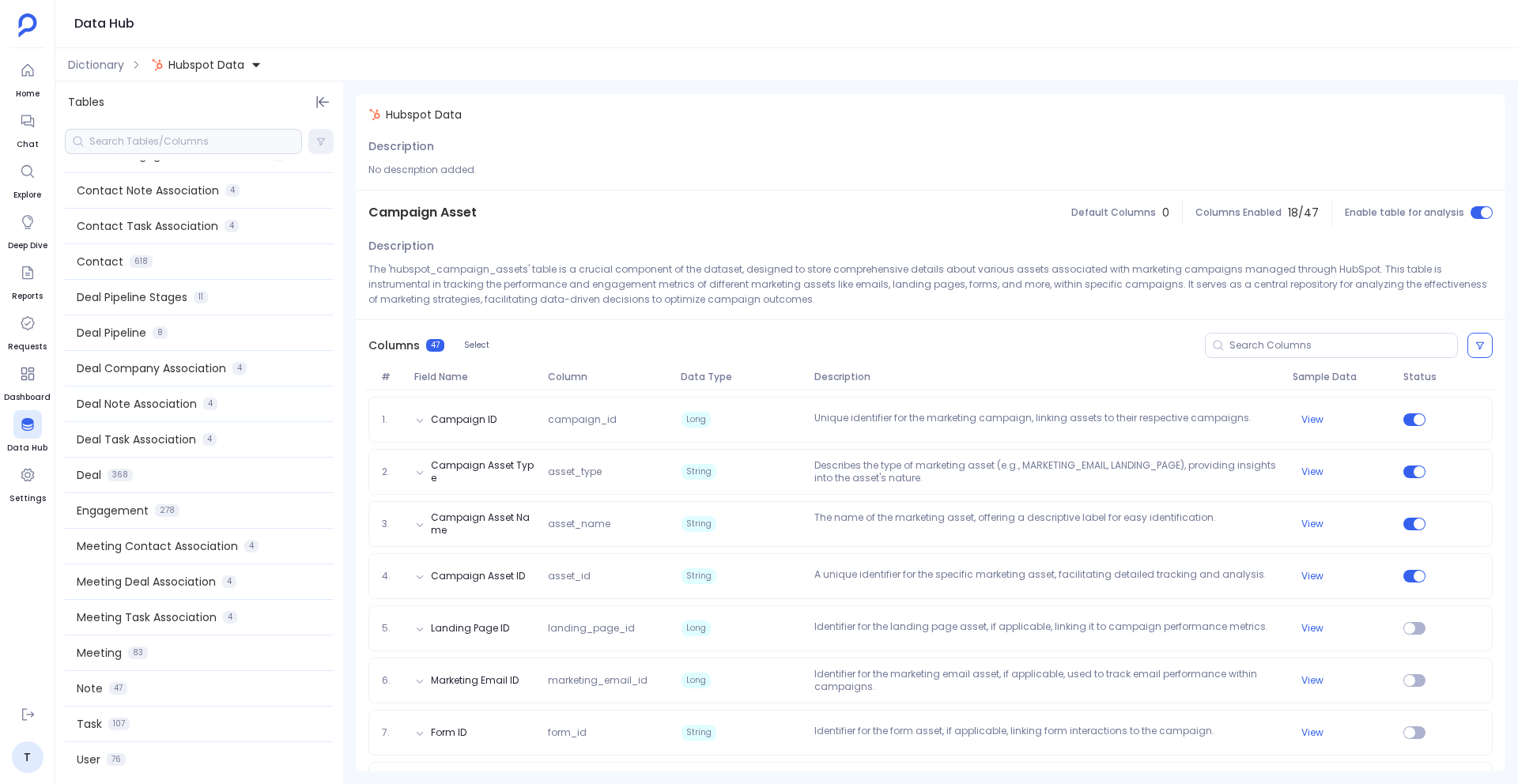
scroll to position [410, 0]
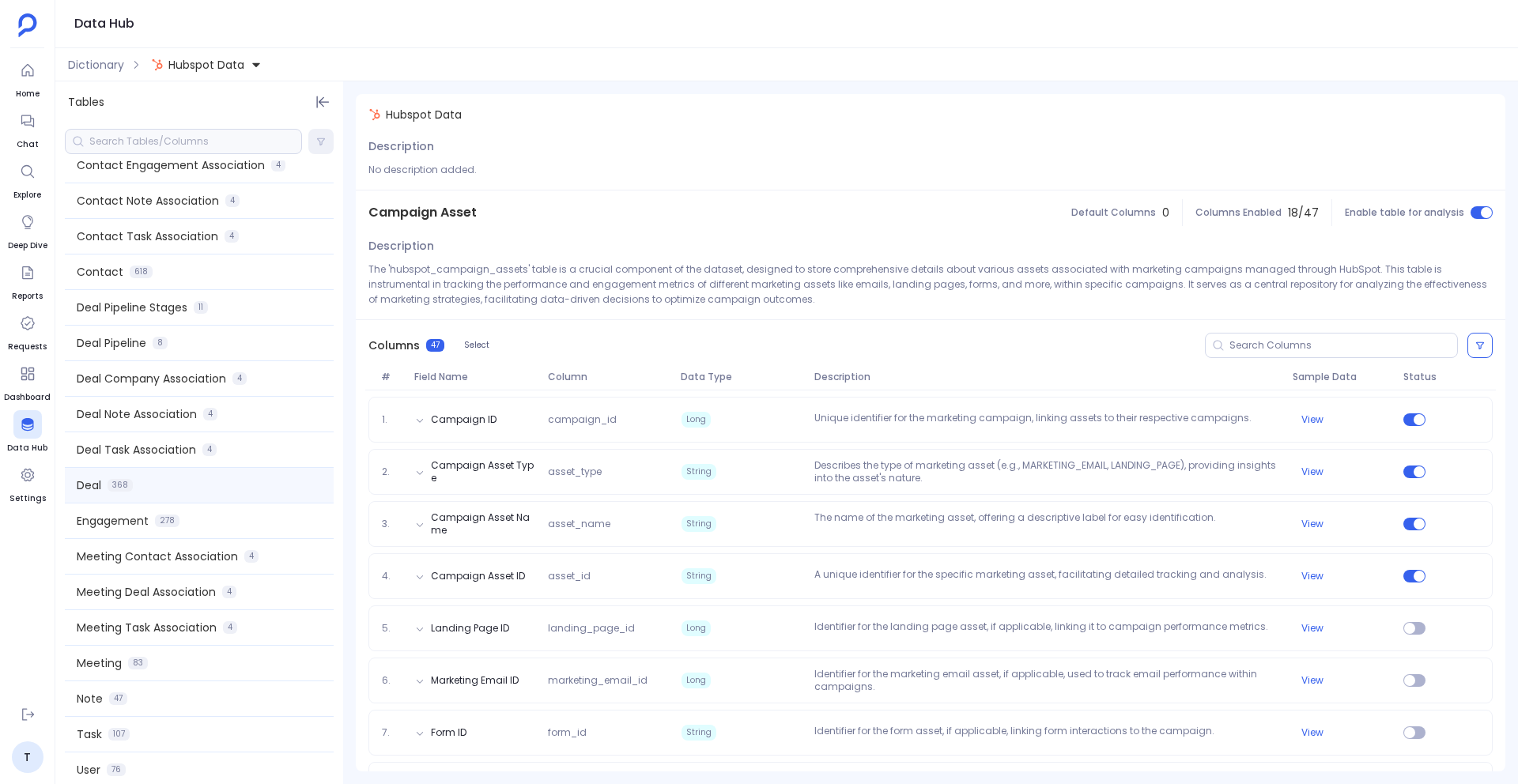
click at [184, 493] on div "Deal 368" at bounding box center [199, 485] width 269 height 34
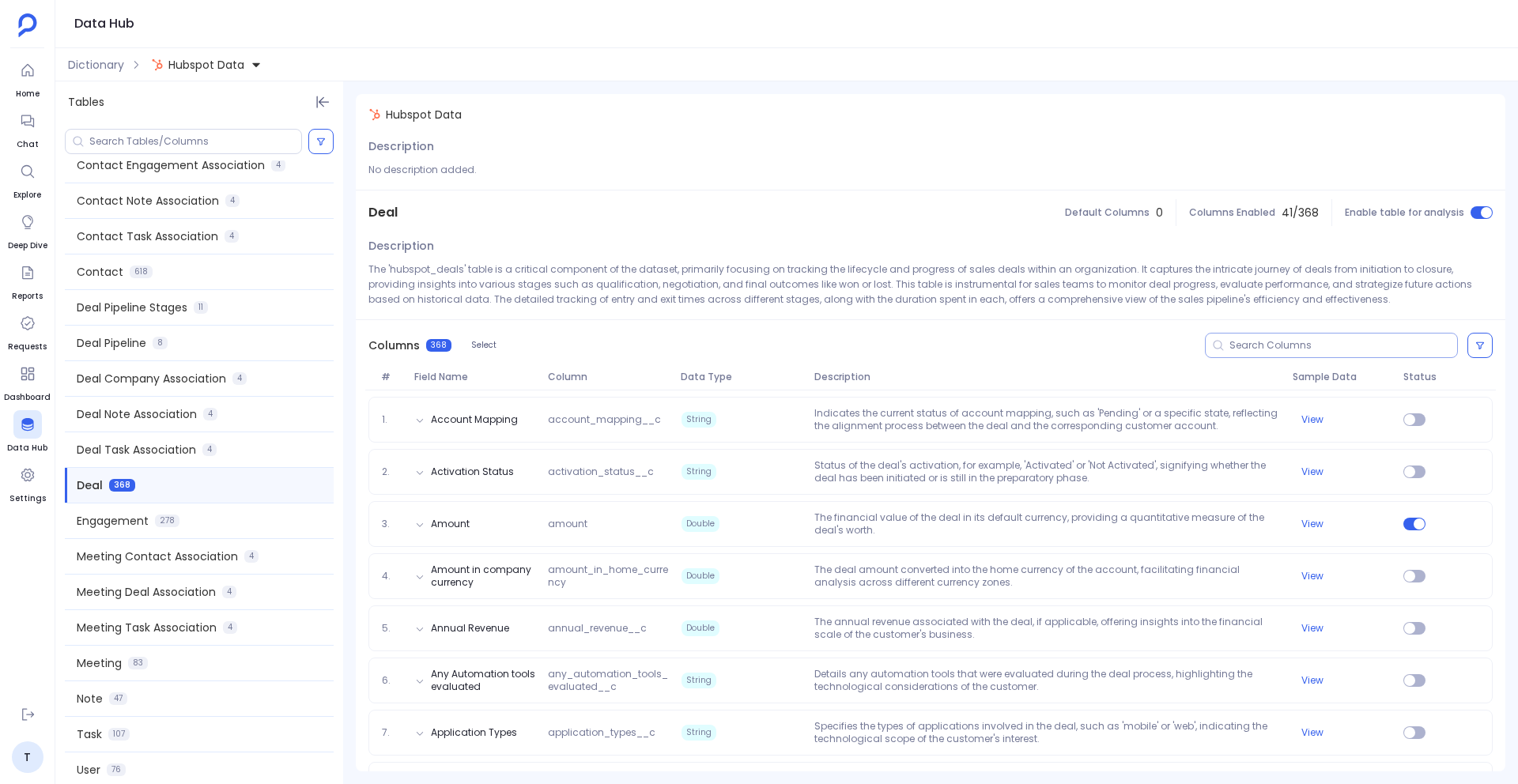
click at [1229, 347] on input at bounding box center [1342, 344] width 227 height 12
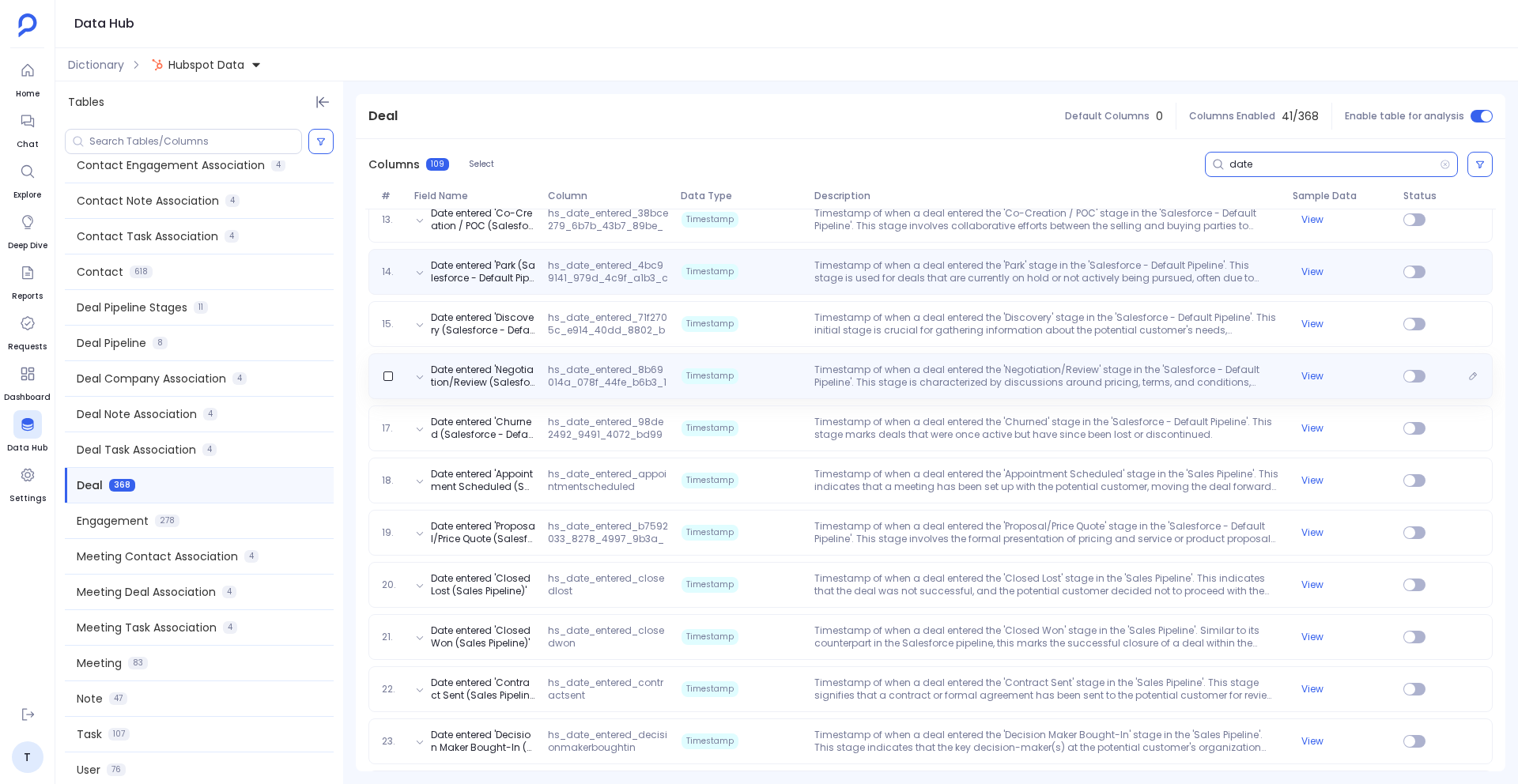
scroll to position [830, 0]
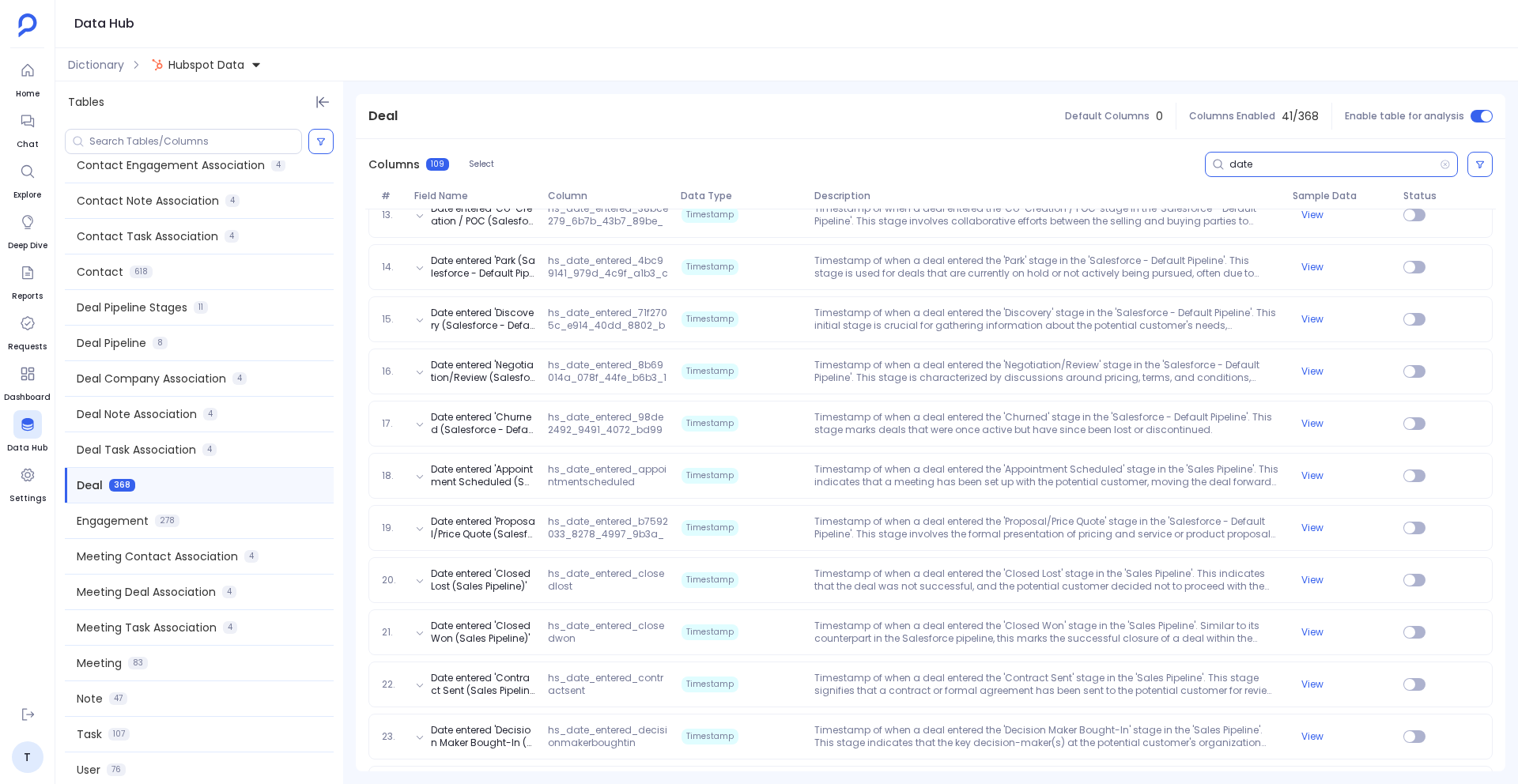
click at [1241, 167] on input "date" at bounding box center [1334, 164] width 210 height 12
paste input "hsv2dateentered"
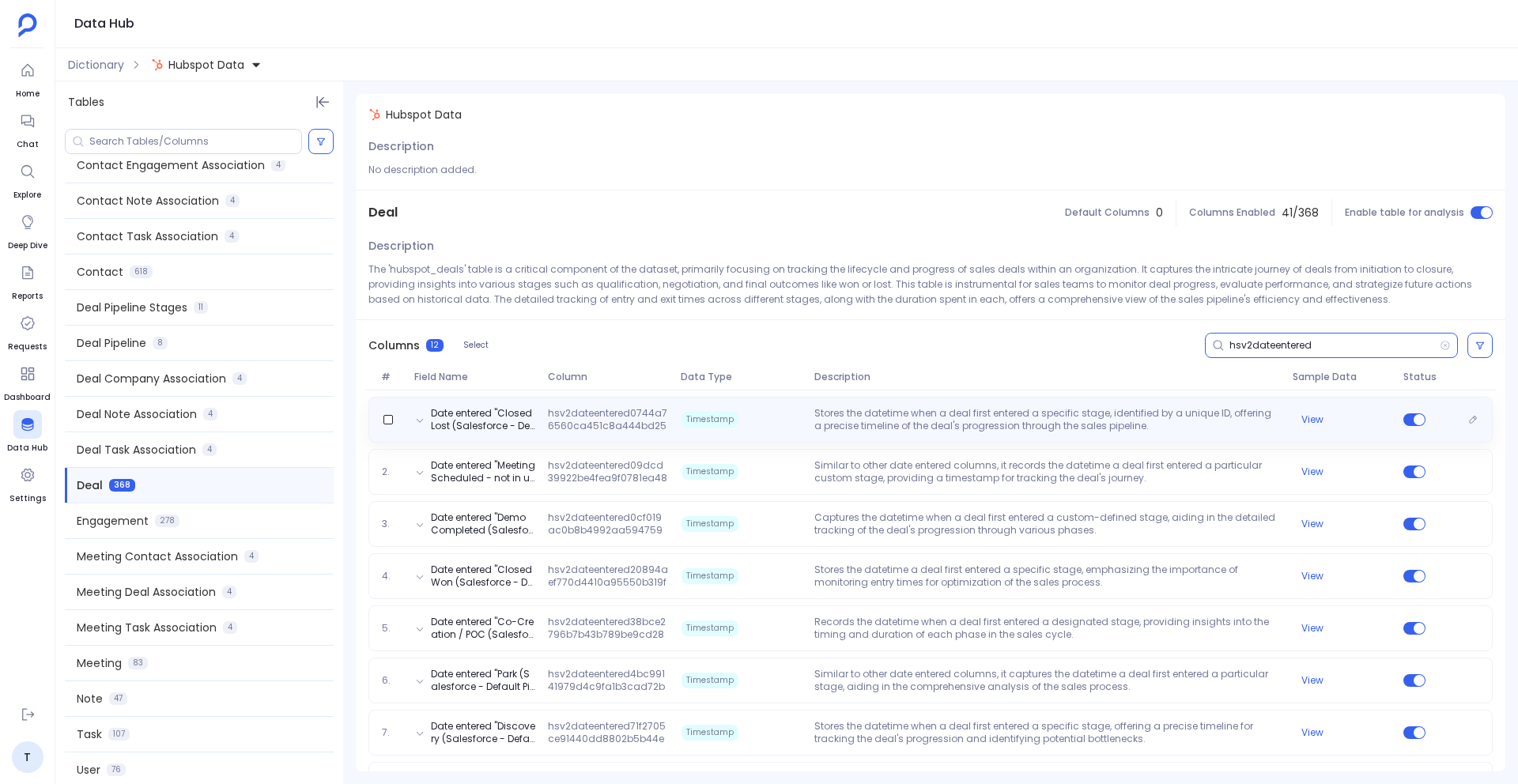
type input "hsv2dateentered"
click at [556, 430] on span "hsv2dateentered0744a76560ca451c8a444bd254598960555973360" at bounding box center [608, 419] width 134 height 25
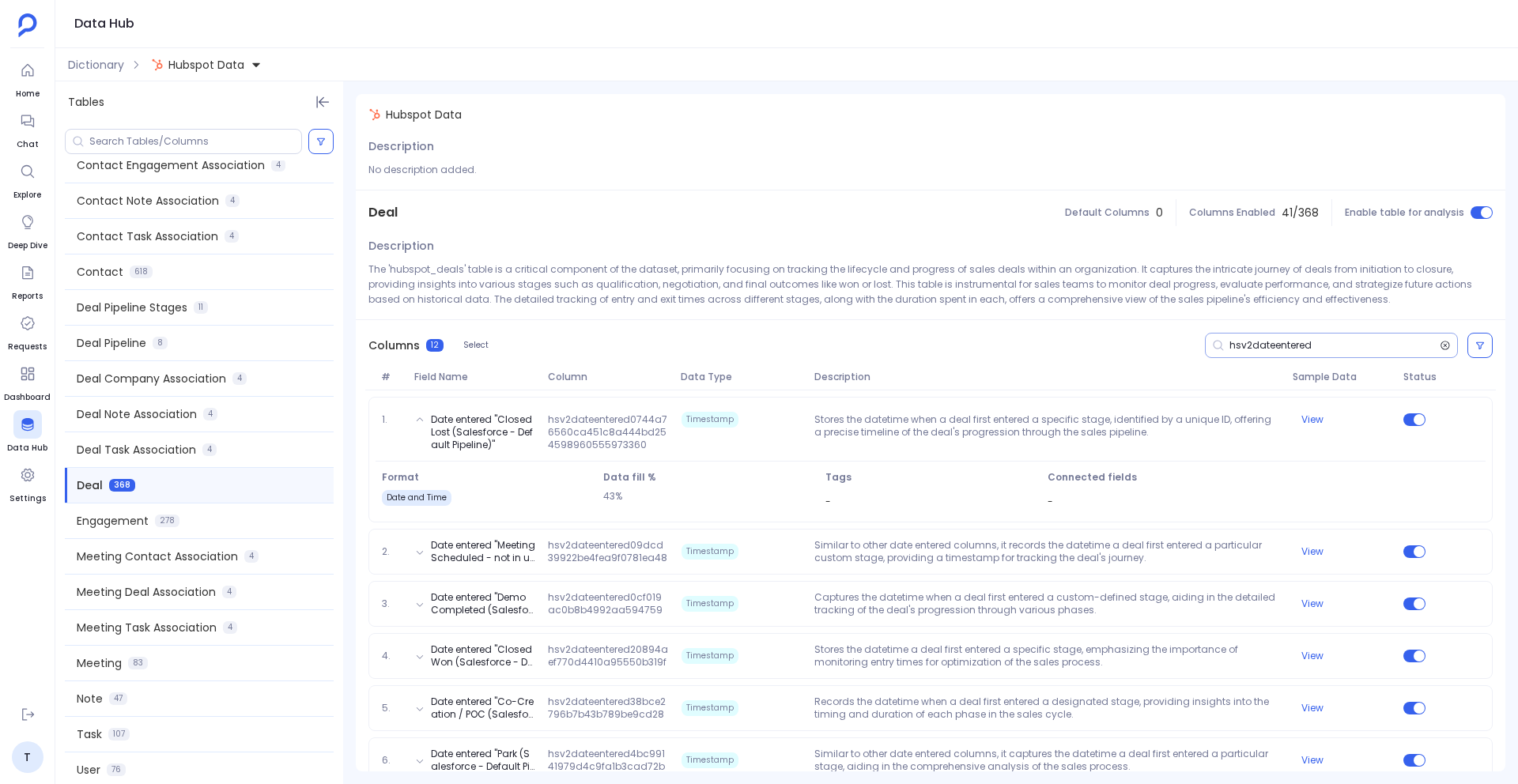
click at [1443, 347] on icon at bounding box center [1444, 344] width 11 height 12
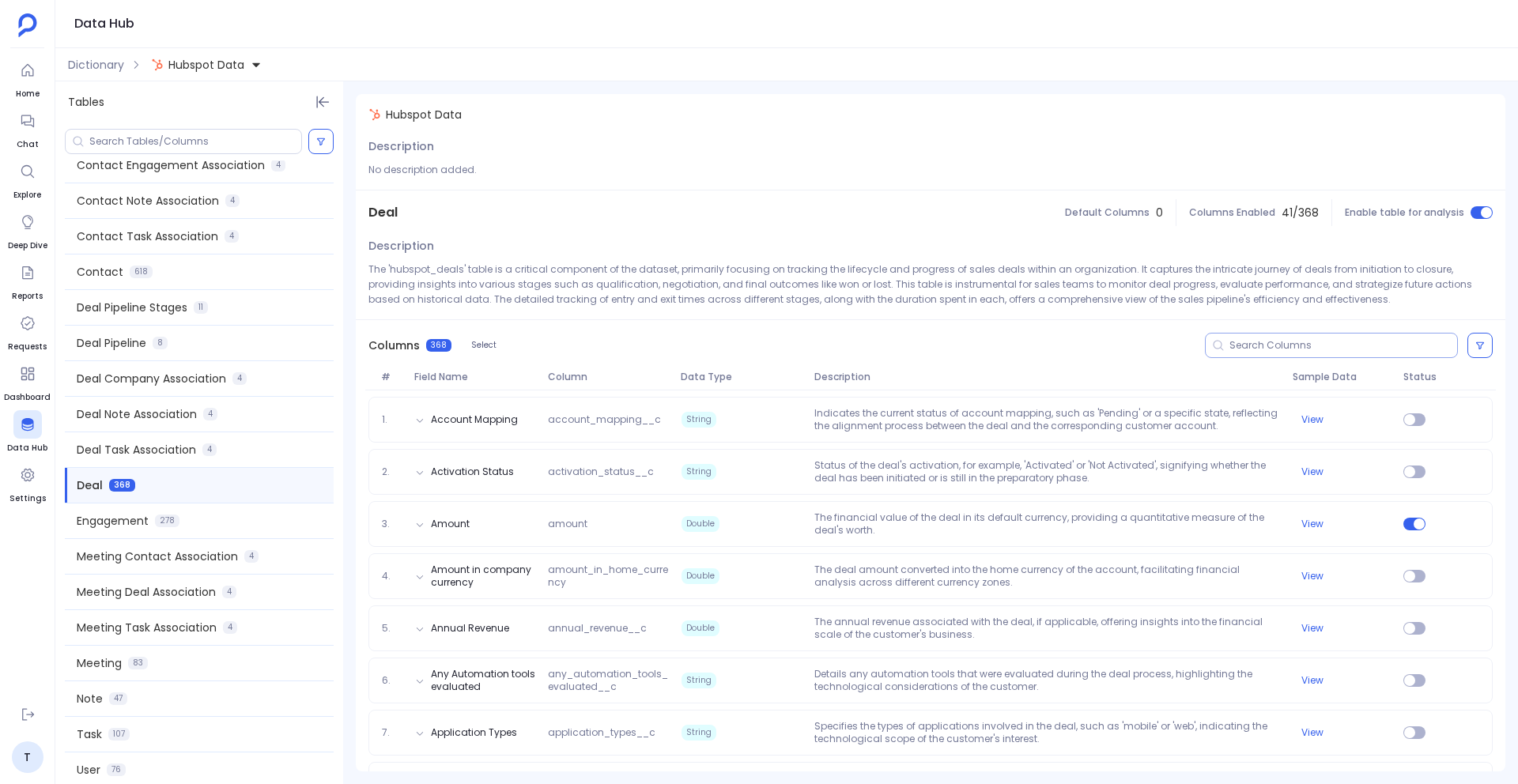
click at [1443, 347] on input at bounding box center [1342, 344] width 227 height 12
click at [1237, 337] on div at bounding box center [1331, 345] width 253 height 25
click at [1236, 341] on input at bounding box center [1342, 344] width 227 height 12
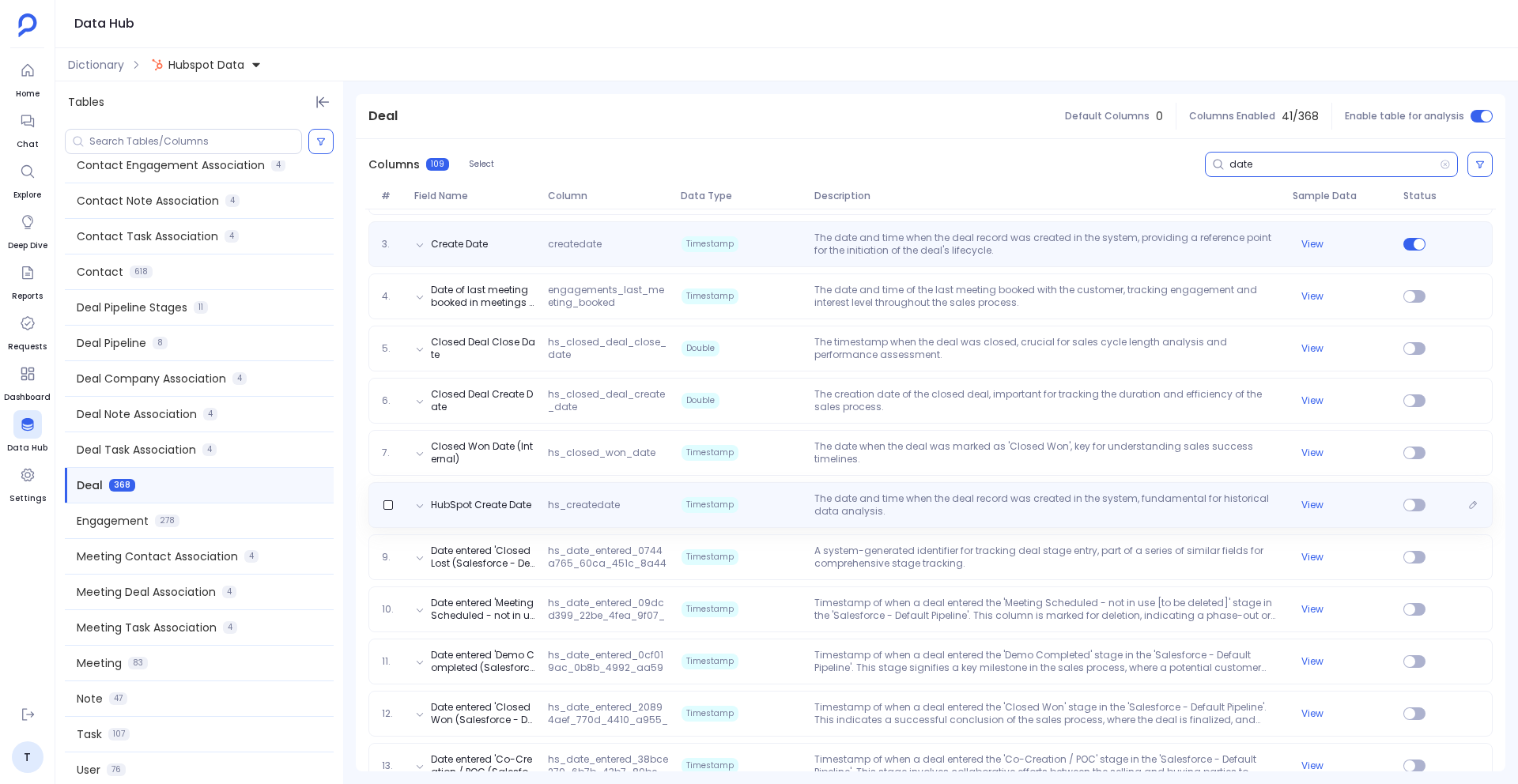
scroll to position [393, 0]
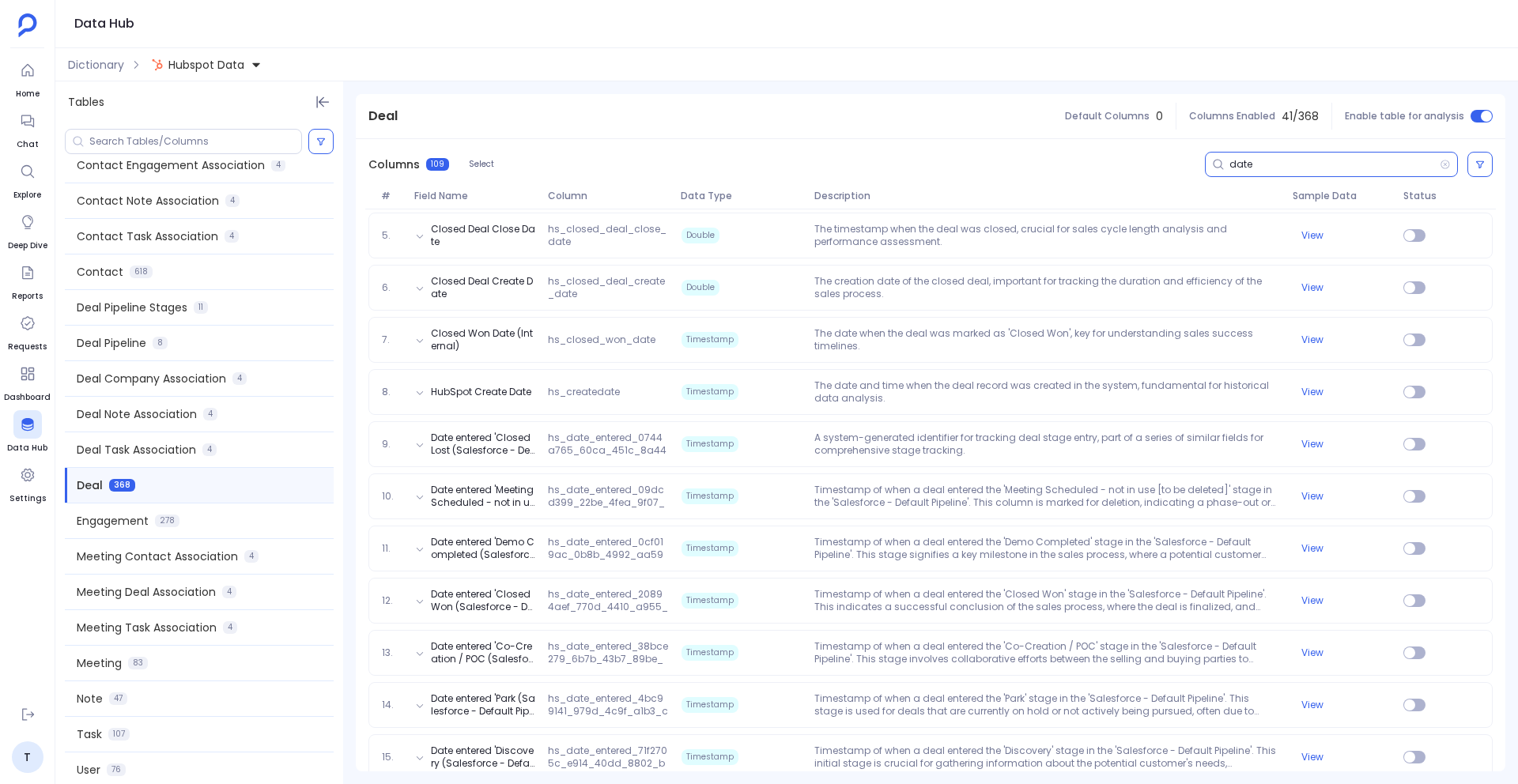
click at [1235, 162] on input "date" at bounding box center [1334, 164] width 210 height 12
paste input "hsv2dateentered"
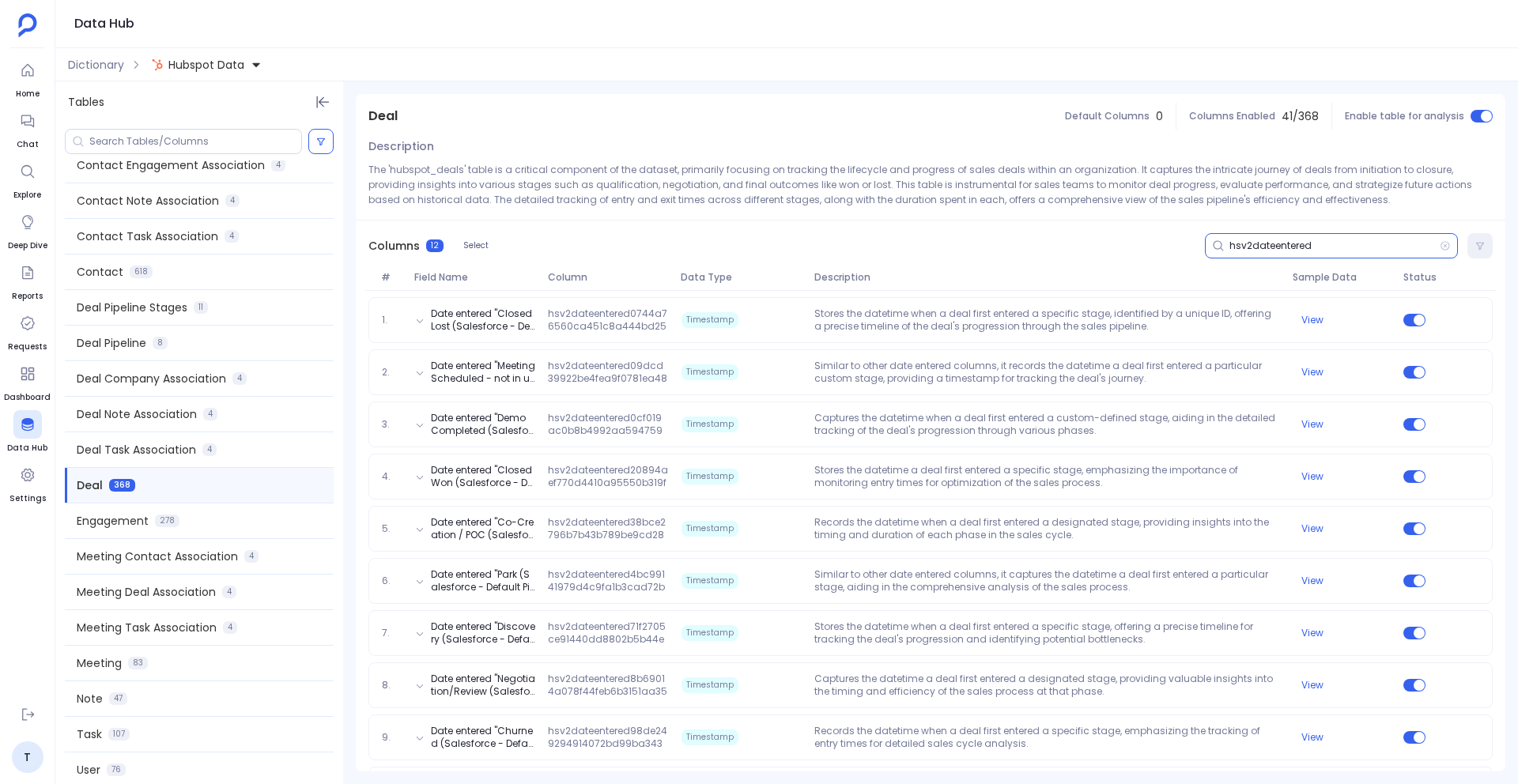
scroll to position [0, 0]
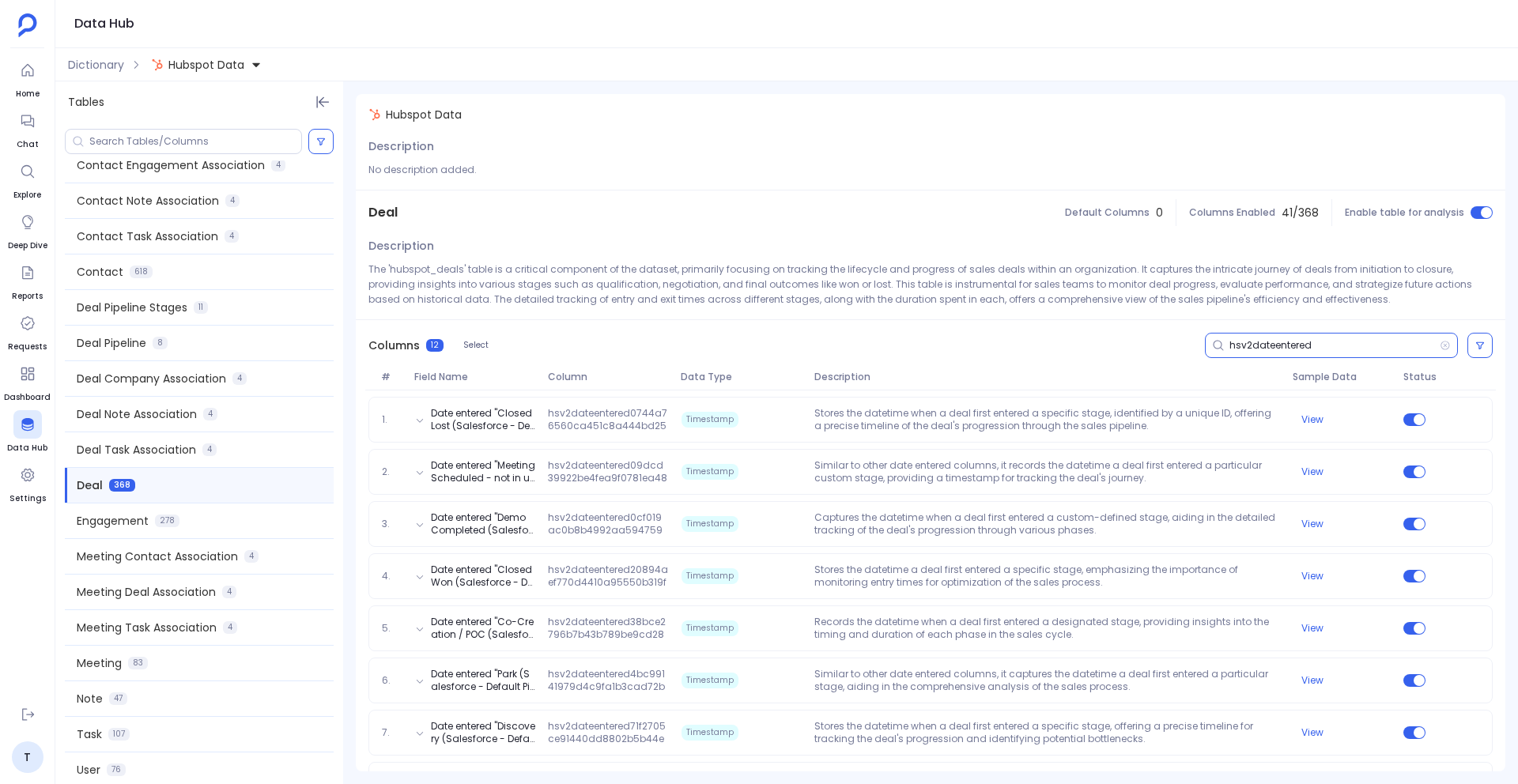
type input "hsv2dateentered"
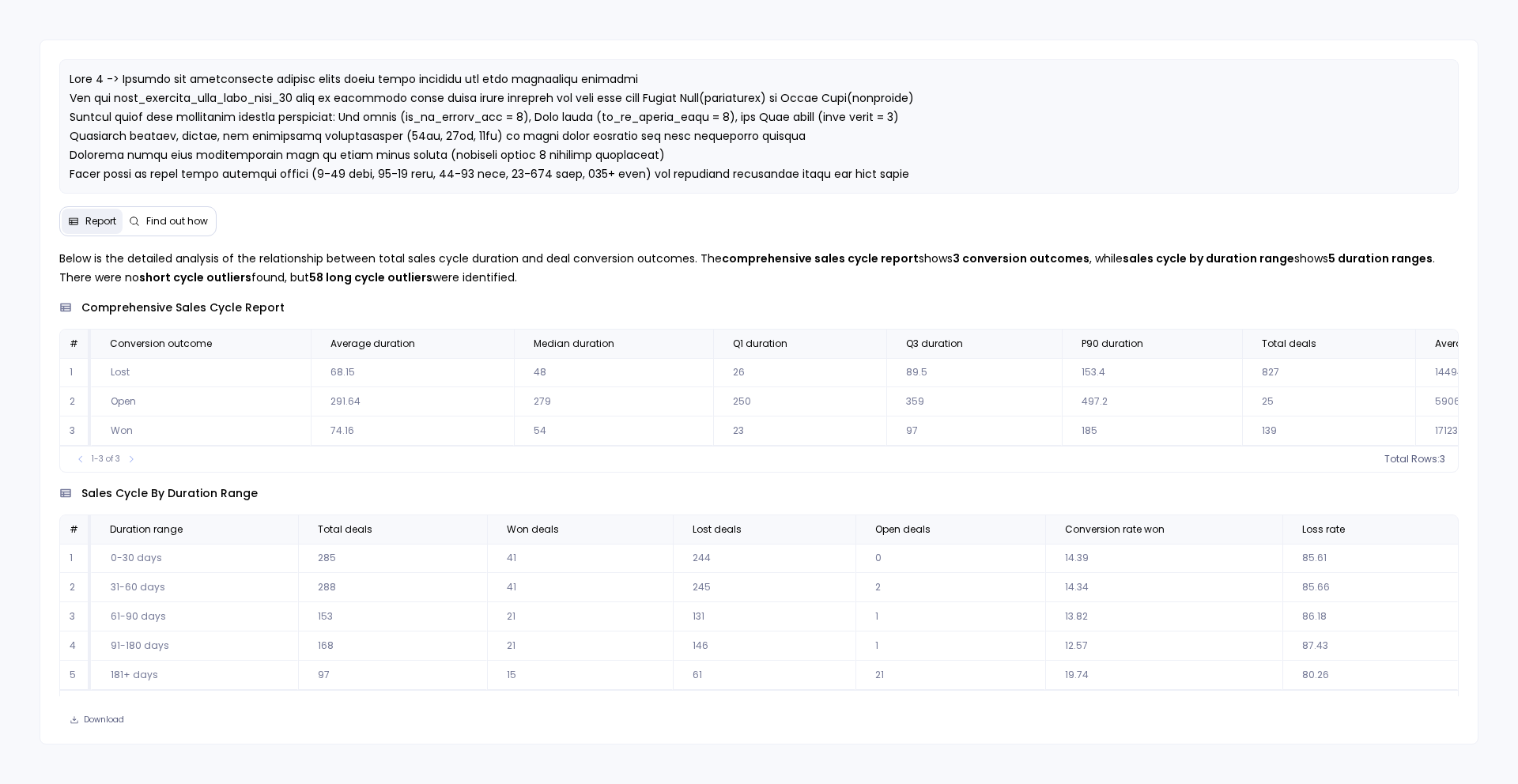
click at [175, 226] on span "Find out how" at bounding box center [176, 221] width 62 height 12
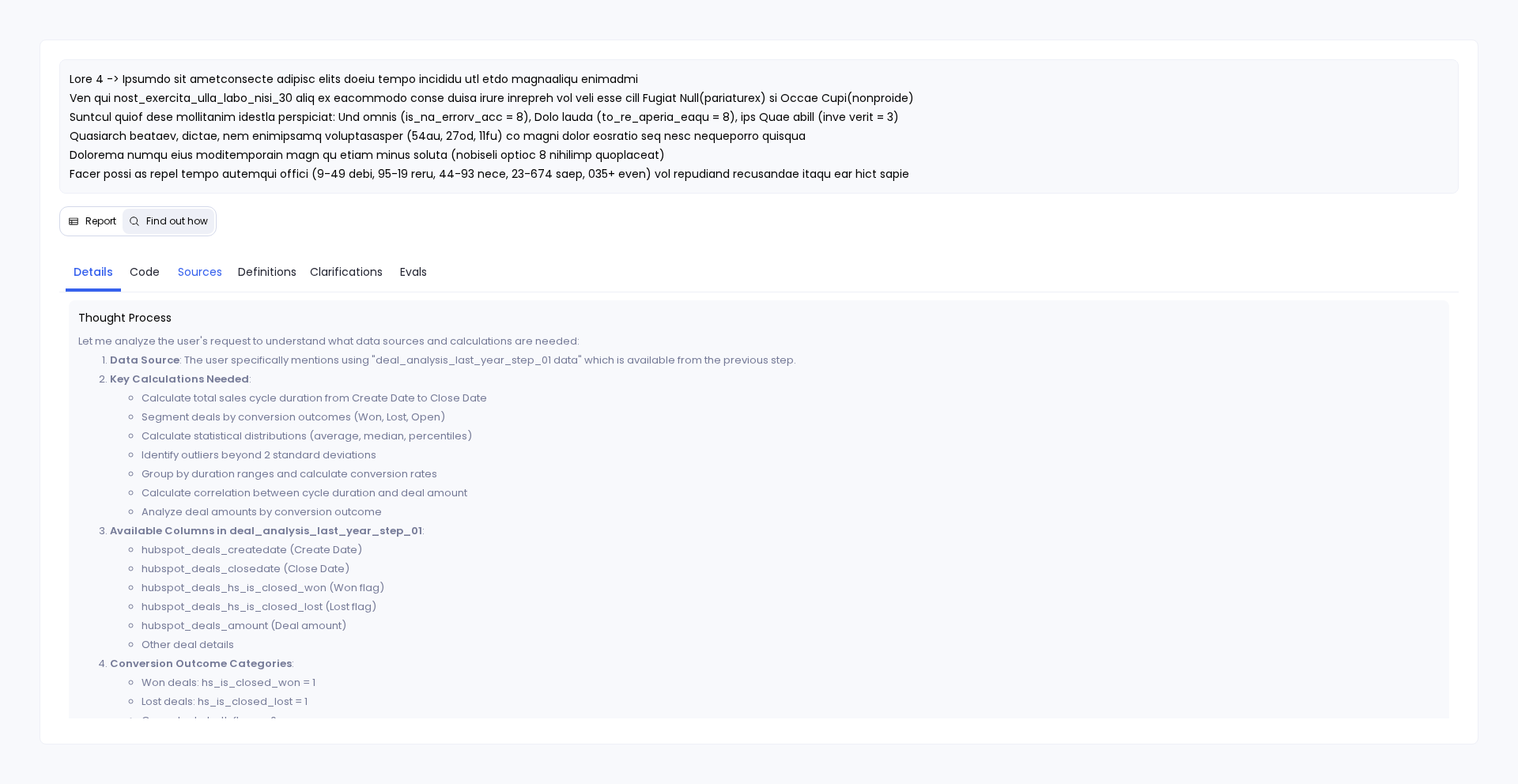
click at [208, 276] on span "Sources" at bounding box center [200, 271] width 44 height 17
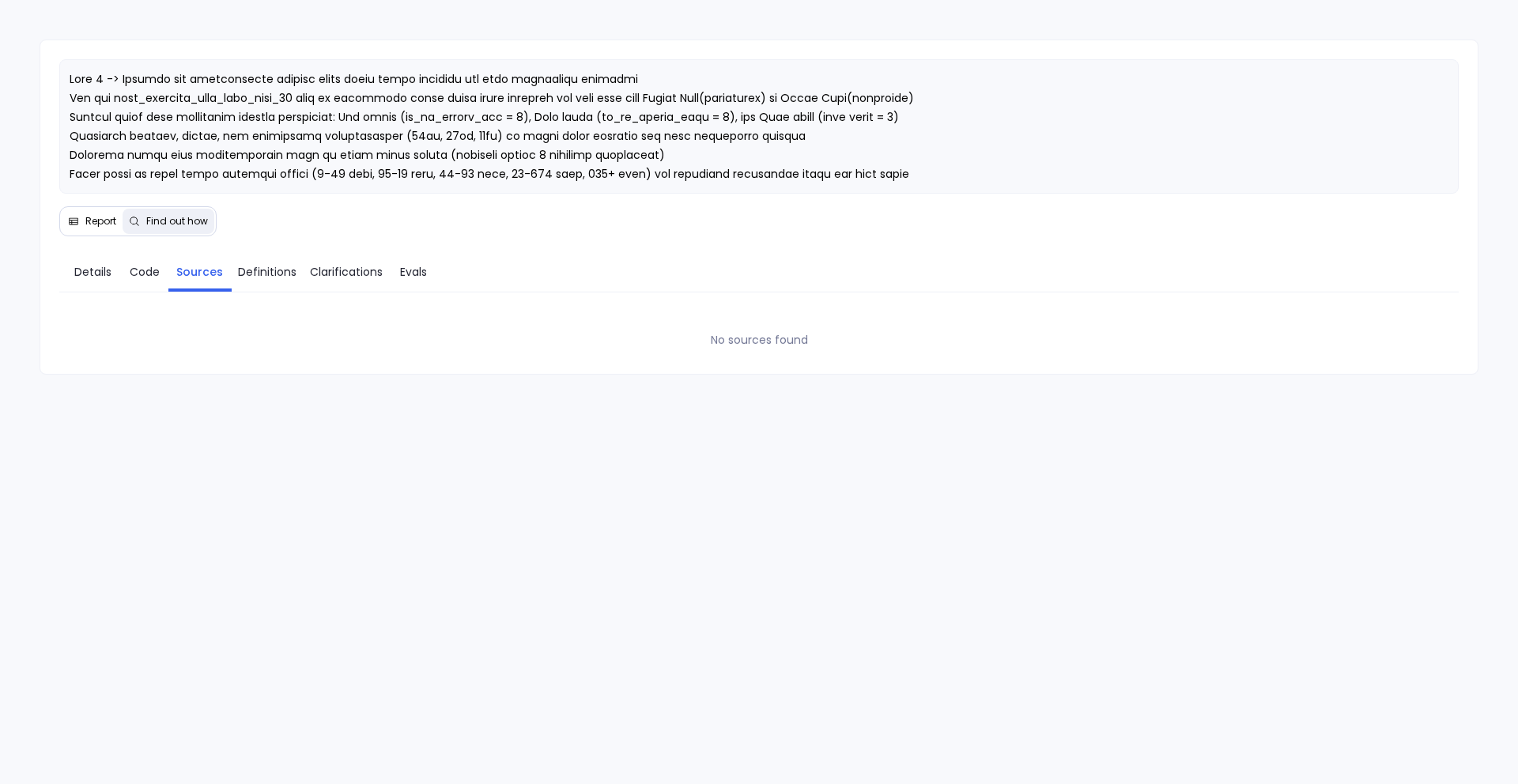
click at [97, 216] on span "Report" at bounding box center [101, 221] width 31 height 12
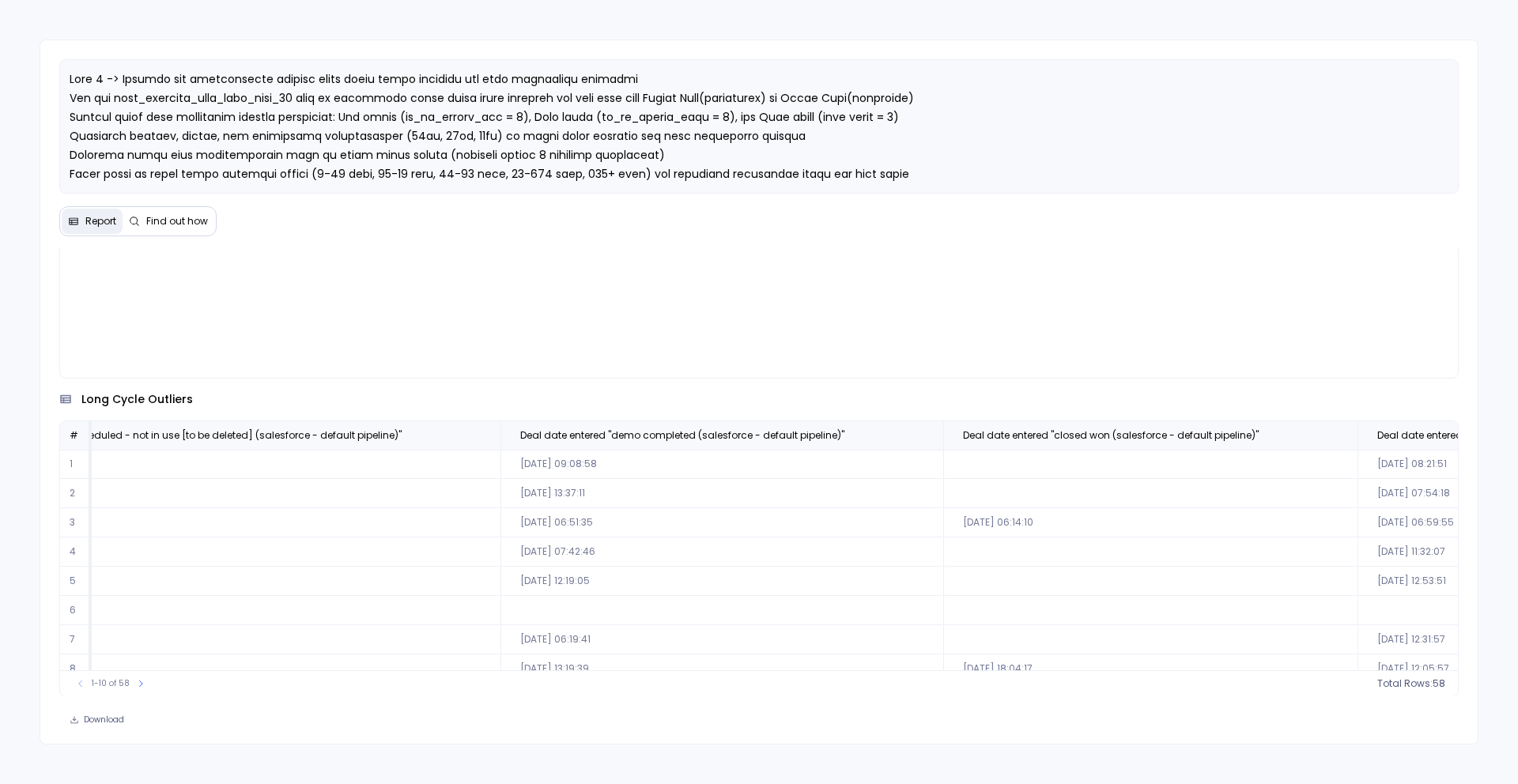
scroll to position [0, 2311]
click at [183, 233] on div "Report Find out how" at bounding box center [138, 221] width 158 height 30
click at [168, 227] on button "Find out how" at bounding box center [168, 221] width 92 height 25
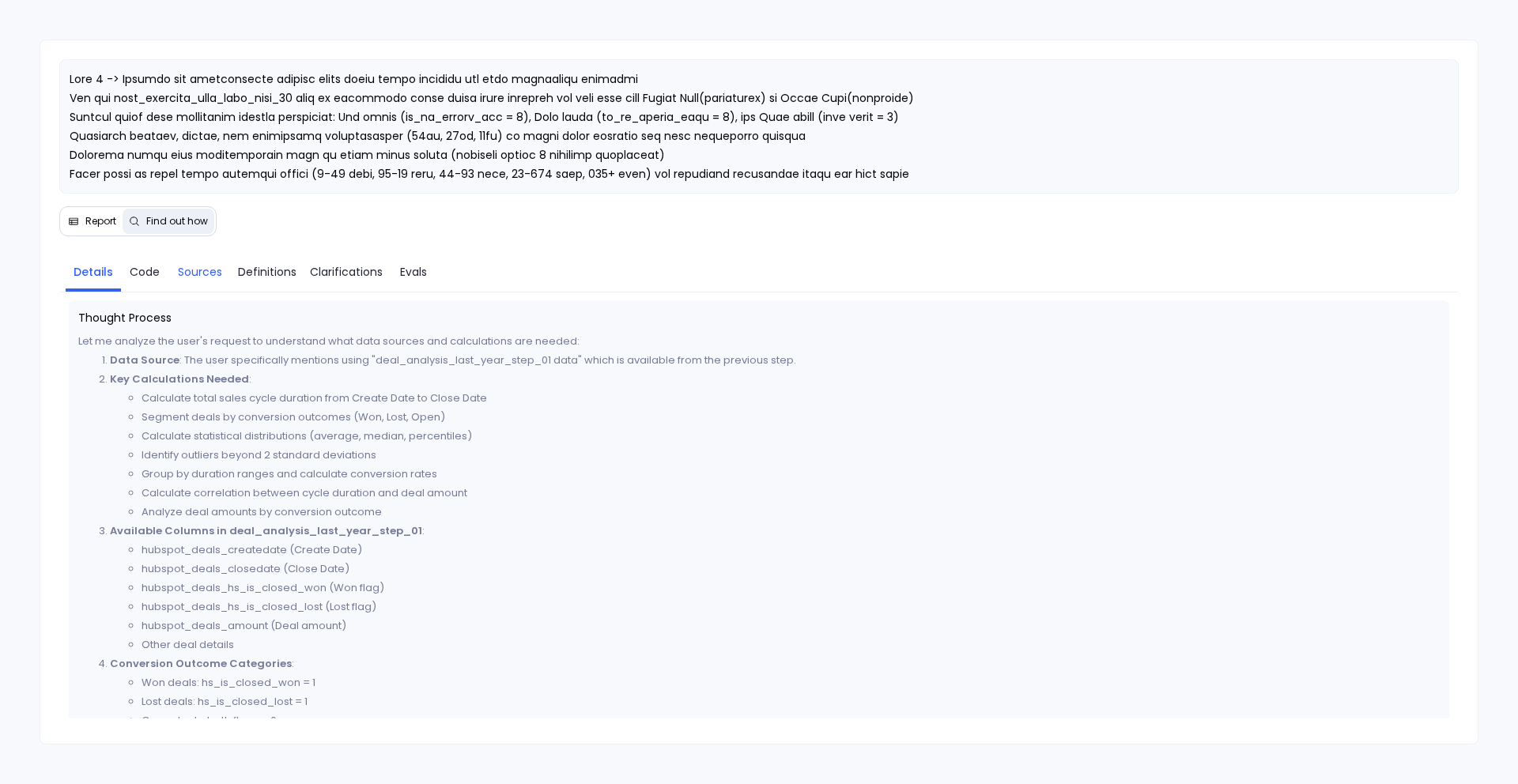
click at [199, 277] on span "Sources" at bounding box center [200, 271] width 44 height 17
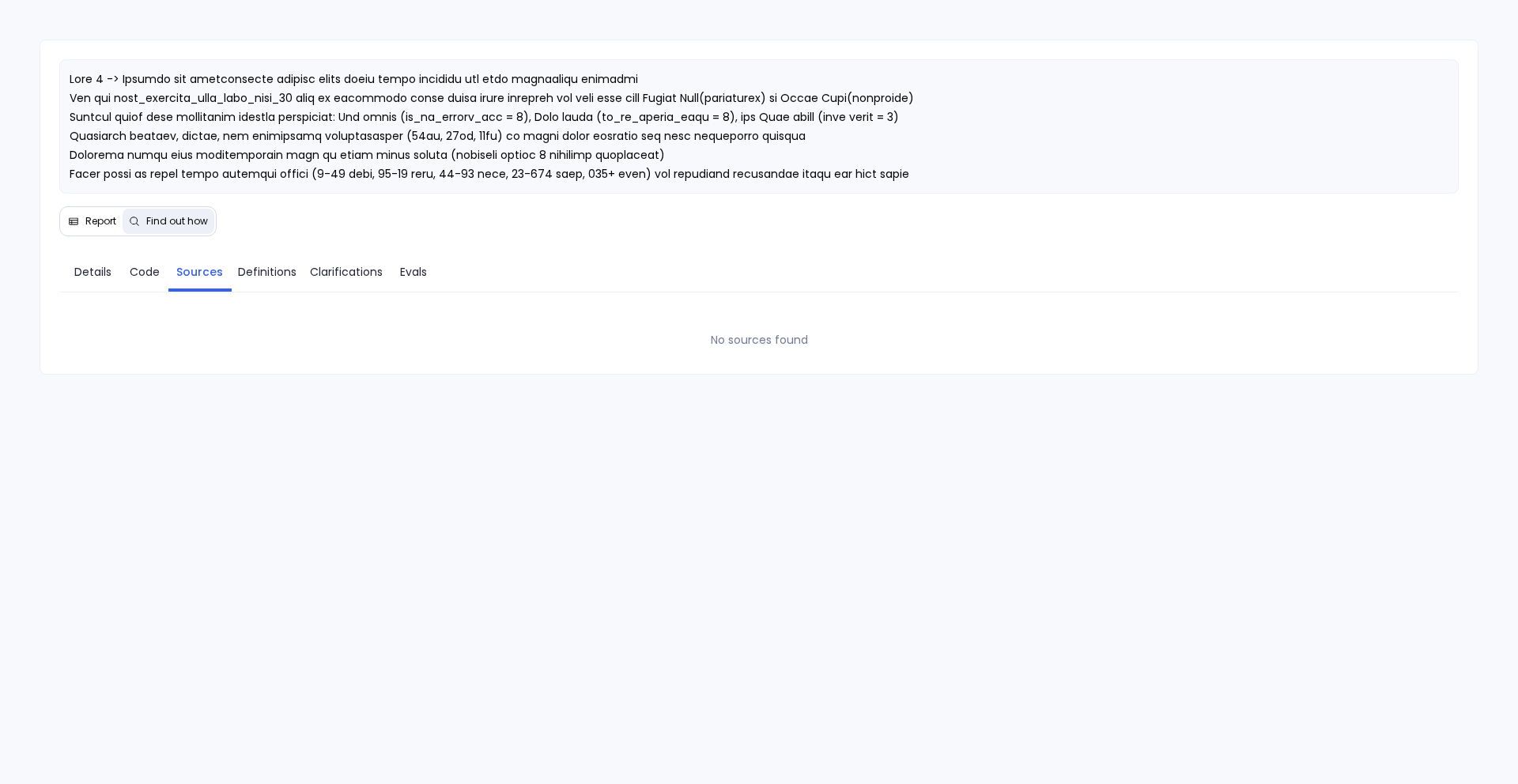
click at [107, 215] on span "Report" at bounding box center [101, 221] width 31 height 12
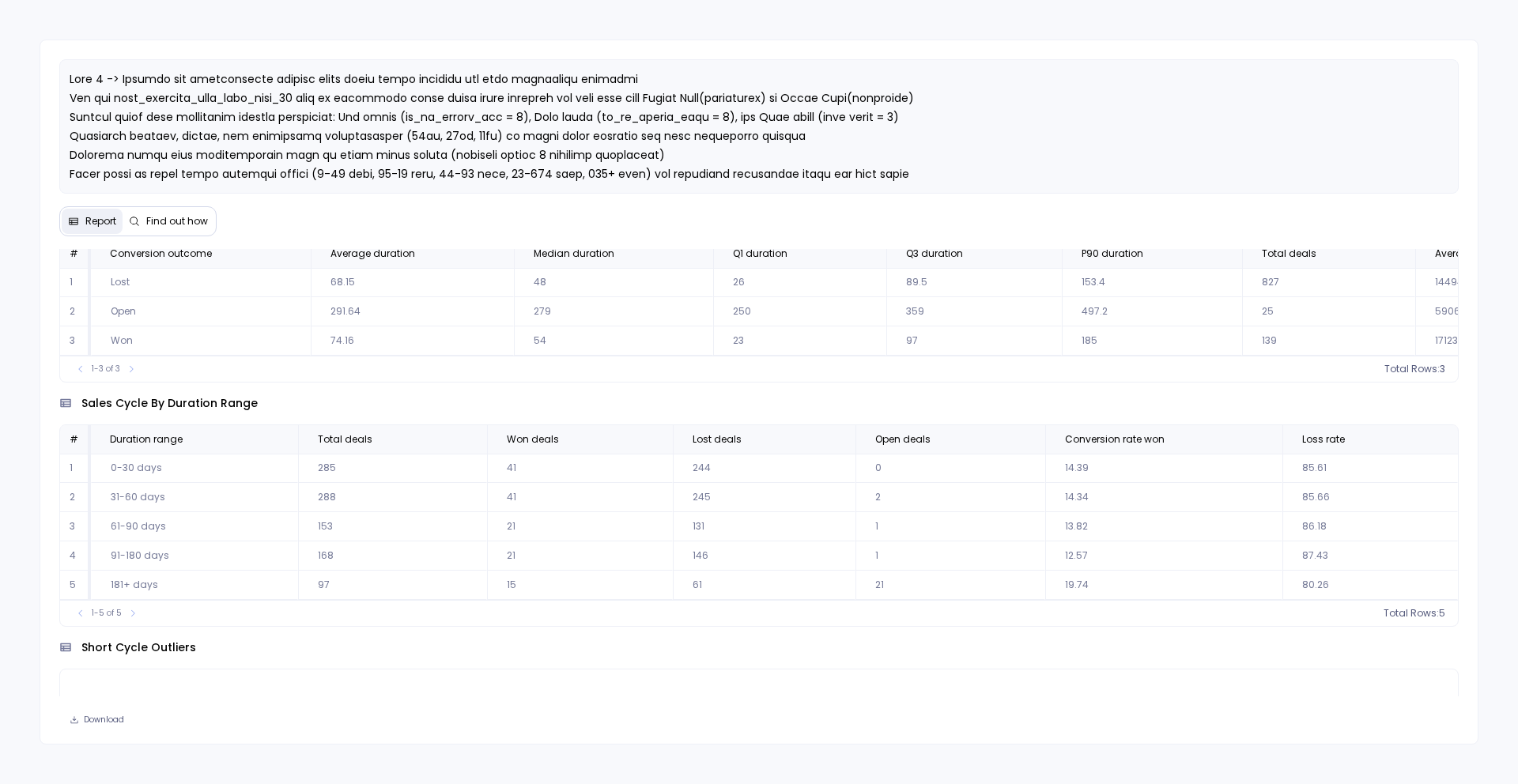
scroll to position [0, 0]
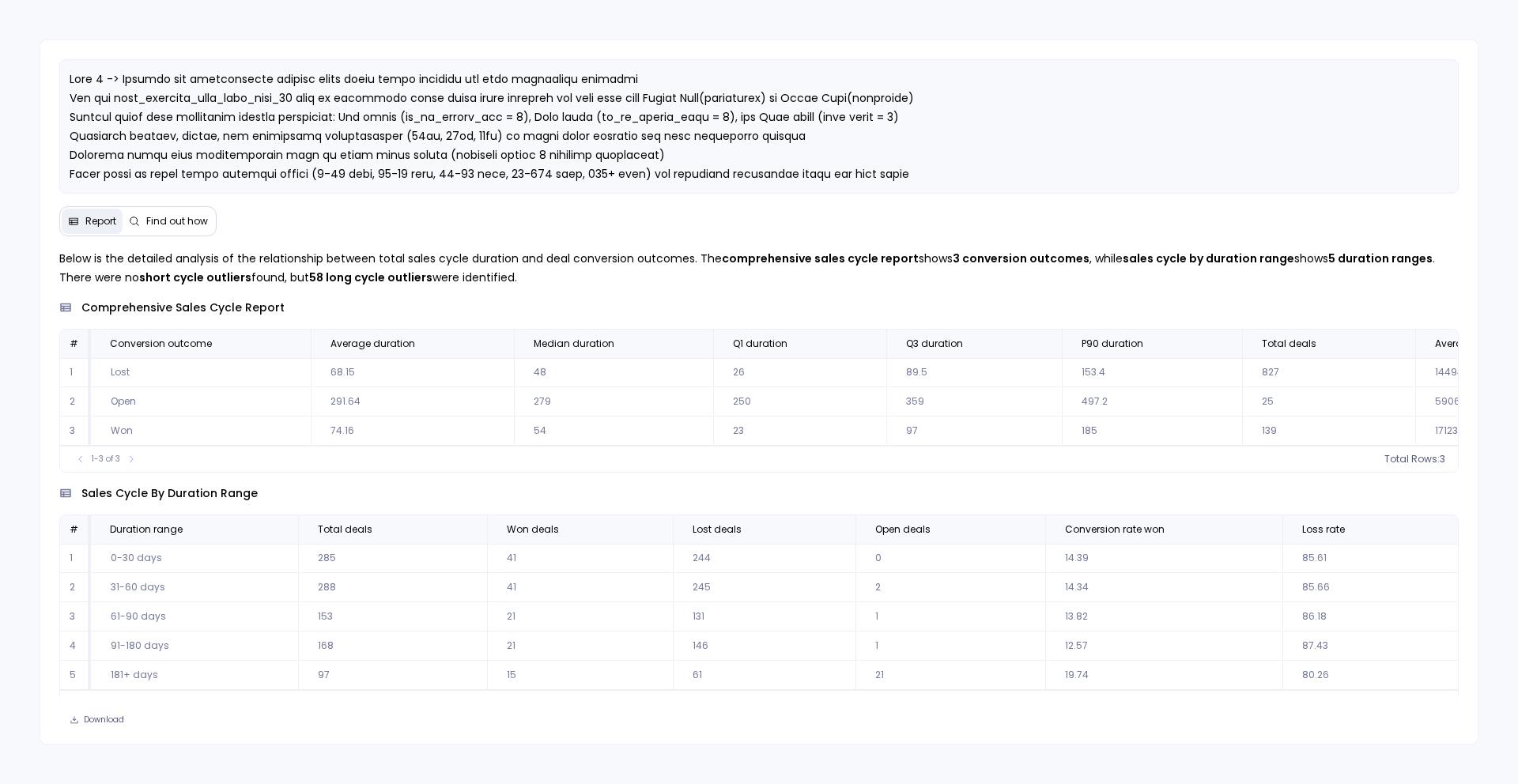
click at [160, 222] on span "Find out how" at bounding box center [176, 221] width 62 height 12
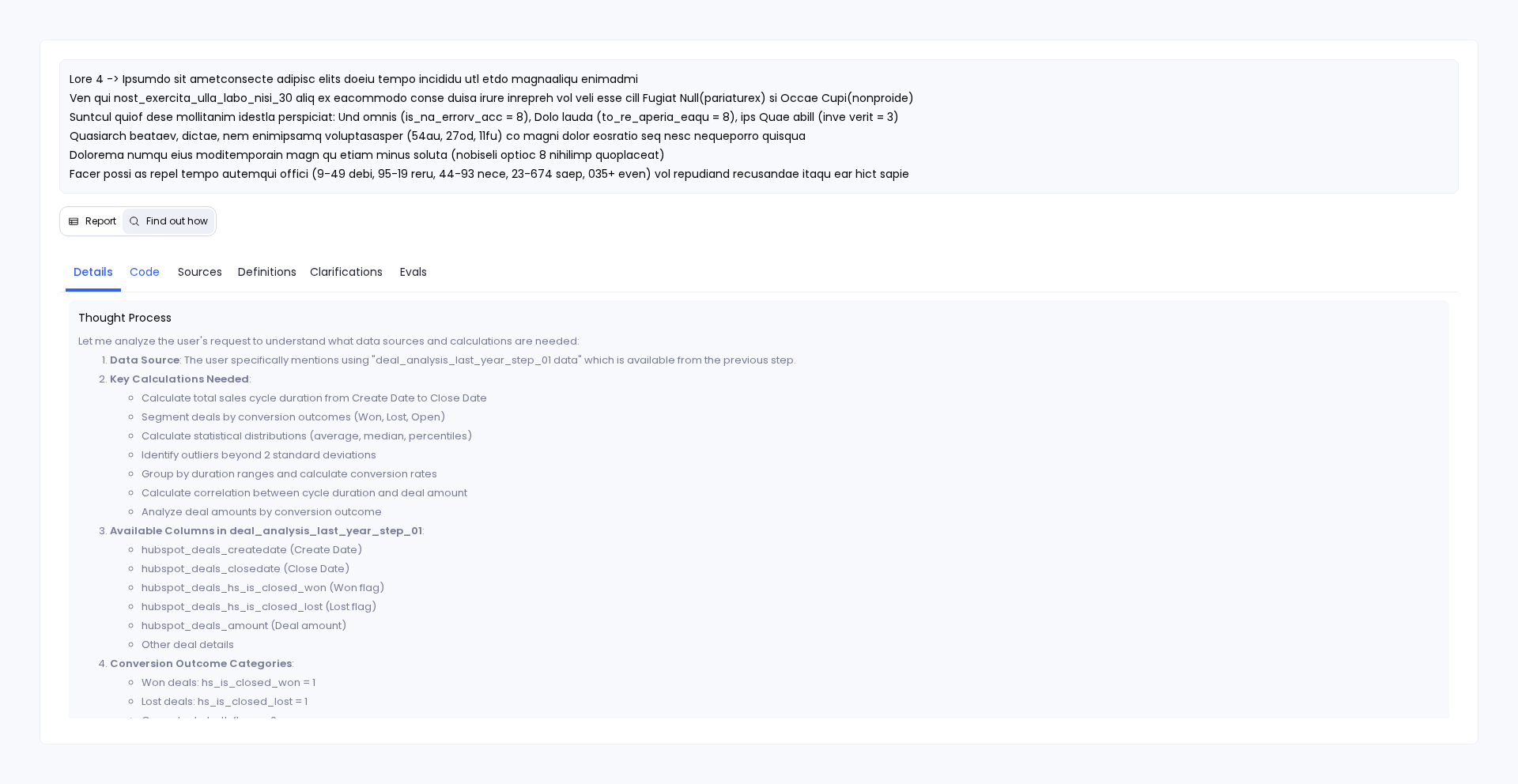
click at [155, 281] on link "Code" at bounding box center [144, 271] width 48 height 33
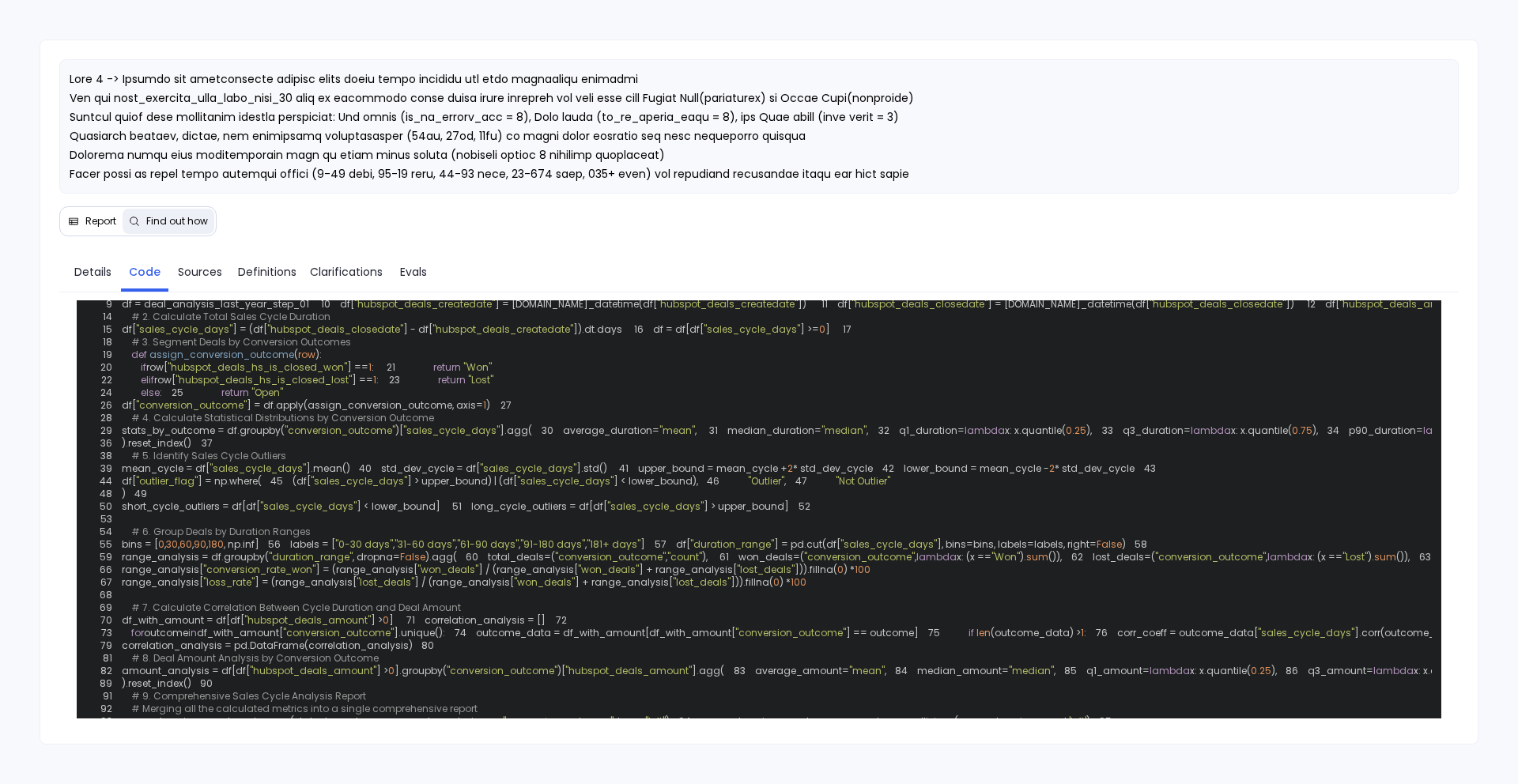
scroll to position [97, 0]
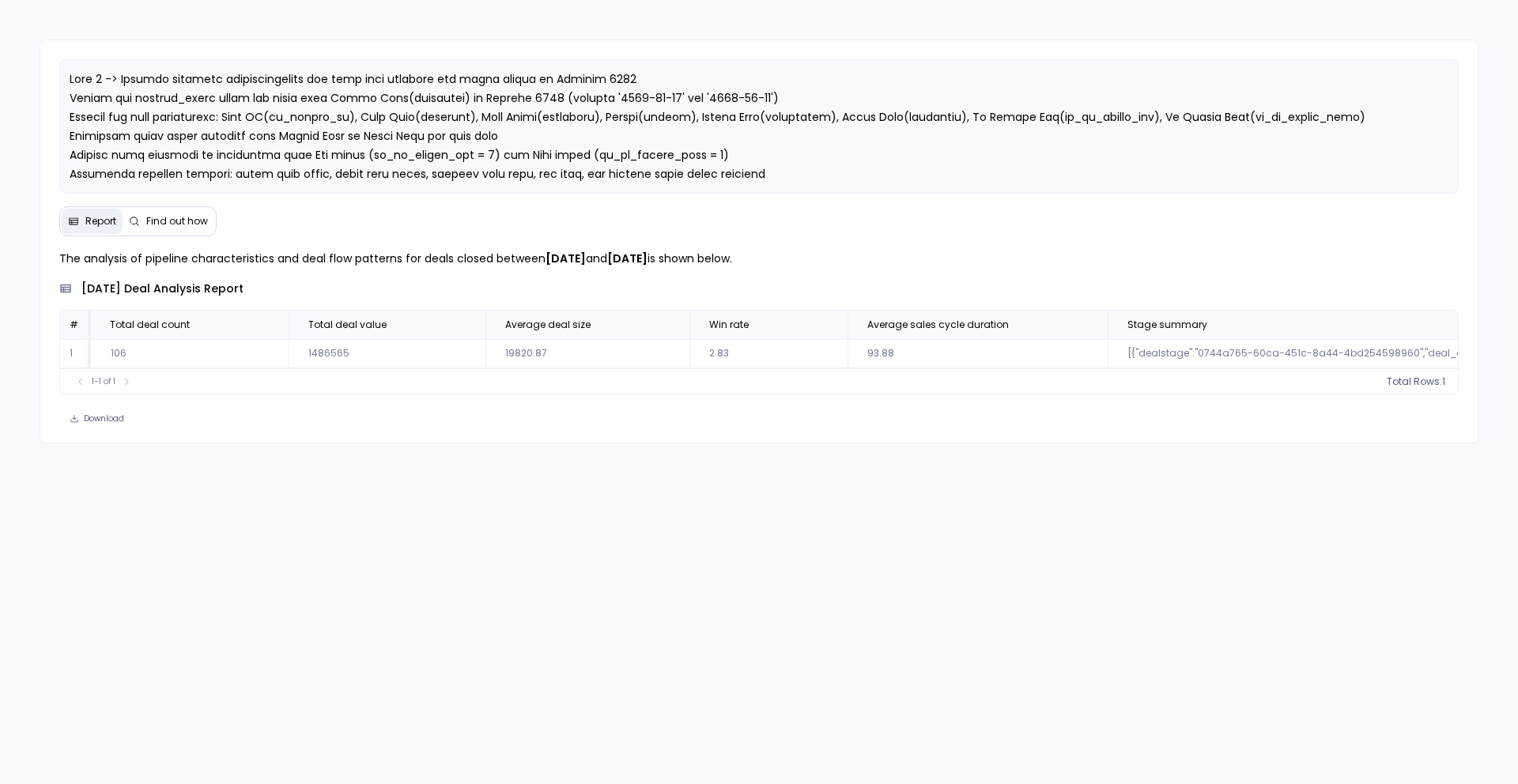
click at [171, 221] on span "Find out how" at bounding box center [176, 221] width 62 height 12
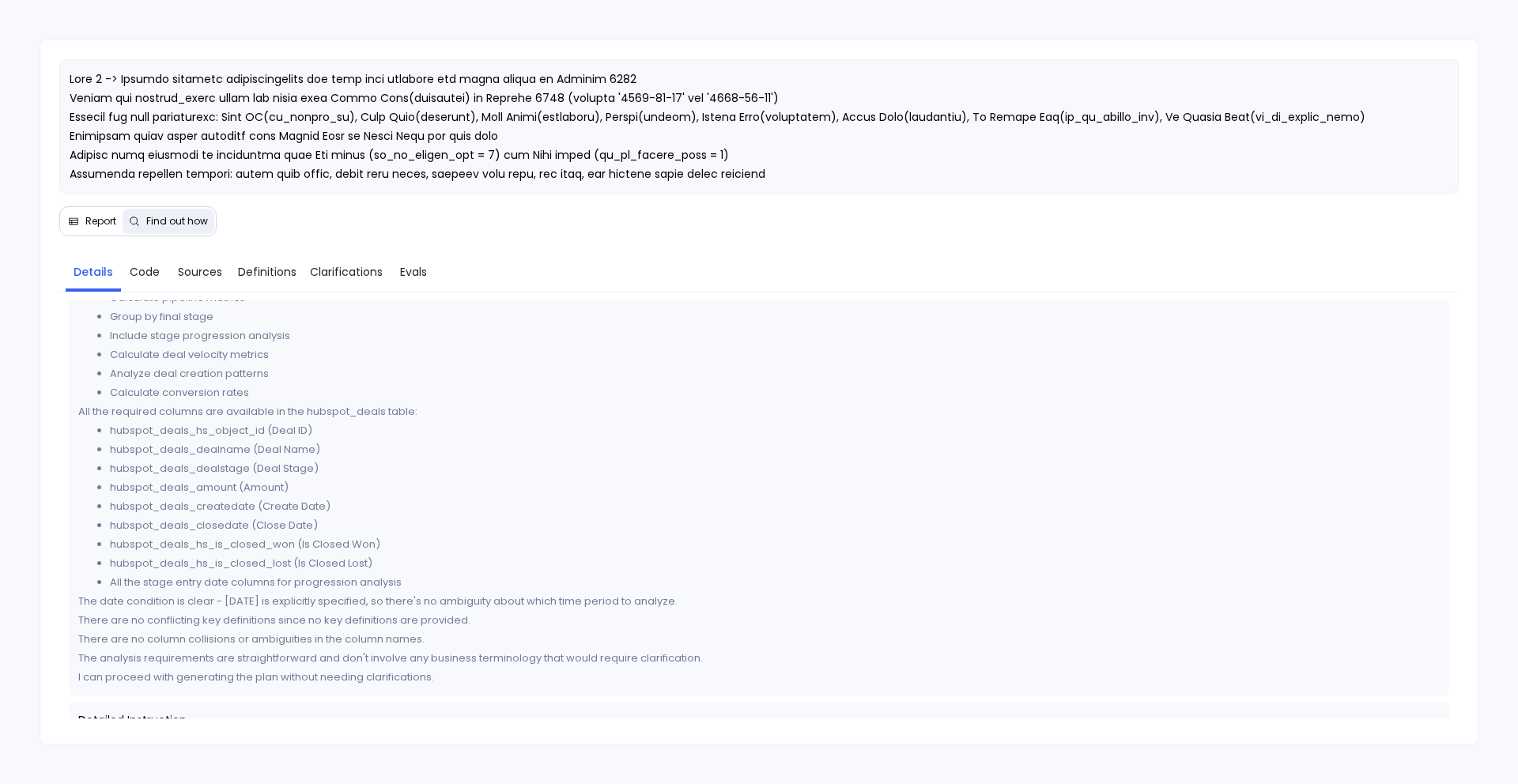
scroll to position [335, 0]
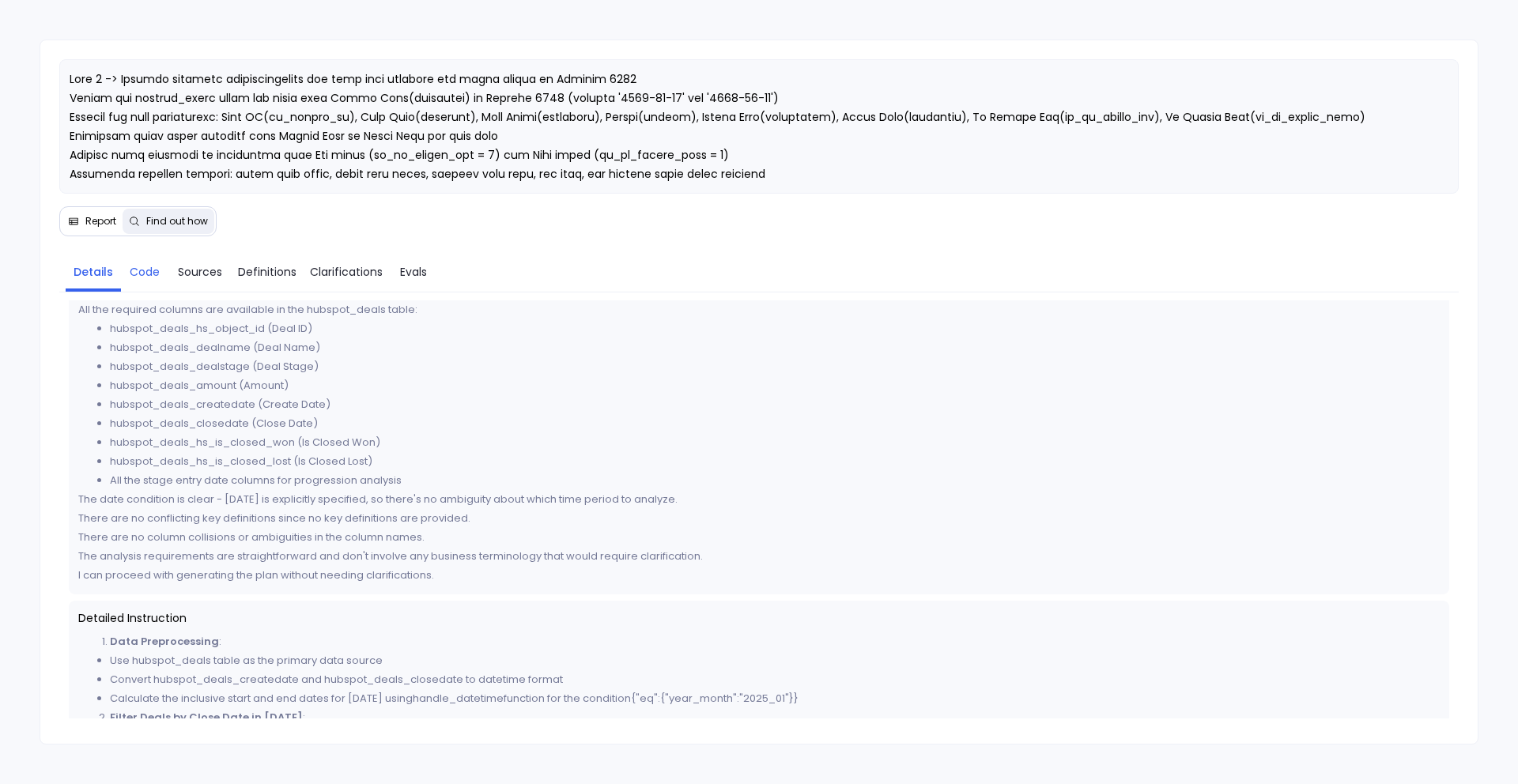
click at [147, 263] on span "Code" at bounding box center [144, 271] width 30 height 17
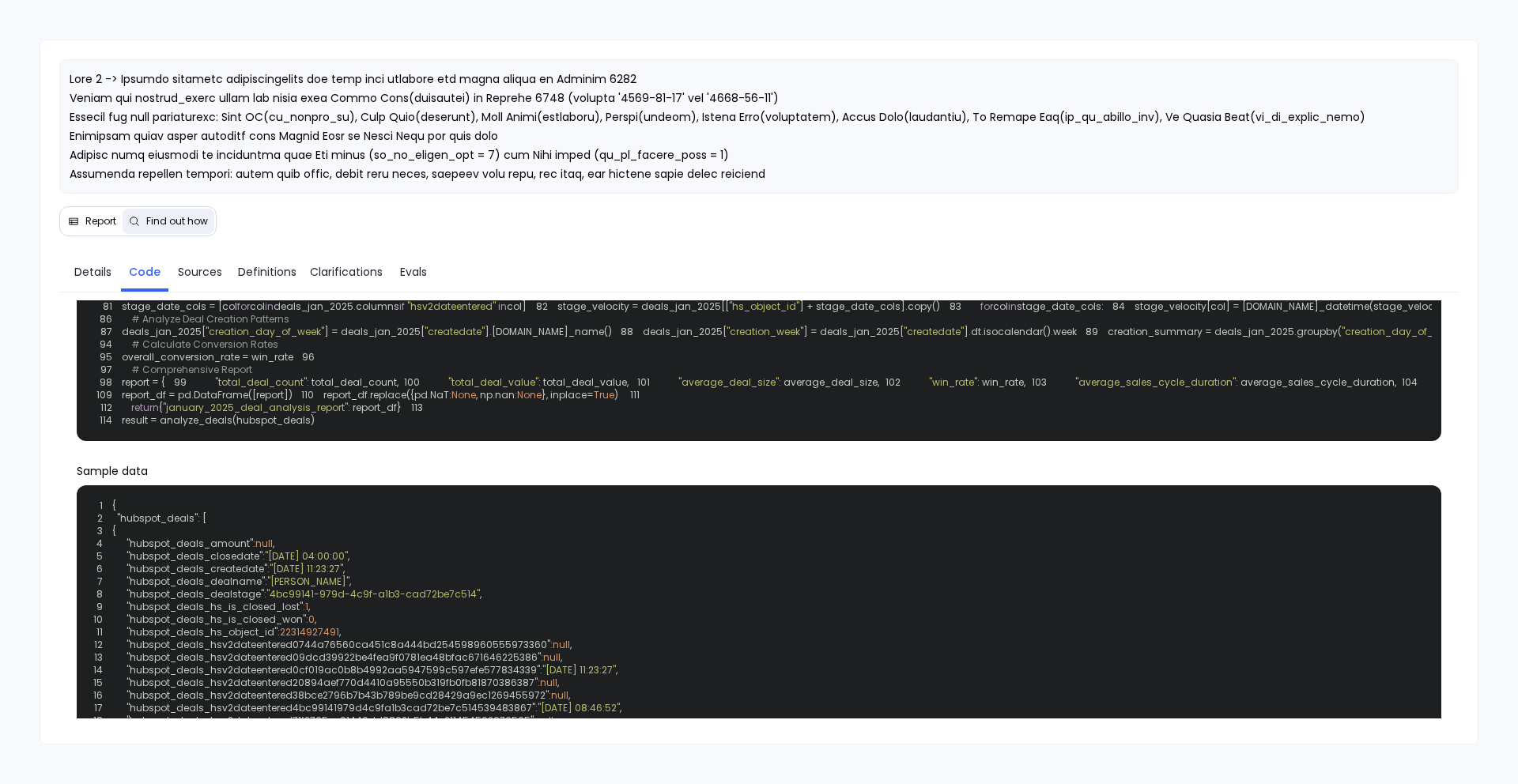
click at [95, 221] on span "Report" at bounding box center [101, 221] width 31 height 12
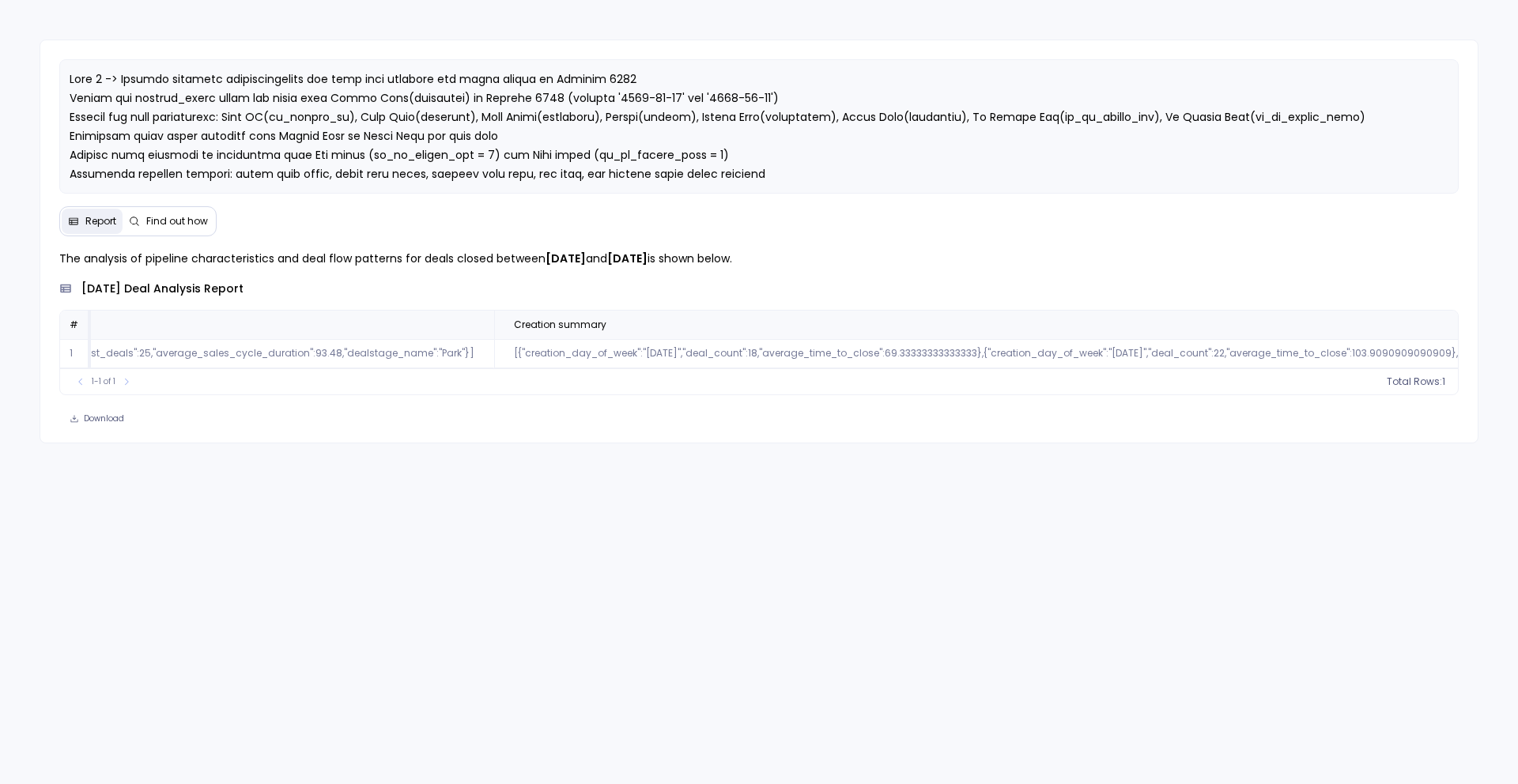
scroll to position [0, 4229]
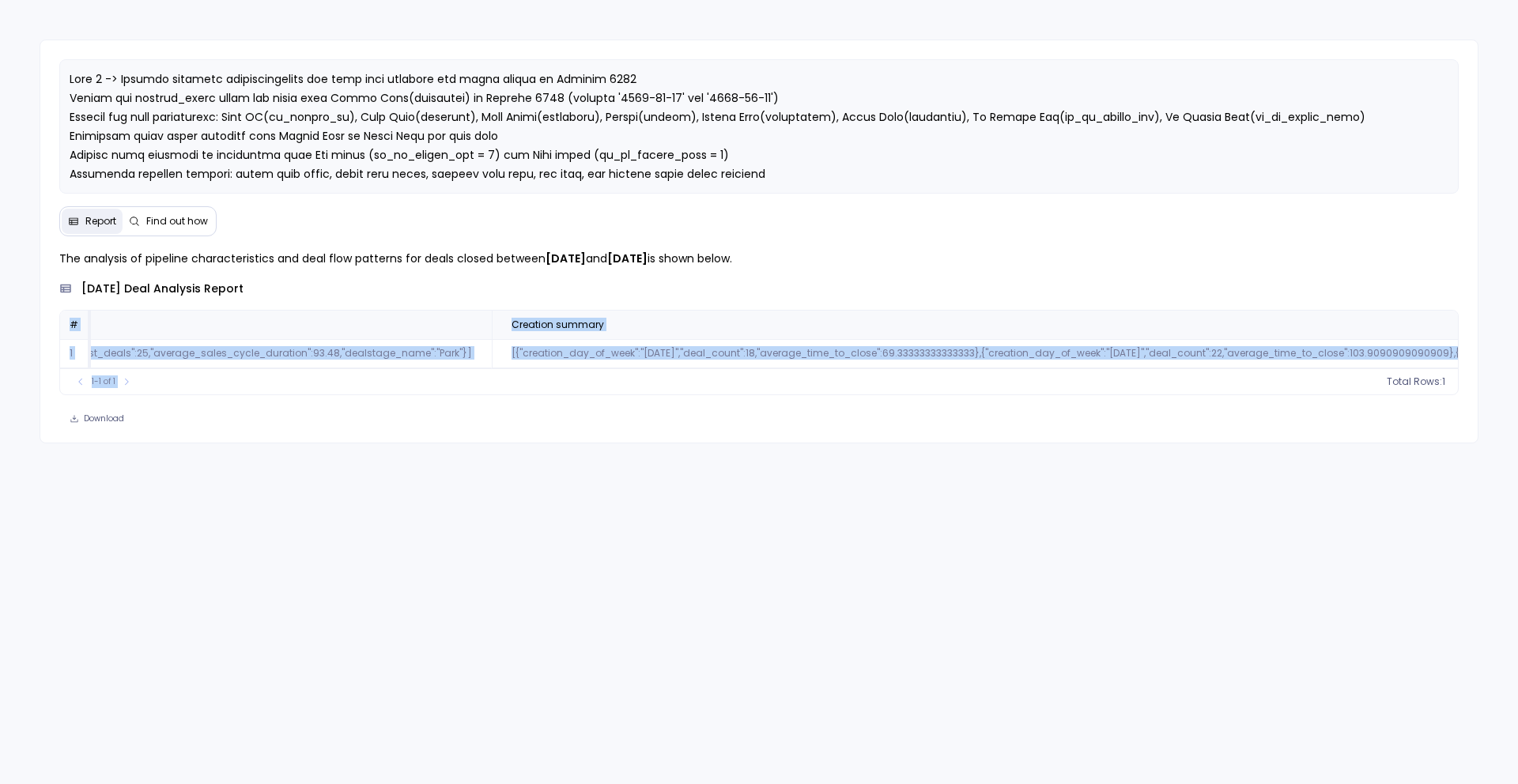
drag, startPoint x: 953, startPoint y: 372, endPoint x: 992, endPoint y: 369, distance: 39.1
click at [994, 369] on div "# Total deal count Total deal value Average deal size Win rate Average sales cy…" at bounding box center [759, 353] width 1400 height 85
click at [191, 225] on span "Find out how" at bounding box center [176, 221] width 62 height 12
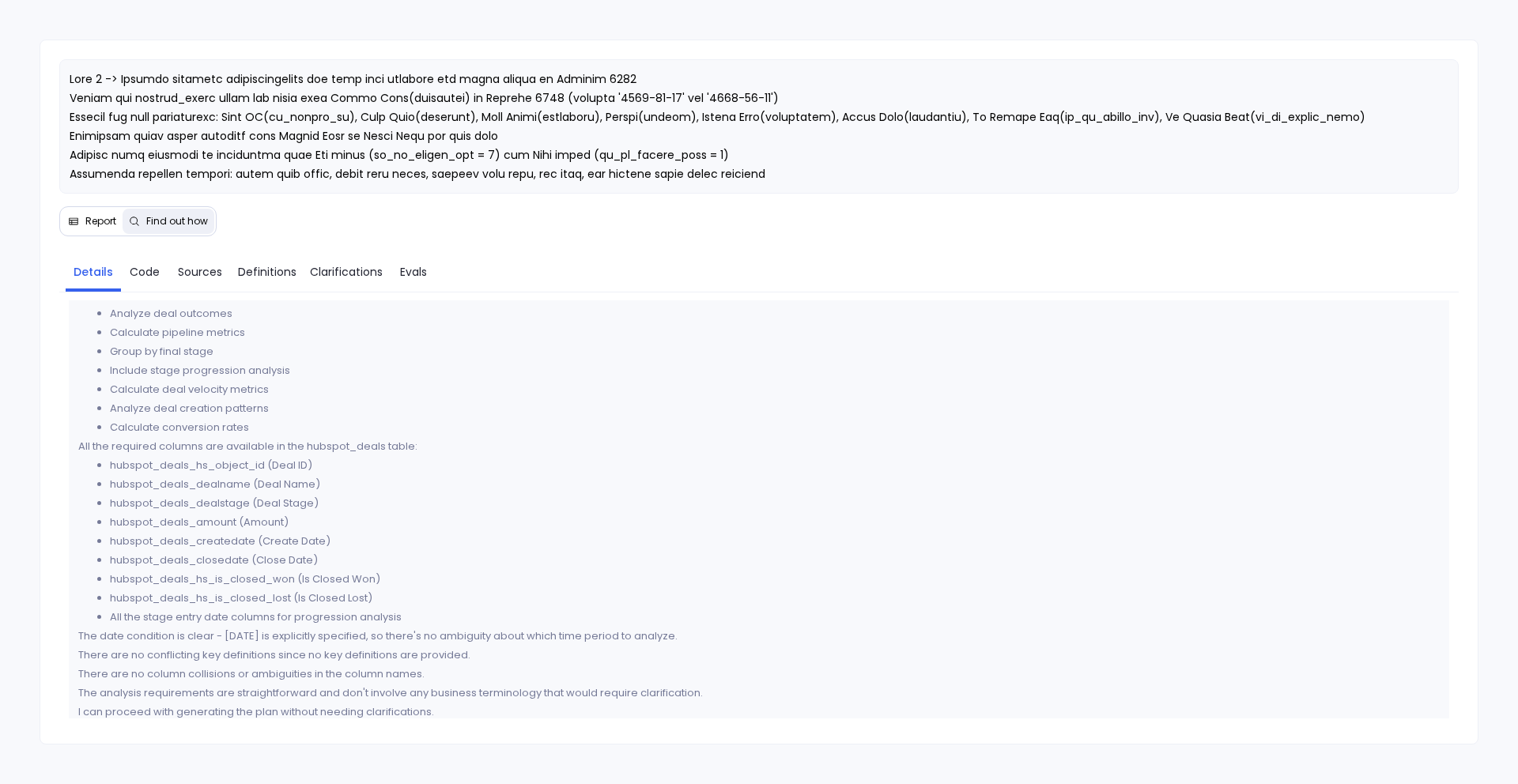
scroll to position [271, 0]
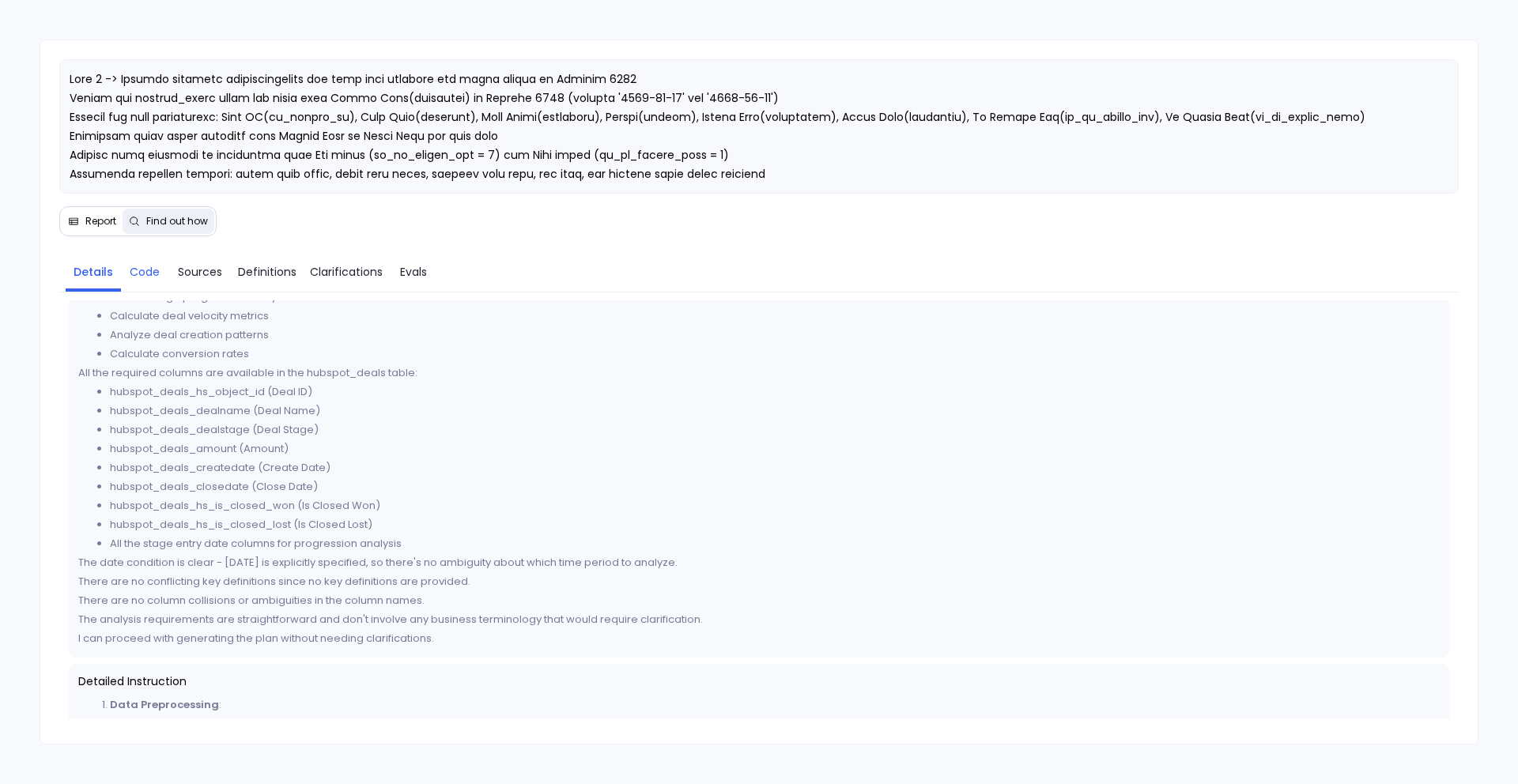
click at [146, 274] on span "Code" at bounding box center [144, 271] width 30 height 17
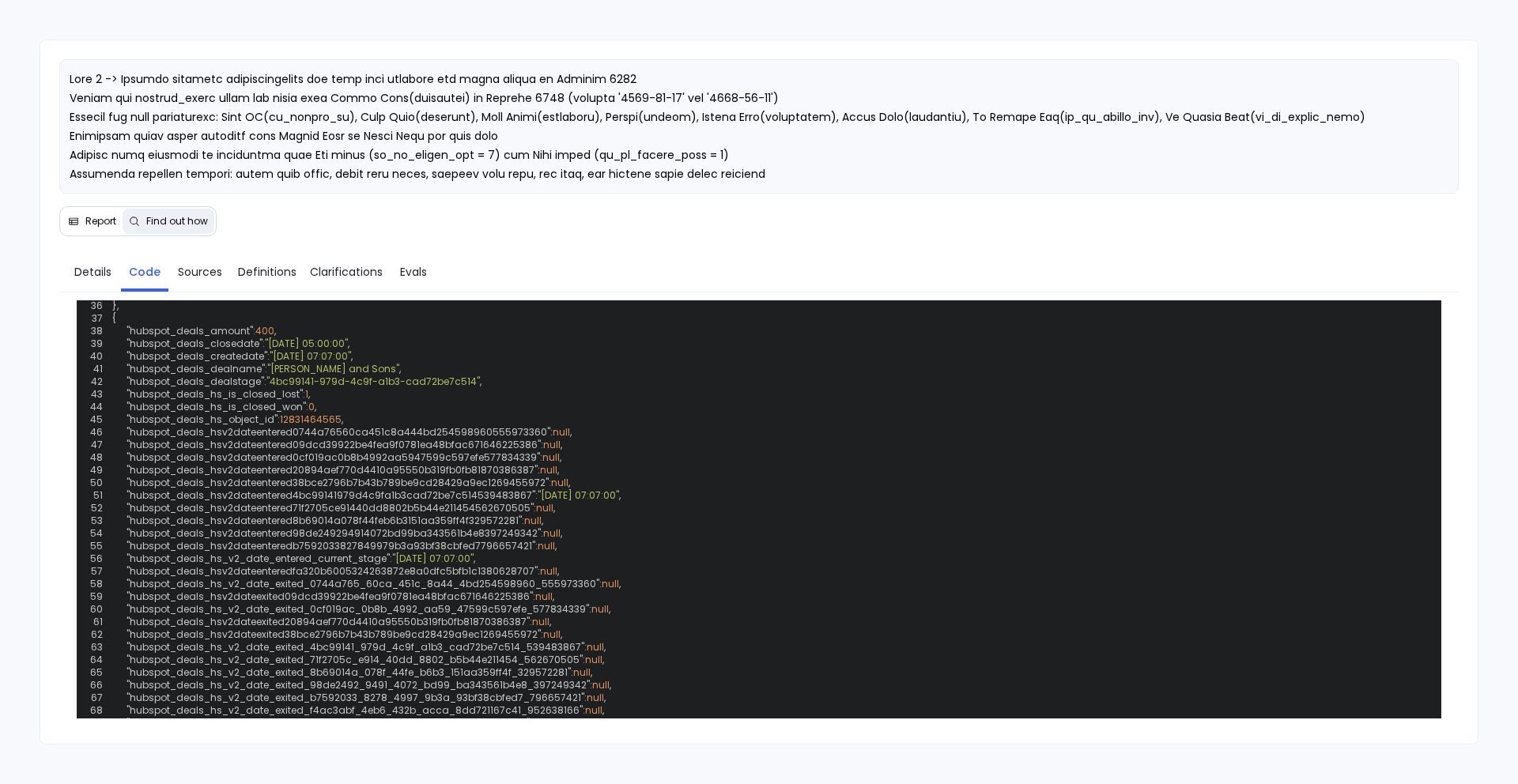
scroll to position [974, 0]
click at [209, 274] on span "Sources" at bounding box center [200, 271] width 44 height 17
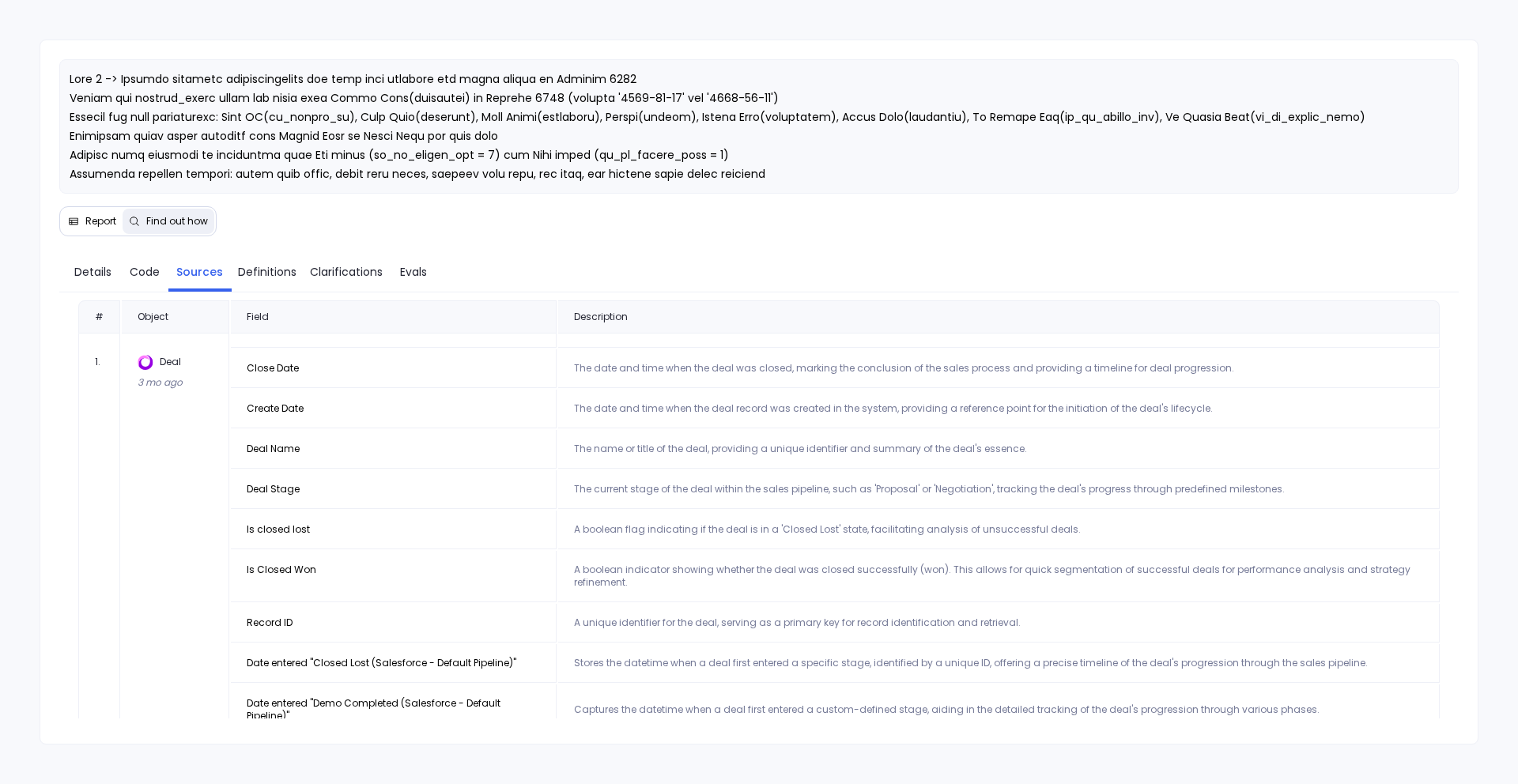
scroll to position [0, 0]
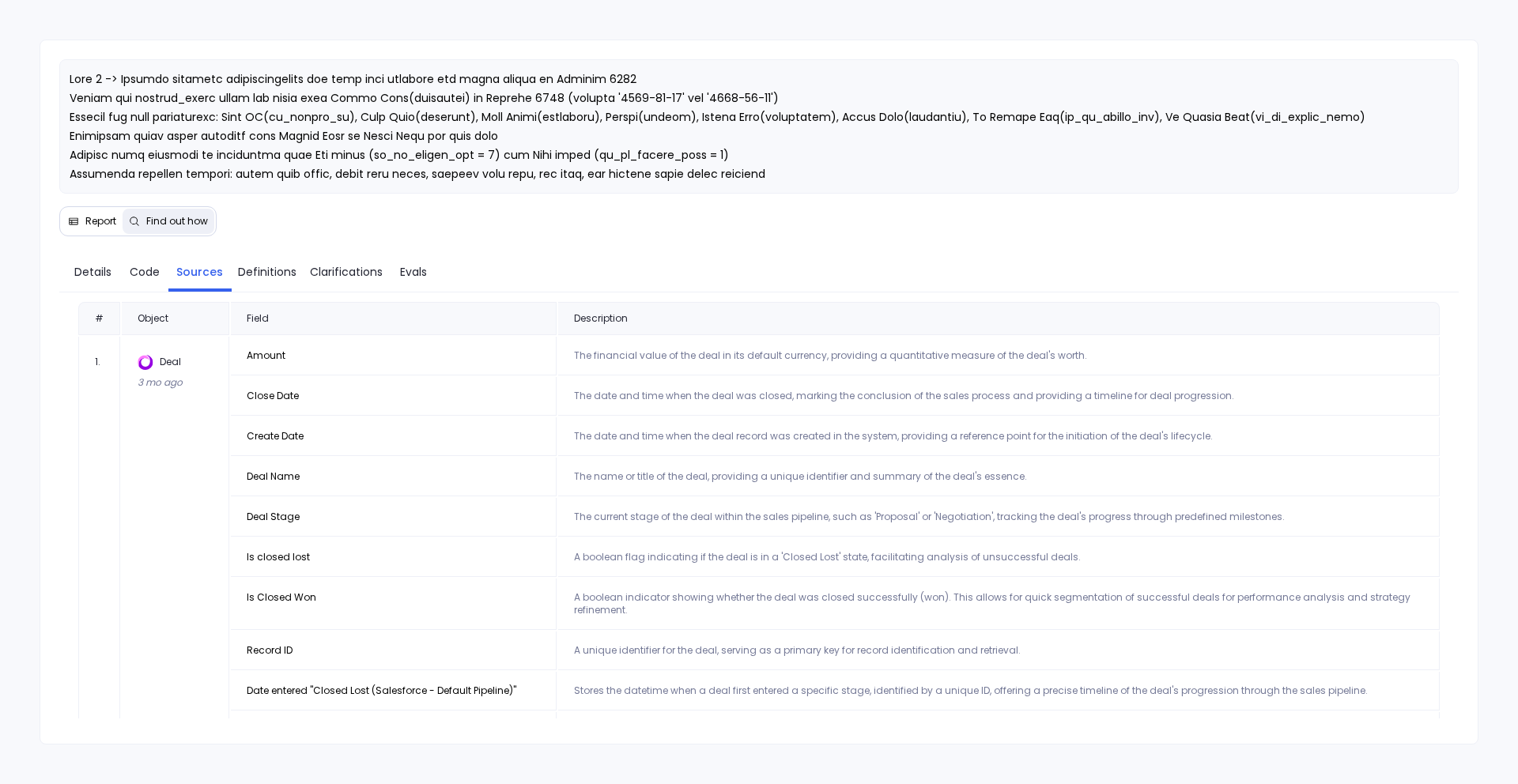
click at [95, 215] on span "Report" at bounding box center [101, 221] width 31 height 12
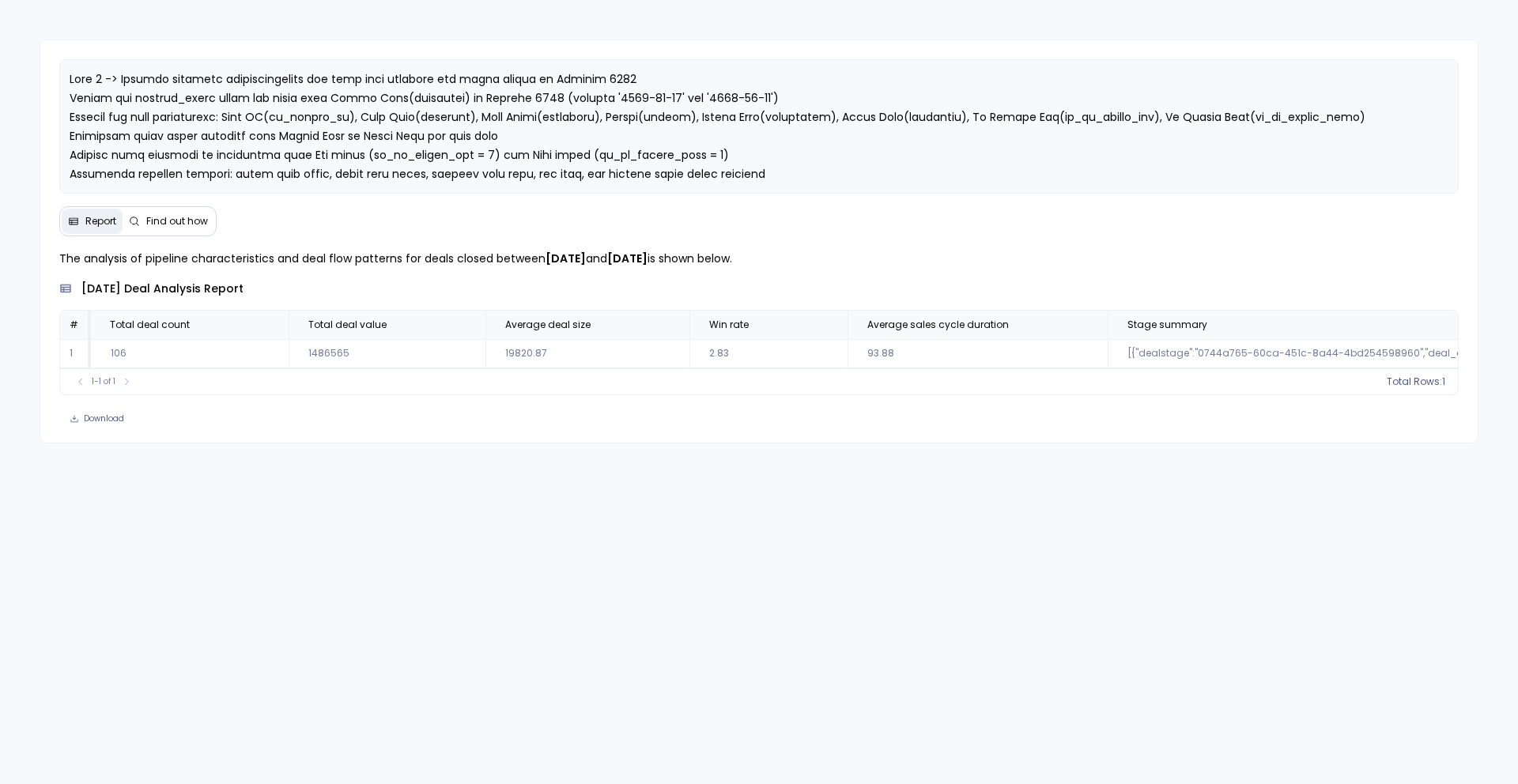
click at [165, 215] on span "Find out how" at bounding box center [176, 221] width 62 height 12
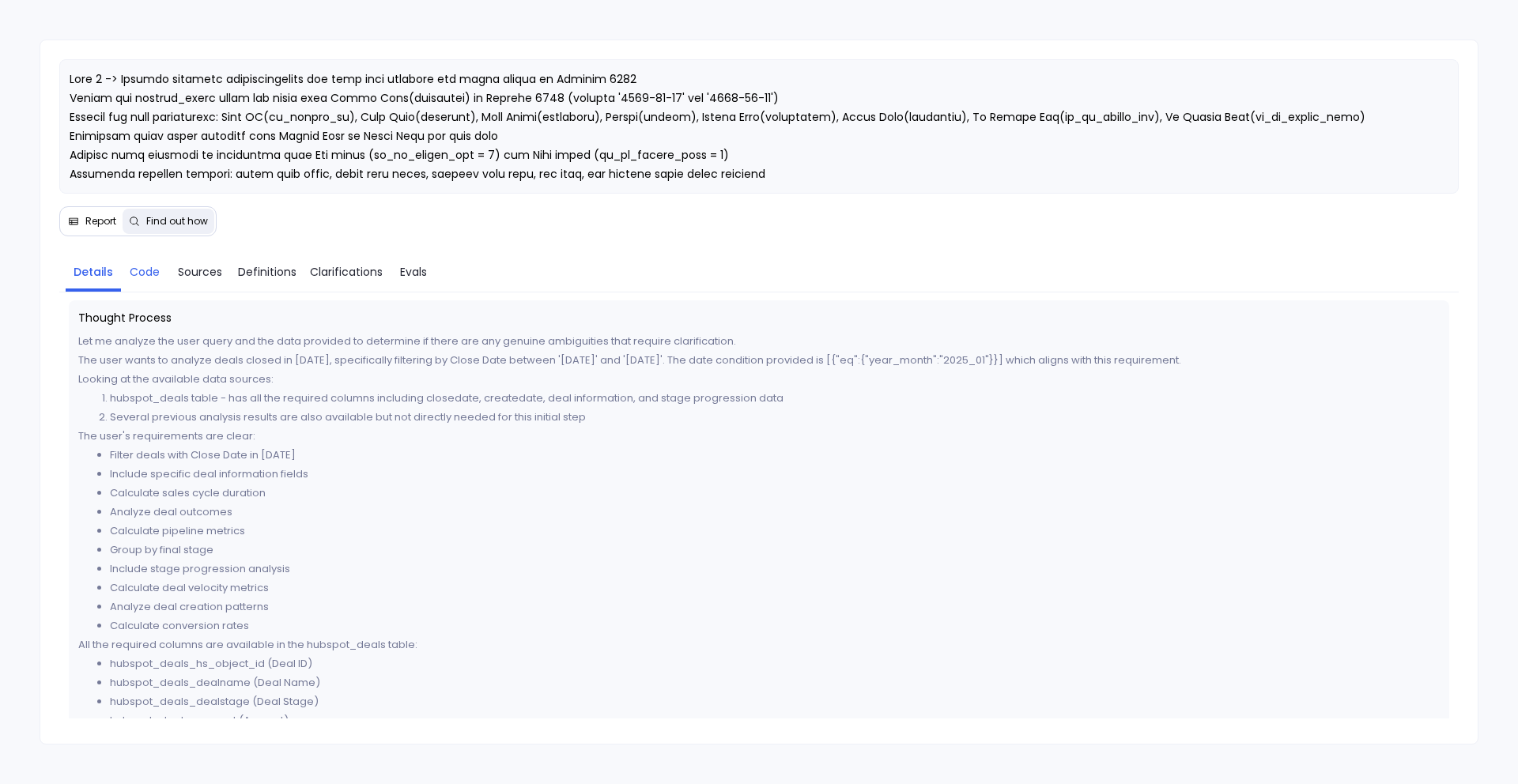
click at [141, 277] on span "Code" at bounding box center [144, 271] width 30 height 17
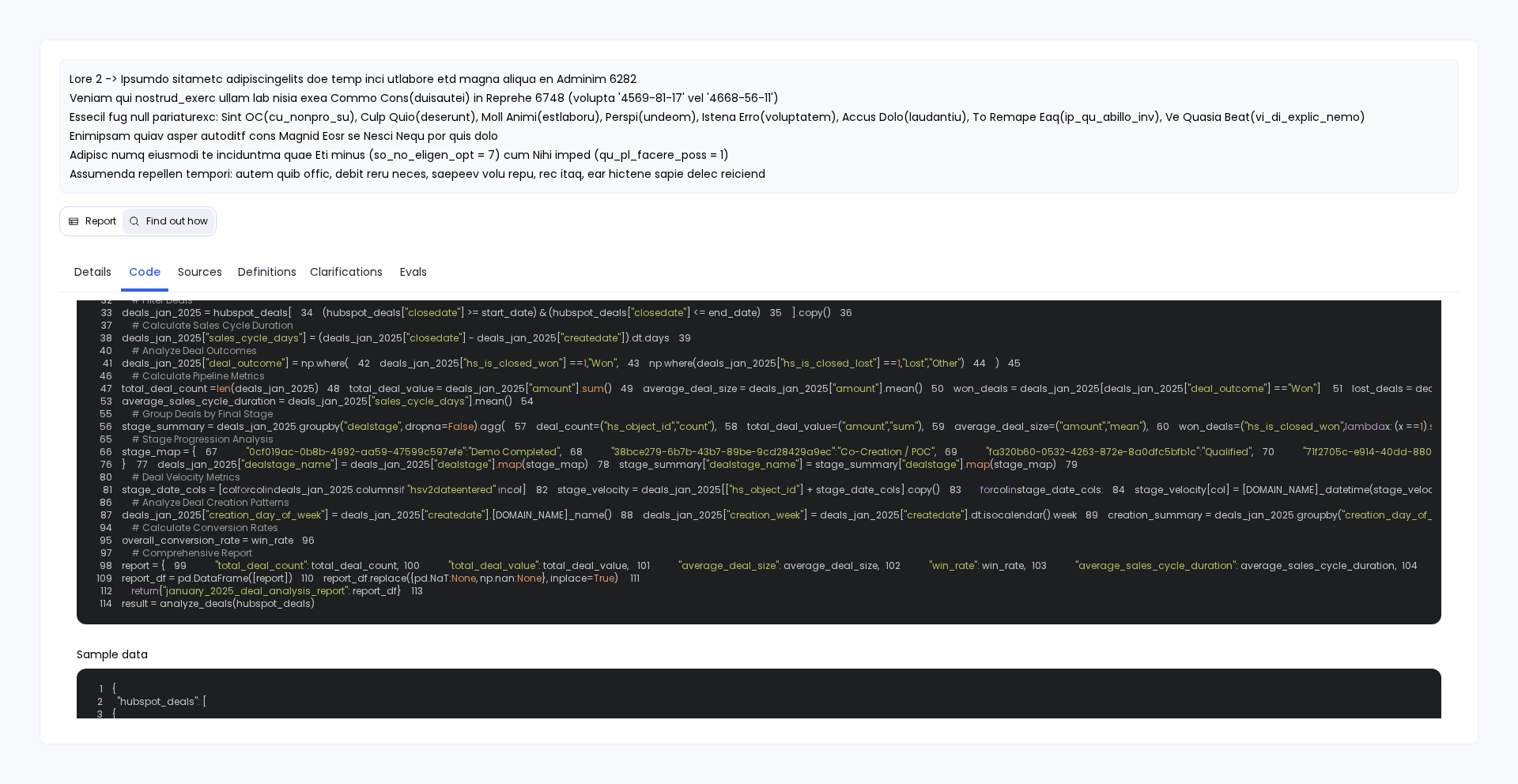
scroll to position [146, 0]
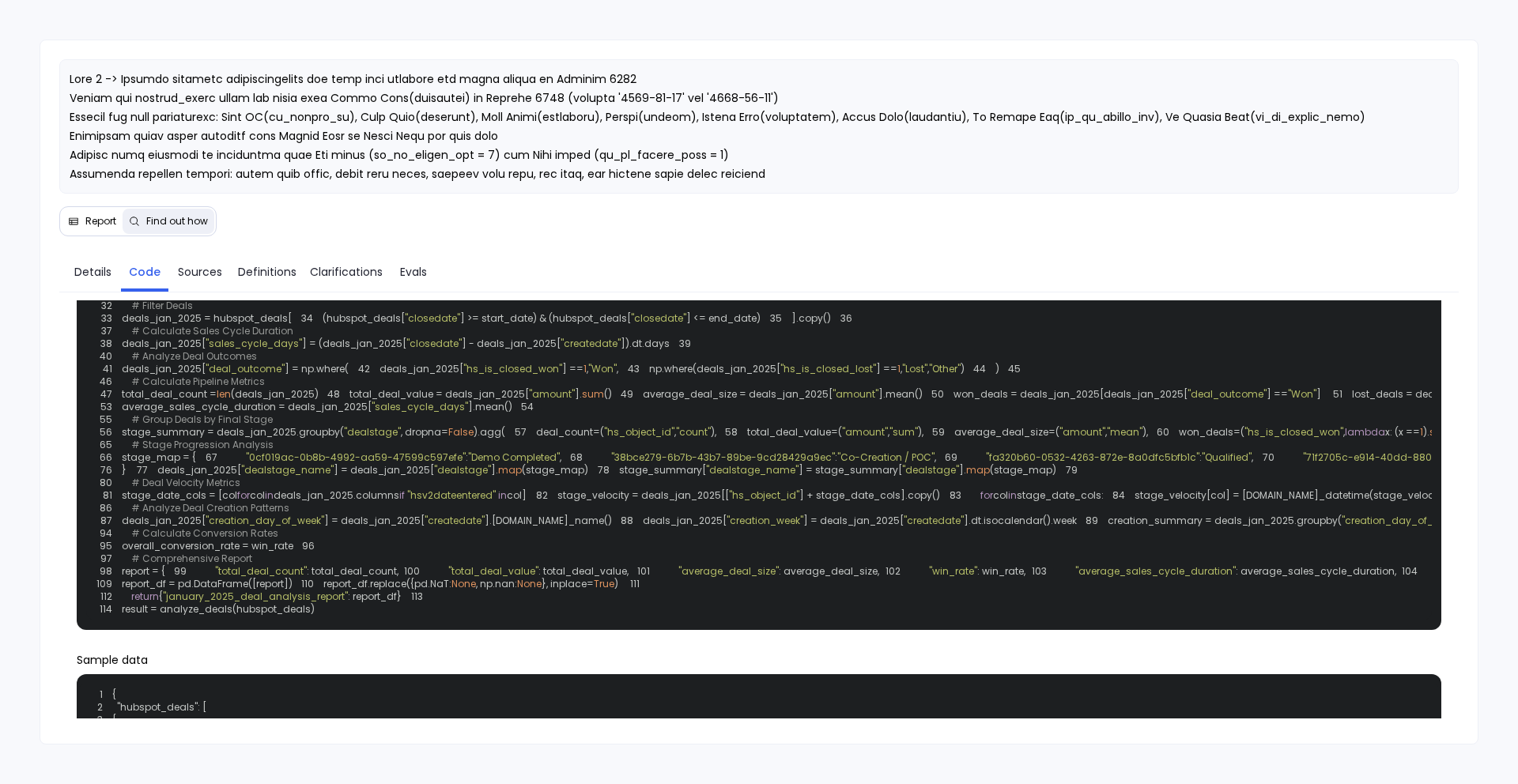
click at [115, 220] on span "Report" at bounding box center [101, 221] width 31 height 12
